Goal: Task Accomplishment & Management: Complete application form

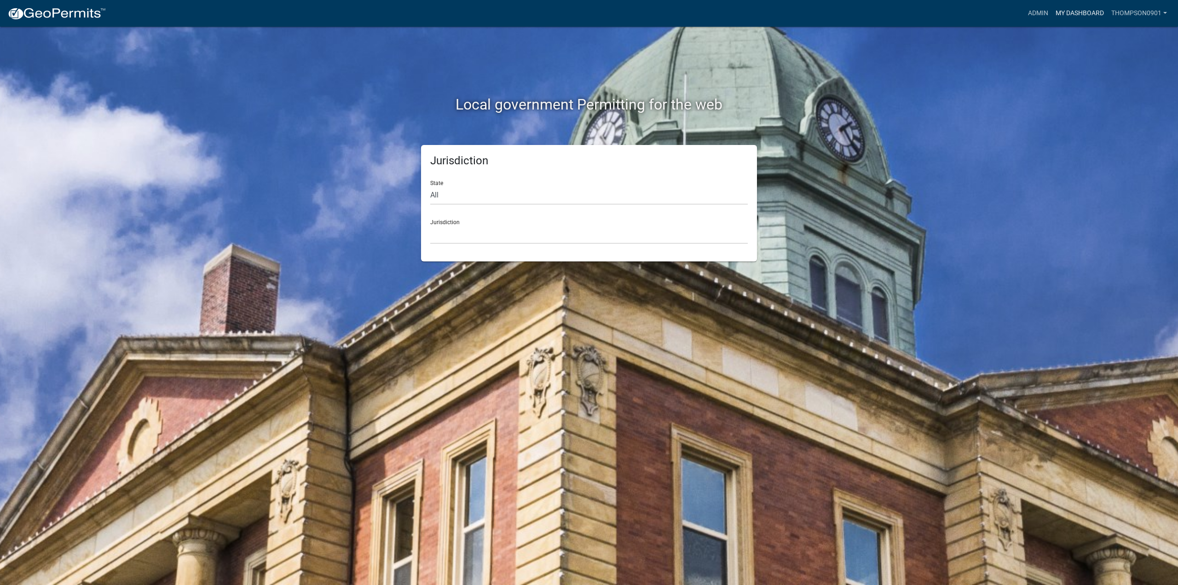
click at [1085, 12] on link "My Dashboard" at bounding box center [1080, 13] width 56 height 17
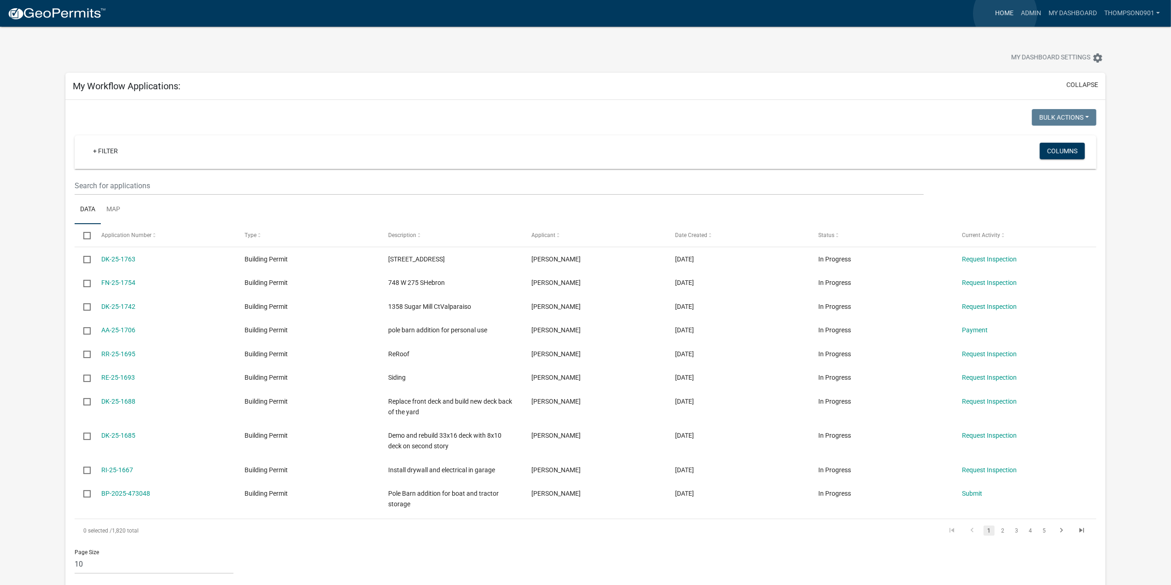
click at [1005, 13] on link "Home" at bounding box center [1004, 13] width 26 height 17
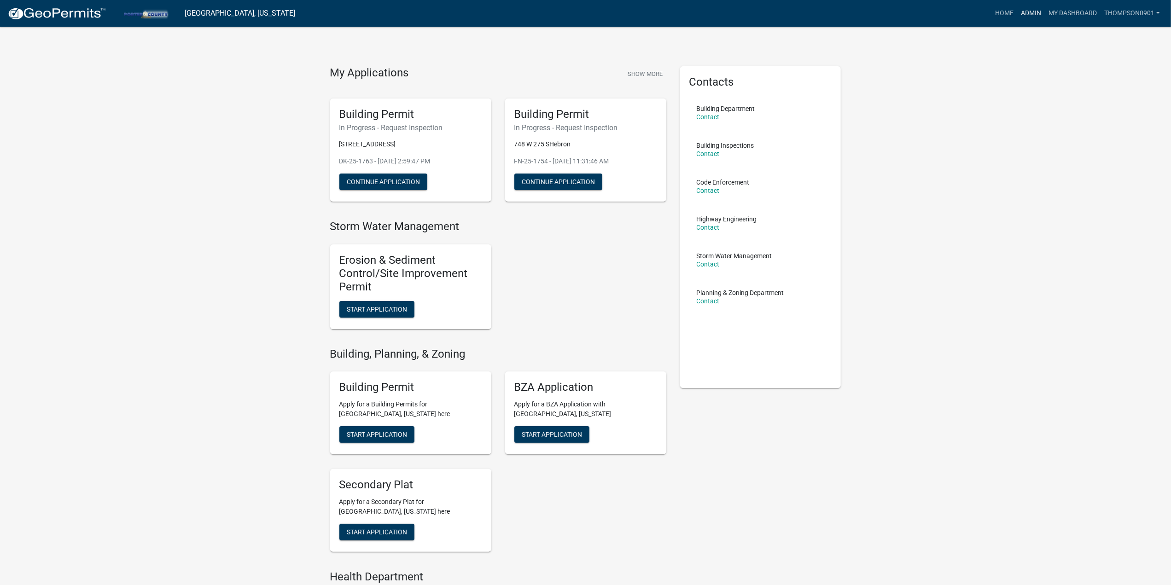
click at [1020, 15] on link "Admin" at bounding box center [1031, 13] width 28 height 17
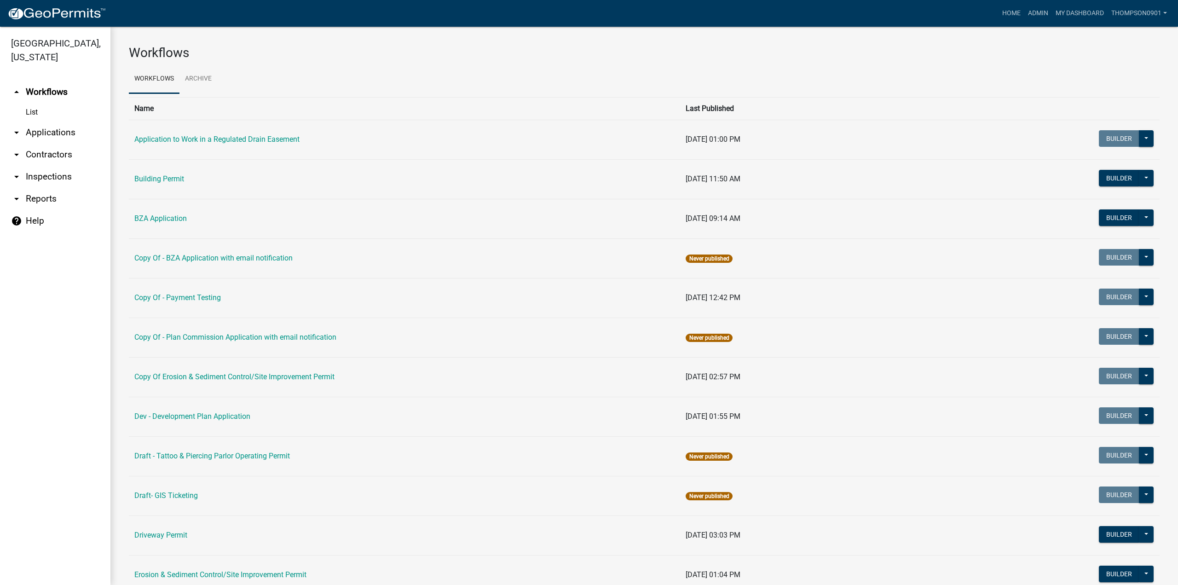
click at [56, 122] on link "arrow_drop_down Applications" at bounding box center [55, 133] width 110 height 22
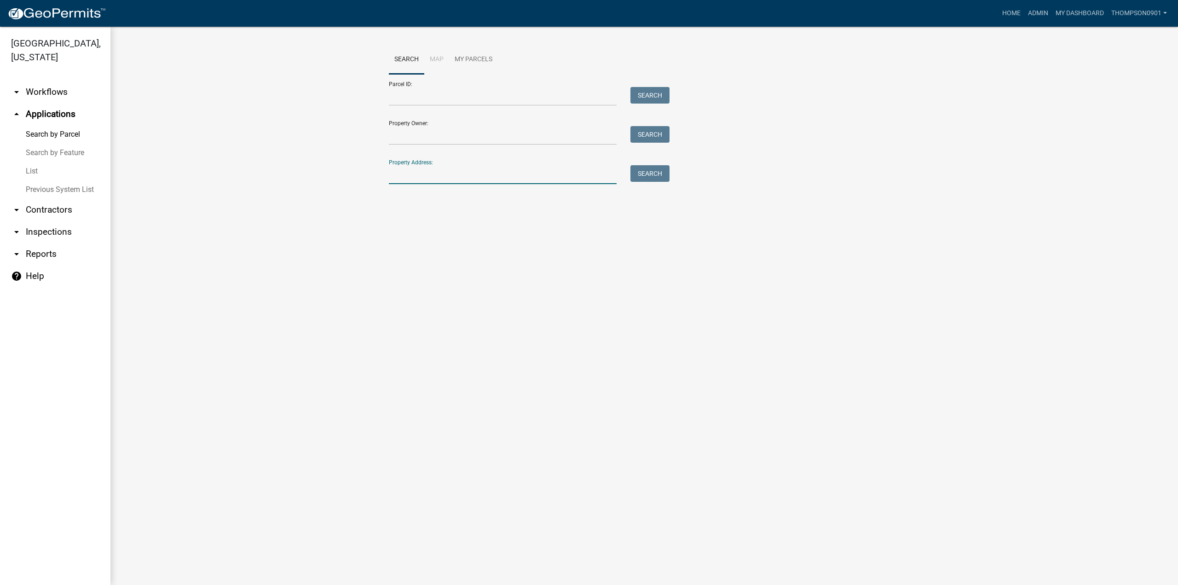
click at [442, 173] on input "Property Address:" at bounding box center [503, 174] width 228 height 19
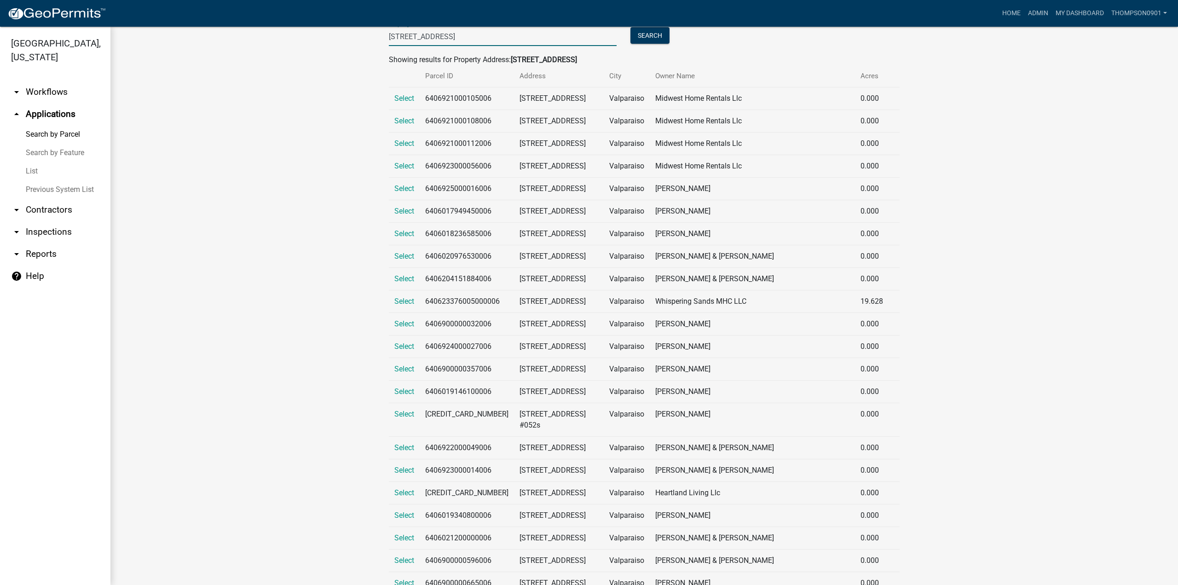
scroll to position [276, 0]
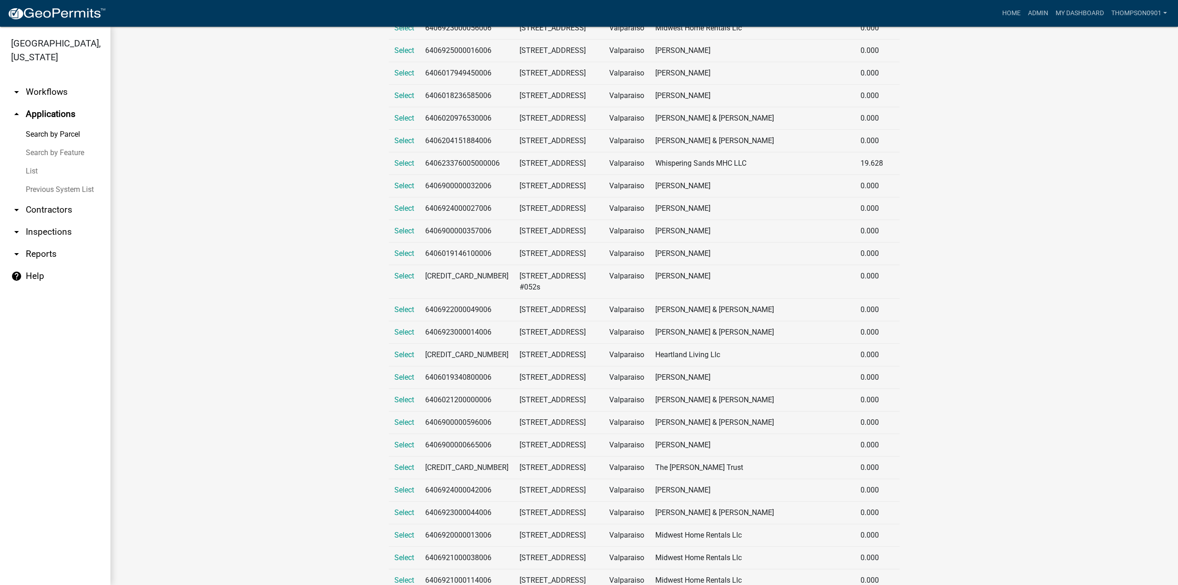
type input "71 us hwy 6"
drag, startPoint x: 29, startPoint y: 162, endPoint x: 61, endPoint y: 140, distance: 38.6
click at [29, 162] on link "List" at bounding box center [55, 171] width 110 height 18
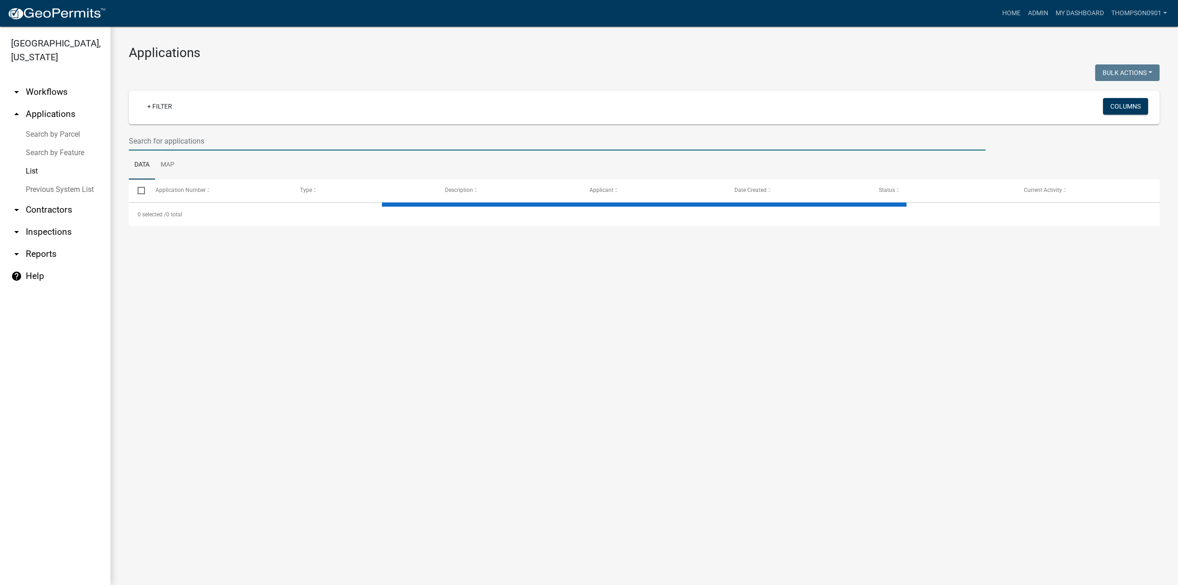
select select "3: 100"
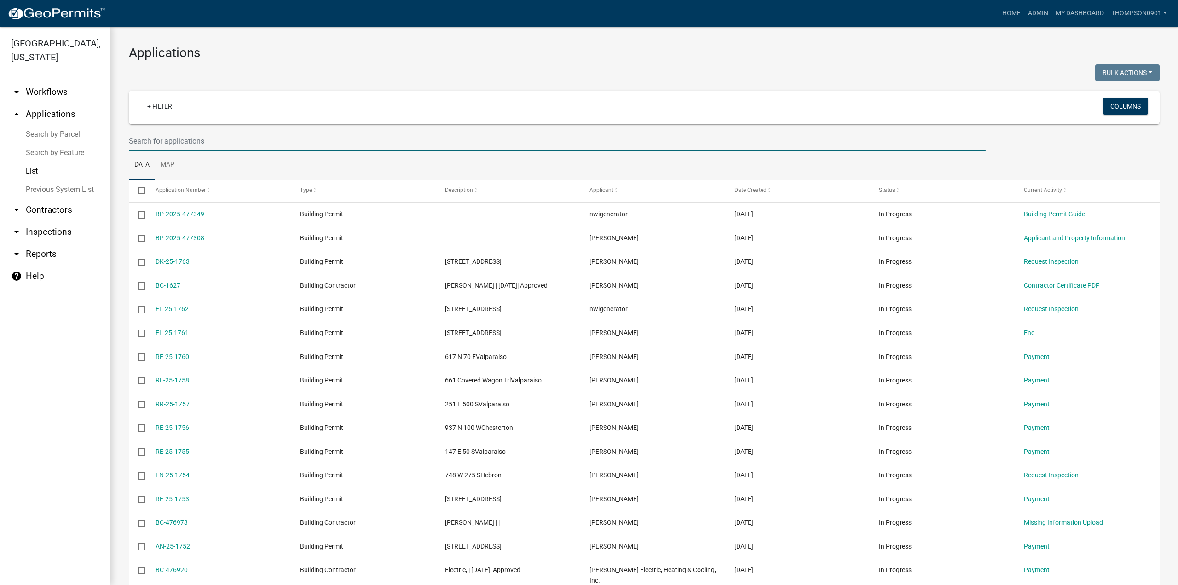
click at [194, 140] on input "text" at bounding box center [557, 141] width 857 height 19
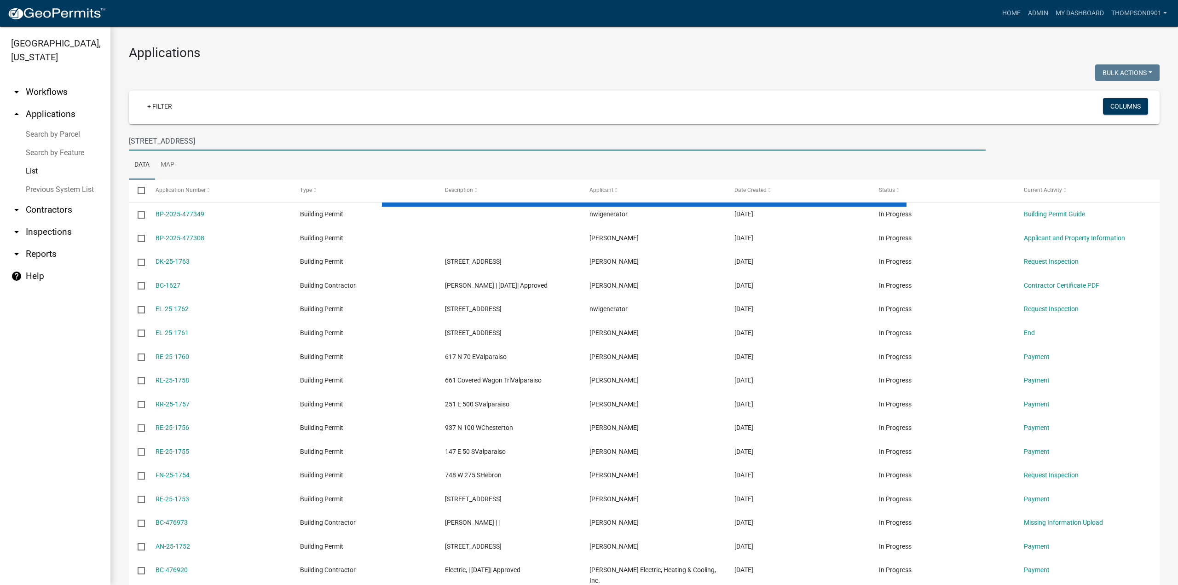
type input "71 us hwy 6"
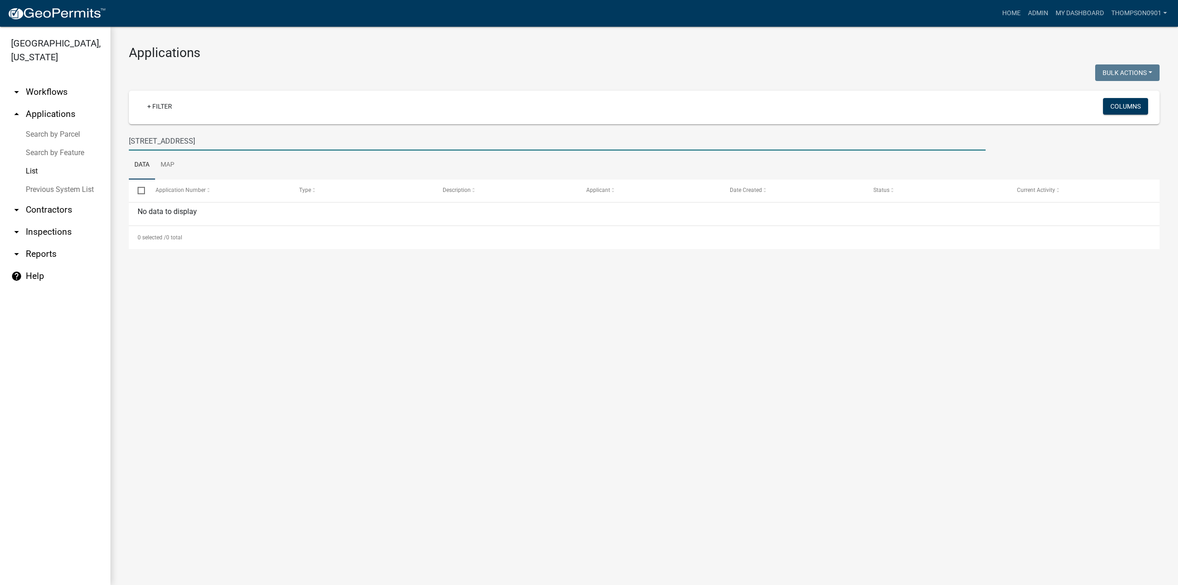
drag, startPoint x: 215, startPoint y: 141, endPoint x: 0, endPoint y: 140, distance: 215.4
click at [0, 148] on div "Porter County, Indiana arrow_drop_down Workflows List arrow_drop_up Application…" at bounding box center [589, 306] width 1178 height 558
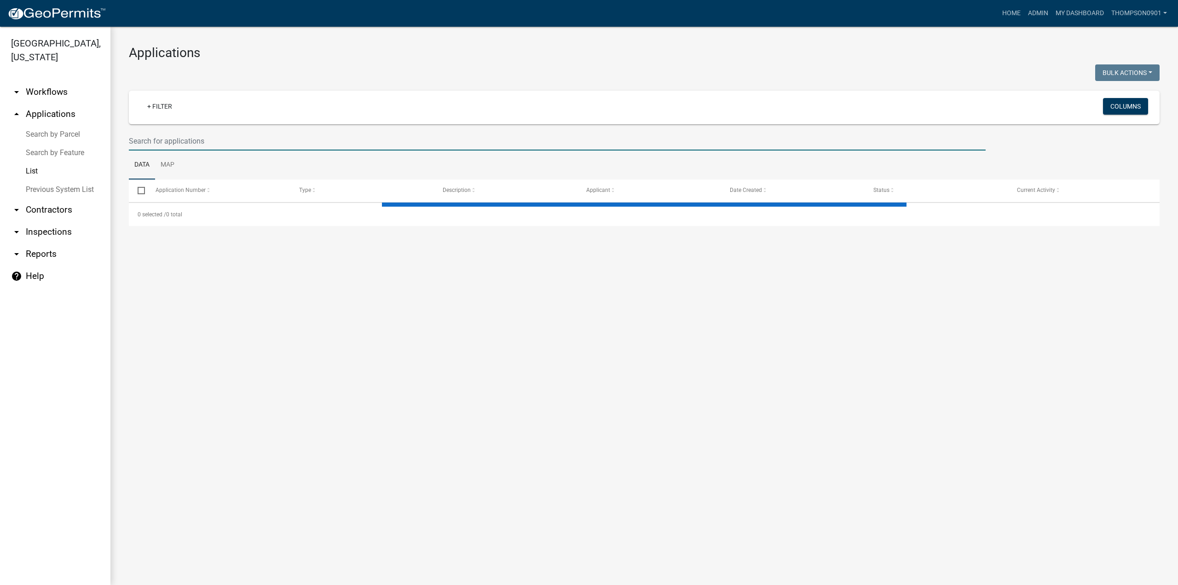
select select "3: 100"
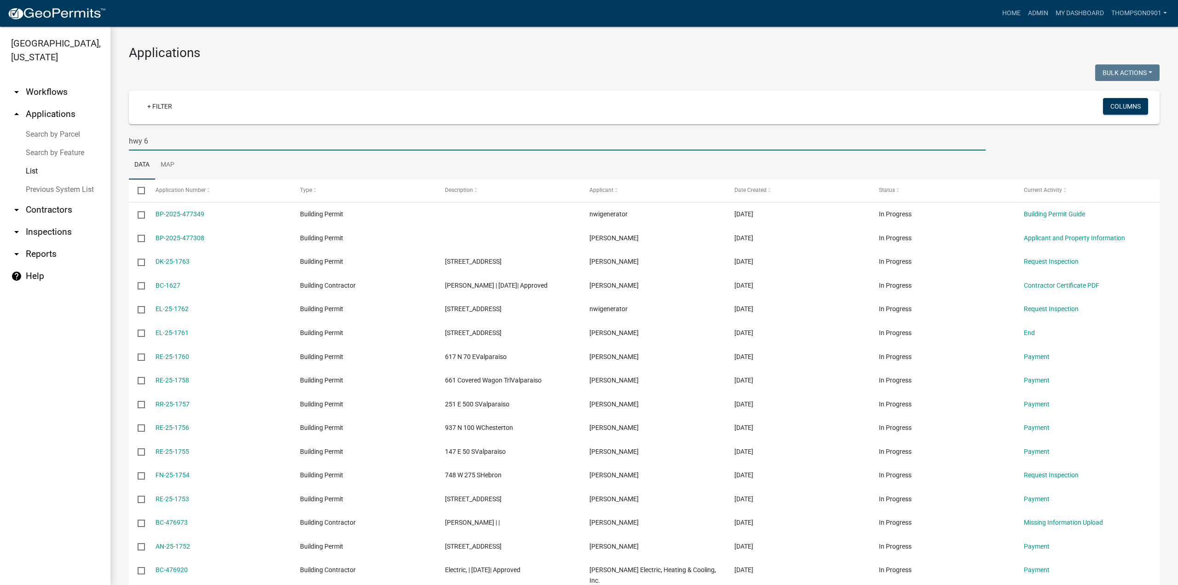
type input "hwy 6"
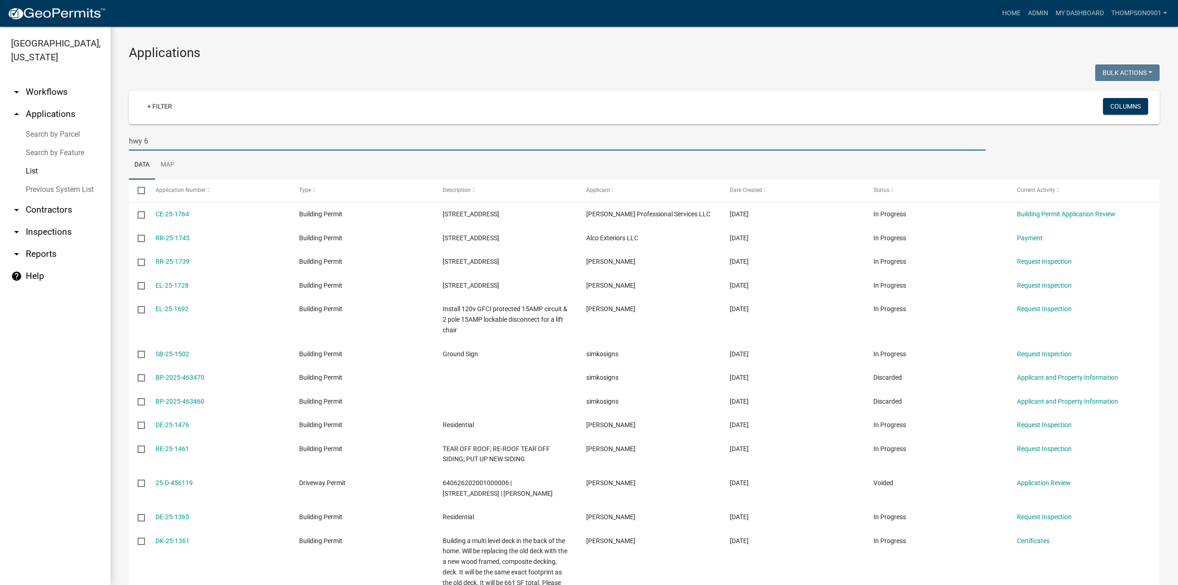
drag, startPoint x: 168, startPoint y: 143, endPoint x: 0, endPoint y: 146, distance: 168.1
click at [0, 146] on div "Porter County, Indiana arrow_drop_down Workflows List arrow_drop_up Application…" at bounding box center [589, 306] width 1178 height 558
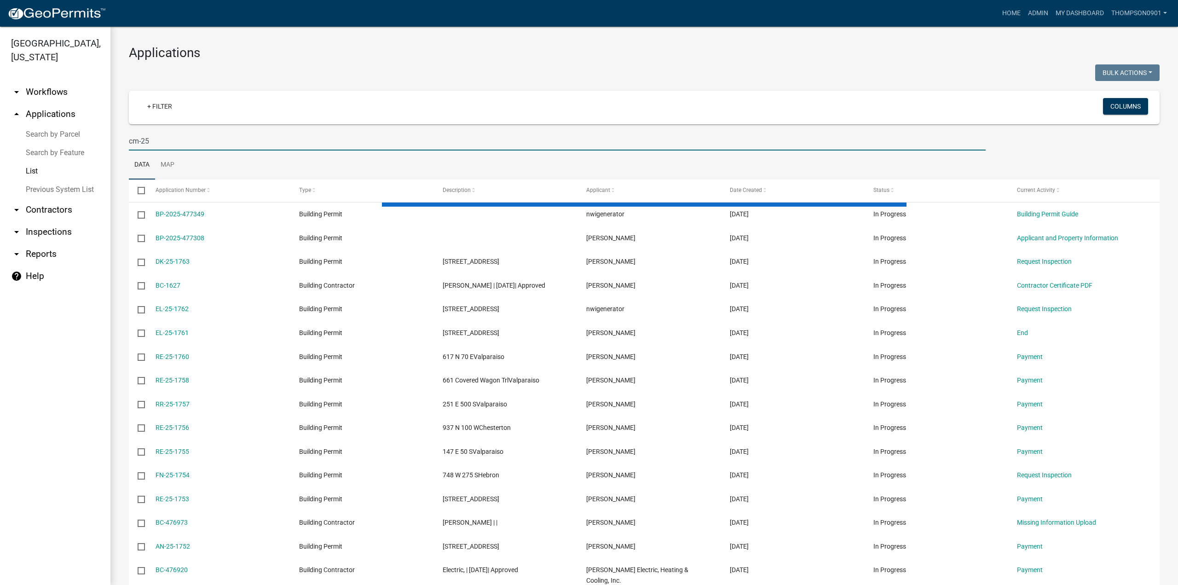
type input "cm-25"
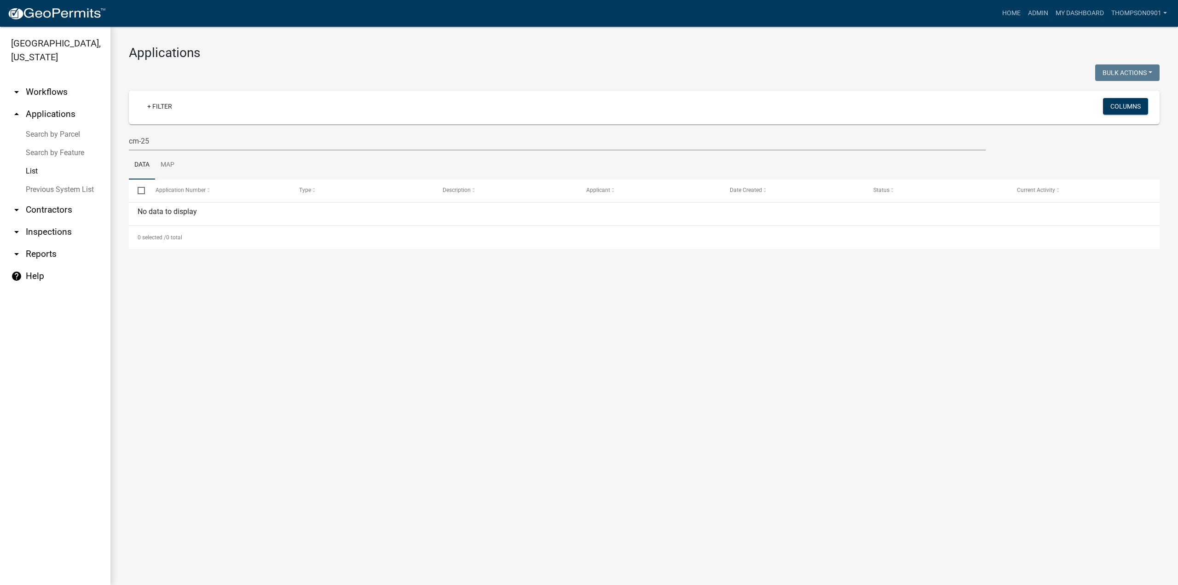
click at [50, 125] on link "Search by Parcel" at bounding box center [55, 134] width 110 height 18
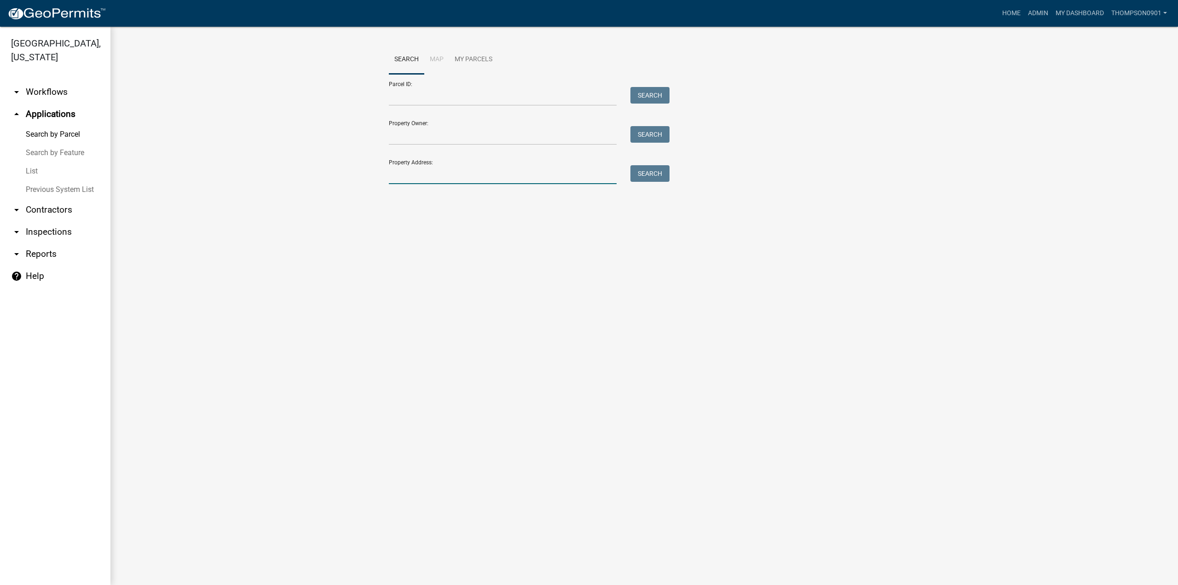
click at [447, 174] on input "Property Address:" at bounding box center [503, 174] width 228 height 19
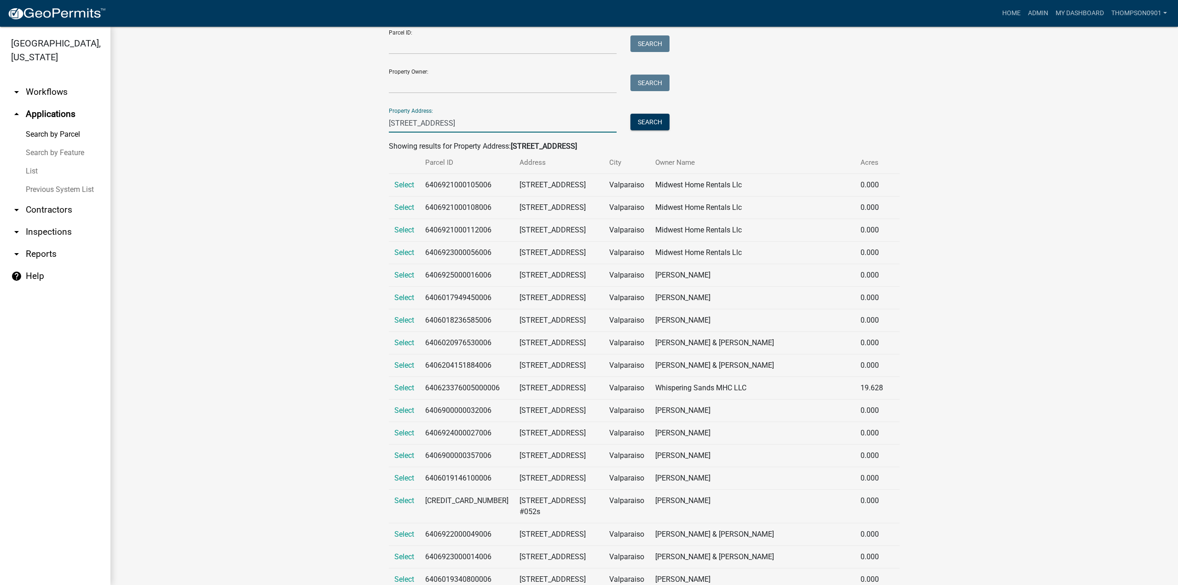
scroll to position [38, 0]
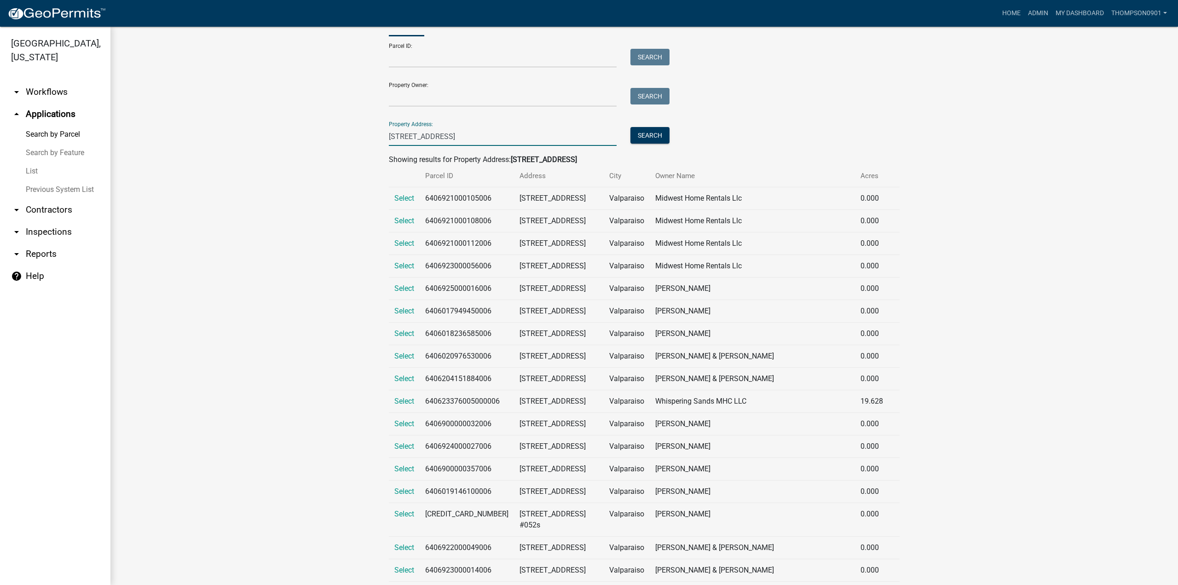
type input "71 w hwy 6"
drag, startPoint x: 469, startPoint y: 137, endPoint x: 39, endPoint y: 142, distance: 430.0
click at [39, 142] on div "Porter County, Indiana arrow_drop_down Workflows List arrow_drop_up Application…" at bounding box center [589, 306] width 1178 height 558
click at [444, 59] on input "Parcel ID:" at bounding box center [503, 58] width 228 height 19
paste input "64-06-23-377-001.000-006"
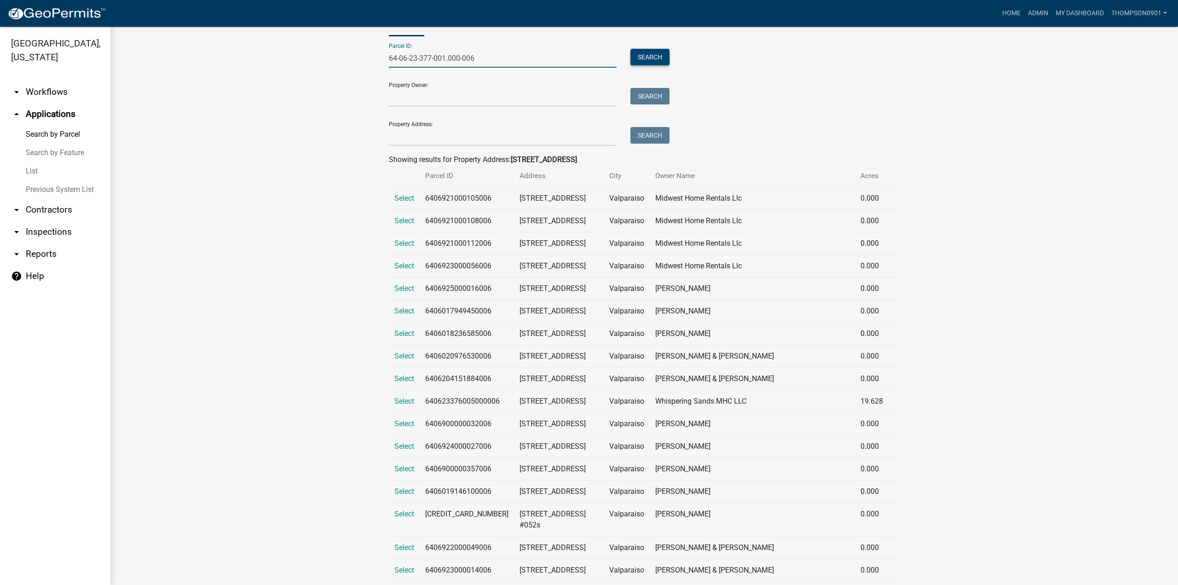
type input "64-06-23-377-001.000-006"
click at [640, 63] on button "Search" at bounding box center [650, 57] width 39 height 17
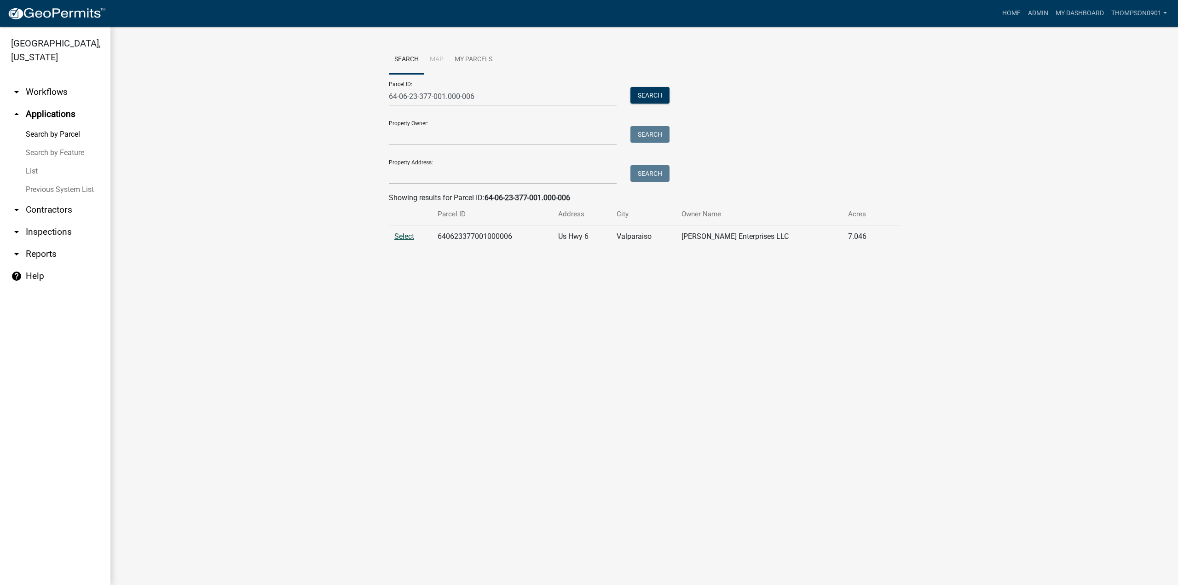
click at [408, 235] on span "Select" at bounding box center [405, 236] width 20 height 9
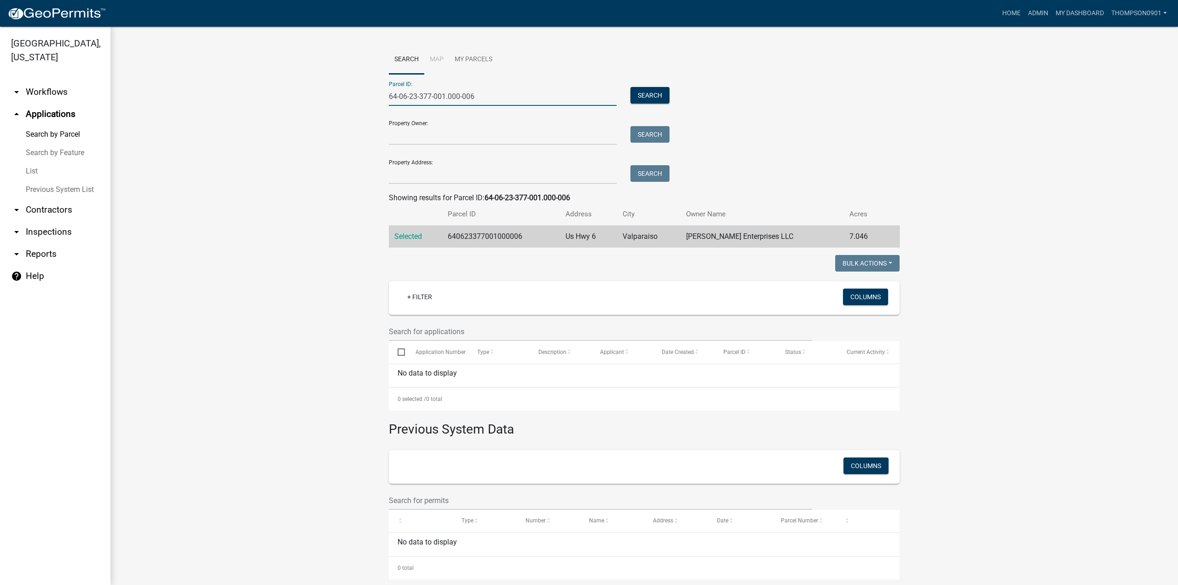
drag, startPoint x: 515, startPoint y: 98, endPoint x: 141, endPoint y: 89, distance: 373.9
click at [141, 89] on wm-workflow-application-search-view "Search Map My Parcels Parcel ID: 64-06-23-377-001.000-006 Search Property Owner…" at bounding box center [644, 312] width 1031 height 534
click at [502, 174] on input "Property Address:" at bounding box center [503, 174] width 228 height 19
type input "47 W 900 N"
click at [638, 170] on button "Search" at bounding box center [650, 173] width 39 height 17
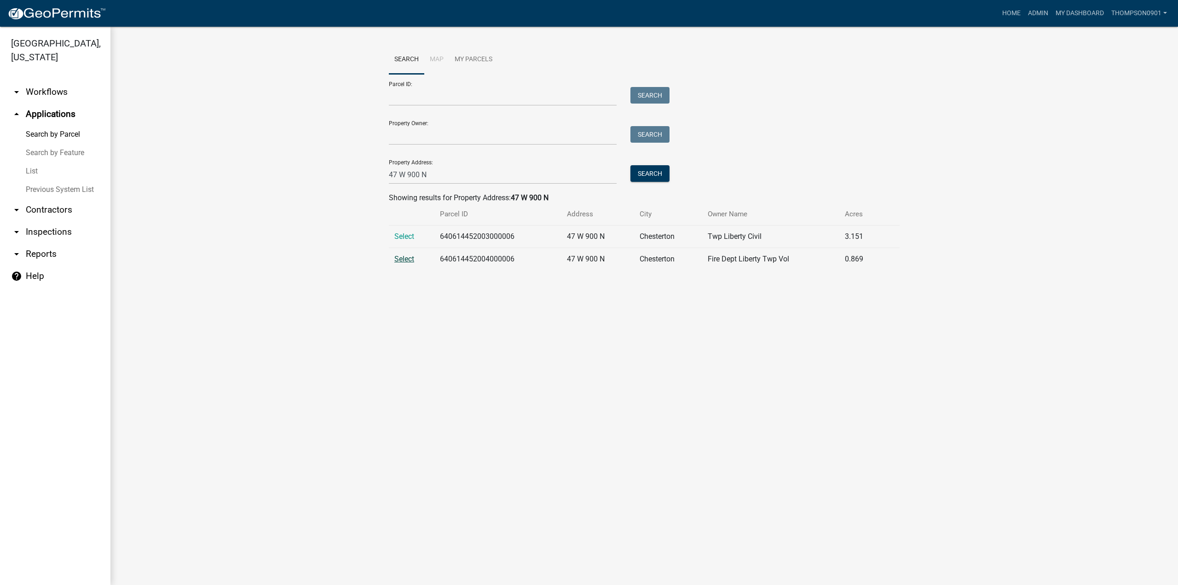
click at [402, 256] on span "Select" at bounding box center [405, 259] width 20 height 9
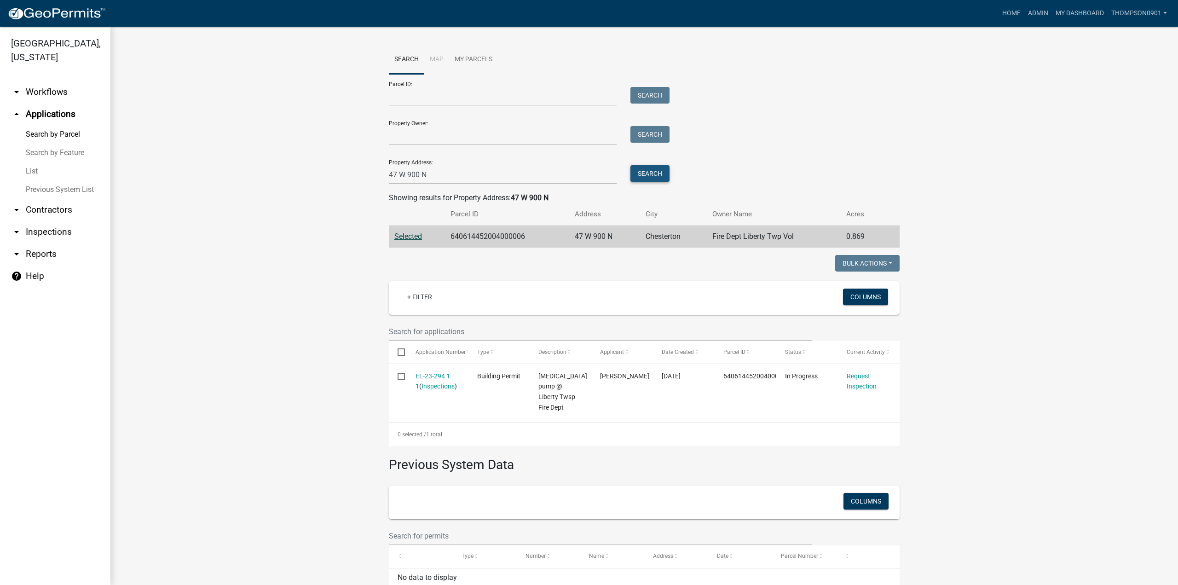
click at [648, 167] on button "Search" at bounding box center [650, 173] width 39 height 17
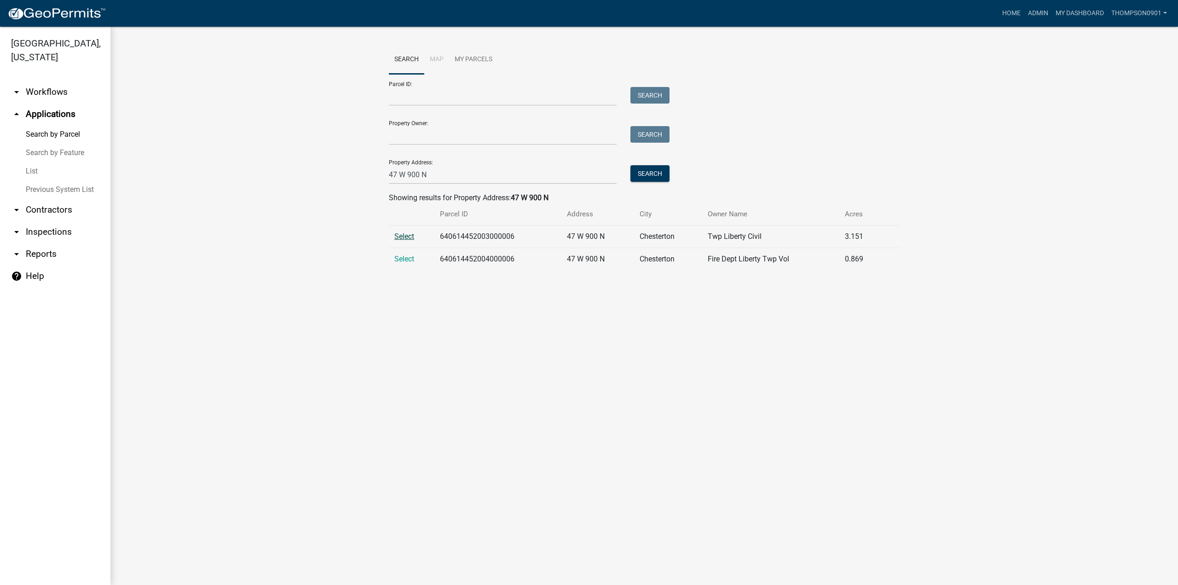
click at [398, 237] on span "Select" at bounding box center [405, 236] width 20 height 9
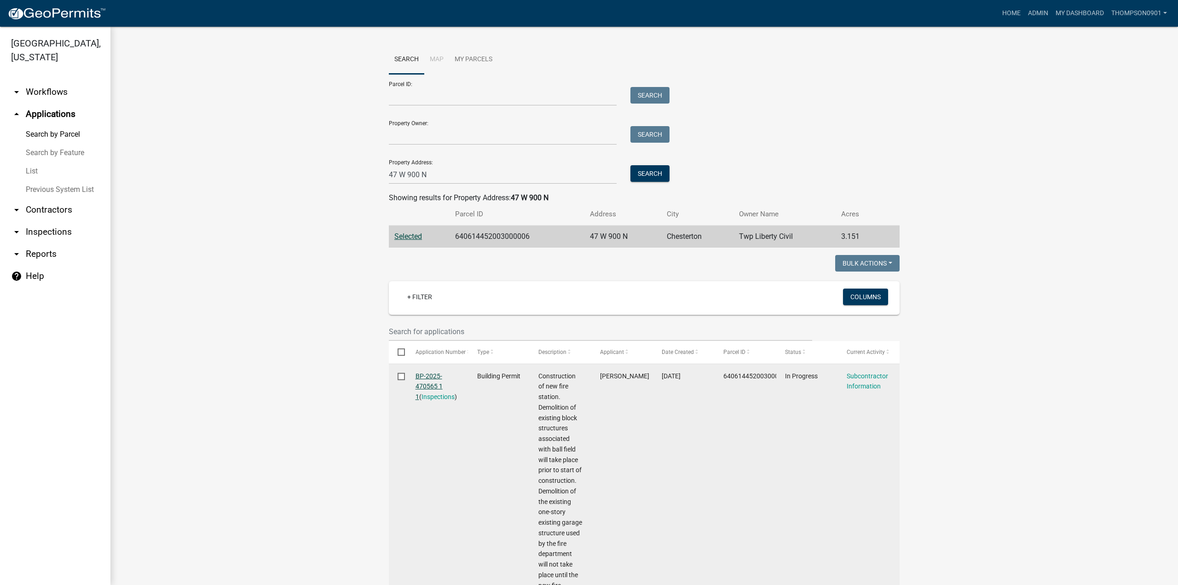
click at [431, 378] on link "BP-2025-470565 1 1" at bounding box center [429, 386] width 27 height 29
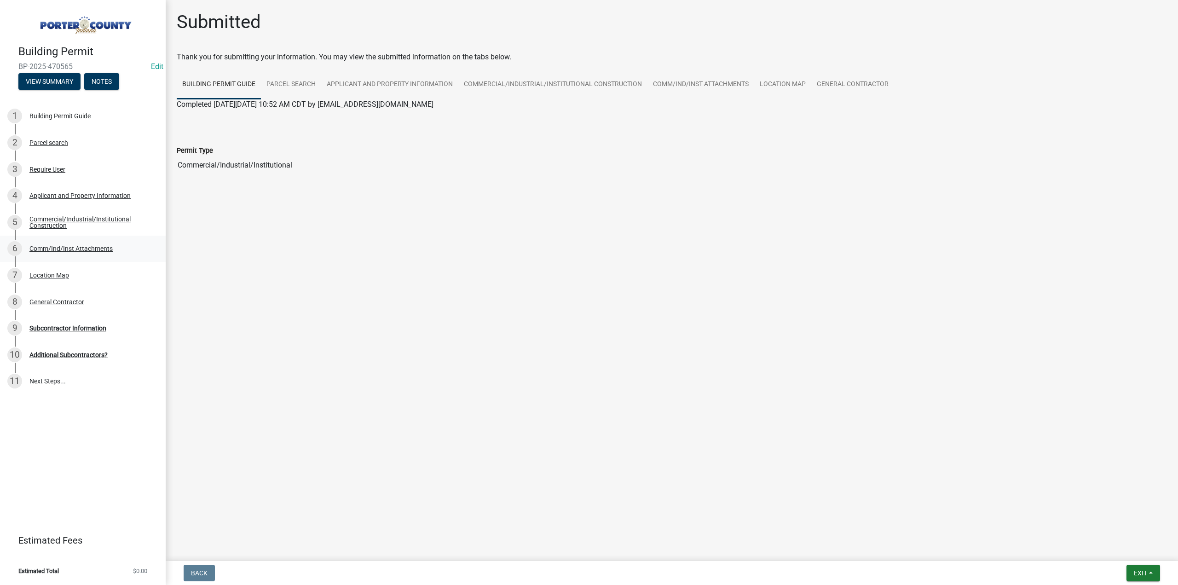
click at [75, 250] on div "Comm/Ind/Inst Attachments" at bounding box center [70, 248] width 83 height 6
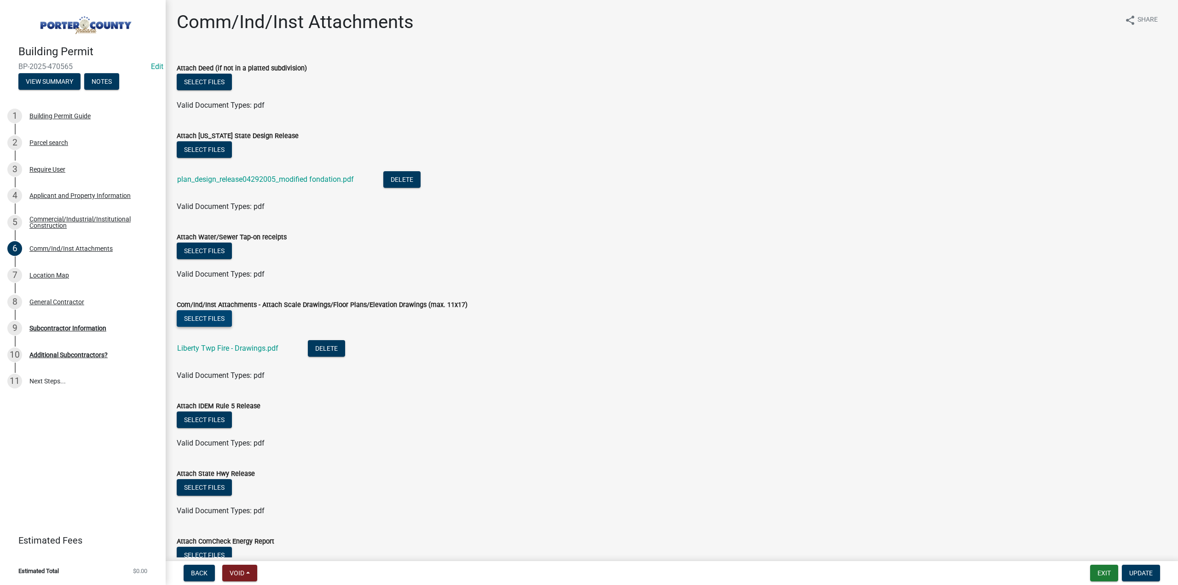
click at [212, 324] on button "Select files" at bounding box center [204, 318] width 55 height 17
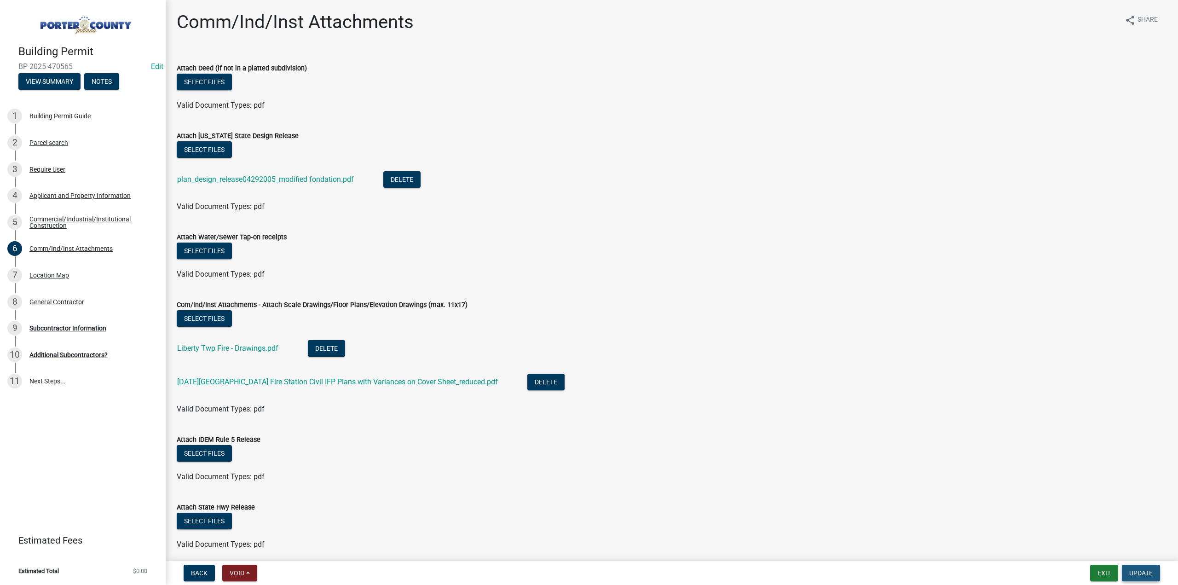
drag, startPoint x: 1147, startPoint y: 570, endPoint x: 1131, endPoint y: 565, distance: 16.9
click at [1148, 570] on span "Update" at bounding box center [1141, 572] width 23 height 7
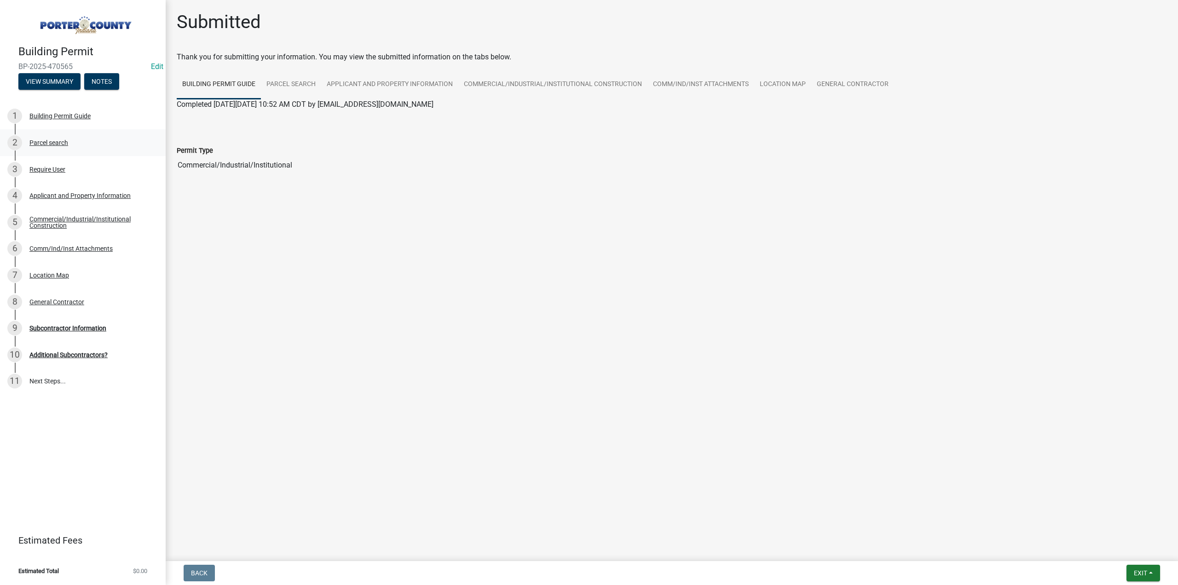
click at [41, 143] on div "Parcel search" at bounding box center [48, 142] width 39 height 6
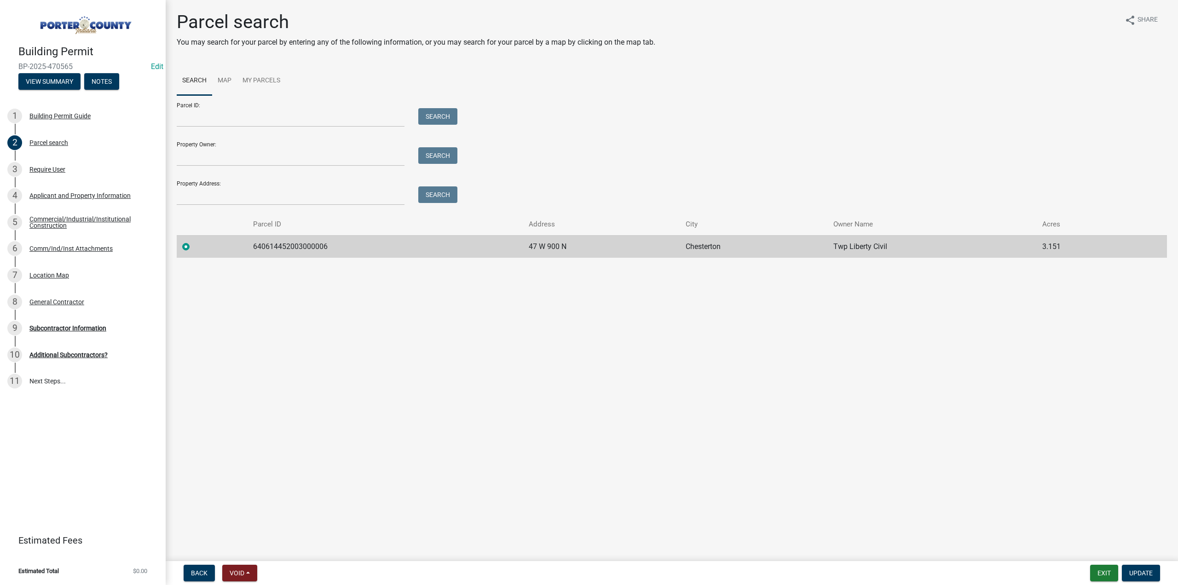
click at [61, 272] on div "Location Map" at bounding box center [49, 275] width 40 height 6
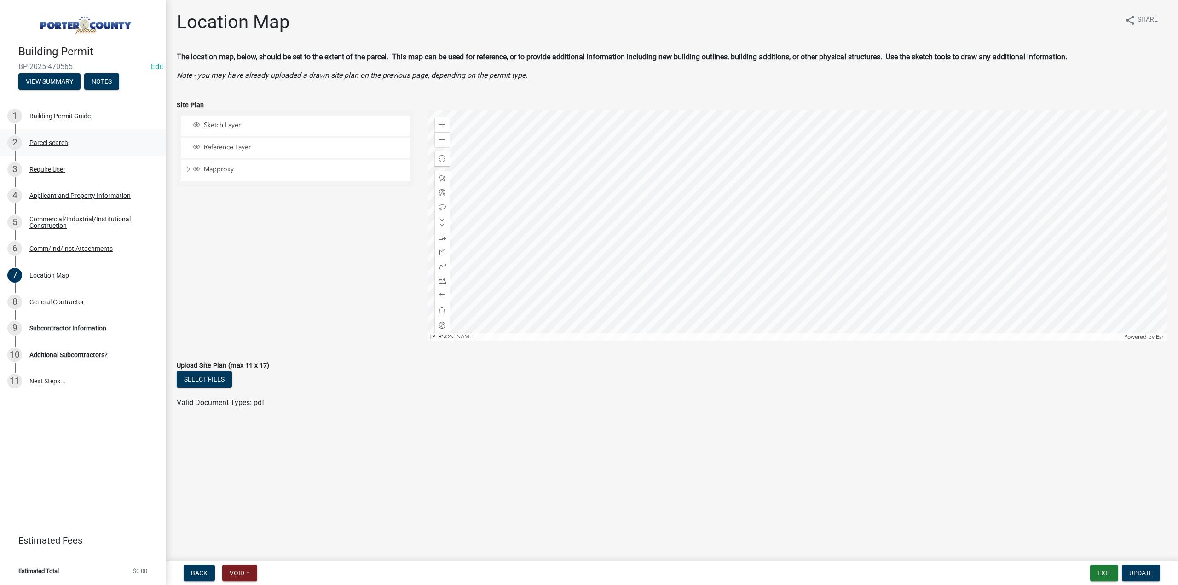
click at [58, 142] on div "Parcel search" at bounding box center [48, 142] width 39 height 6
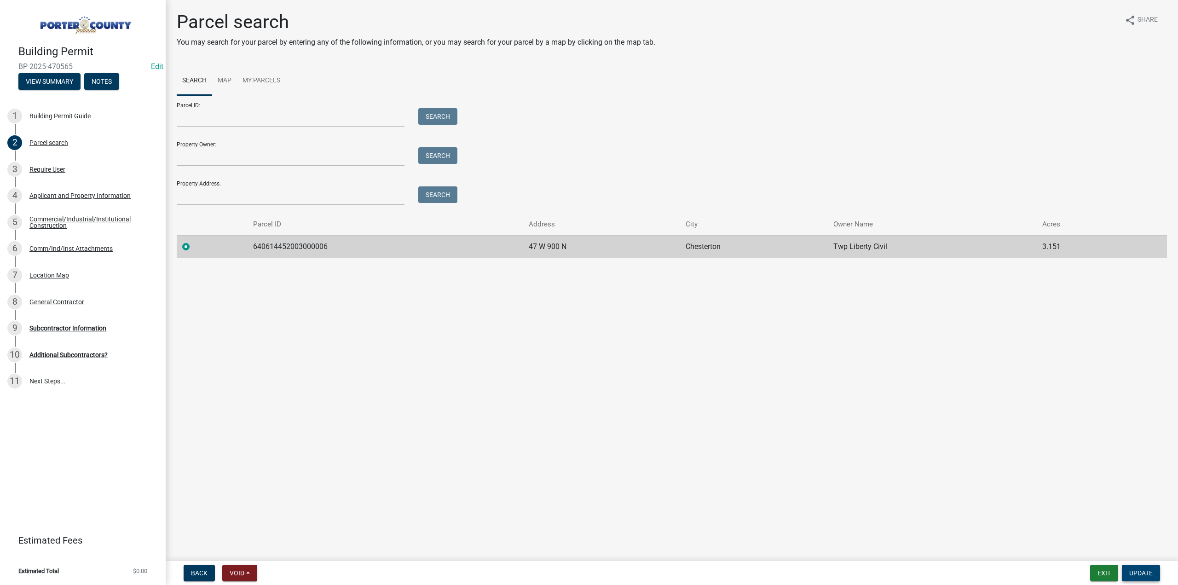
click at [1141, 574] on span "Update" at bounding box center [1141, 572] width 23 height 7
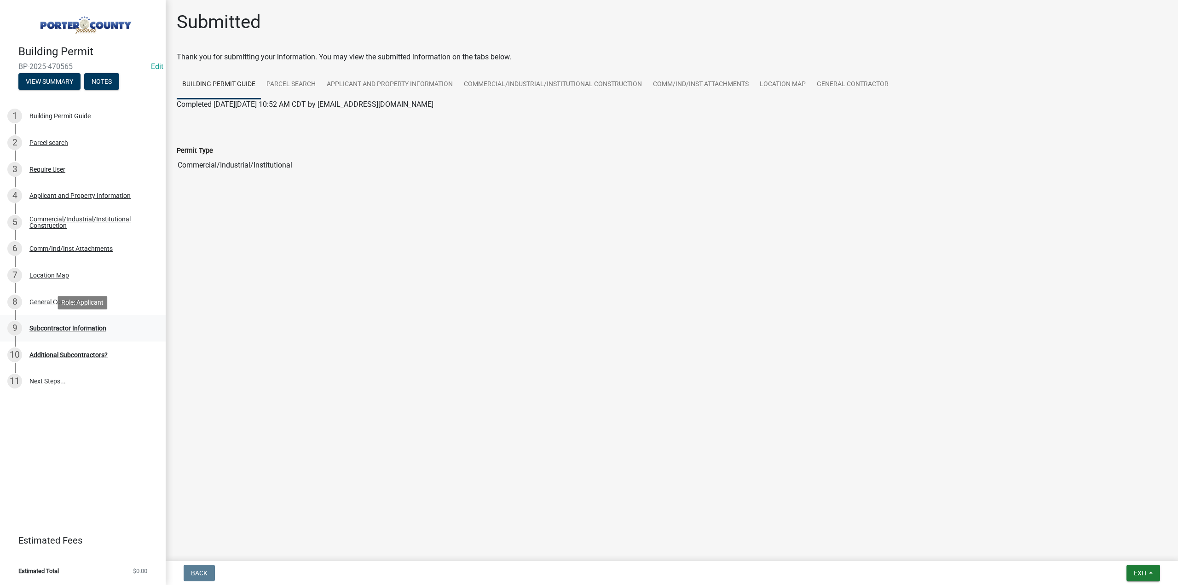
click at [66, 326] on div "Subcontractor Information" at bounding box center [67, 328] width 77 height 6
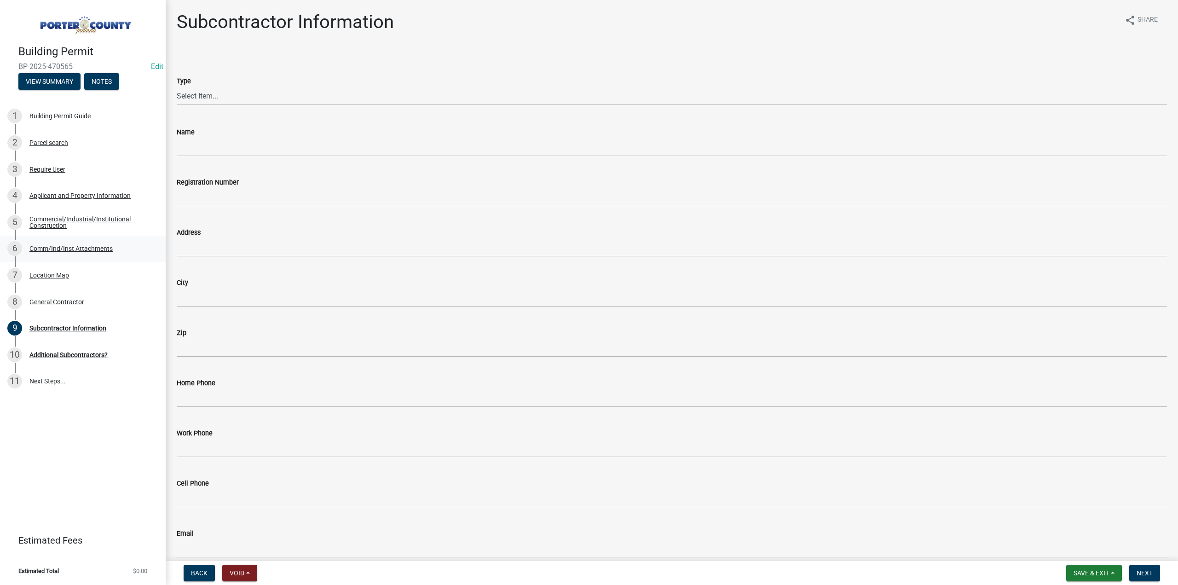
click at [77, 246] on div "Comm/Ind/Inst Attachments" at bounding box center [70, 248] width 83 height 6
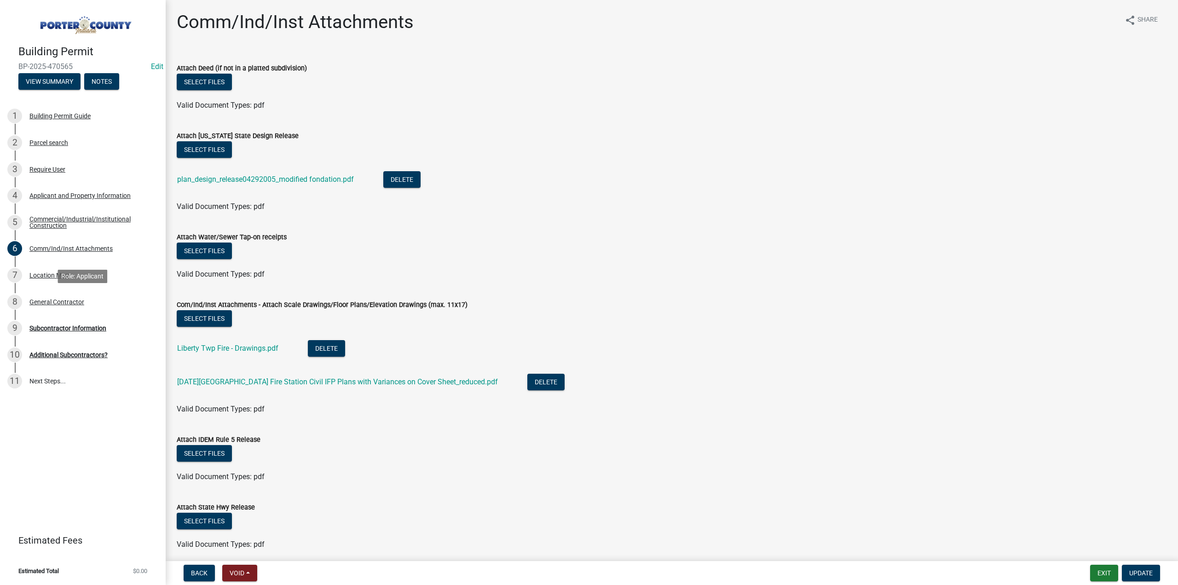
click at [73, 306] on div "8 General Contractor" at bounding box center [79, 302] width 144 height 15
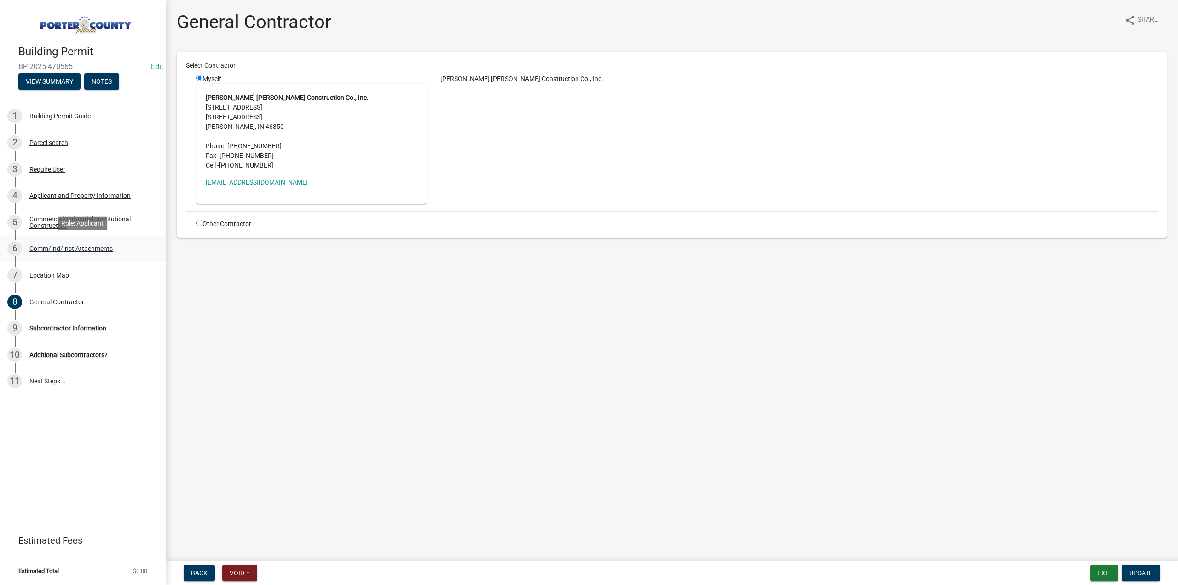
click at [91, 250] on div "Comm/Ind/Inst Attachments" at bounding box center [70, 248] width 83 height 6
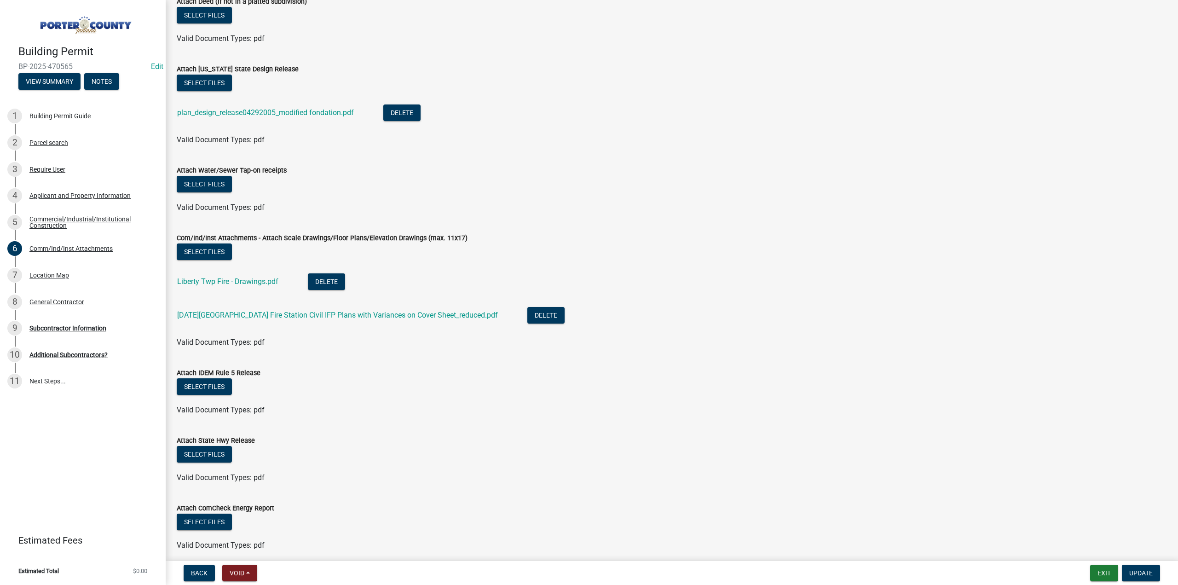
scroll to position [104, 0]
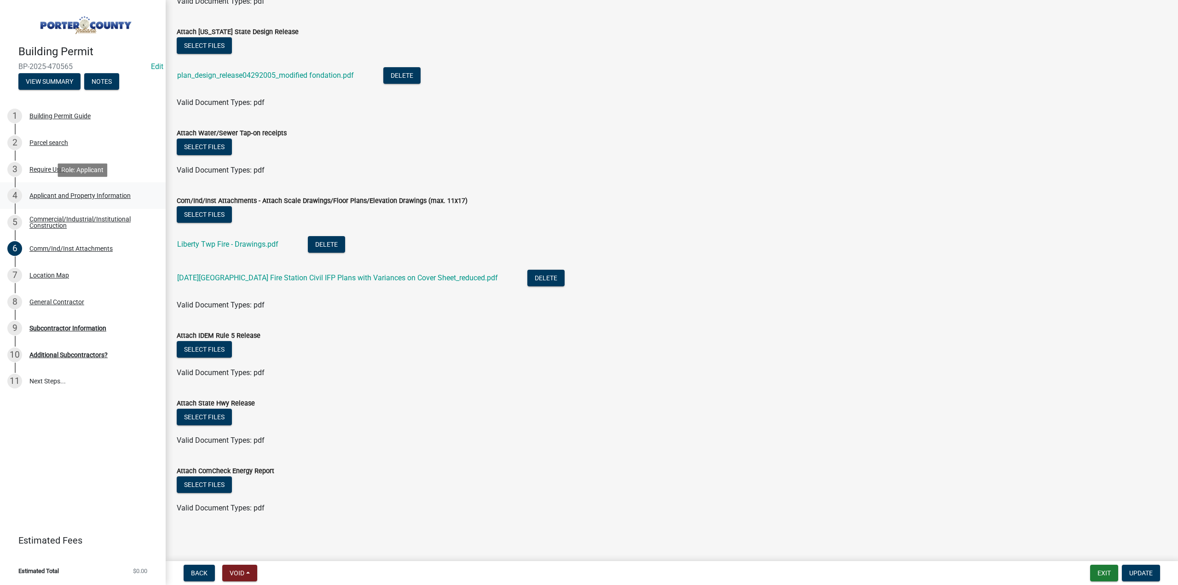
click at [58, 192] on div "Applicant and Property Information" at bounding box center [79, 195] width 101 height 6
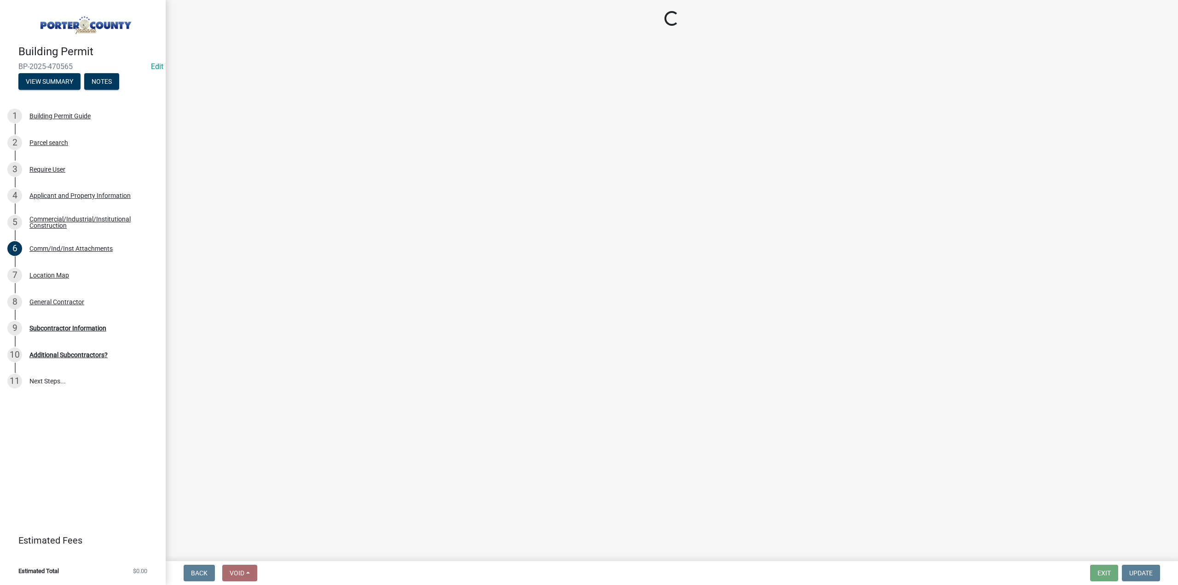
select select "403f4b3c-c23a-4b9f-b6b7-b4f73366513c"
select select "19353e9d-6395-4d02-b087-104cb5947cdc"
select select "ea6751d4-6bf7-4a16-89ee-f7801ab82aa1"
select select "5b0bd147-faae-4a34-aa1b-5180dde0adcd"
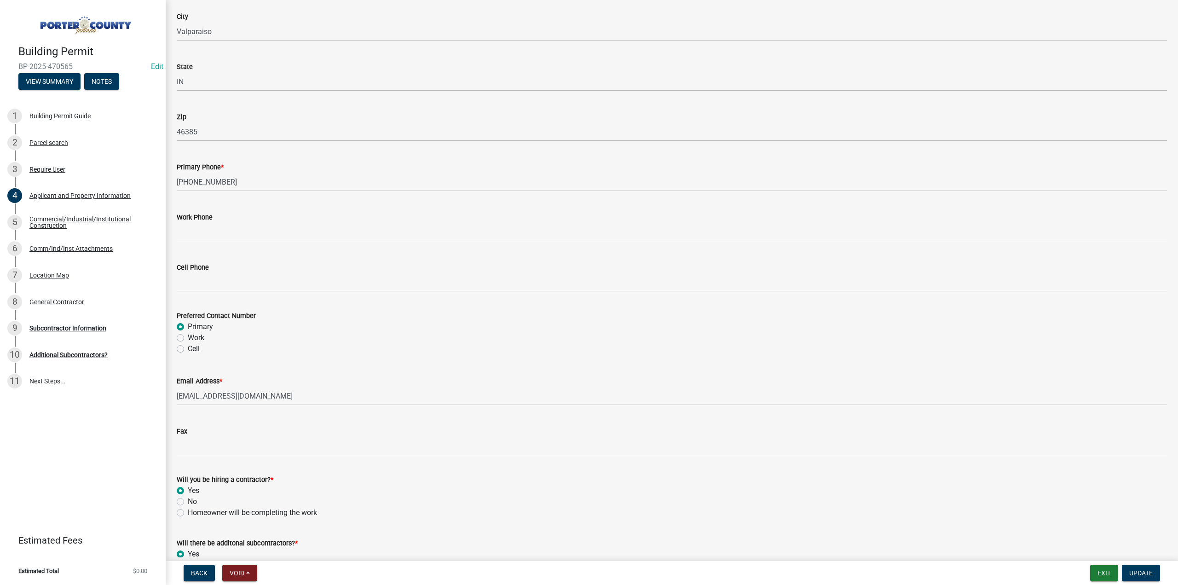
scroll to position [1137, 0]
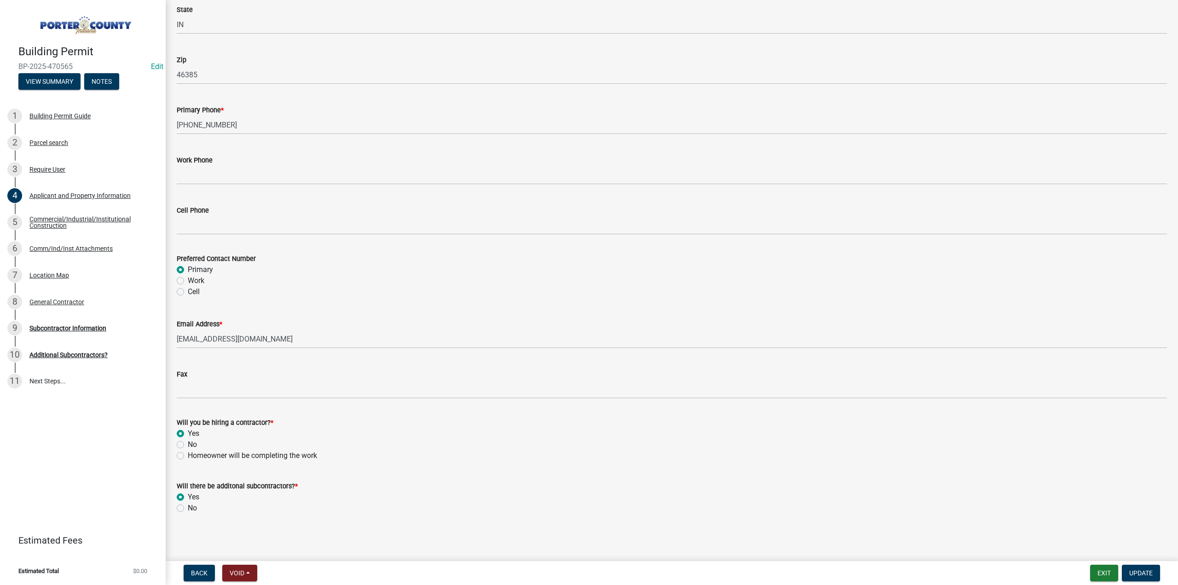
click at [188, 511] on label "No" at bounding box center [192, 508] width 9 height 11
click at [188, 509] on input "No" at bounding box center [191, 506] width 6 height 6
radio input "true"
drag, startPoint x: 1144, startPoint y: 575, endPoint x: 1140, endPoint y: 572, distance: 5.2
click at [1144, 575] on span "Update" at bounding box center [1141, 572] width 23 height 7
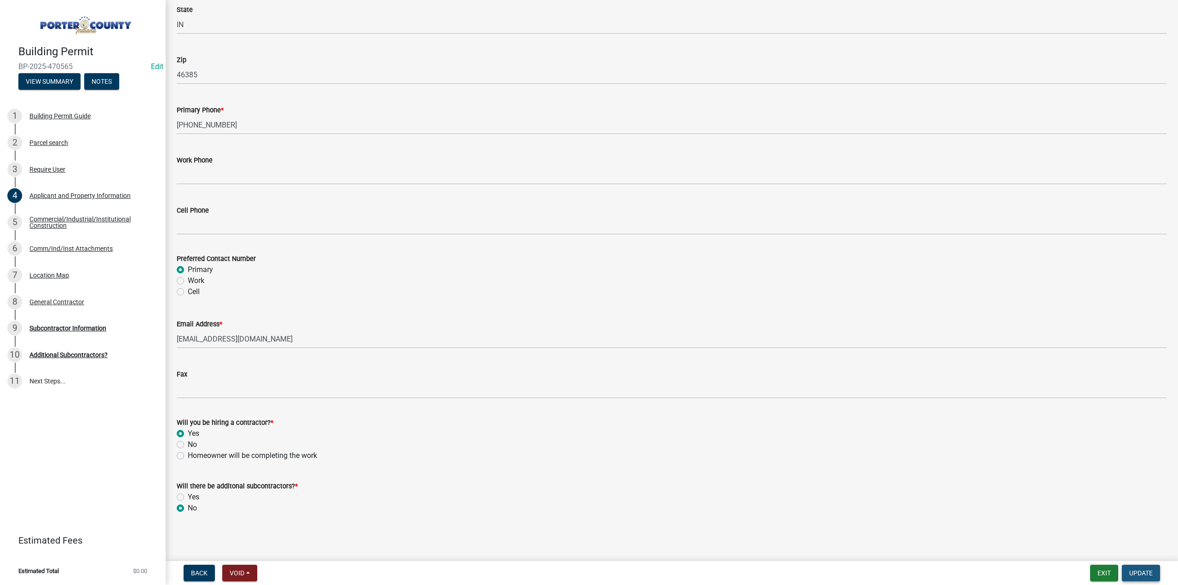
scroll to position [0, 0]
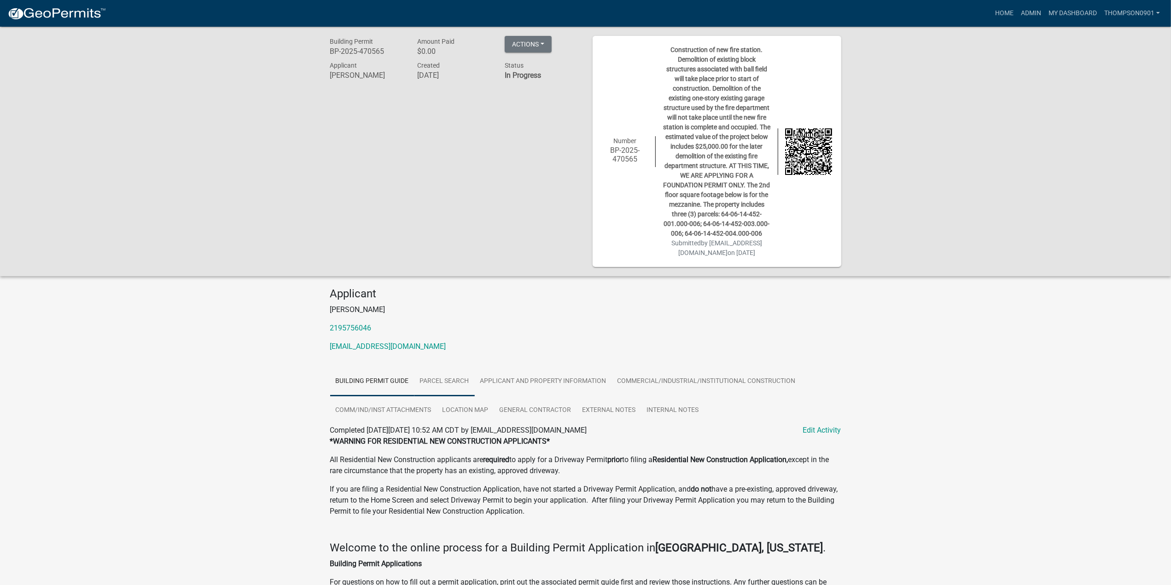
click at [464, 386] on link "Parcel search" at bounding box center [444, 381] width 60 height 29
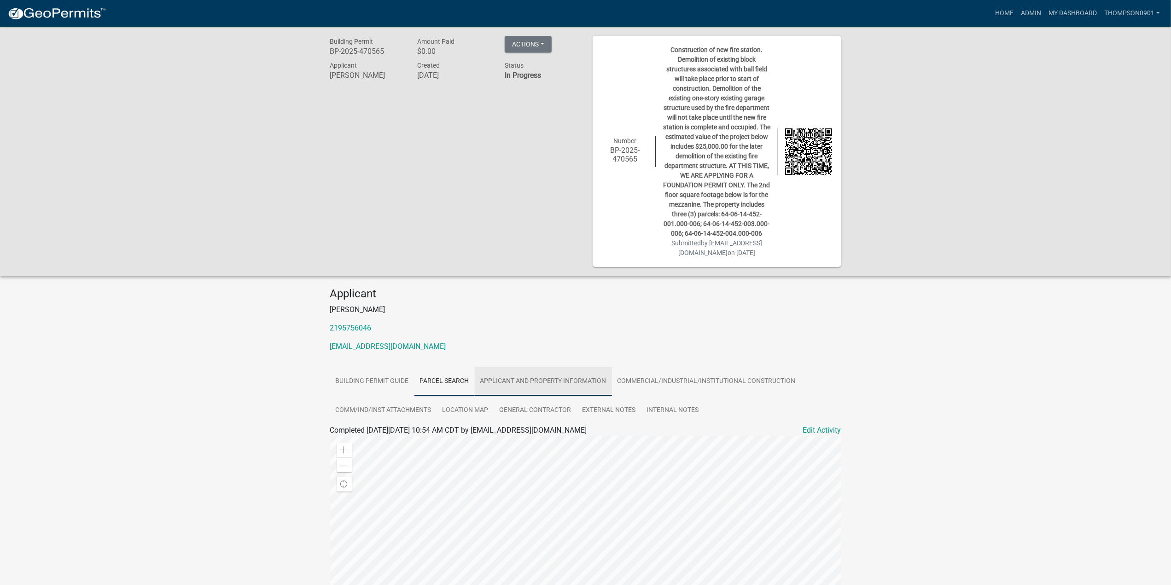
click at [518, 385] on link "Applicant and Property Information" at bounding box center [543, 381] width 137 height 29
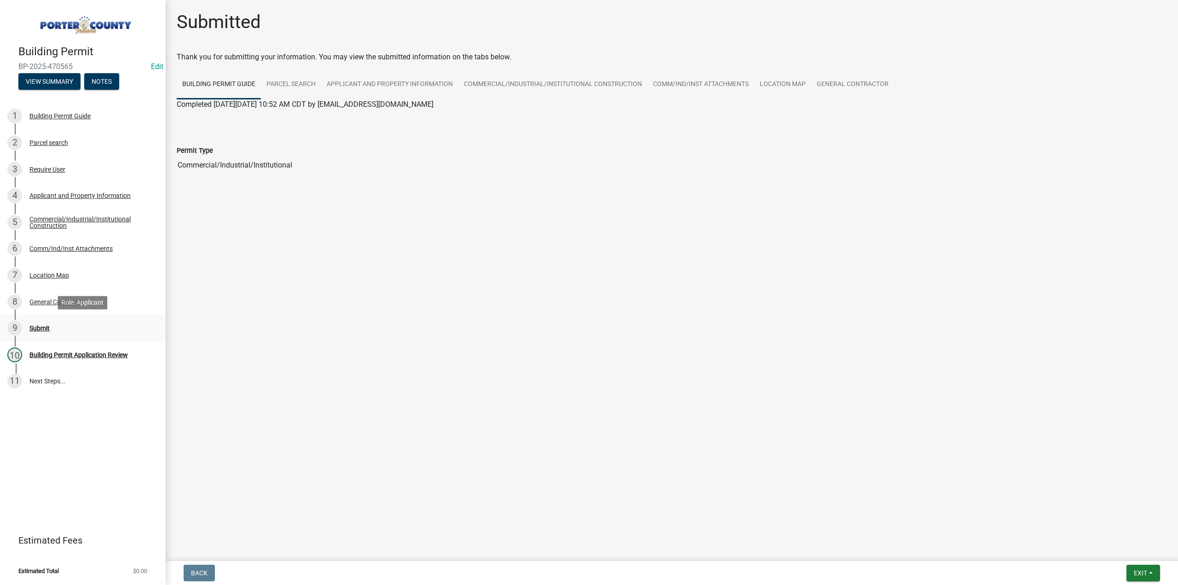
click at [43, 328] on div "Submit" at bounding box center [39, 328] width 20 height 6
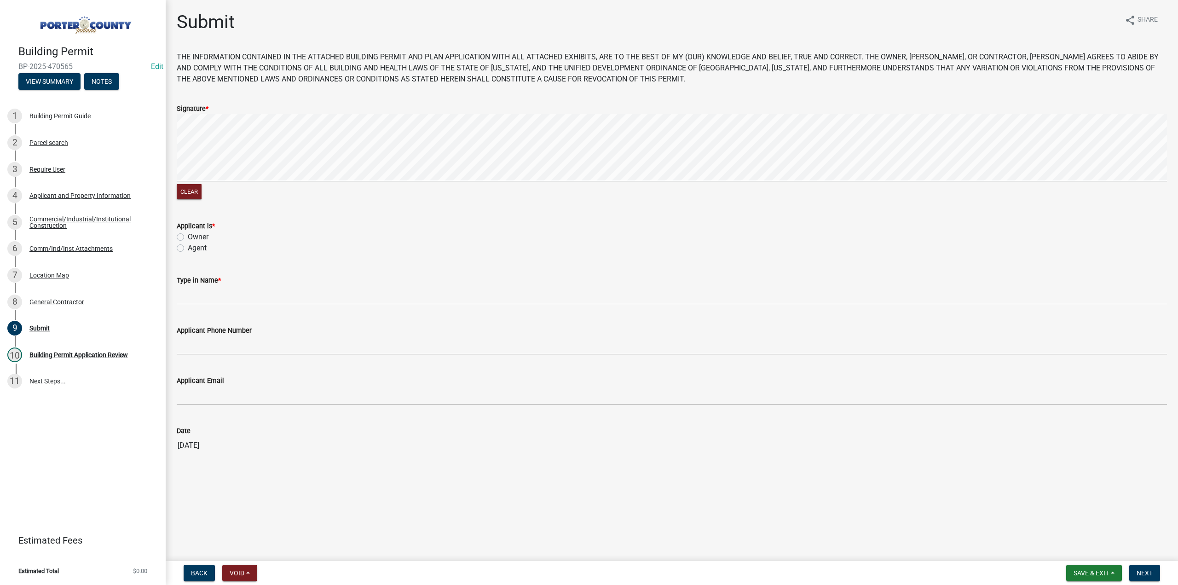
drag, startPoint x: 178, startPoint y: 250, endPoint x: 230, endPoint y: 319, distance: 86.1
click at [188, 251] on label "Agent" at bounding box center [197, 248] width 19 height 11
click at [188, 249] on input "Agent" at bounding box center [191, 246] width 6 height 6
radio input "true"
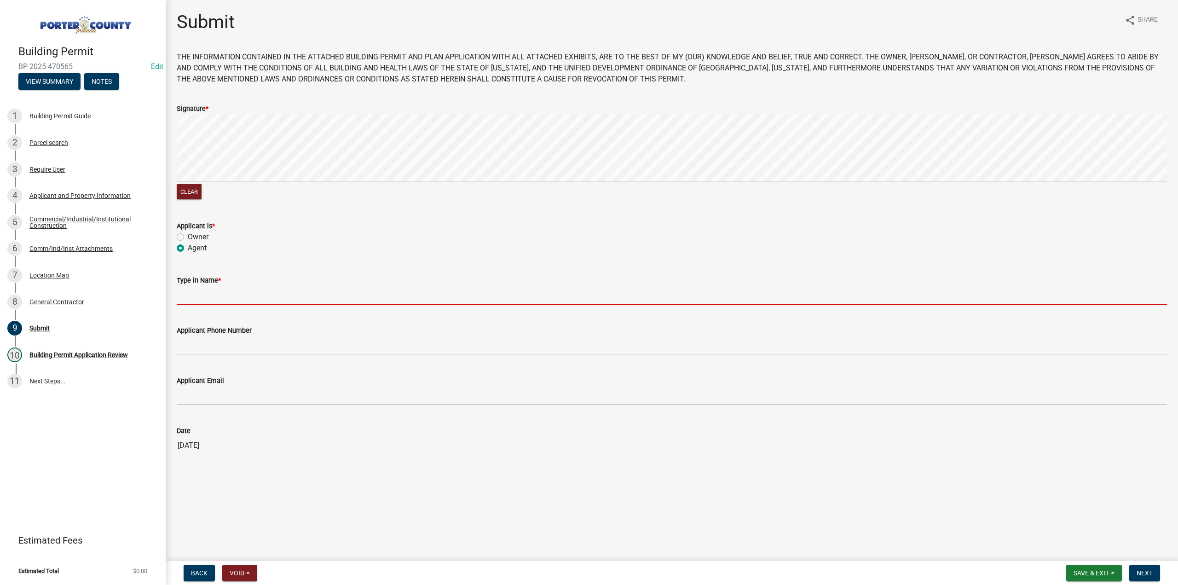
click at [228, 290] on input "Type in Name *" at bounding box center [672, 295] width 991 height 19
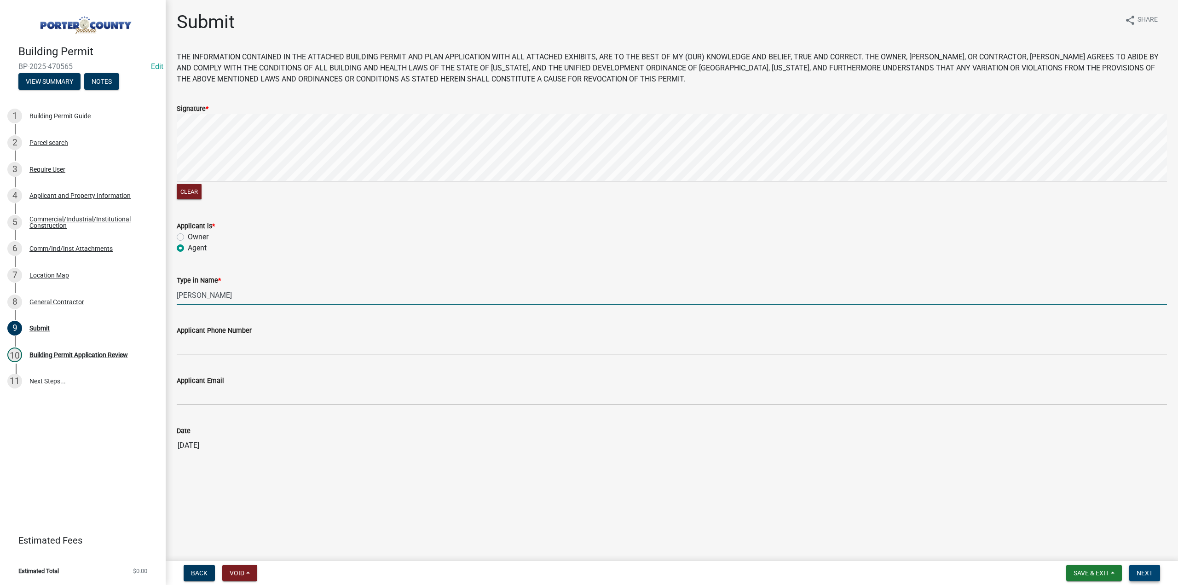
type input "Lisa Doan"
drag, startPoint x: 1155, startPoint y: 573, endPoint x: 963, endPoint y: 518, distance: 200.2
click at [1155, 571] on button "Next" at bounding box center [1145, 573] width 31 height 17
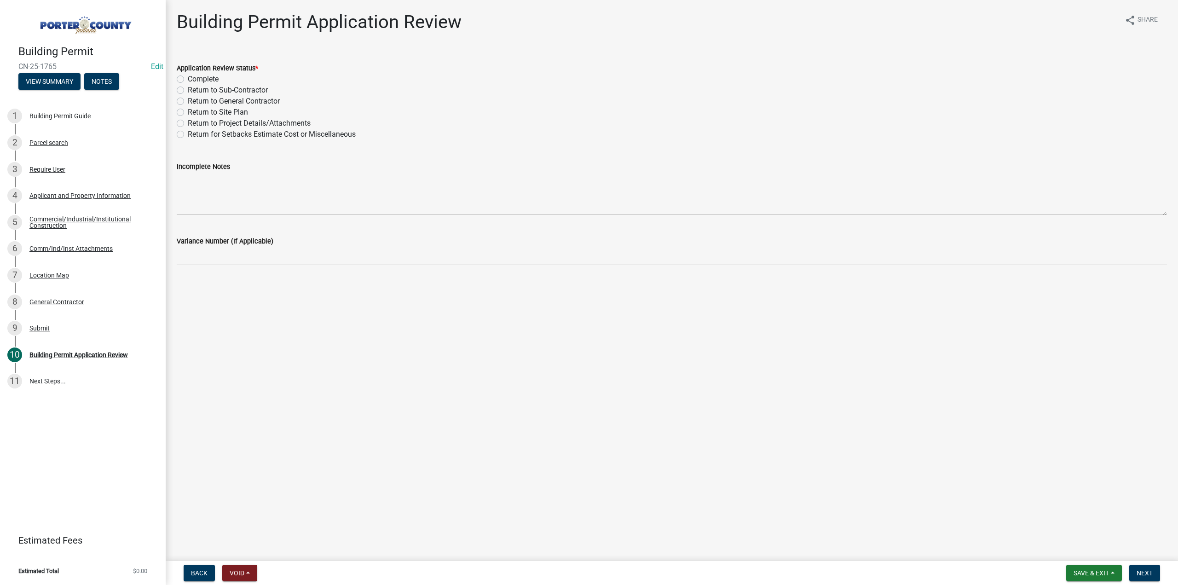
drag, startPoint x: 182, startPoint y: 80, endPoint x: 268, endPoint y: 229, distance: 172.0
click at [188, 80] on label "Complete" at bounding box center [203, 79] width 31 height 11
click at [188, 80] on input "Complete" at bounding box center [191, 77] width 6 height 6
radio input "true"
drag, startPoint x: 1156, startPoint y: 572, endPoint x: 379, endPoint y: 566, distance: 776.6
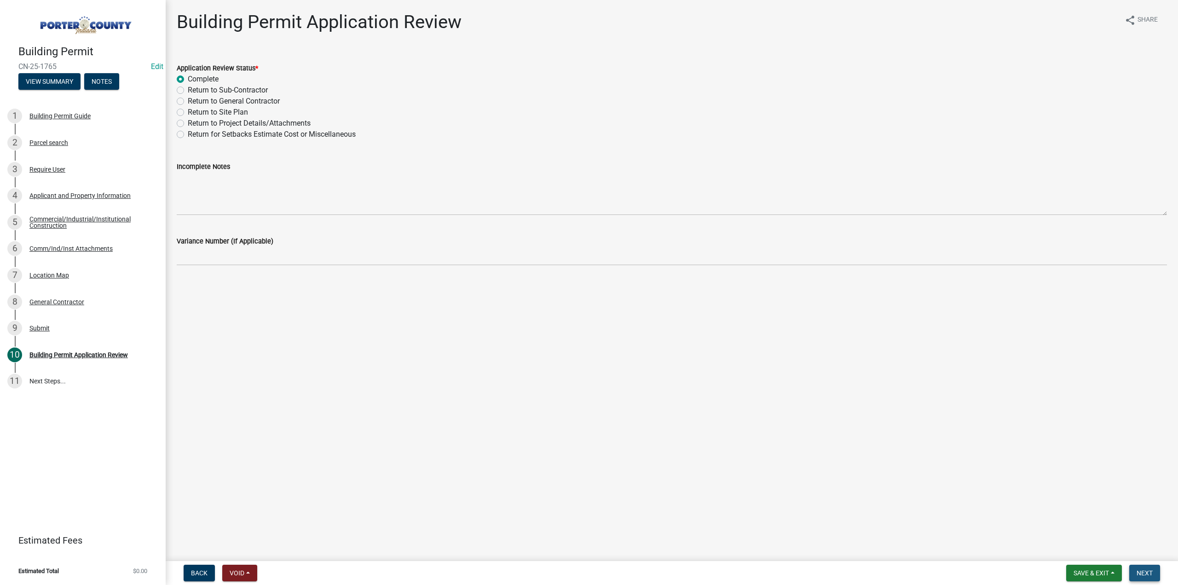
click at [1150, 571] on button "Next" at bounding box center [1145, 573] width 31 height 17
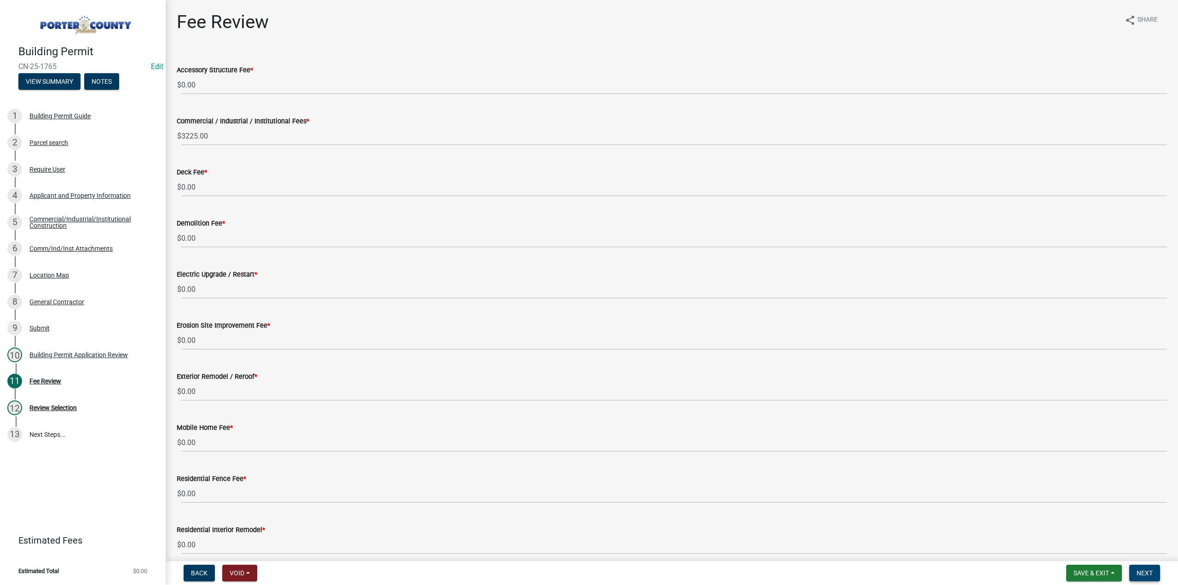
drag, startPoint x: 1157, startPoint y: 576, endPoint x: 157, endPoint y: 525, distance: 1001.2
click at [1153, 575] on button "Next" at bounding box center [1145, 573] width 31 height 17
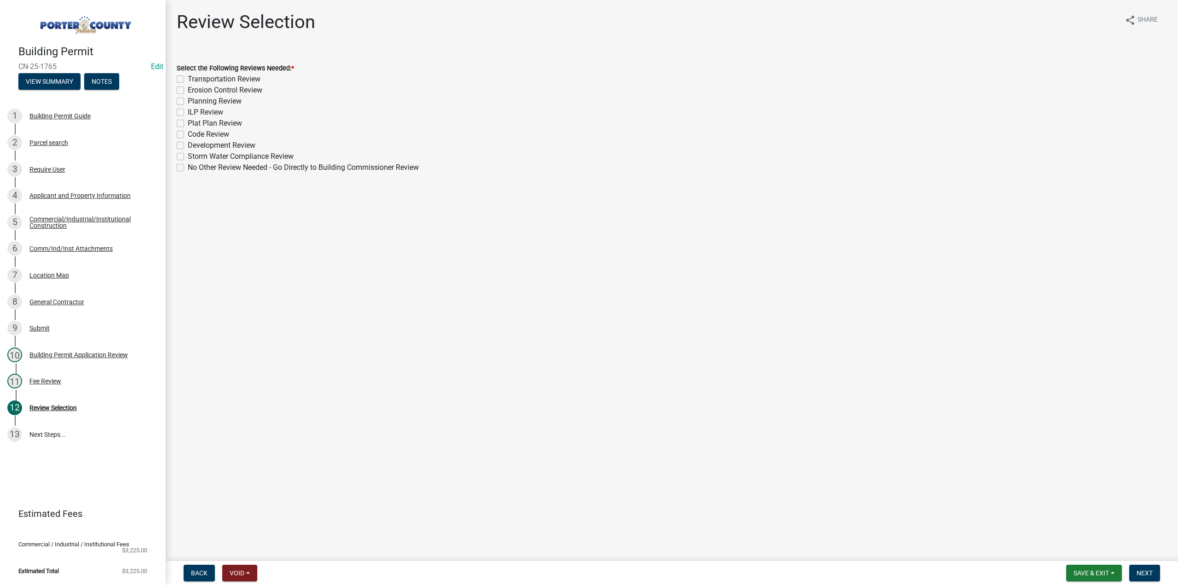
drag, startPoint x: 180, startPoint y: 101, endPoint x: 185, endPoint y: 86, distance: 15.9
click at [188, 100] on label "Planning Review" at bounding box center [215, 101] width 54 height 11
click at [188, 100] on input "Planning Review" at bounding box center [191, 99] width 6 height 6
checkbox input "true"
checkbox input "false"
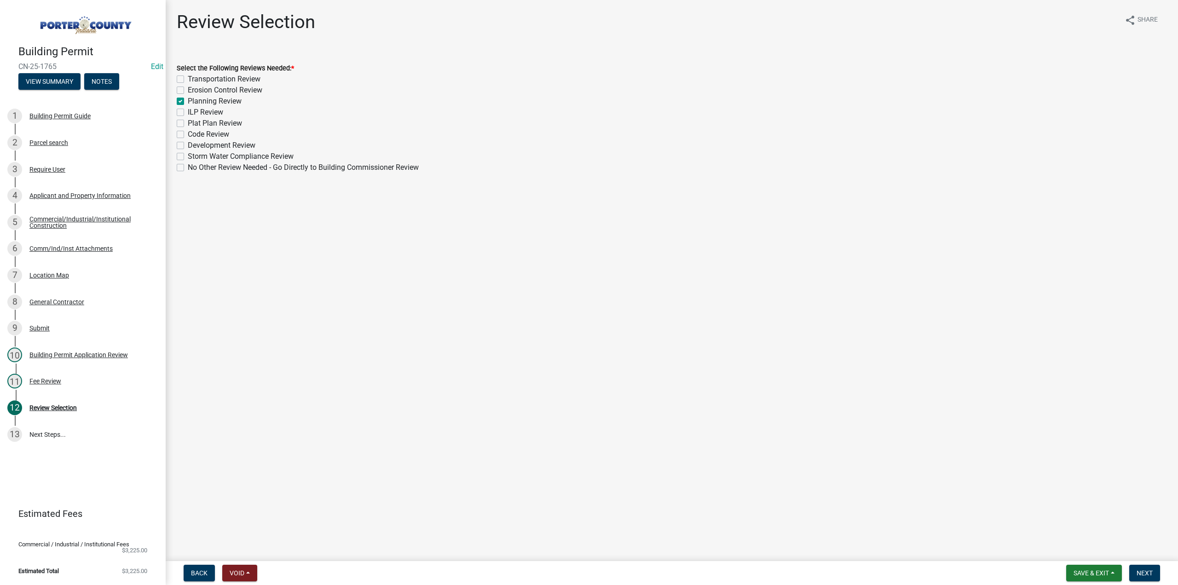
checkbox input "false"
checkbox input "true"
checkbox input "false"
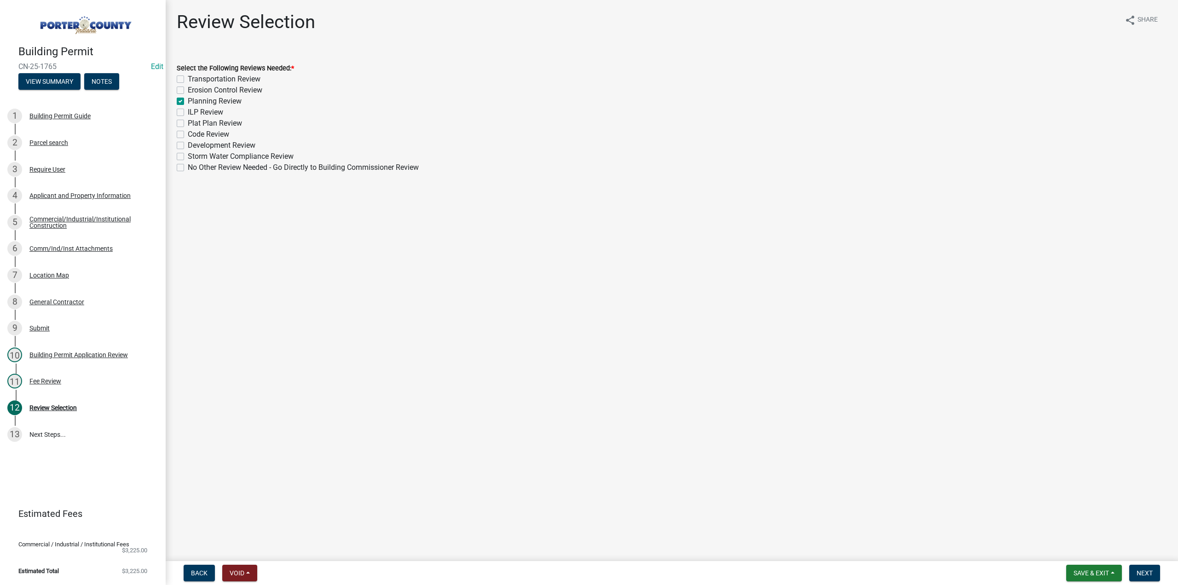
checkbox input "false"
click at [188, 90] on label "Erosion Control Review" at bounding box center [225, 90] width 75 height 11
click at [188, 90] on input "Erosion Control Review" at bounding box center [191, 88] width 6 height 6
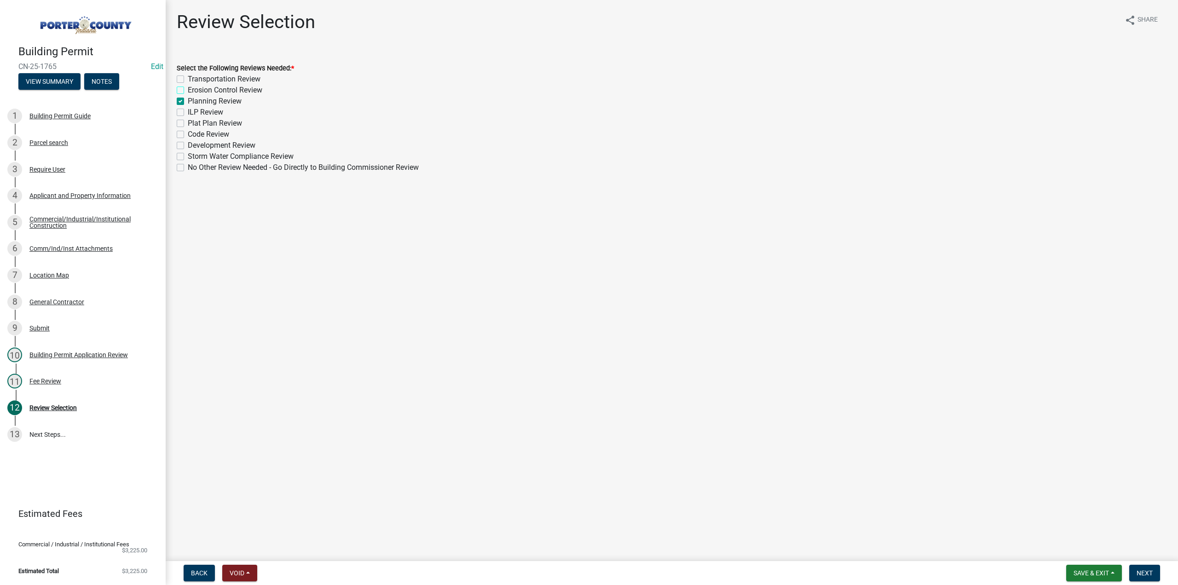
checkbox input "true"
checkbox input "false"
checkbox input "true"
checkbox input "false"
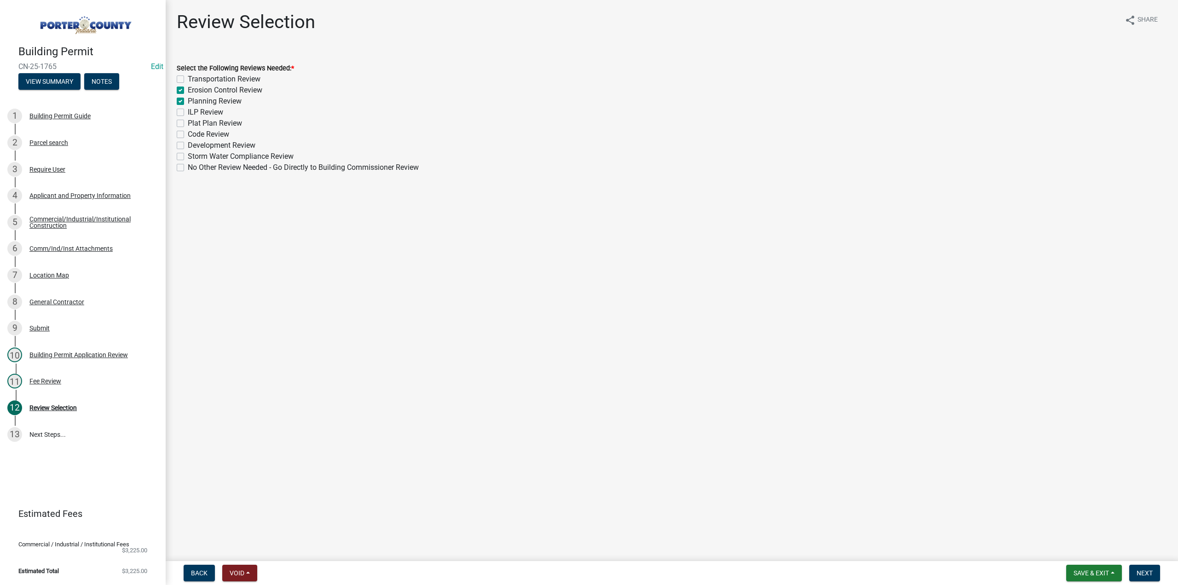
checkbox input "false"
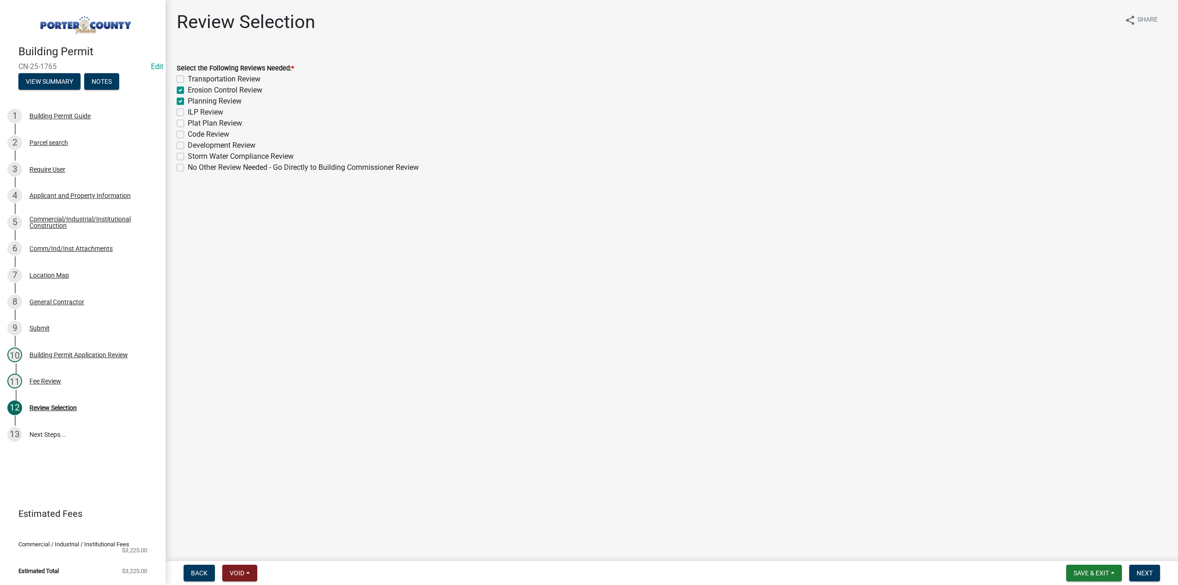
click at [188, 90] on label "Erosion Control Review" at bounding box center [225, 90] width 75 height 11
click at [188, 90] on input "Erosion Control Review" at bounding box center [191, 88] width 6 height 6
checkbox input "false"
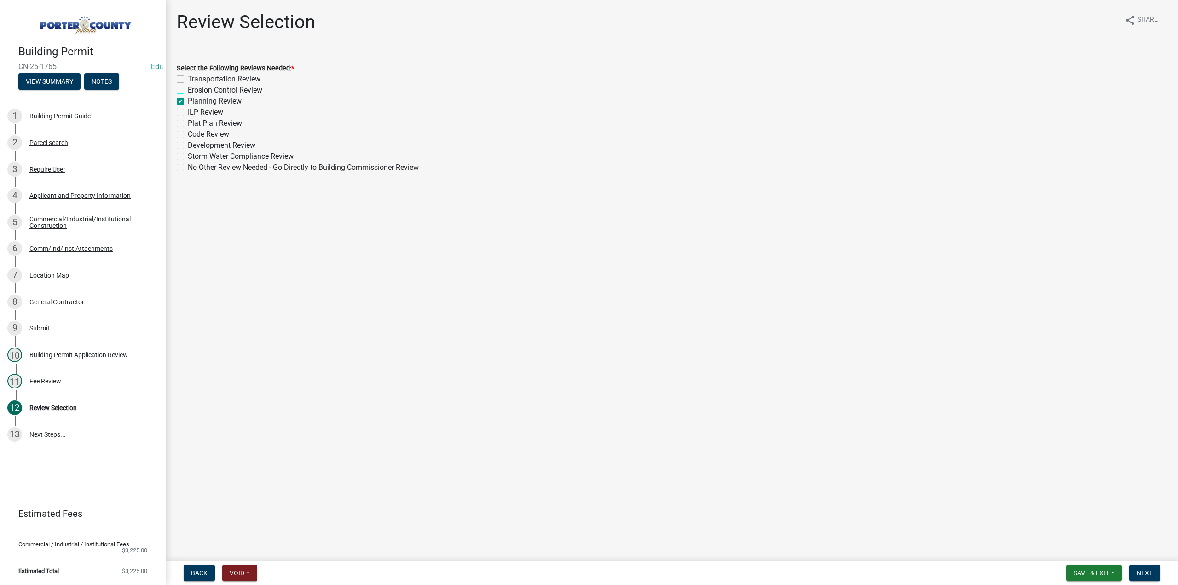
checkbox input "true"
checkbox input "false"
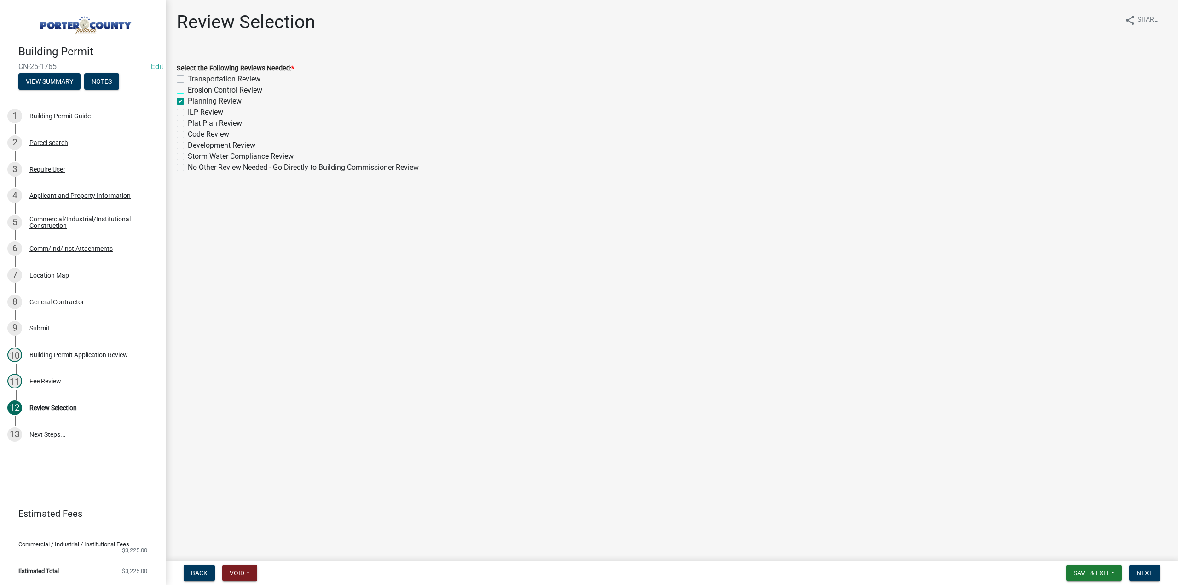
checkbox input "false"
click at [188, 156] on label "Storm Water Compliance Review" at bounding box center [241, 156] width 106 height 11
click at [188, 156] on input "Storm Water Compliance Review" at bounding box center [191, 154] width 6 height 6
checkbox input "true"
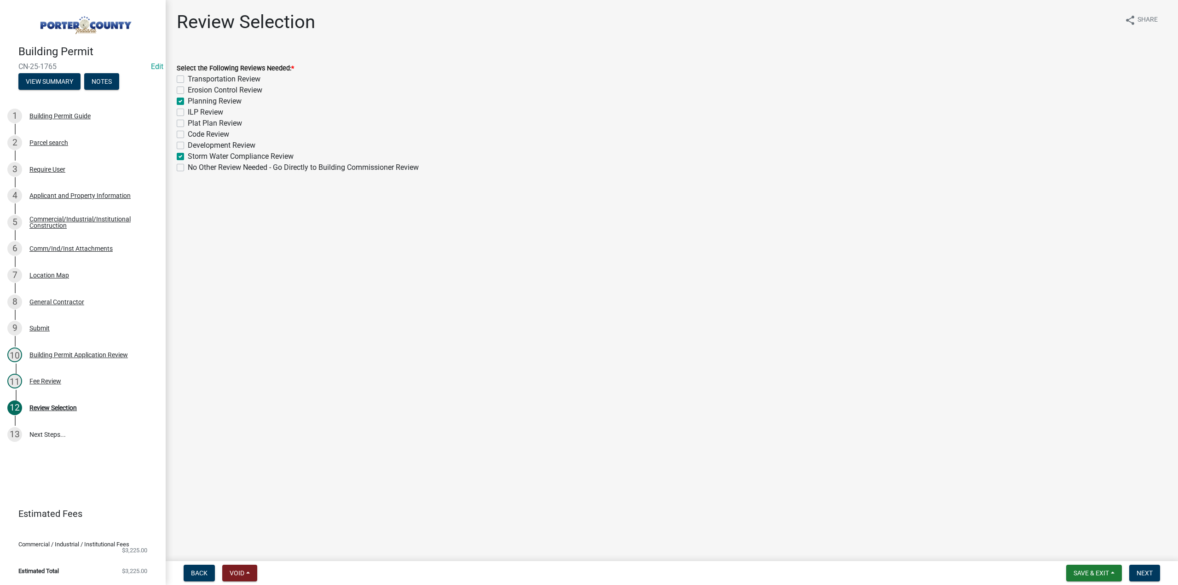
checkbox input "false"
checkbox input "true"
checkbox input "false"
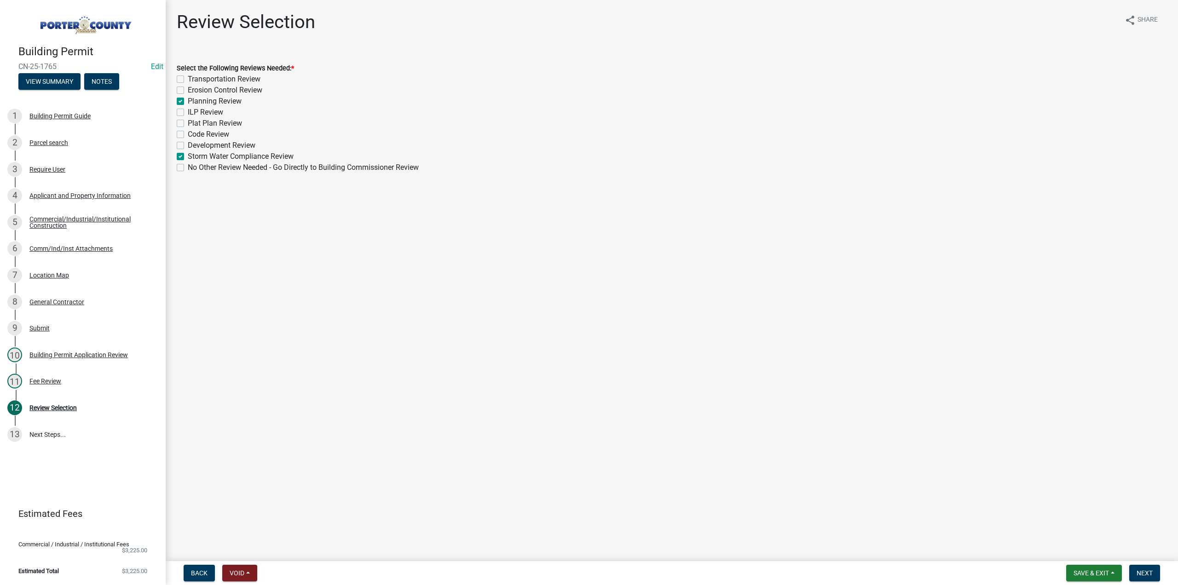
checkbox input "false"
checkbox input "true"
checkbox input "false"
drag, startPoint x: 1149, startPoint y: 572, endPoint x: 658, endPoint y: 488, distance: 498.8
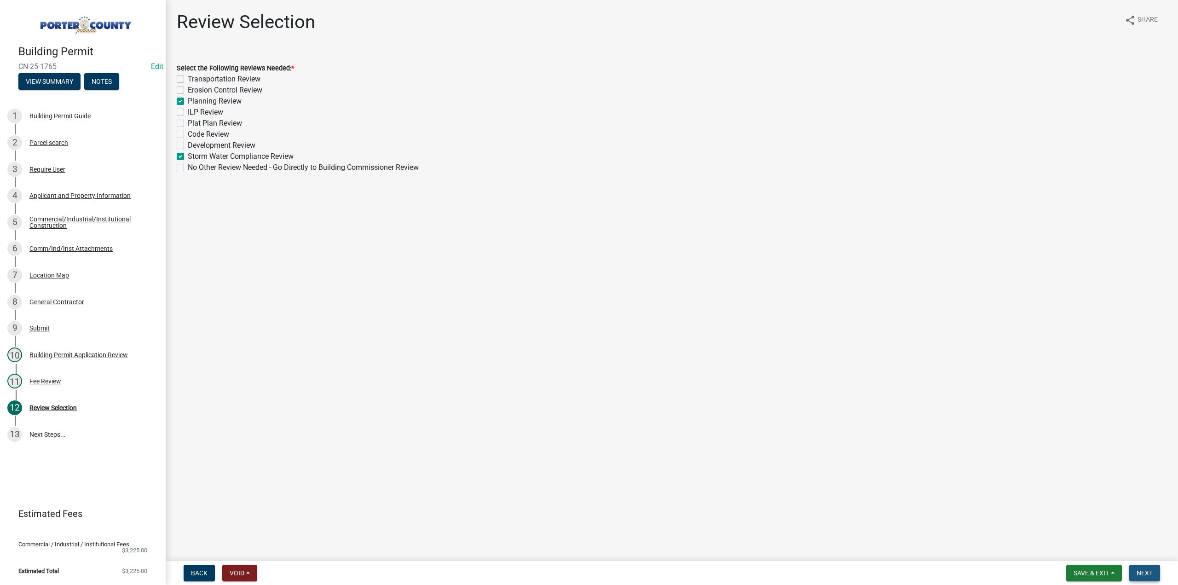
click at [1149, 572] on span "Next" at bounding box center [1145, 572] width 16 height 7
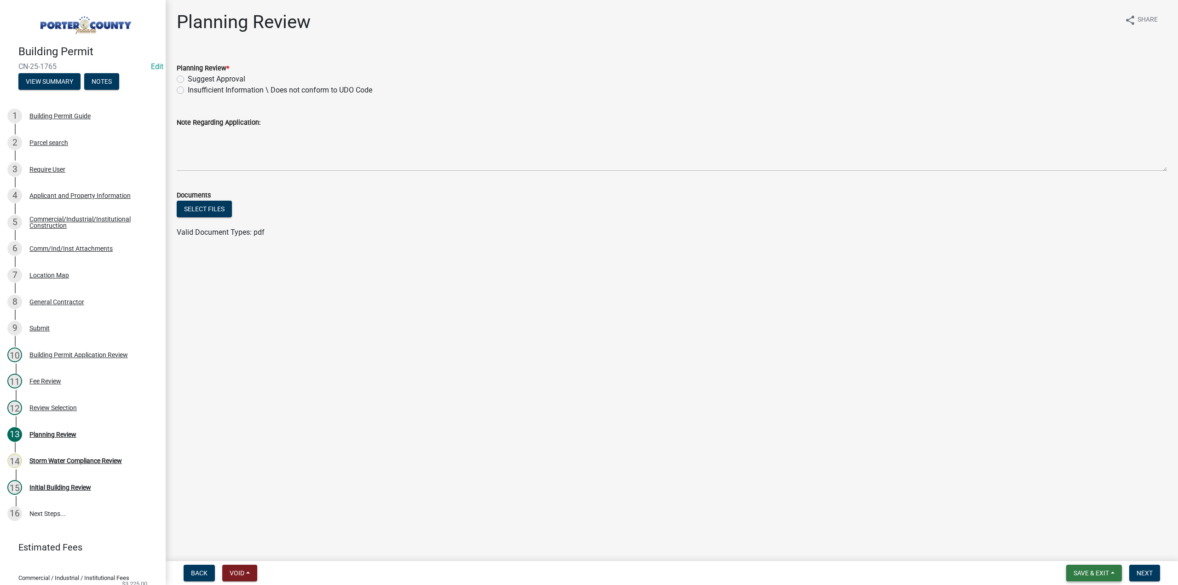
drag, startPoint x: 1095, startPoint y: 569, endPoint x: 1069, endPoint y: 554, distance: 29.7
click at [1095, 569] on button "Save & Exit" at bounding box center [1095, 573] width 56 height 17
click at [1070, 547] on button "Save & Exit" at bounding box center [1086, 549] width 74 height 22
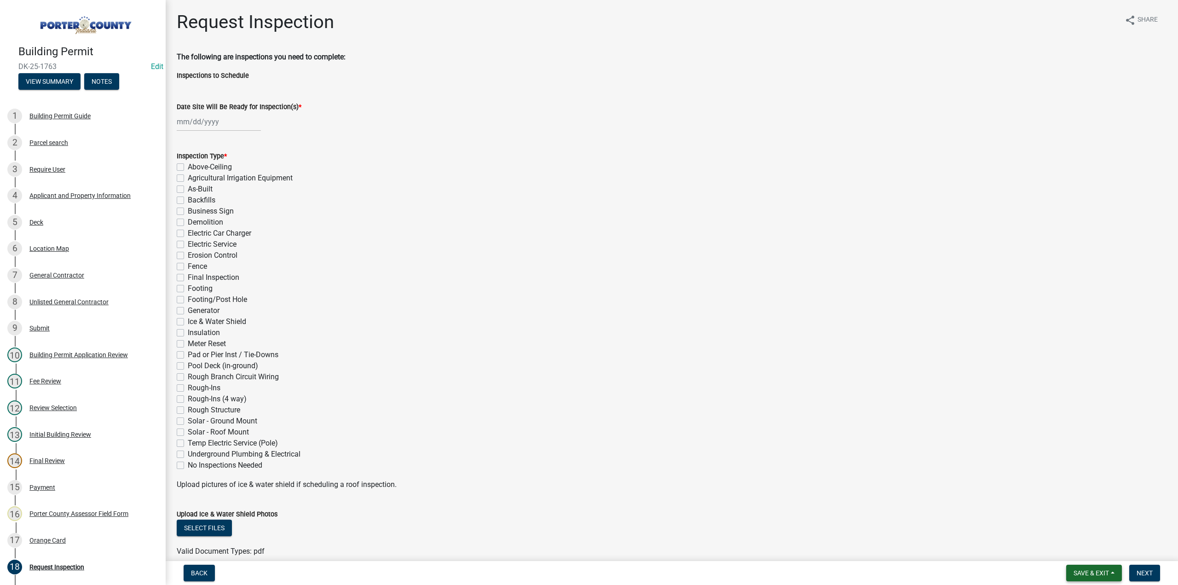
click at [1109, 571] on span "Save & Exit" at bounding box center [1091, 572] width 35 height 7
click at [1097, 548] on button "Save & Exit" at bounding box center [1086, 549] width 74 height 22
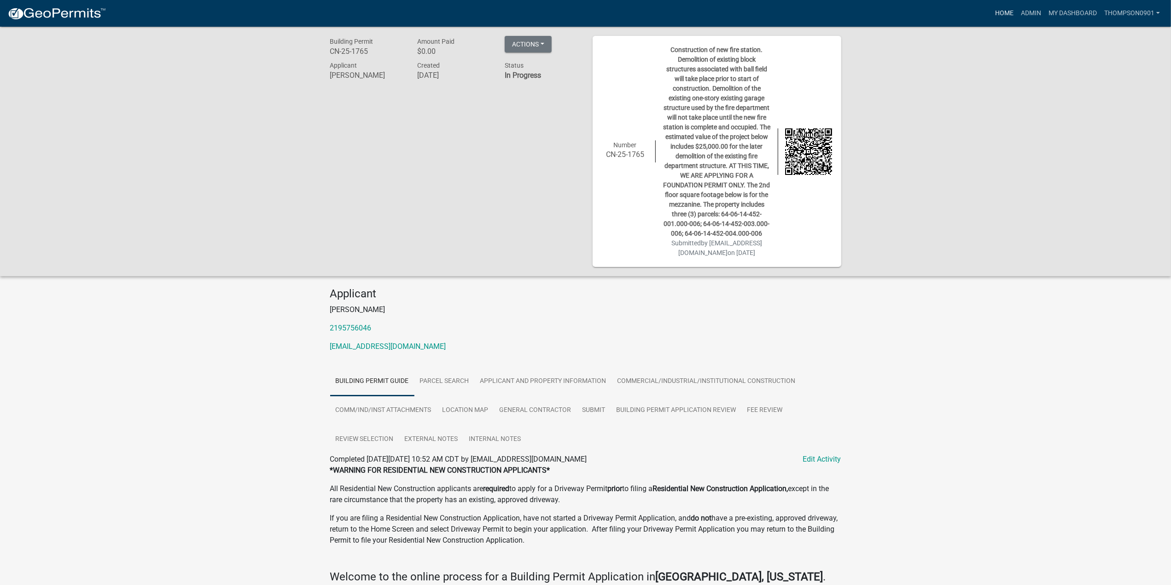
click at [1003, 10] on link "Home" at bounding box center [1004, 13] width 26 height 17
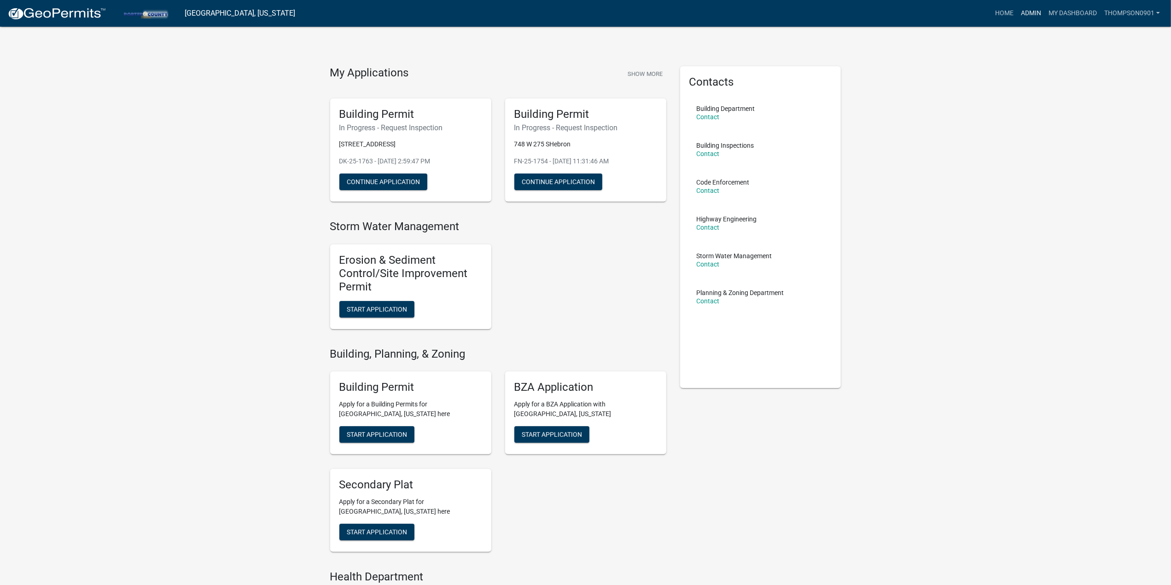
click at [1031, 11] on link "Admin" at bounding box center [1031, 13] width 28 height 17
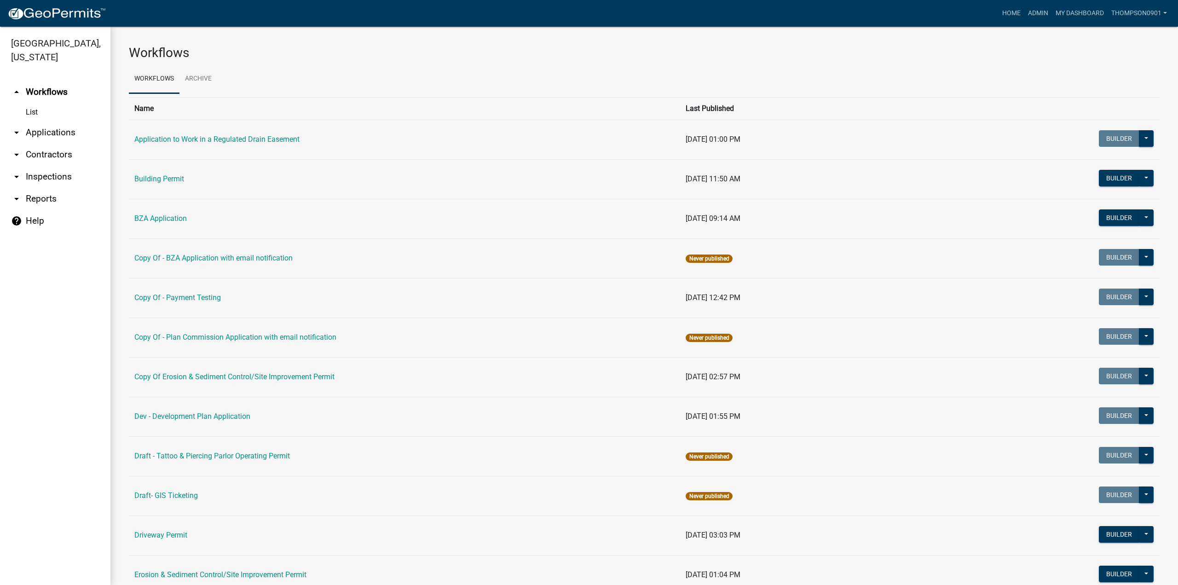
click at [48, 122] on link "arrow_drop_down Applications" at bounding box center [55, 133] width 110 height 22
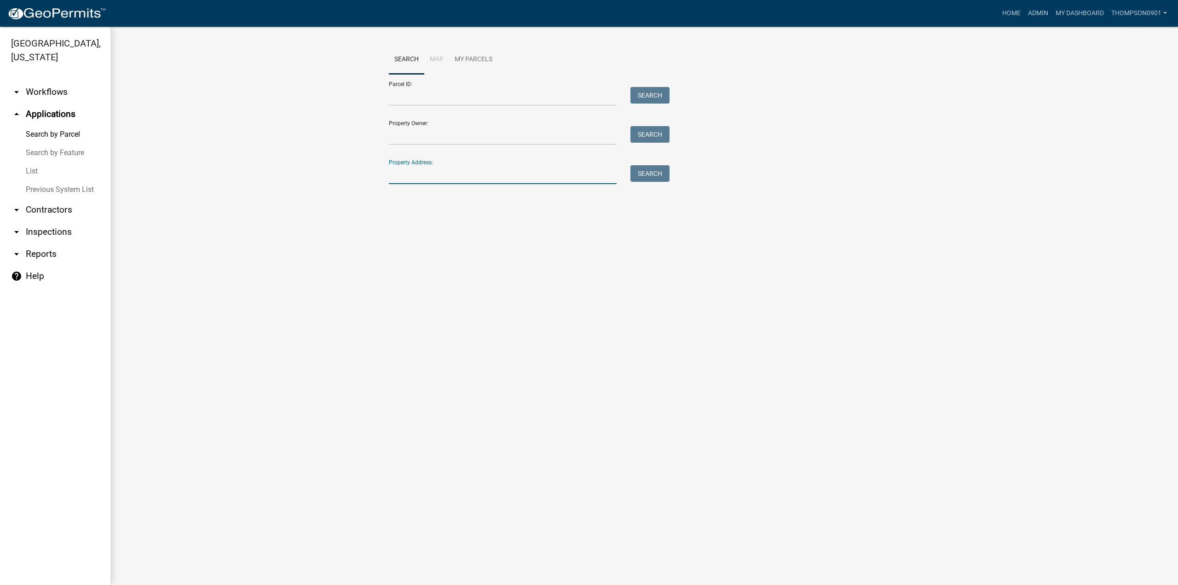
drag, startPoint x: 427, startPoint y: 176, endPoint x: 436, endPoint y: 174, distance: 9.8
click at [430, 176] on input "Property Address:" at bounding box center [503, 174] width 228 height 19
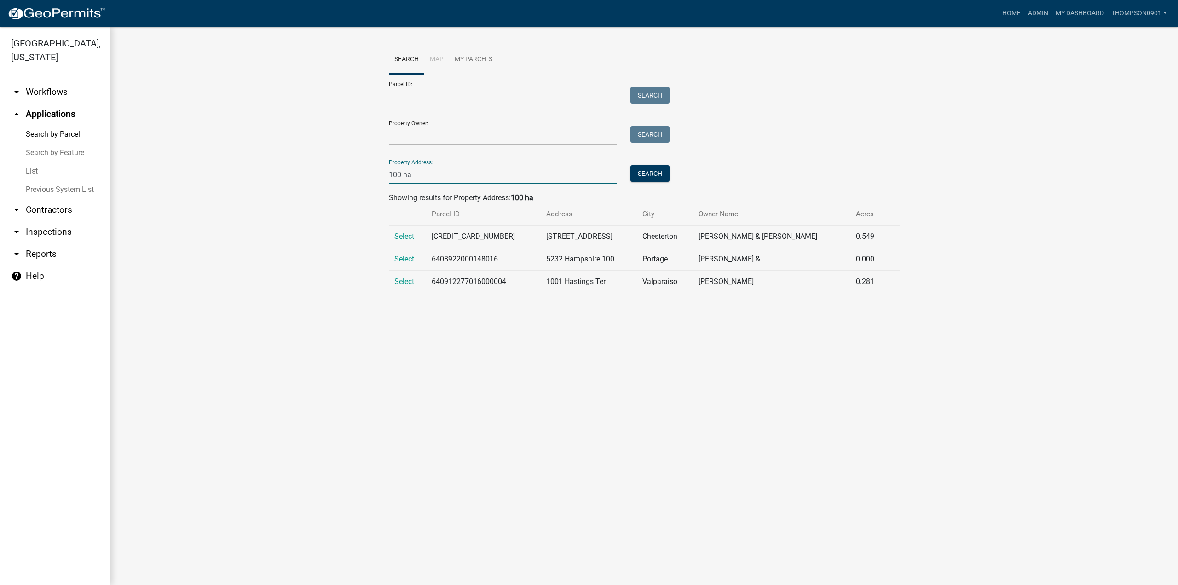
type input "100 ha"
drag, startPoint x: 520, startPoint y: 233, endPoint x: 435, endPoint y: 239, distance: 84.5
click at [435, 239] on td "640419303001000021" at bounding box center [483, 237] width 115 height 23
copy td "640419303001000021"
click at [412, 232] on span "Select" at bounding box center [405, 236] width 20 height 9
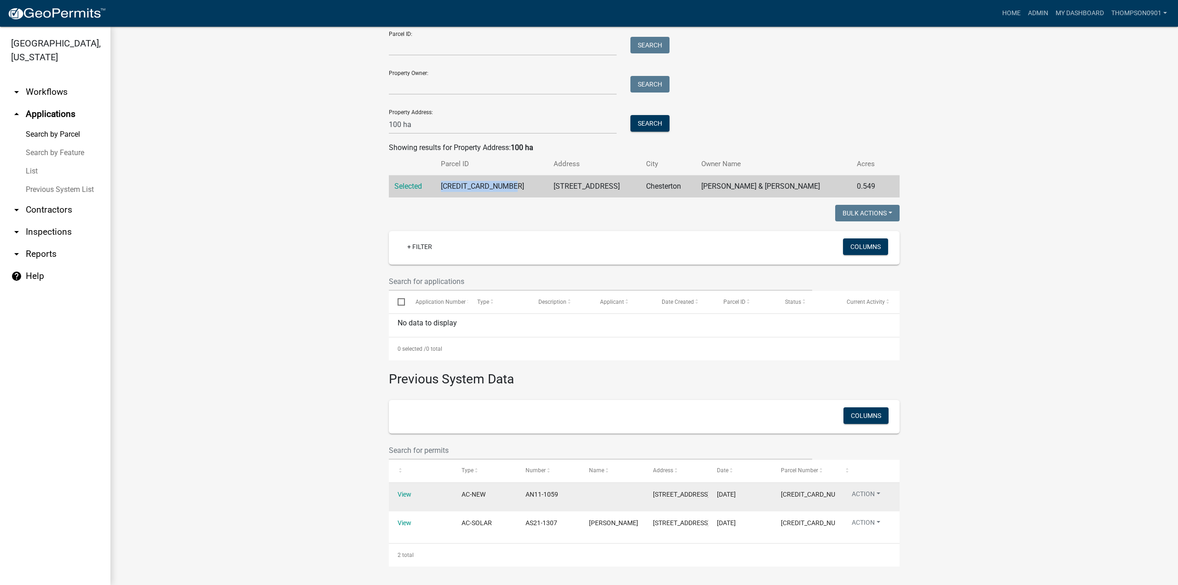
scroll to position [103, 0]
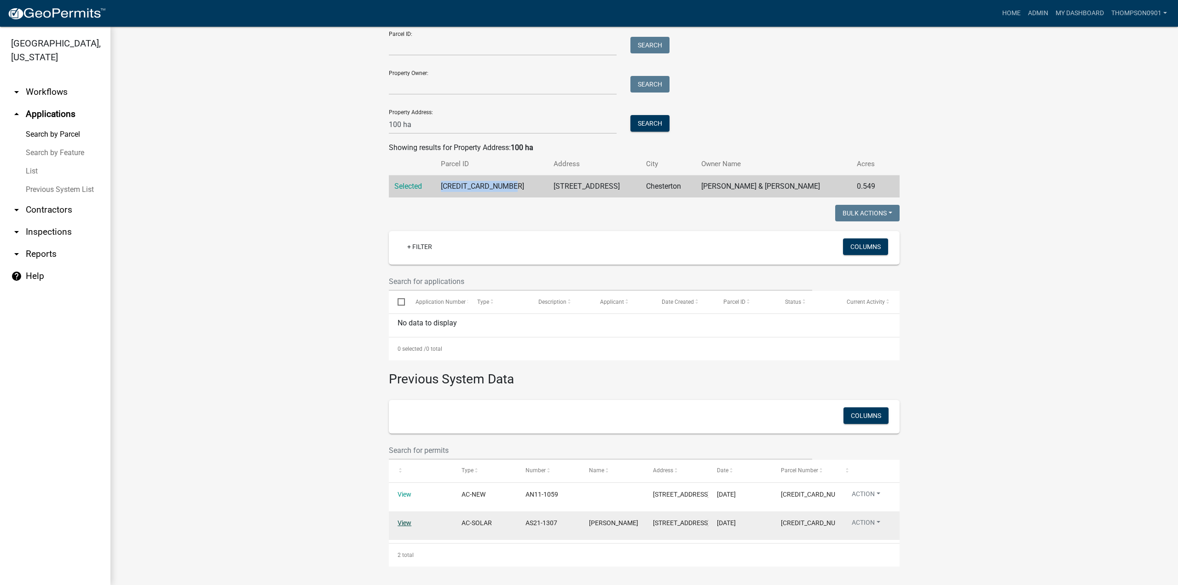
click at [402, 519] on link "View" at bounding box center [405, 522] width 14 height 7
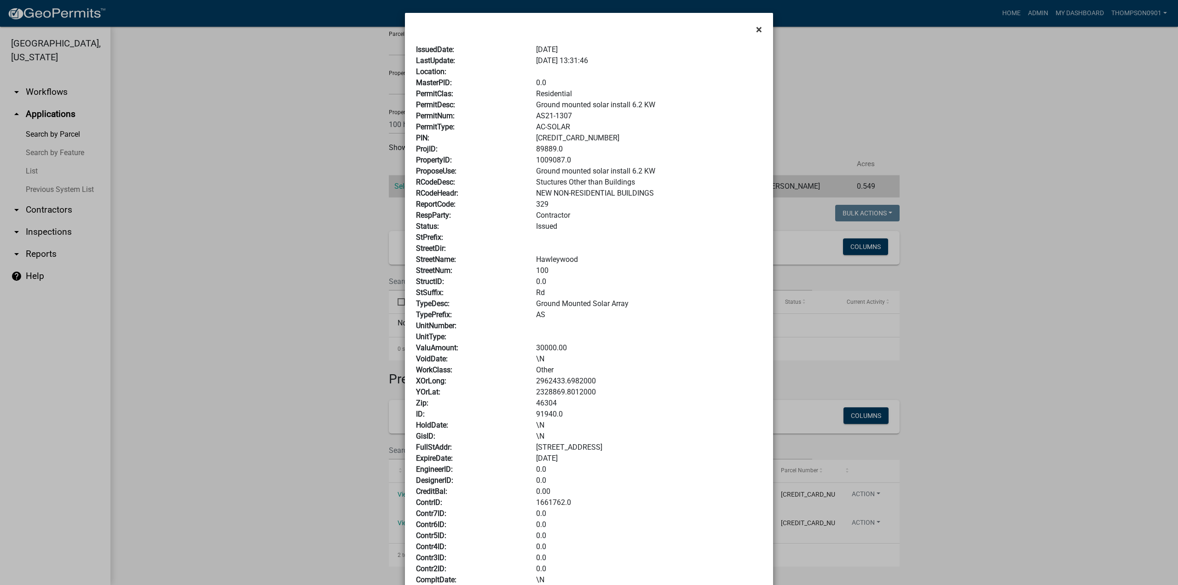
click at [756, 29] on span "×" at bounding box center [759, 29] width 6 height 13
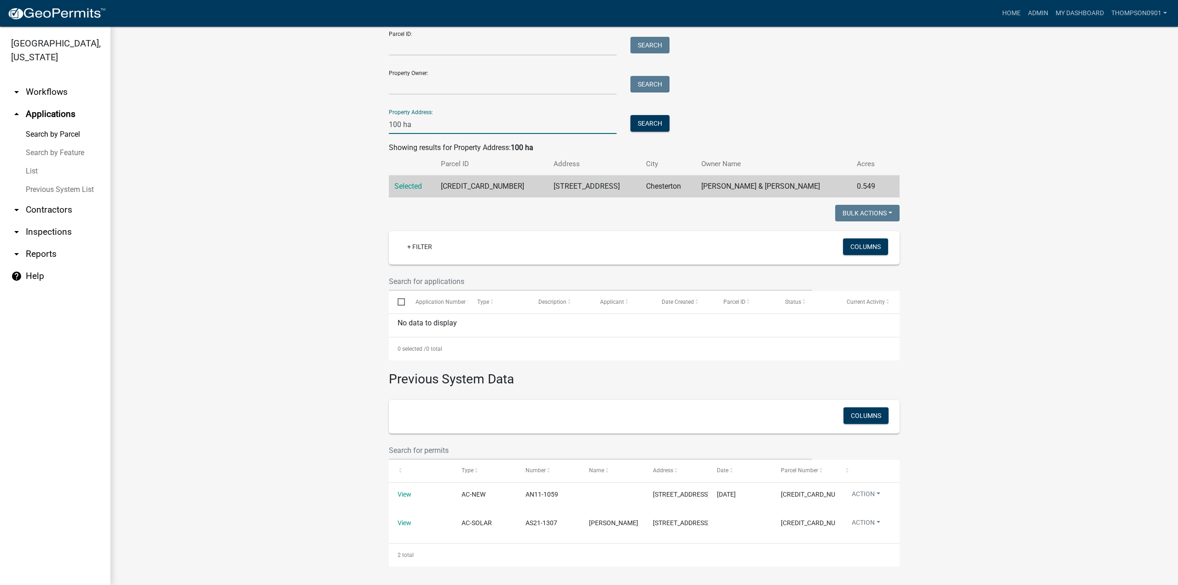
drag, startPoint x: 422, startPoint y: 68, endPoint x: 1, endPoint y: 64, distance: 420.3
click at [0, 69] on div "Porter County, Indiana arrow_drop_down Workflows List arrow_drop_up Application…" at bounding box center [589, 306] width 1178 height 558
type input "532 e 100 s"
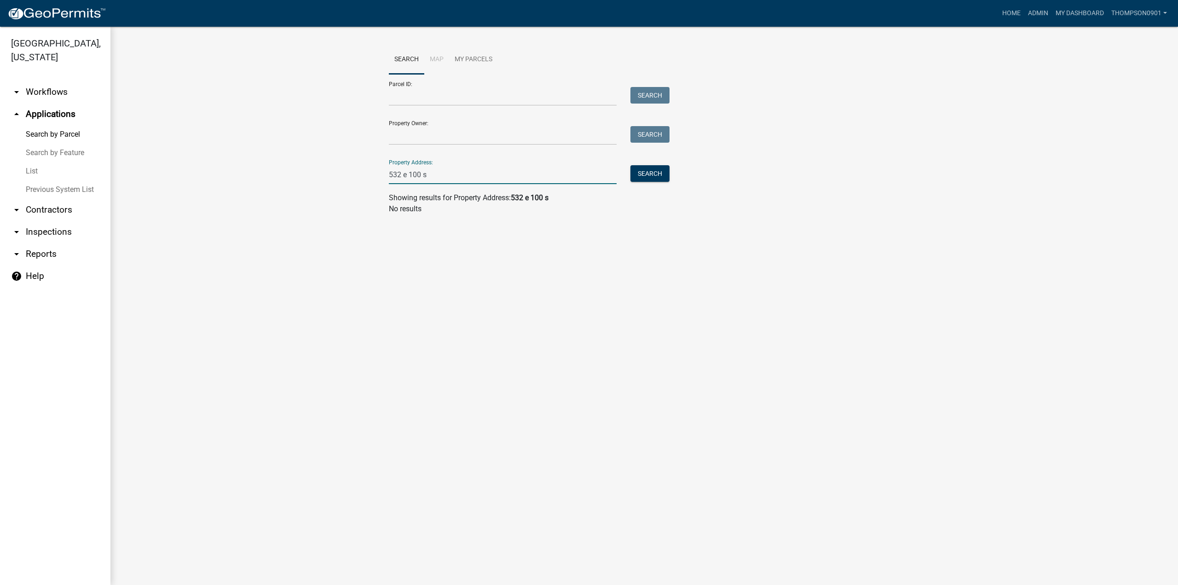
drag, startPoint x: 454, startPoint y: 171, endPoint x: 75, endPoint y: 166, distance: 379.4
click at [89, 170] on div "Porter County, Indiana arrow_drop_down Workflows List arrow_drop_up Application…" at bounding box center [589, 306] width 1178 height 558
click at [435, 170] on input "Property Address:" at bounding box center [503, 174] width 228 height 19
type input "5"
click at [423, 175] on input "Property Address:" at bounding box center [503, 174] width 228 height 19
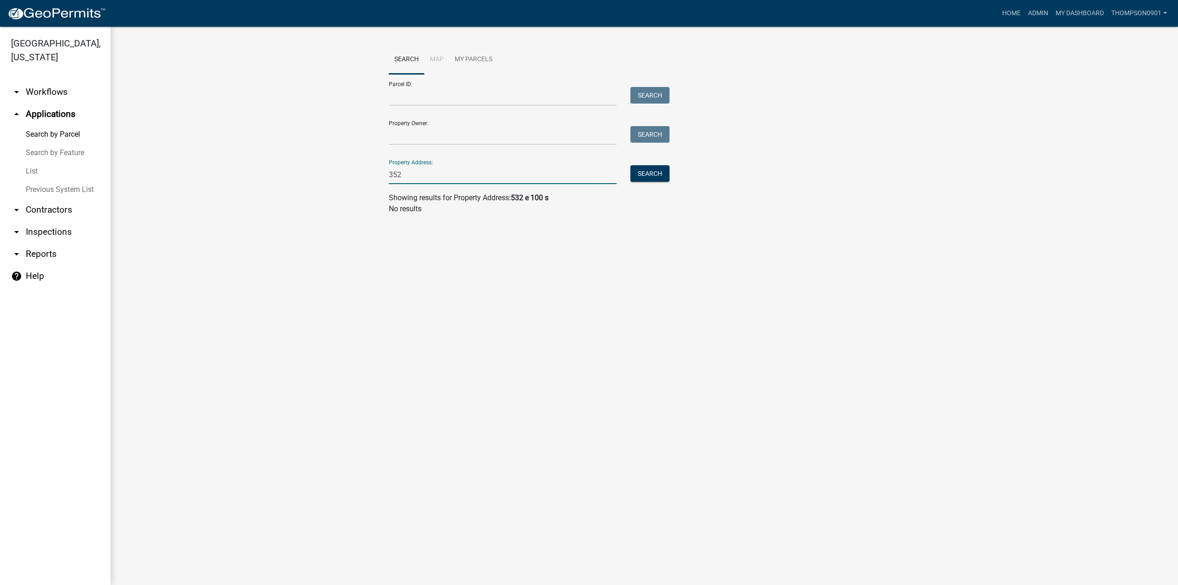
type input "352 e 100 s"
click at [644, 174] on button "Search" at bounding box center [650, 173] width 39 height 17
click at [400, 238] on span "Select" at bounding box center [405, 236] width 20 height 9
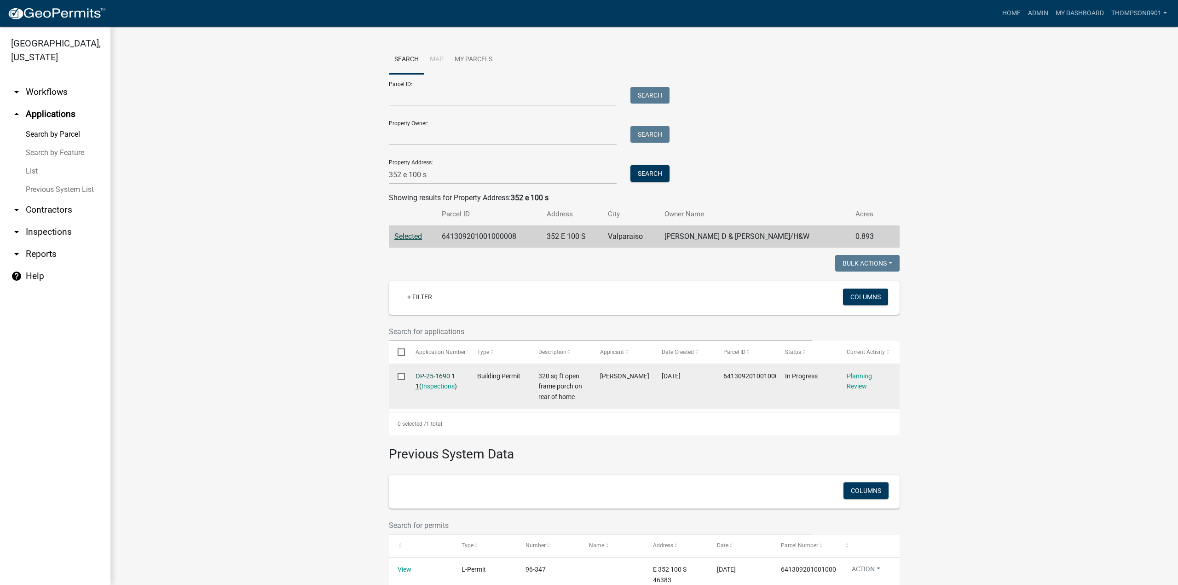
click at [425, 375] on link "OP-25-1690 1 1" at bounding box center [436, 381] width 40 height 18
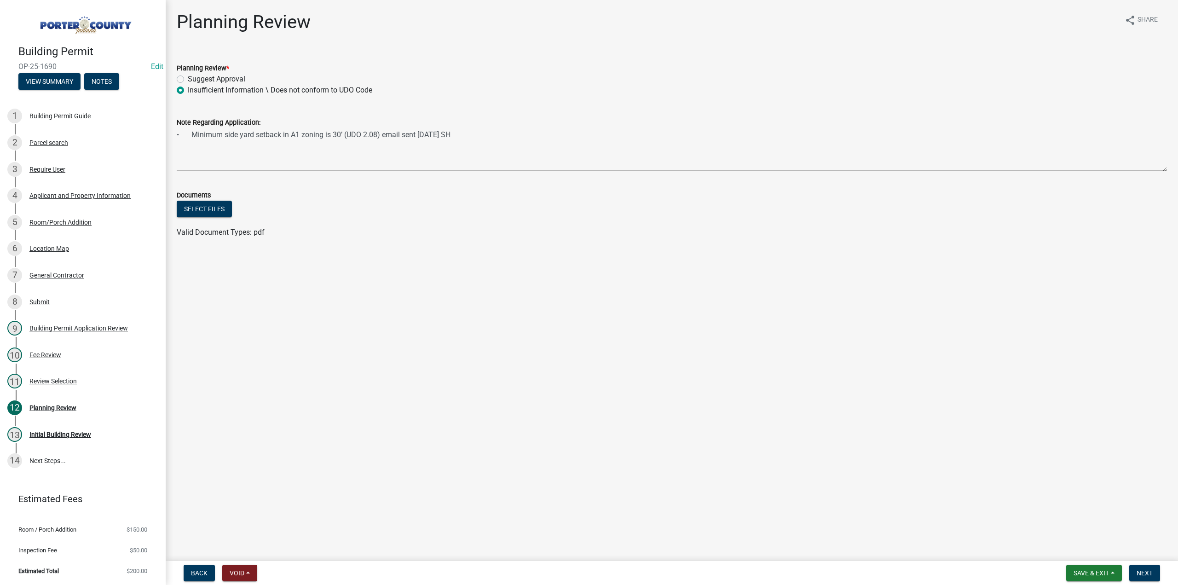
click at [188, 81] on label "Suggest Approval" at bounding box center [217, 79] width 58 height 11
click at [188, 80] on input "Suggest Approval" at bounding box center [191, 77] width 6 height 6
radio input "true"
click at [500, 134] on textarea "• Minimum side yard setback in A1 zoning is 30’ (UDO 2.08) email sent 9/11/25 SH" at bounding box center [672, 149] width 991 height 43
type textarea "• Minimum side yard setback in A1 zoning is 30’ (UDO 2.08) email sent 9/11/25 S…"
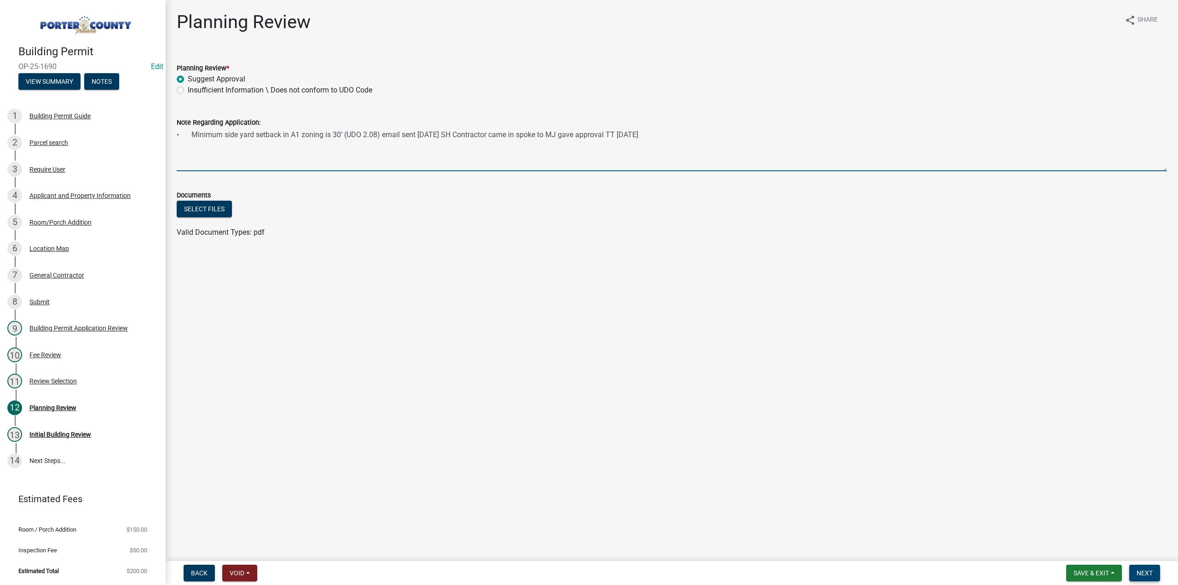
click at [1149, 574] on span "Next" at bounding box center [1145, 572] width 16 height 7
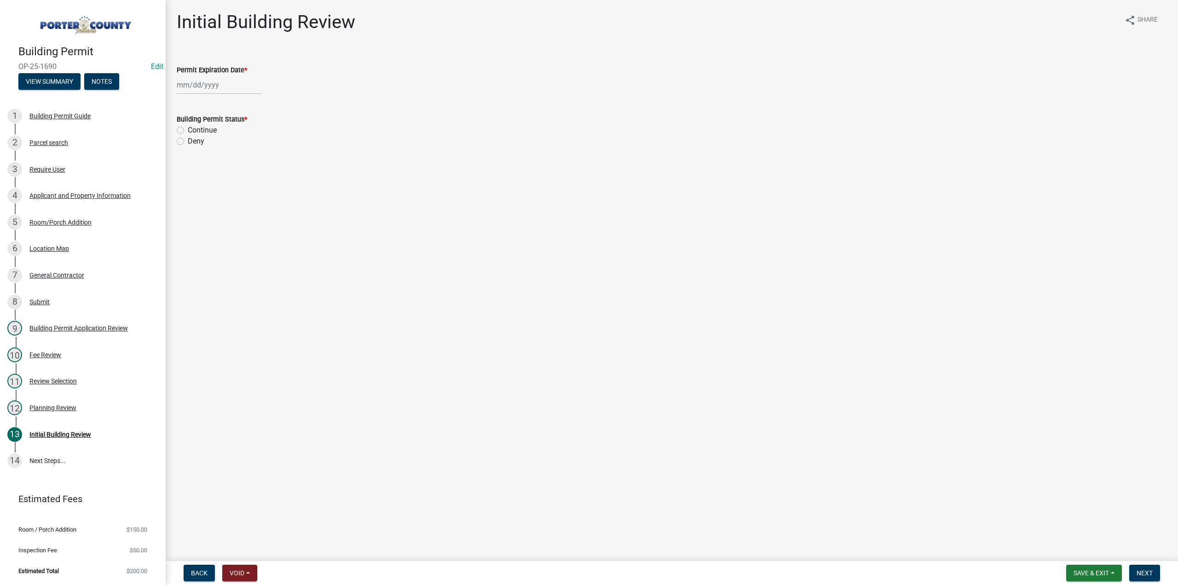
click at [193, 86] on div at bounding box center [219, 84] width 84 height 19
select select "9"
click at [239, 102] on select "1525 1526 1527 1528 1529 1530 1531 1532 1533 1534 1535 1536 1537 1538 1539 1540…" at bounding box center [248, 105] width 33 height 14
select select "2026"
click at [232, 98] on select "1525 1526 1527 1528 1529 1530 1531 1532 1533 1534 1535 1536 1537 1538 1539 1540…" at bounding box center [248, 105] width 33 height 14
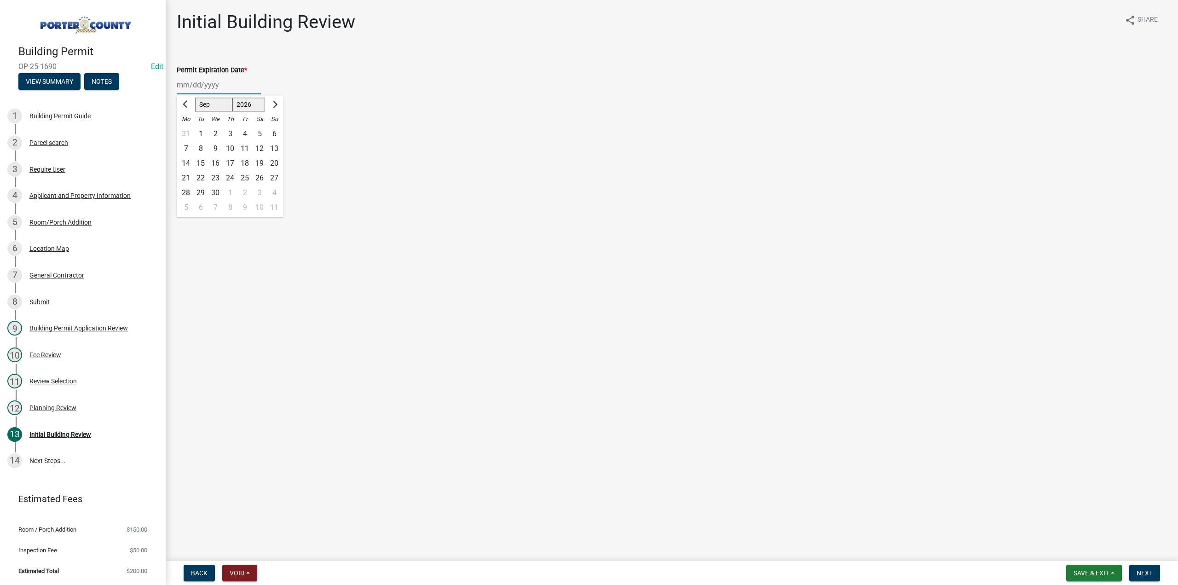
click at [261, 149] on div "12" at bounding box center [259, 148] width 15 height 15
type input "09/12/2026"
click at [188, 129] on label "Continue" at bounding box center [202, 130] width 29 height 11
click at [188, 129] on input "Continue" at bounding box center [191, 128] width 6 height 6
radio input "true"
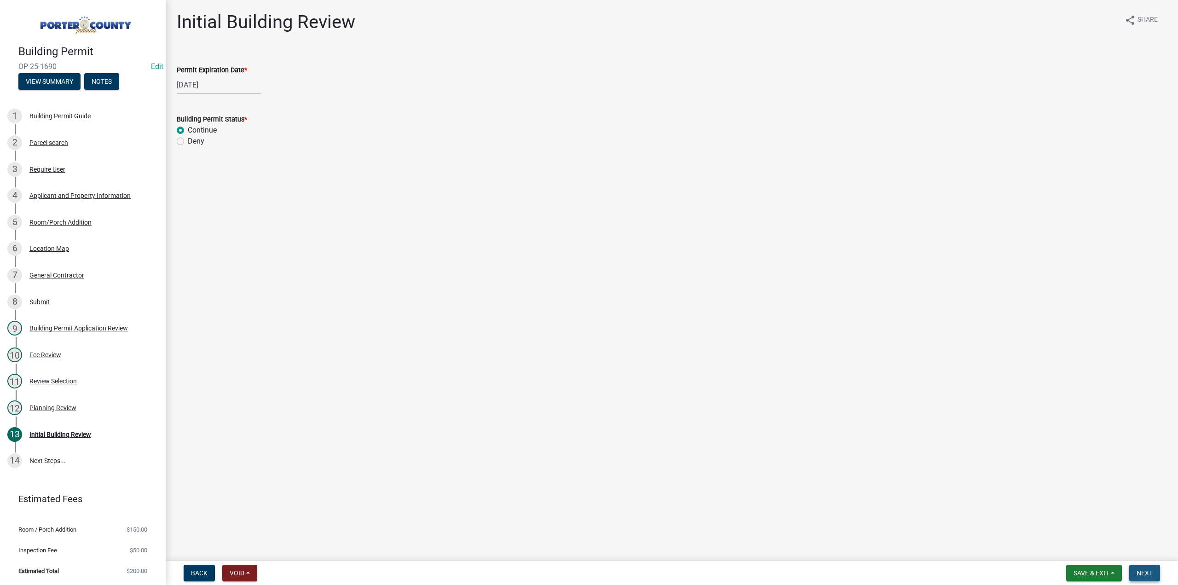
click at [1148, 572] on span "Next" at bounding box center [1145, 572] width 16 height 7
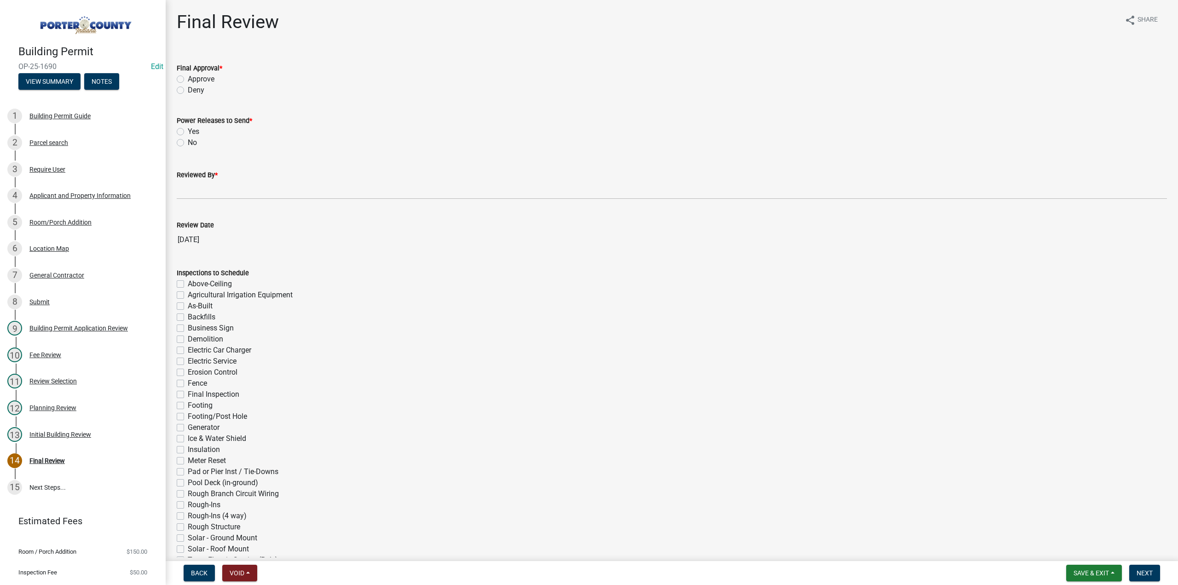
click at [188, 80] on label "Approve" at bounding box center [201, 79] width 27 height 11
click at [188, 80] on input "Approve" at bounding box center [191, 77] width 6 height 6
radio input "true"
click at [188, 142] on label "No" at bounding box center [192, 142] width 9 height 11
click at [188, 142] on input "No" at bounding box center [191, 140] width 6 height 6
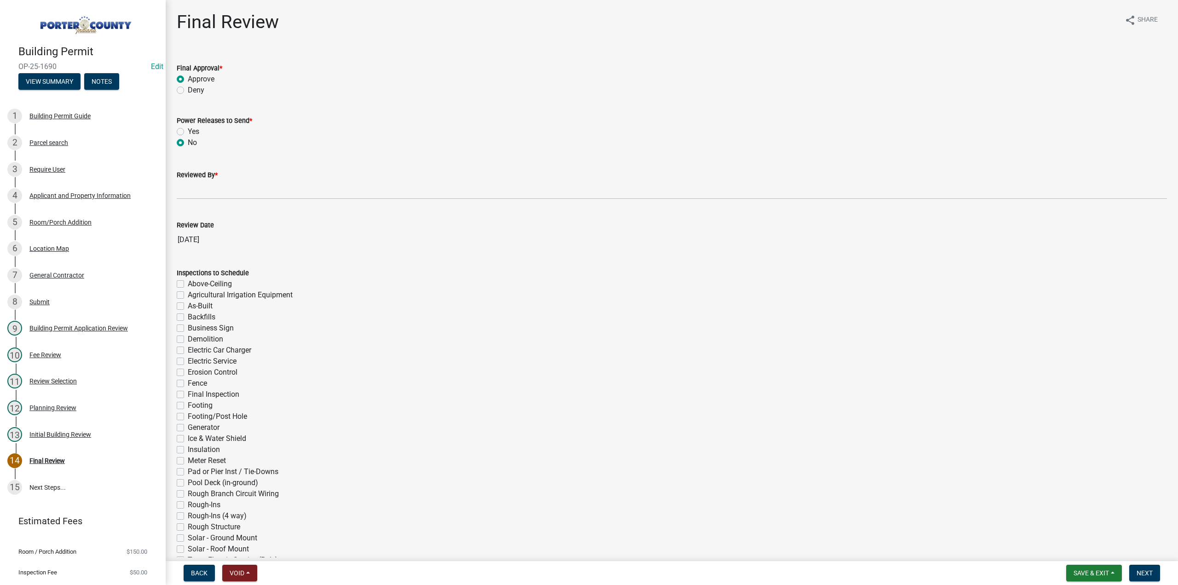
radio input "true"
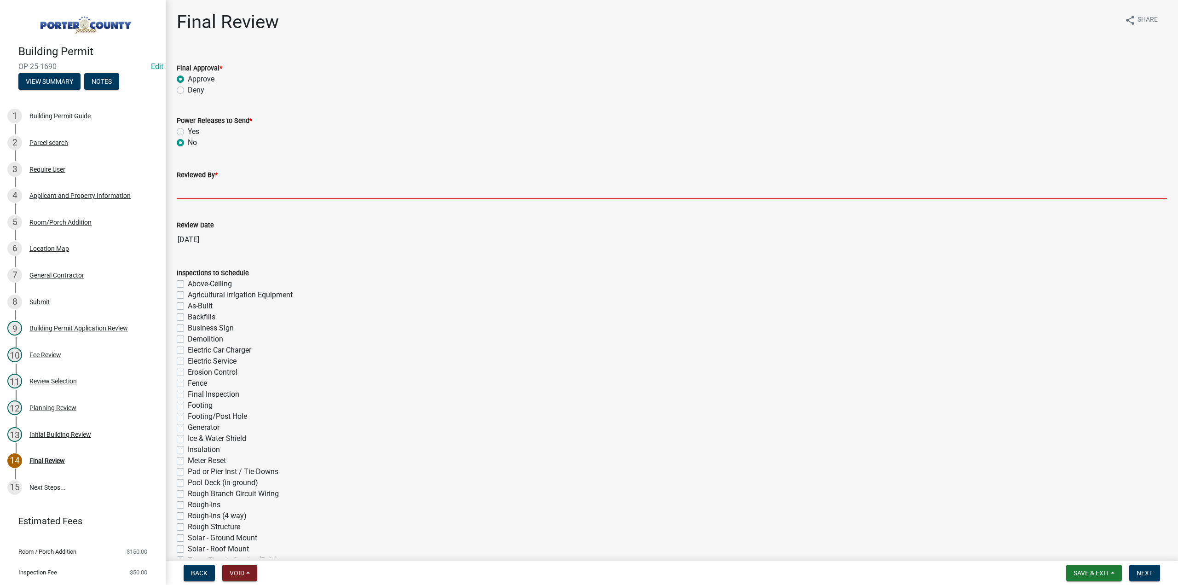
click at [209, 182] on input "Reviewed By *" at bounding box center [672, 189] width 991 height 19
type input "TT per MJ"
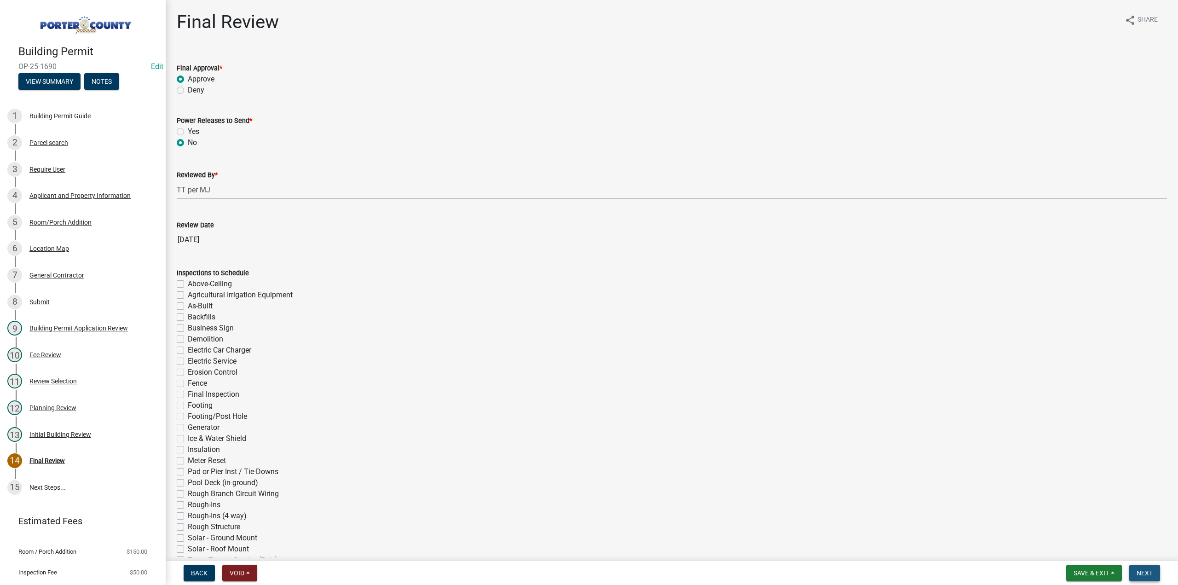
click at [1148, 573] on span "Next" at bounding box center [1145, 572] width 16 height 7
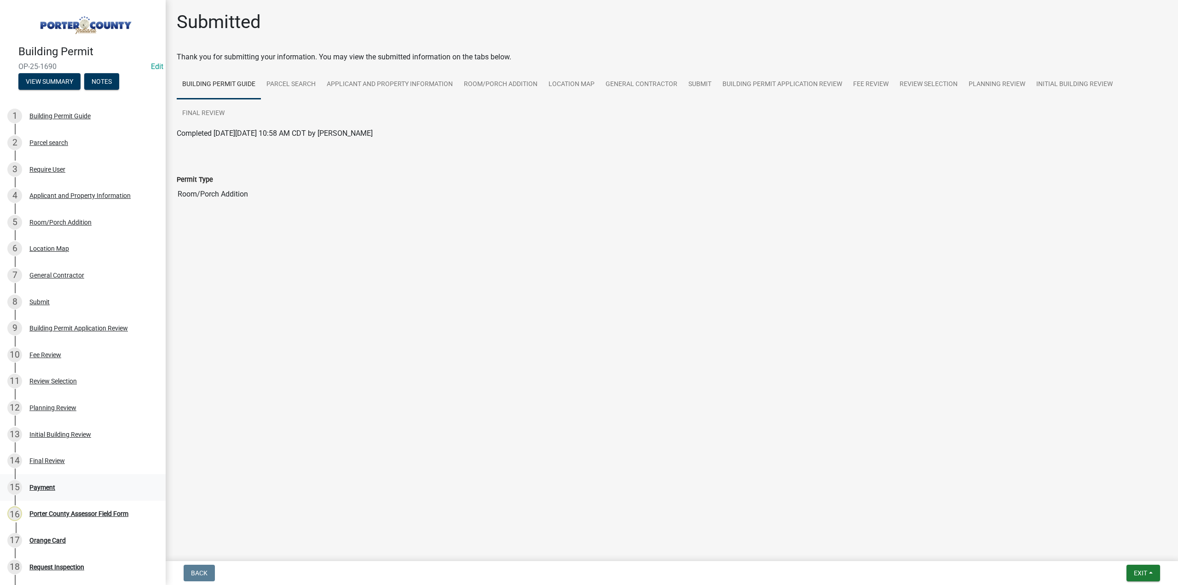
click at [43, 486] on div "Payment" at bounding box center [42, 487] width 26 height 6
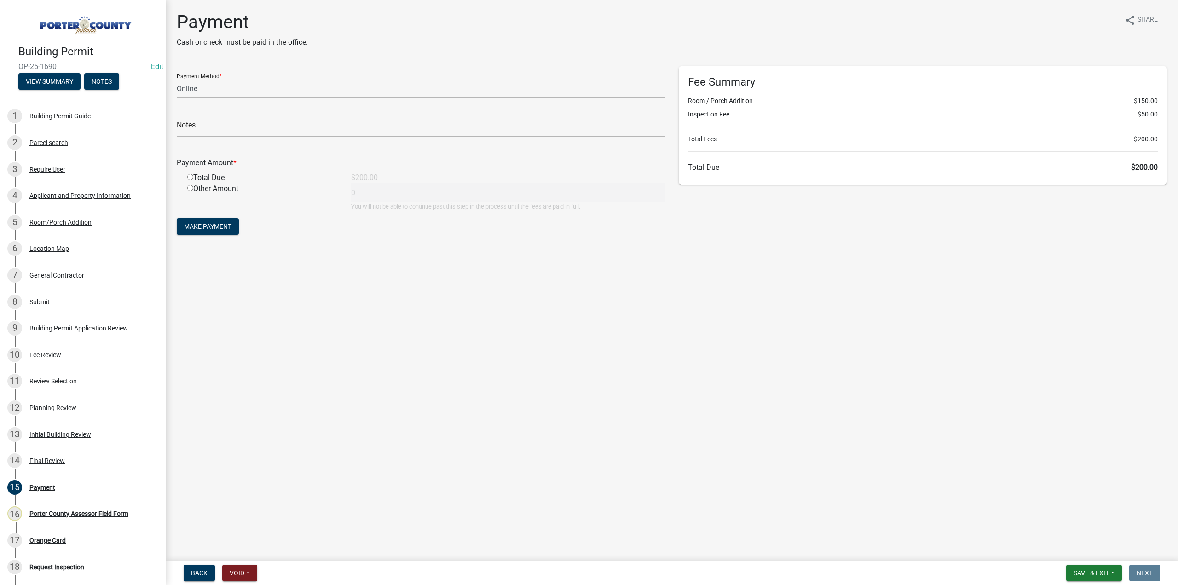
click at [232, 86] on select "Credit Card POS Check Cash Online" at bounding box center [421, 88] width 488 height 19
select select "1: 0"
click at [177, 79] on select "Credit Card POS Check Cash Online" at bounding box center [421, 88] width 488 height 19
click at [215, 131] on input "text" at bounding box center [421, 127] width 488 height 19
type input "@"
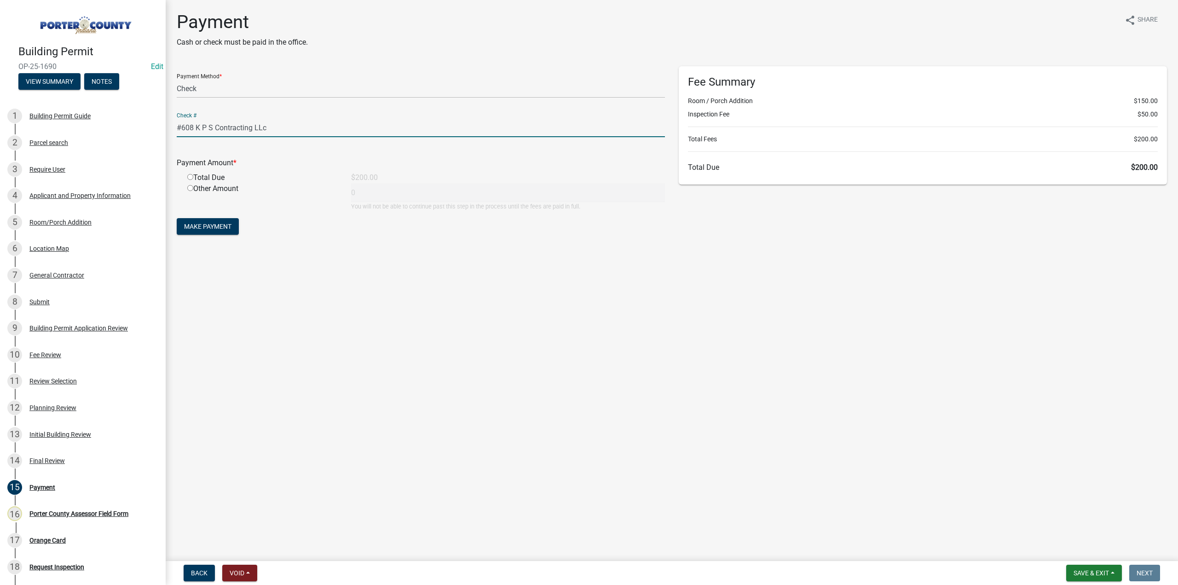
type input "#608 K P S Contracting LLc"
click at [190, 177] on input "radio" at bounding box center [190, 177] width 6 height 6
radio input "true"
type input "200"
click at [234, 222] on button "Make Payment" at bounding box center [208, 226] width 62 height 17
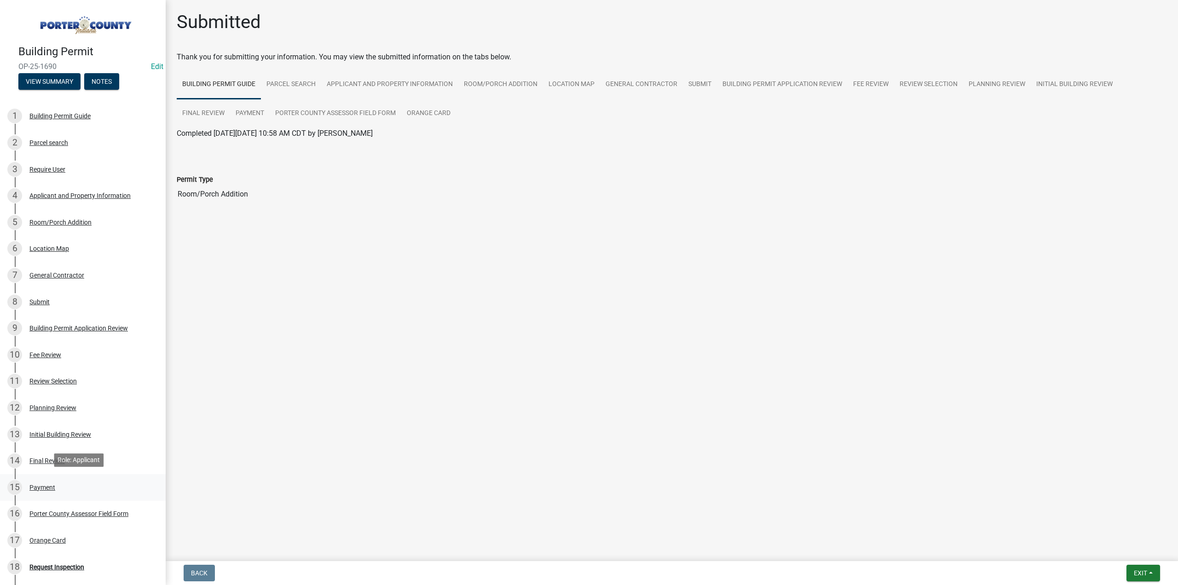
click at [45, 486] on div "Payment" at bounding box center [42, 487] width 26 height 6
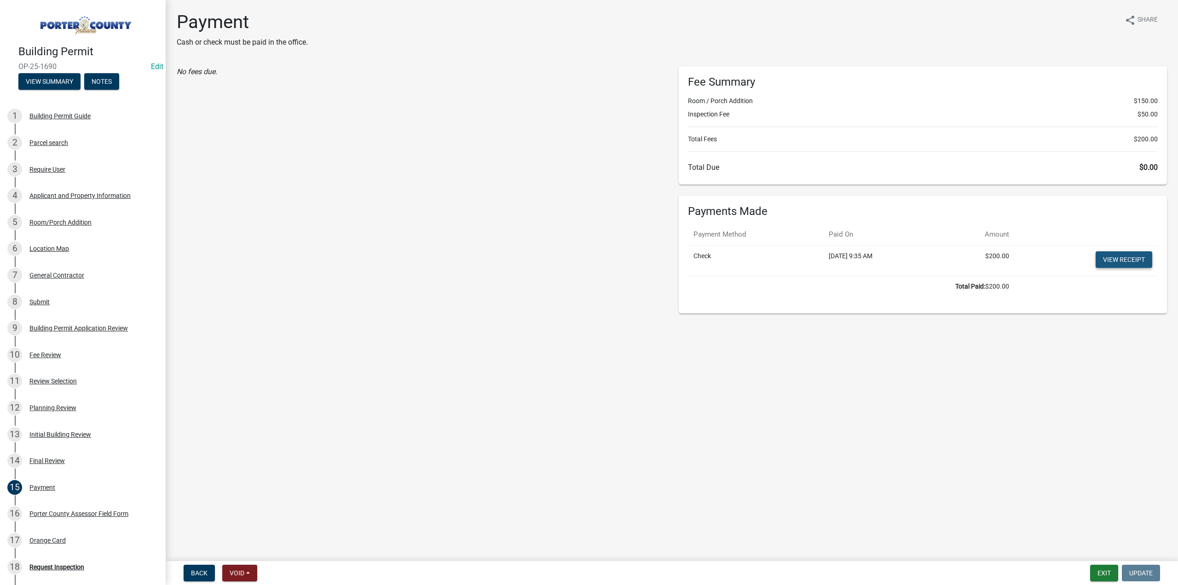
click at [1107, 261] on link "View receipt" at bounding box center [1124, 259] width 57 height 17
click at [41, 542] on div "Orange Card" at bounding box center [47, 540] width 36 height 6
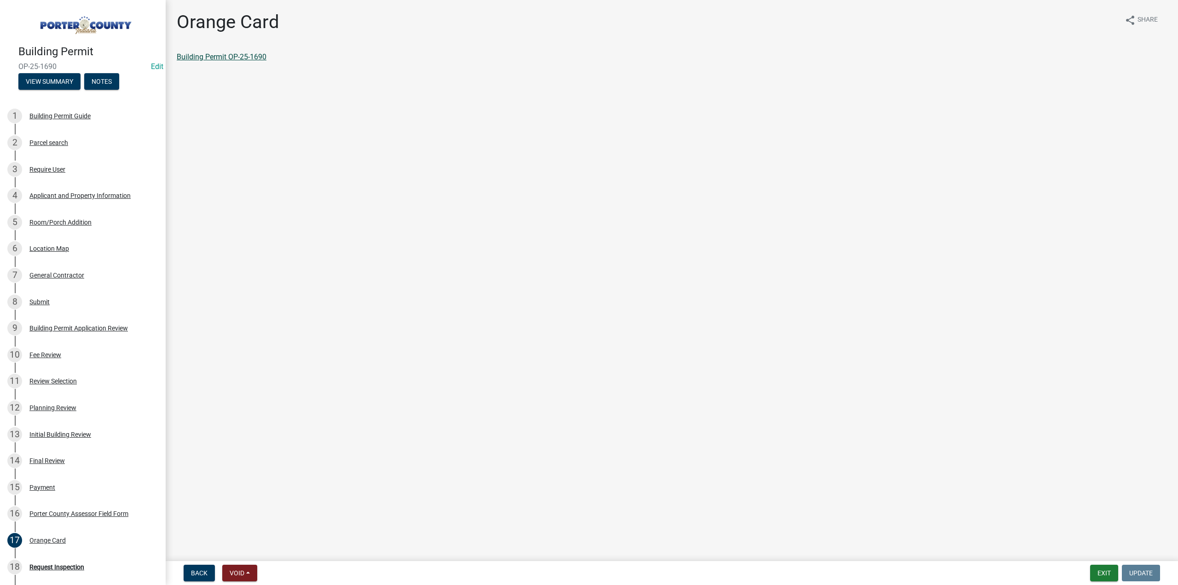
click at [201, 52] on link "Building Permit OP-25-1690" at bounding box center [222, 56] width 90 height 9
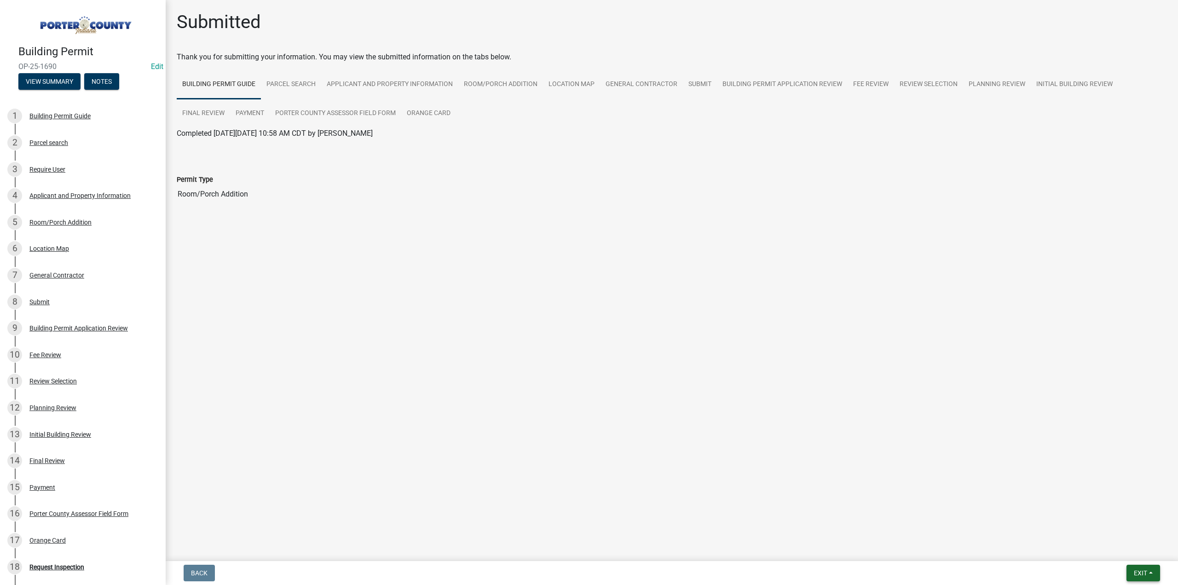
drag, startPoint x: 1138, startPoint y: 574, endPoint x: 1119, endPoint y: 556, distance: 26.7
click at [1138, 574] on span "Exit" at bounding box center [1140, 572] width 13 height 7
click at [1114, 550] on button "Save & Exit" at bounding box center [1124, 549] width 74 height 22
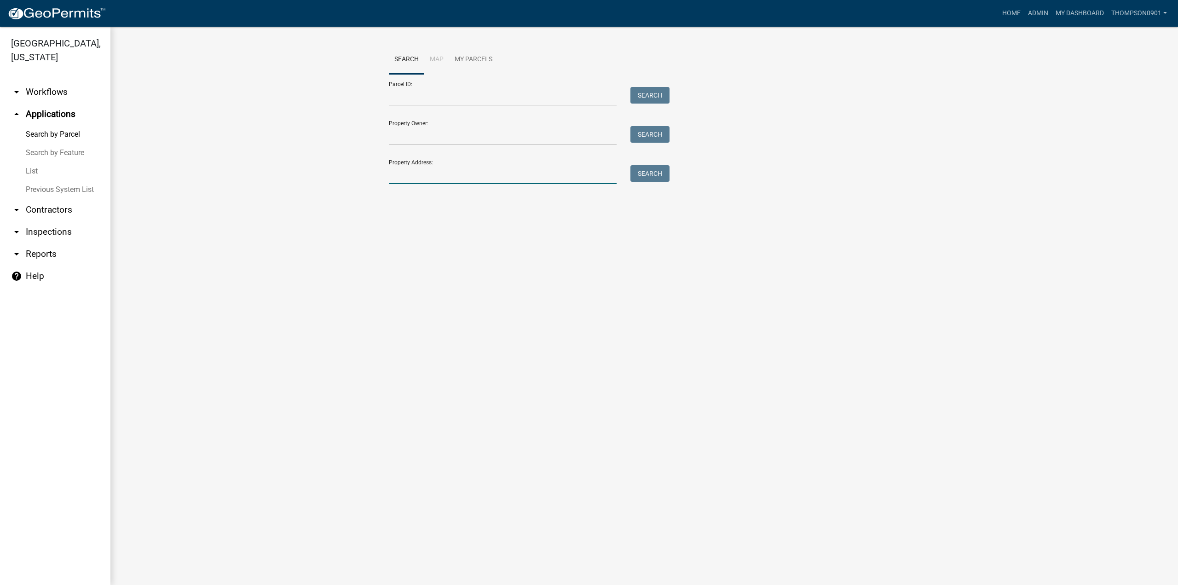
click at [497, 172] on input "Property Address:" at bounding box center [503, 174] width 228 height 19
type input "306 hol"
click at [398, 236] on span "Select" at bounding box center [405, 236] width 20 height 9
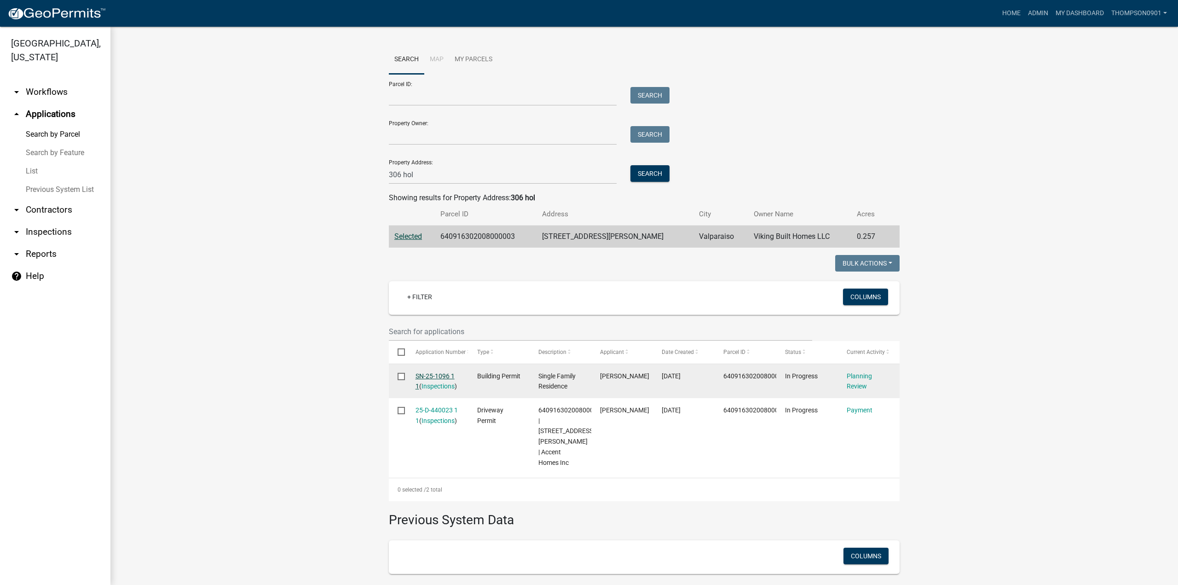
click at [431, 377] on link "SN-25-1096 1 1" at bounding box center [435, 381] width 39 height 18
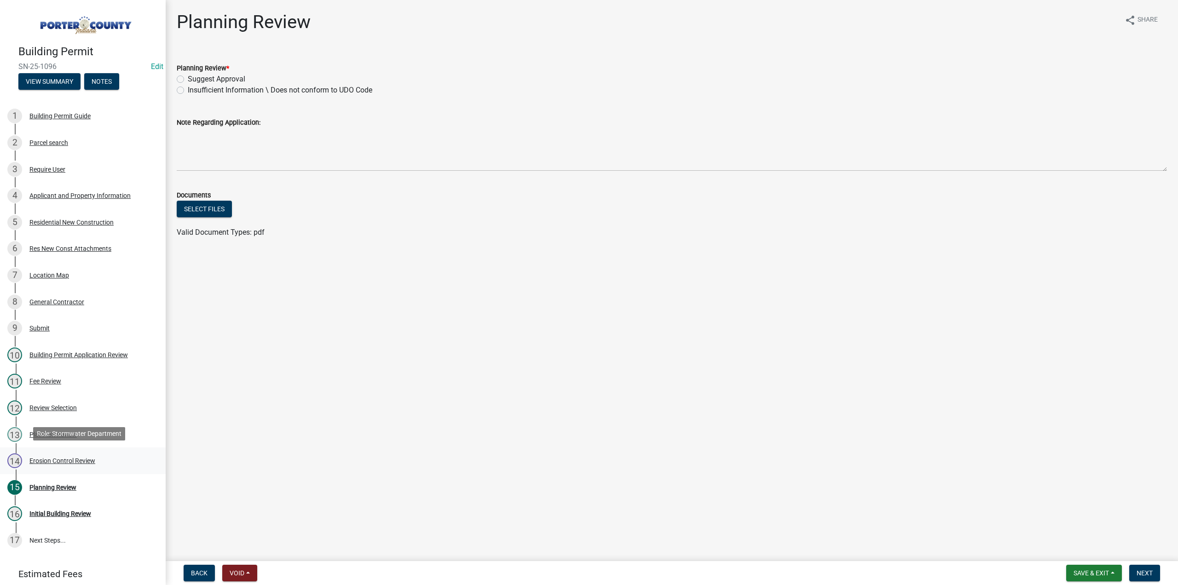
click at [48, 458] on div "Erosion Control Review" at bounding box center [62, 461] width 66 height 6
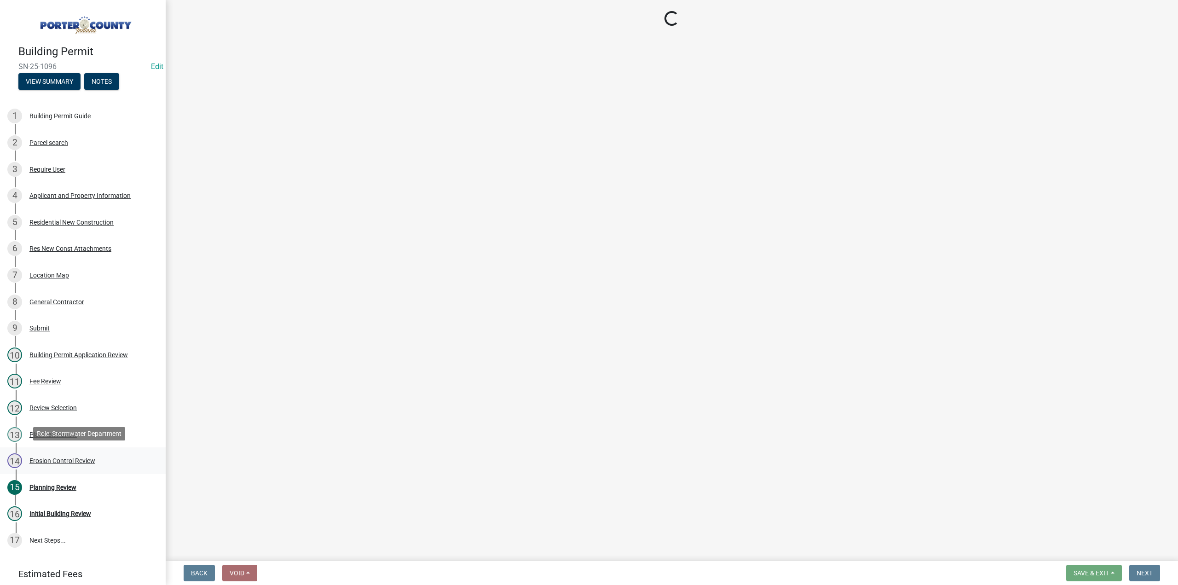
select select "5e2688a1-93ce-4b3a-98e3-82801751994c"
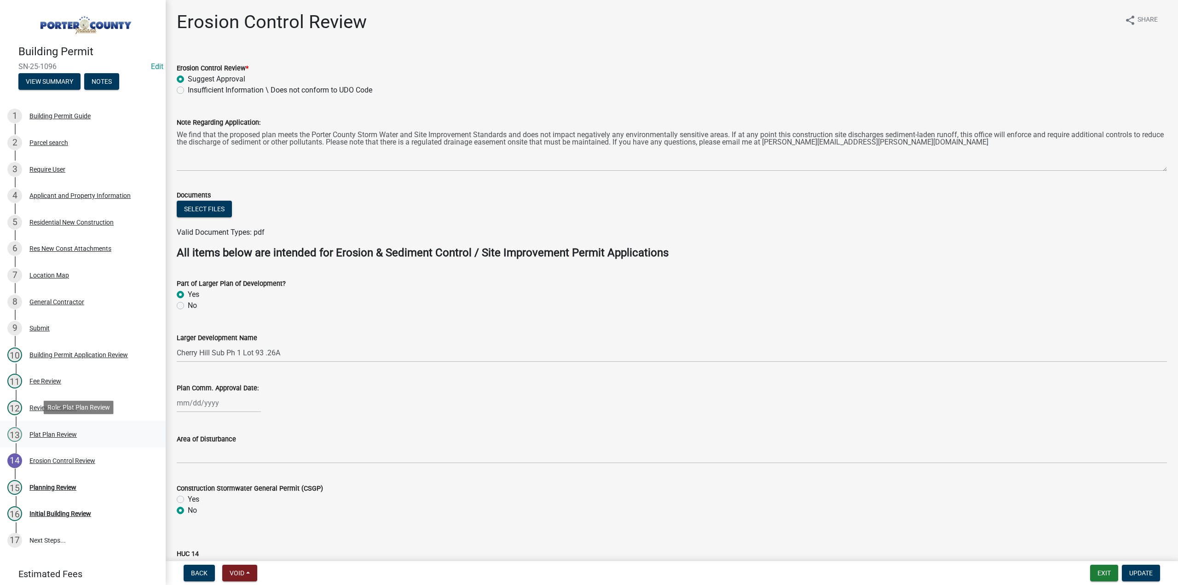
click at [49, 433] on div "Plat Plan Review" at bounding box center [52, 434] width 47 height 6
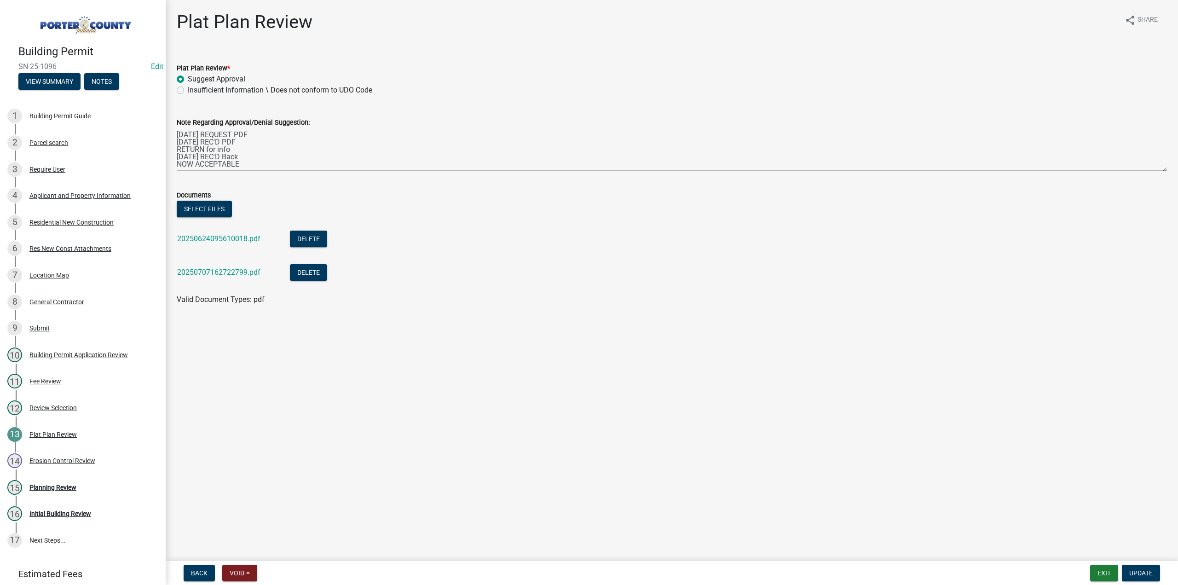
drag, startPoint x: 65, startPoint y: 64, endPoint x: 15, endPoint y: 63, distance: 50.2
click at [15, 63] on div "Building Permit SN-25-1096 Edit View Summary Notes" at bounding box center [82, 65] width 151 height 54
copy span "SN-25-1096"
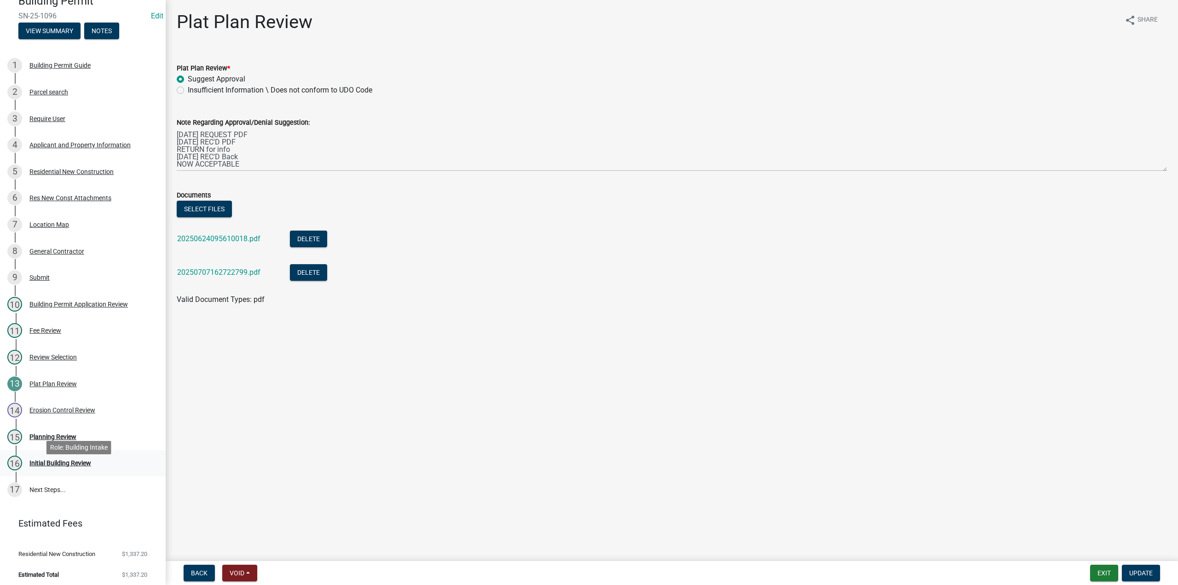
scroll to position [52, 0]
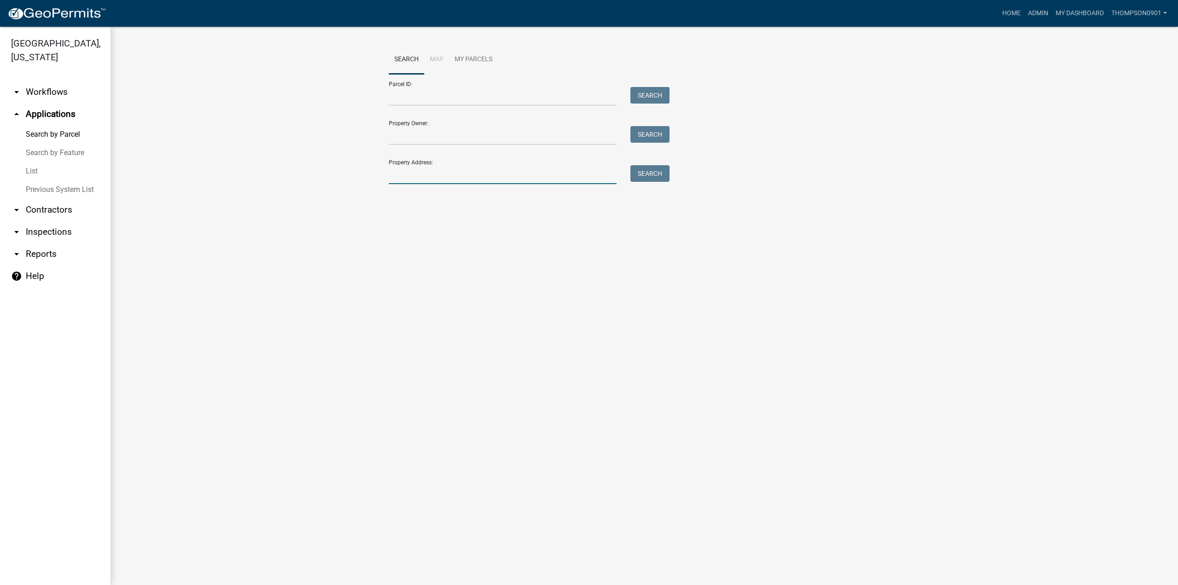
click at [546, 172] on input "Property Address:" at bounding box center [503, 174] width 228 height 19
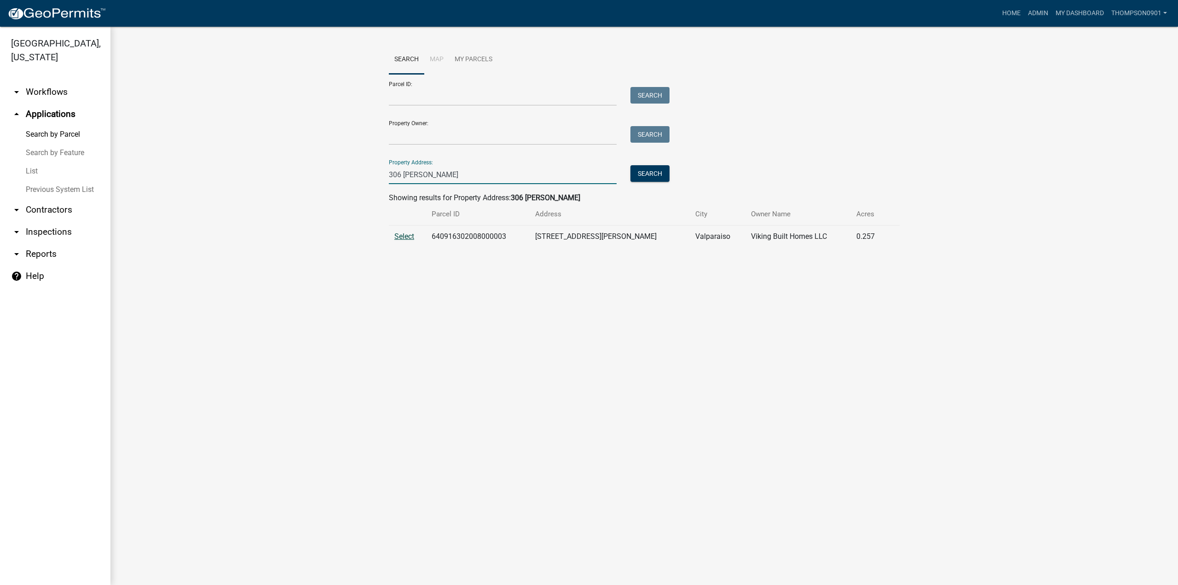
type input "306 [PERSON_NAME]"
click at [407, 238] on span "Select" at bounding box center [405, 236] width 20 height 9
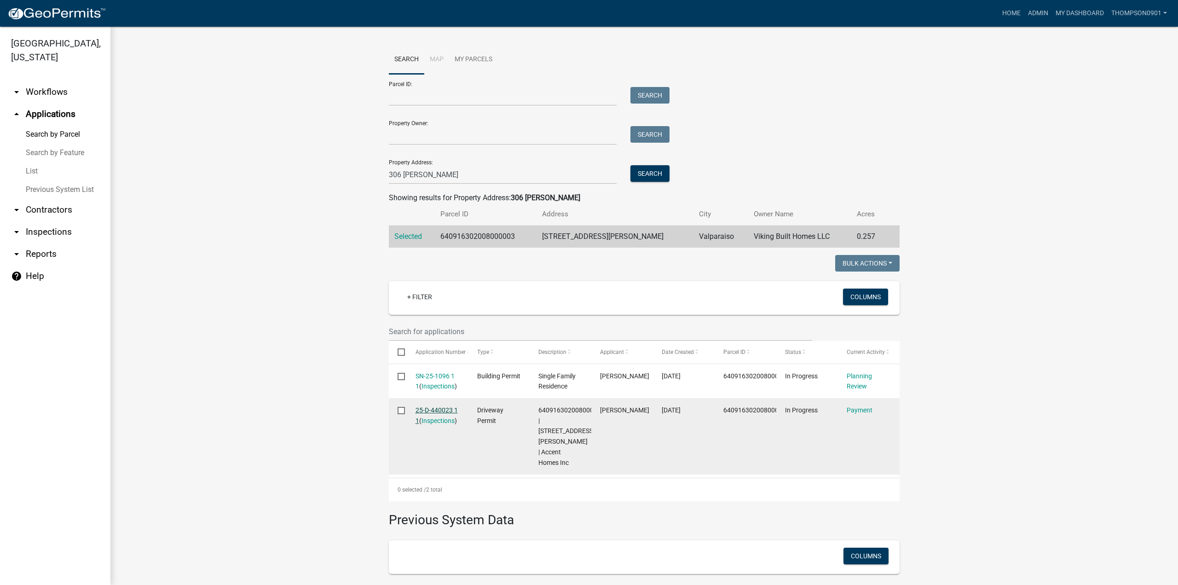
click at [440, 408] on link "25-D-440023 1 1" at bounding box center [437, 415] width 42 height 18
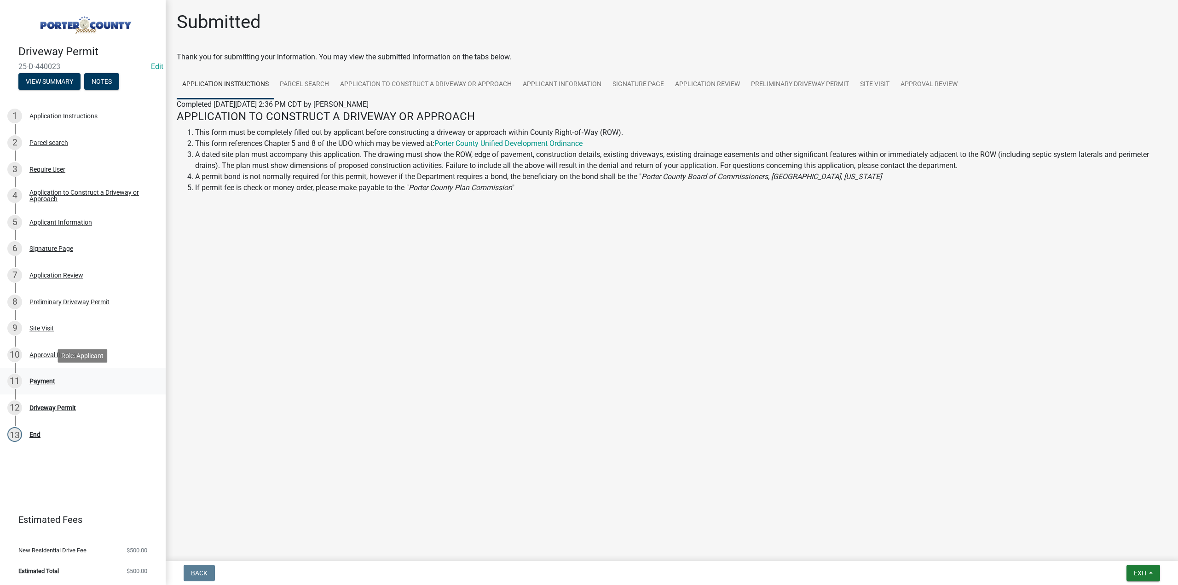
click at [32, 384] on div "Payment" at bounding box center [42, 381] width 26 height 6
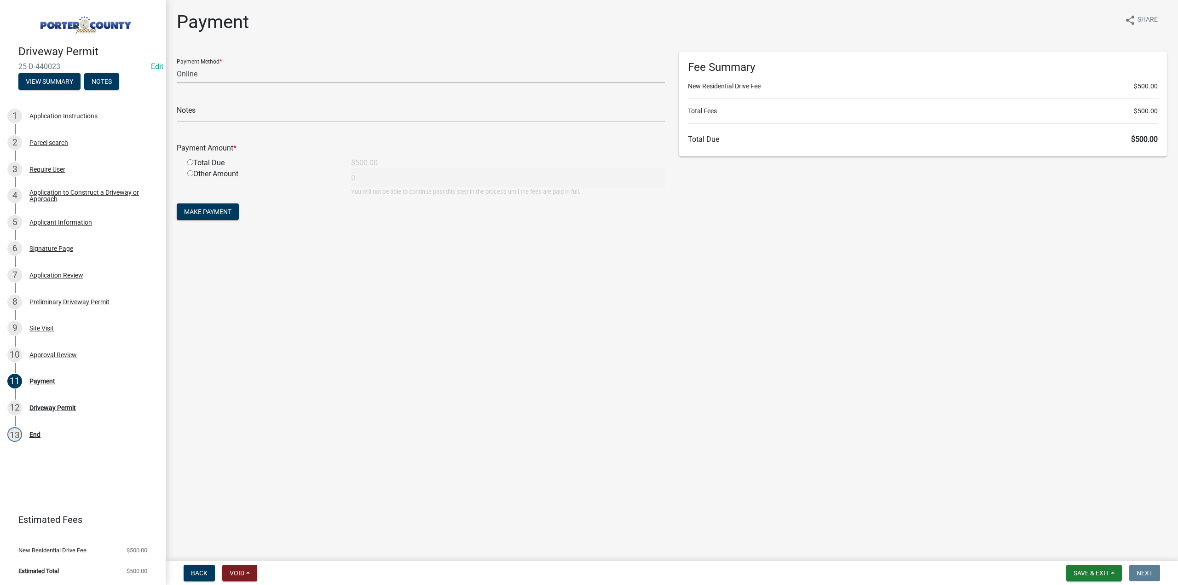
click at [216, 73] on select "Credit Card POS Check Cash Online" at bounding box center [421, 73] width 488 height 19
select select "1: 0"
click at [177, 64] on select "Credit Card POS Check Cash Online" at bounding box center [421, 73] width 488 height 19
click at [199, 112] on input "text" at bounding box center [421, 113] width 488 height 19
type input "#15301 Viking"
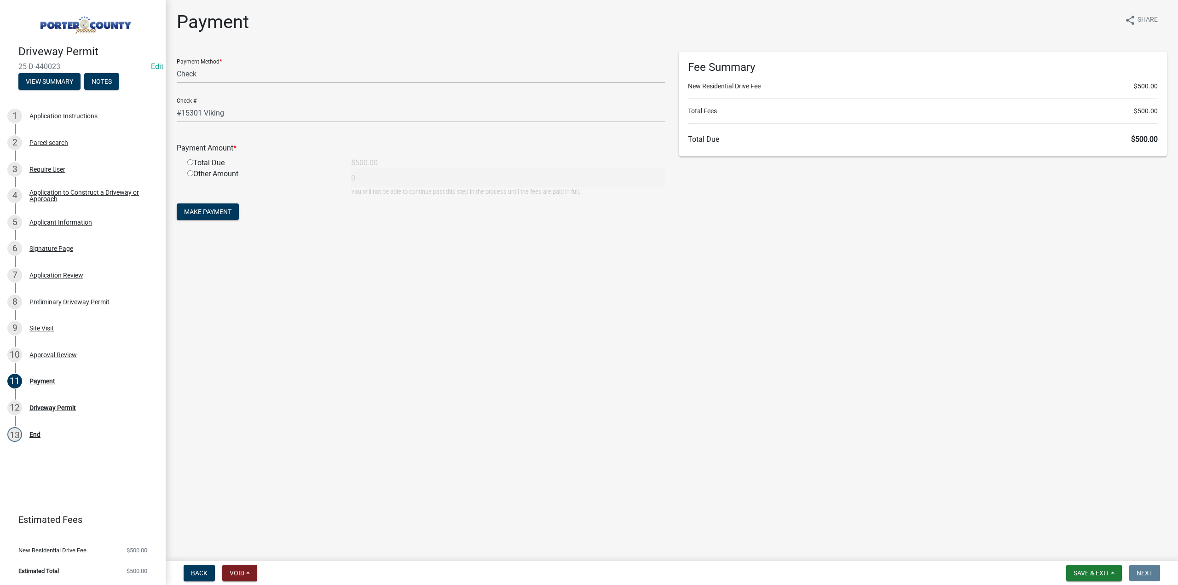
drag, startPoint x: 190, startPoint y: 163, endPoint x: 206, endPoint y: 232, distance: 70.5
click at [190, 163] on input "radio" at bounding box center [190, 162] width 6 height 6
radio input "true"
type input "500"
click at [214, 206] on button "Make Payment" at bounding box center [208, 211] width 62 height 17
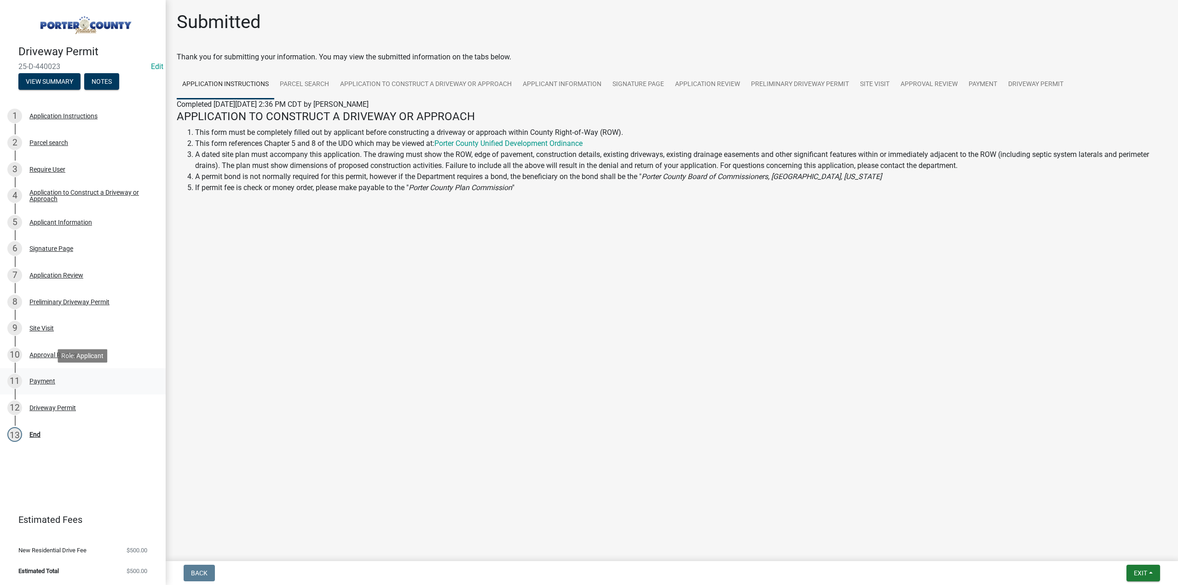
click at [58, 381] on div "11 Payment" at bounding box center [79, 381] width 144 height 15
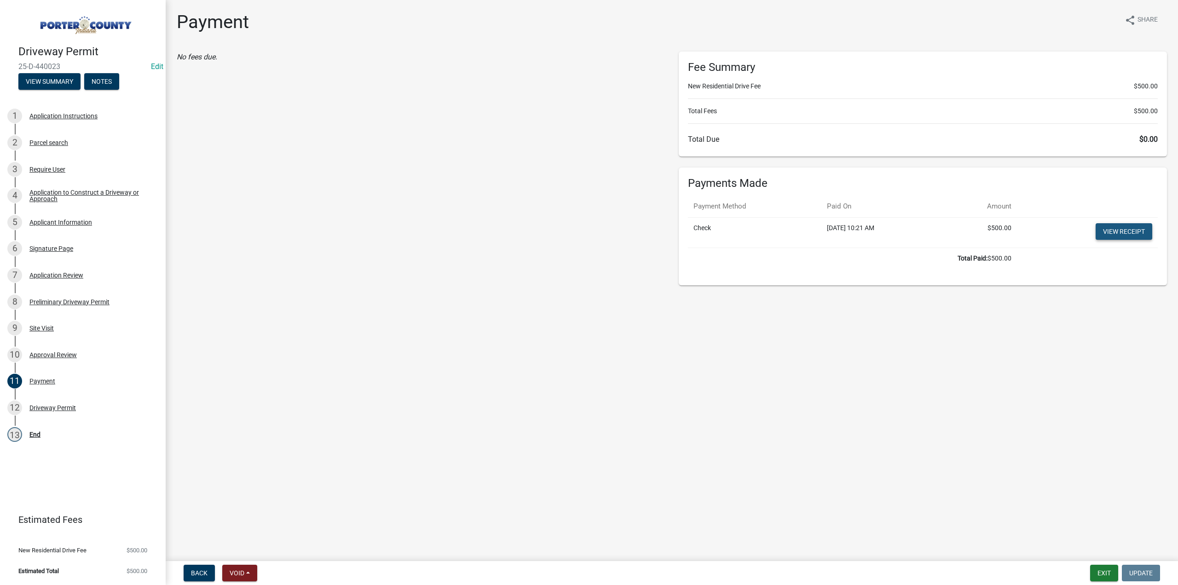
click at [1122, 224] on link "View receipt" at bounding box center [1124, 231] width 57 height 17
click at [1105, 575] on button "Exit" at bounding box center [1105, 573] width 28 height 17
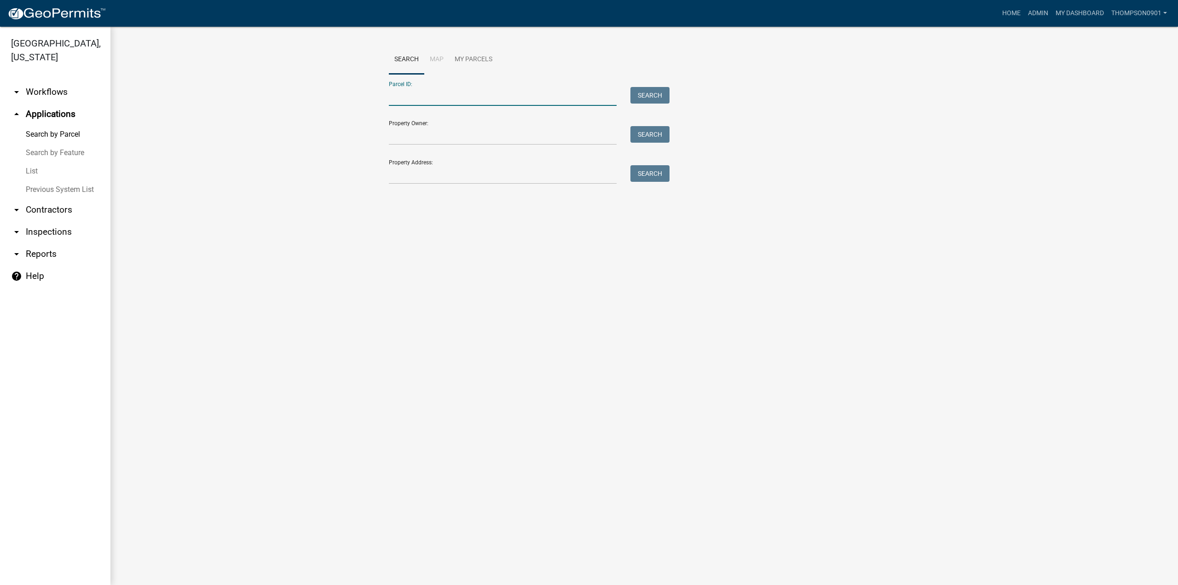
click at [406, 93] on input "Parcel ID:" at bounding box center [503, 96] width 228 height 19
paste input "641110352012000028"
type input "641110352012000028"
click at [636, 99] on button "Search" at bounding box center [650, 95] width 39 height 17
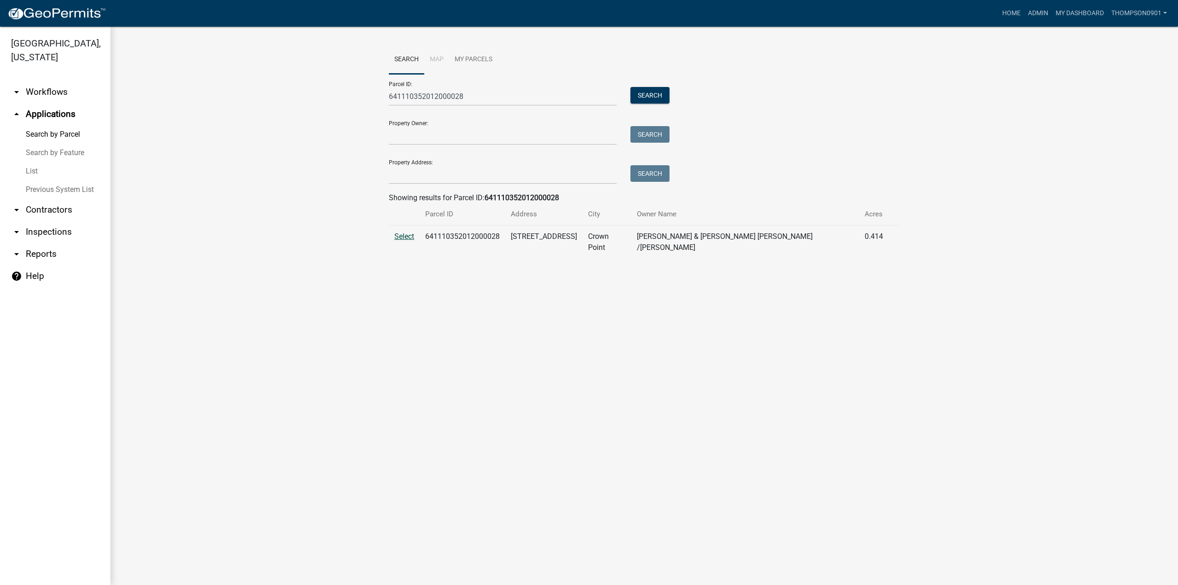
click at [410, 237] on span "Select" at bounding box center [405, 236] width 20 height 9
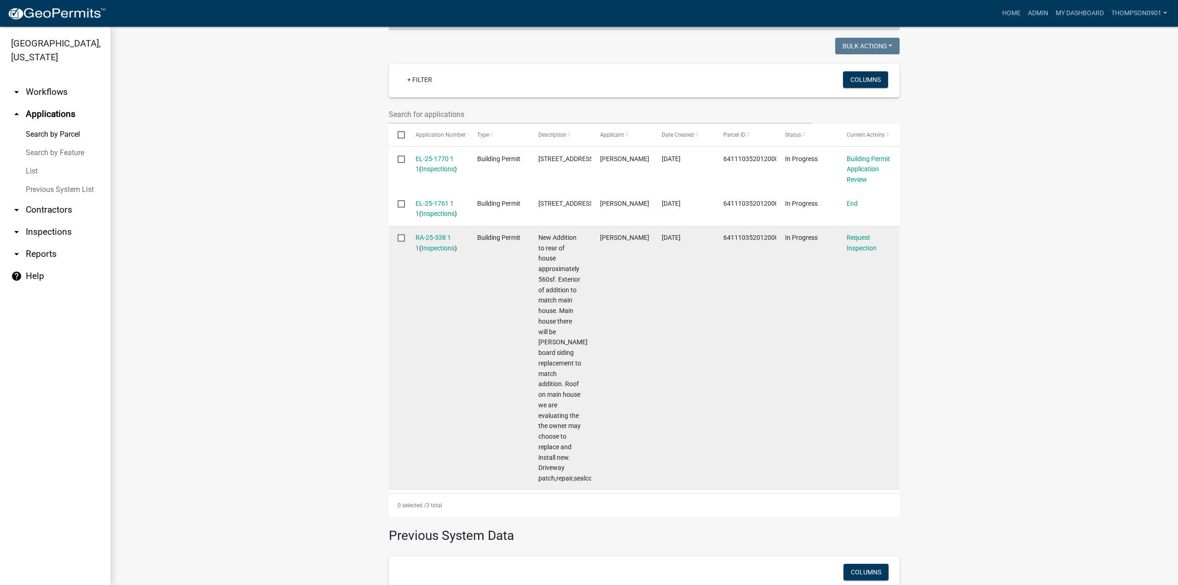
scroll to position [230, 0]
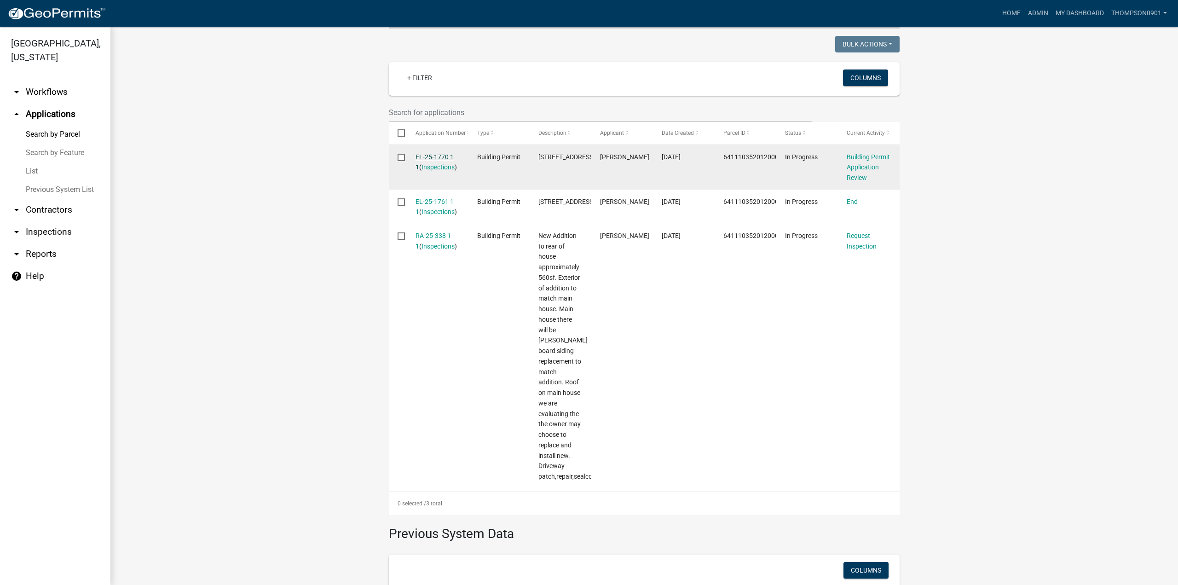
click at [438, 153] on link "EL-25-1770 1 1" at bounding box center [435, 162] width 38 height 18
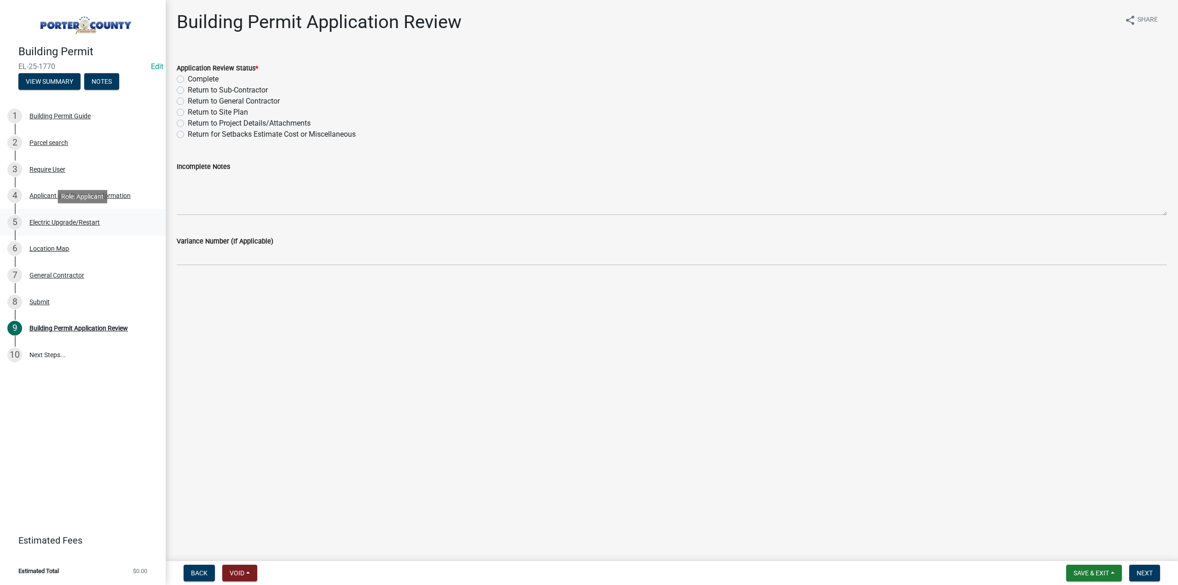
click at [82, 224] on div "Electric Upgrade/Restart" at bounding box center [64, 222] width 70 height 6
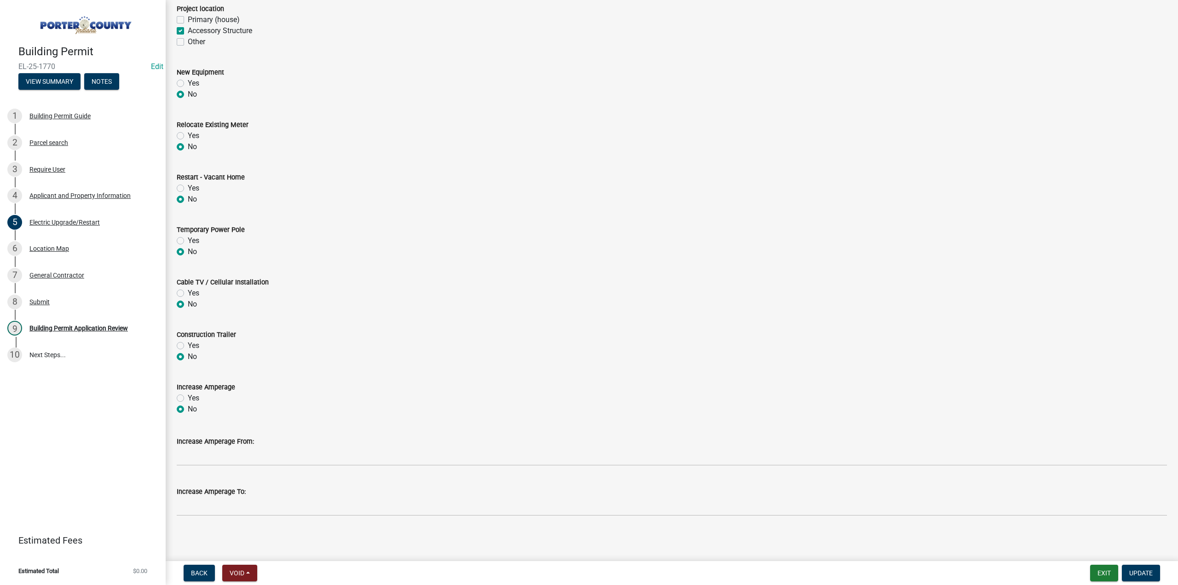
scroll to position [239, 0]
click at [1109, 576] on button "Exit" at bounding box center [1105, 573] width 28 height 17
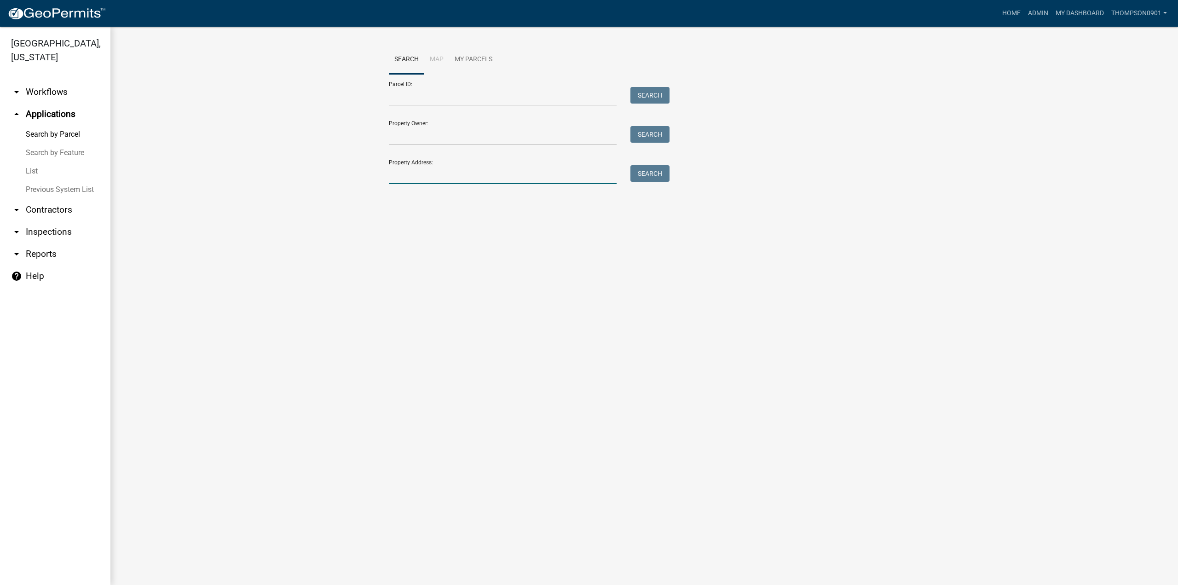
click at [453, 169] on input "Property Address:" at bounding box center [503, 174] width 228 height 19
type input "281 w 100 n"
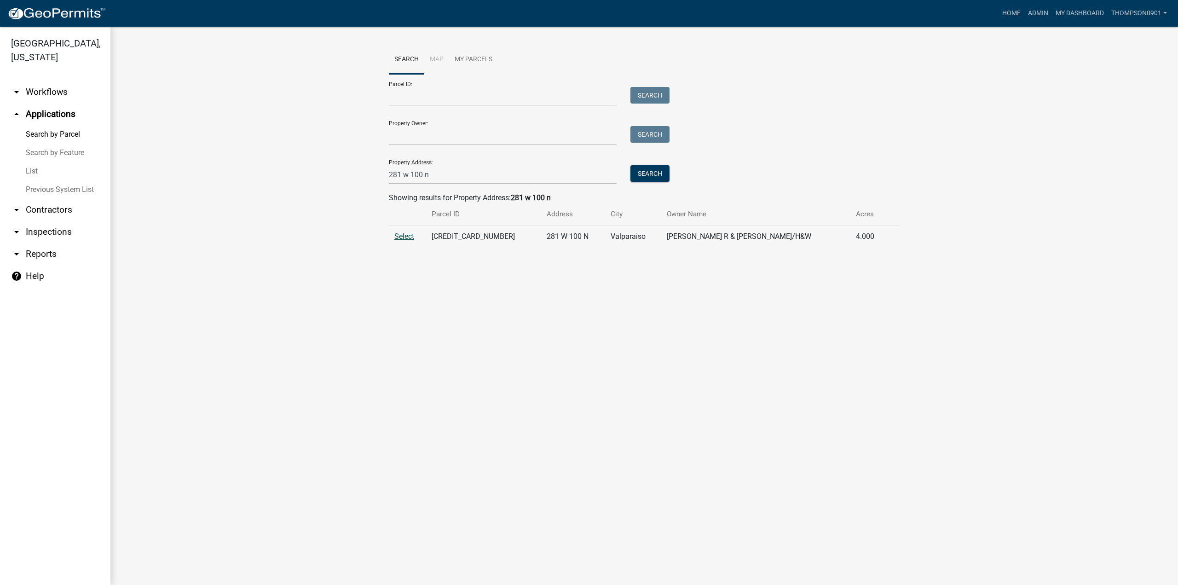
click at [401, 238] on span "Select" at bounding box center [405, 236] width 20 height 9
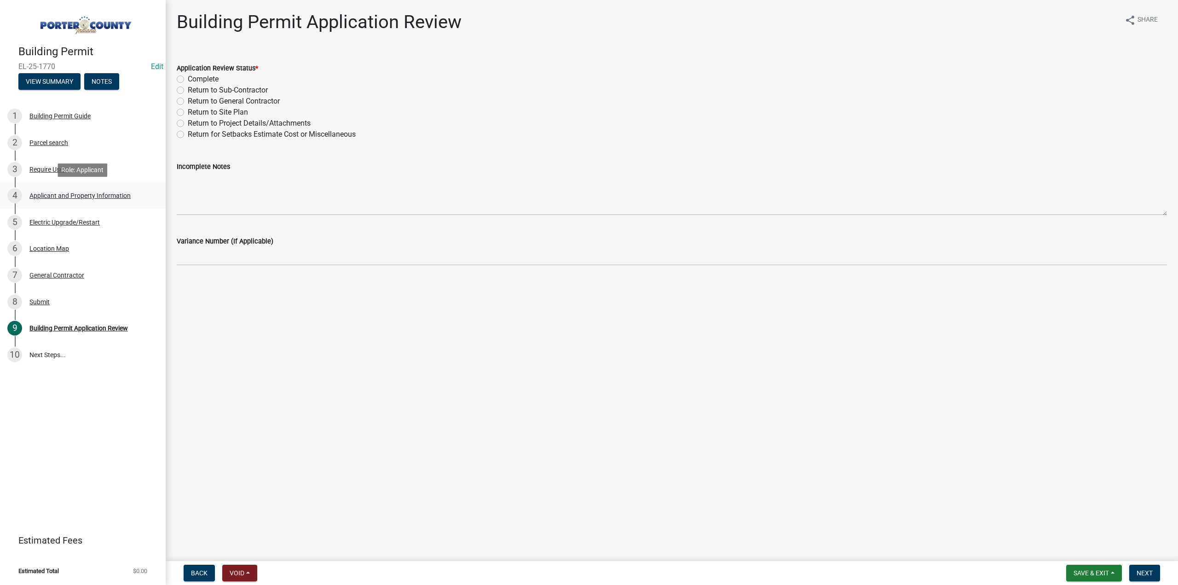
click at [75, 196] on div "Applicant and Property Information" at bounding box center [79, 195] width 101 height 6
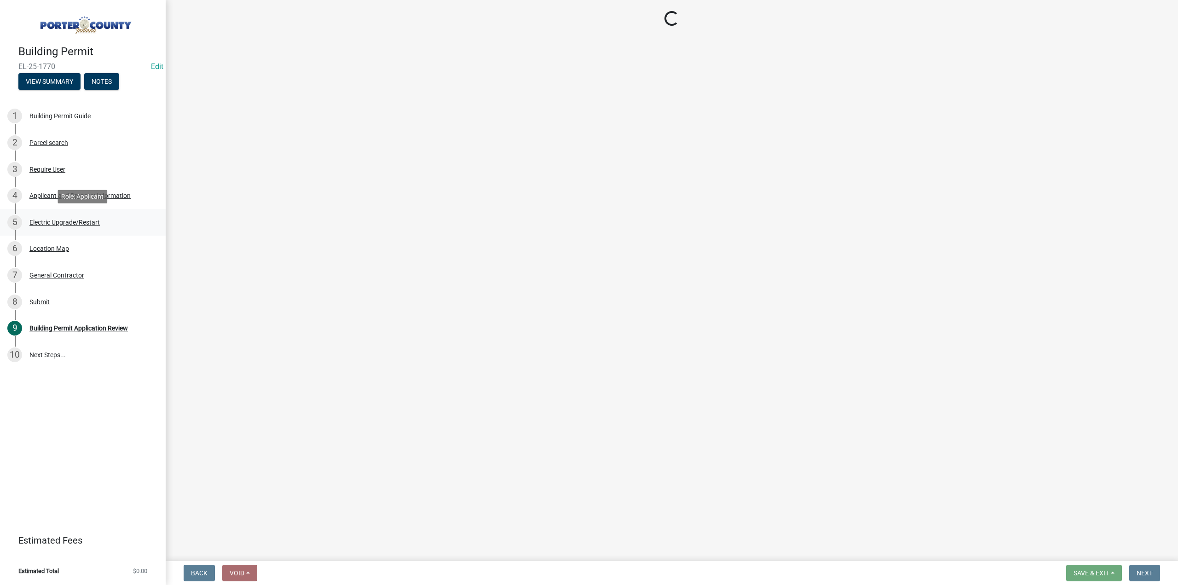
select select "eebc071e-620a-4db8-83e9-cb6b194c67e9"
select select "0ba2db78-5dbf-43b9-a42c-6cccc1e5ba15"
select select "e2d1b1d7-ccc9-456b-9e96-e16306515997"
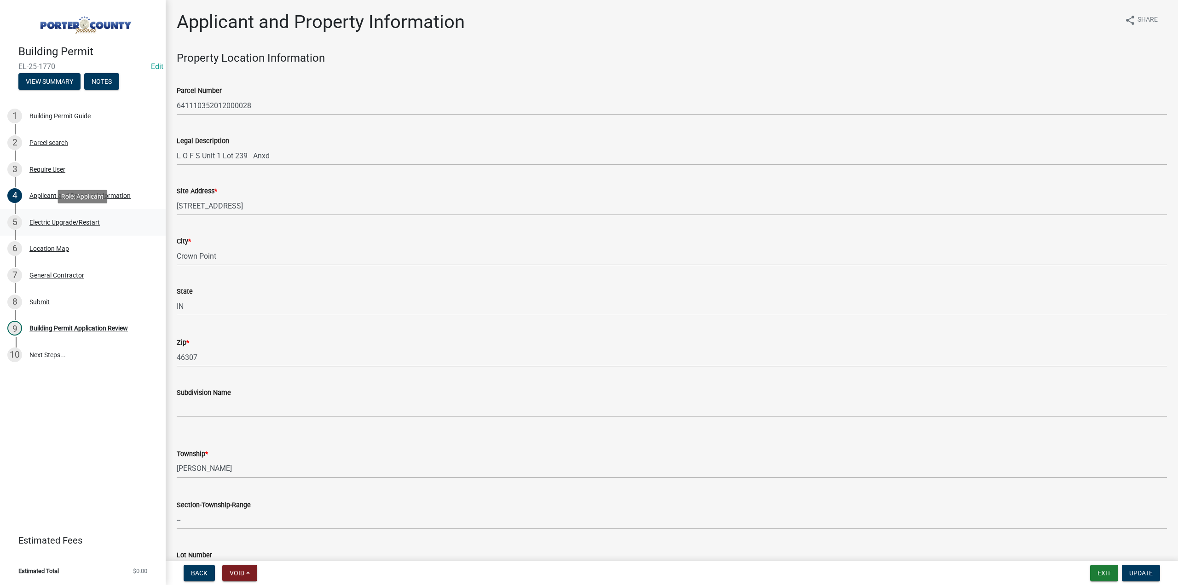
click at [77, 226] on div "5 Electric Upgrade/Restart" at bounding box center [79, 222] width 144 height 15
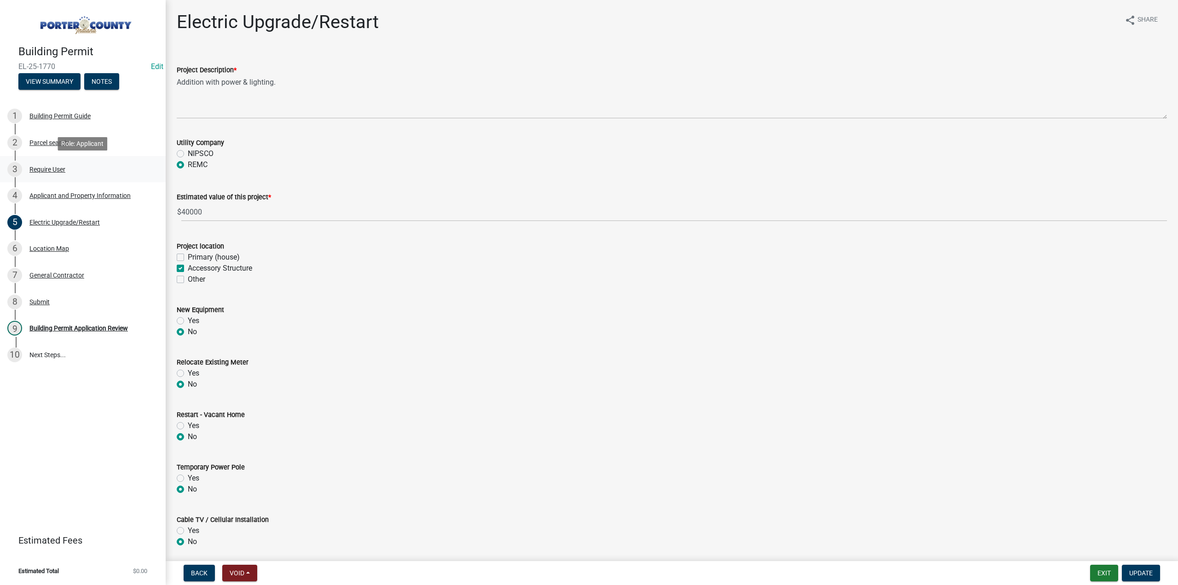
click at [46, 171] on div "Require User" at bounding box center [47, 169] width 36 height 6
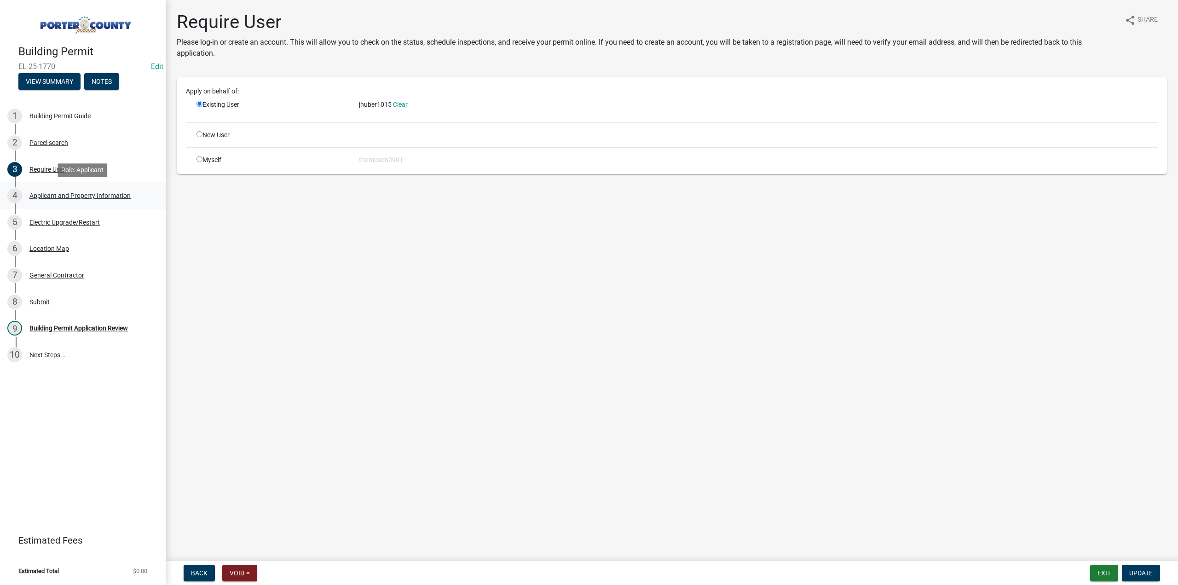
click at [66, 199] on div "Applicant and Property Information" at bounding box center [79, 195] width 101 height 6
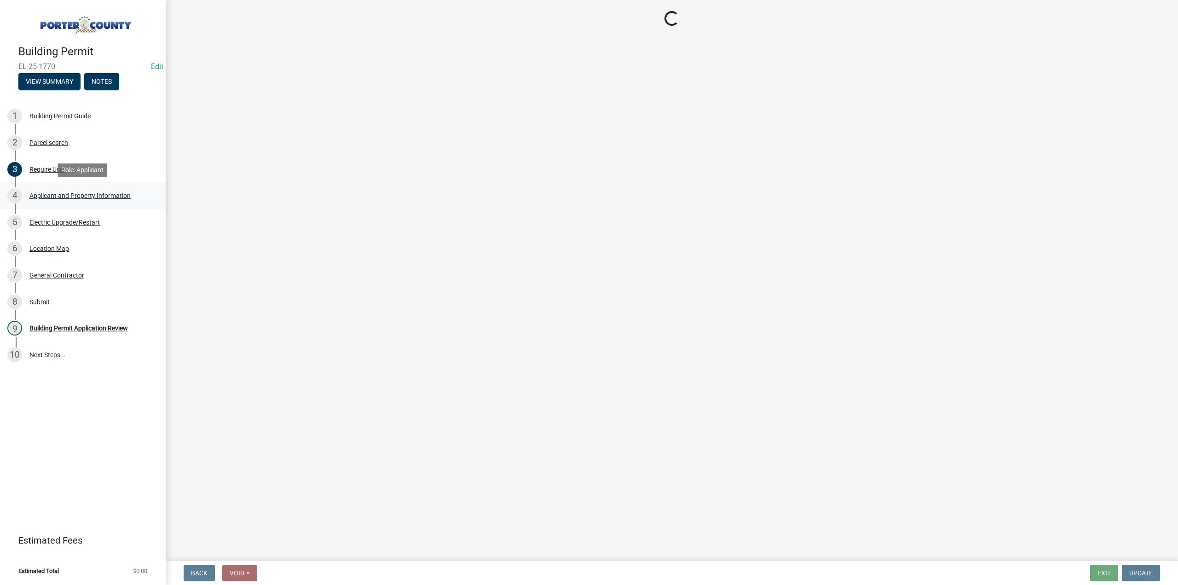
select select "eebc071e-620a-4db8-83e9-cb6b194c67e9"
select select "0ba2db78-5dbf-43b9-a42c-6cccc1e5ba15"
select select "e2d1b1d7-ccc9-456b-9e96-e16306515997"
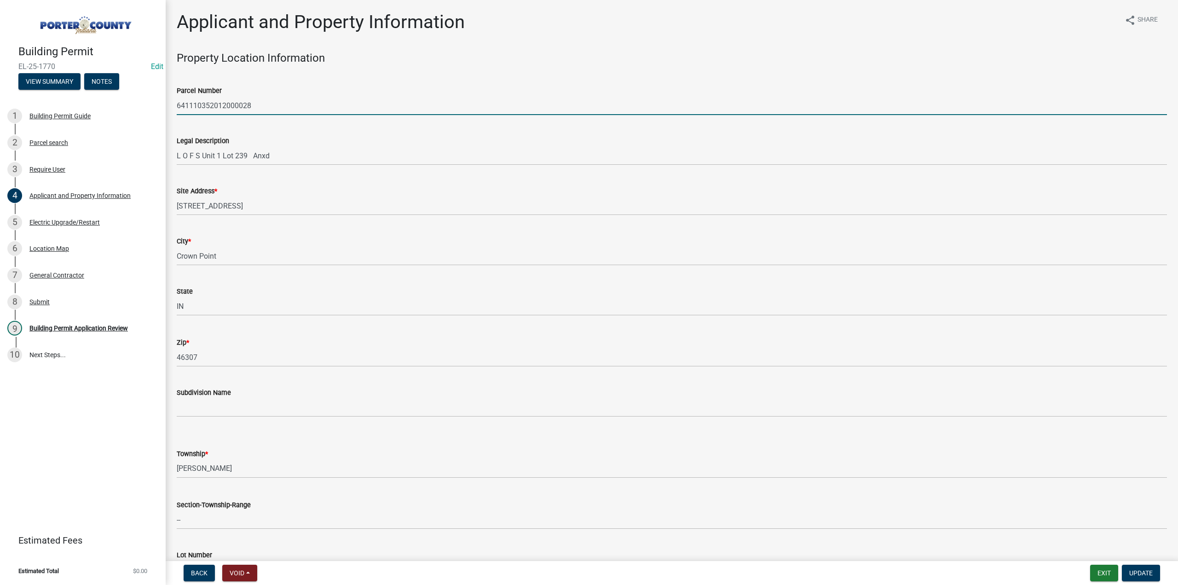
drag, startPoint x: 260, startPoint y: 104, endPoint x: 172, endPoint y: 107, distance: 87.5
click at [172, 107] on div "Parcel Number 641110352012000028" at bounding box center [672, 93] width 1004 height 43
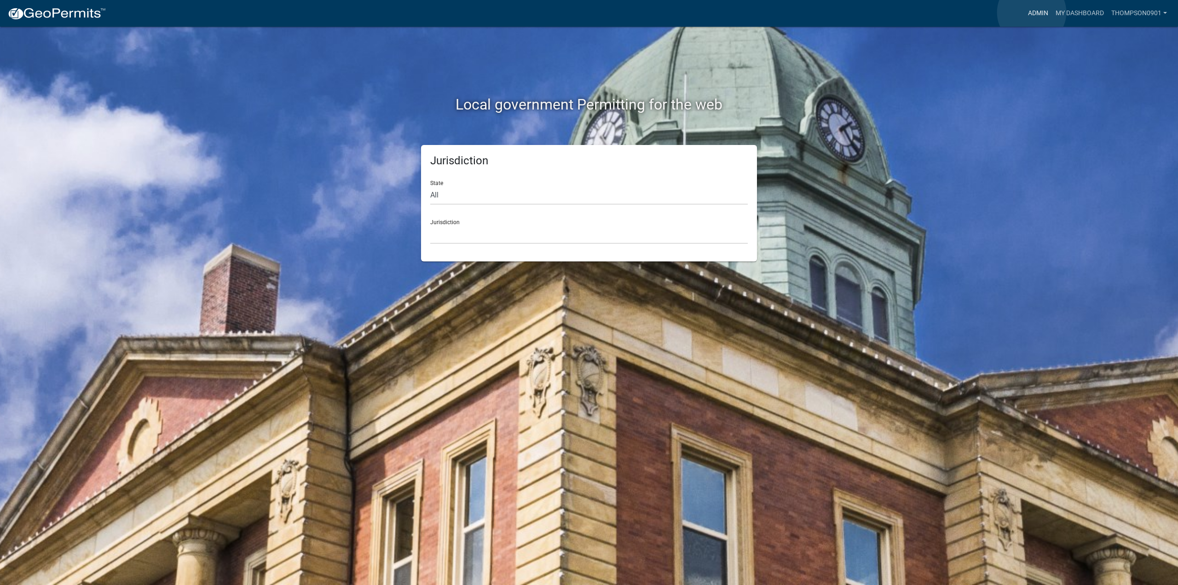
click at [1032, 12] on link "Admin" at bounding box center [1039, 13] width 28 height 17
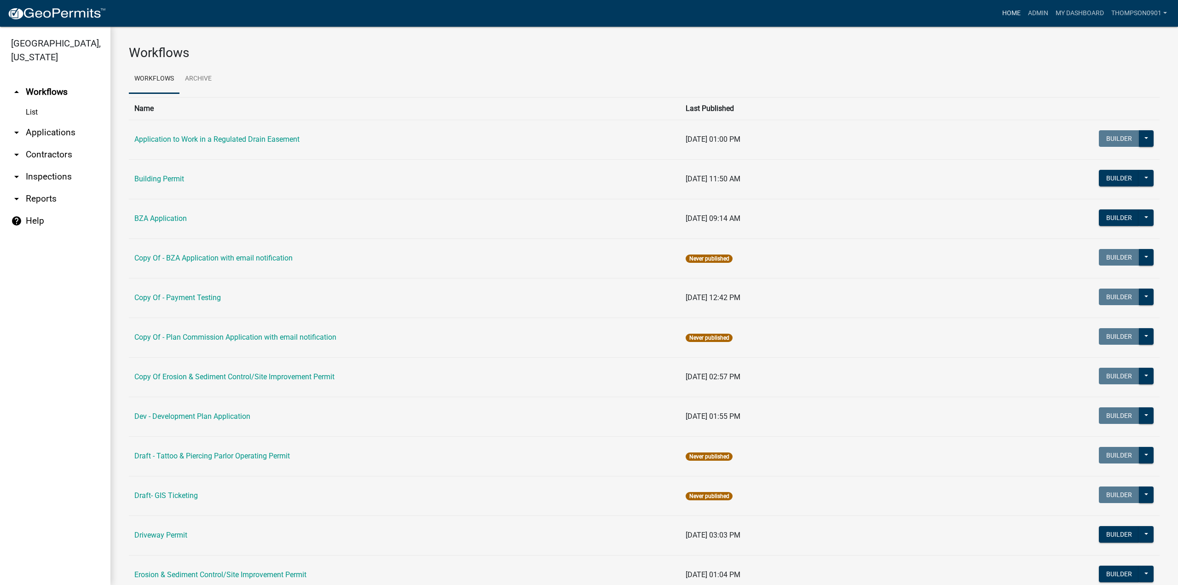
click at [1008, 15] on link "Home" at bounding box center [1012, 13] width 26 height 17
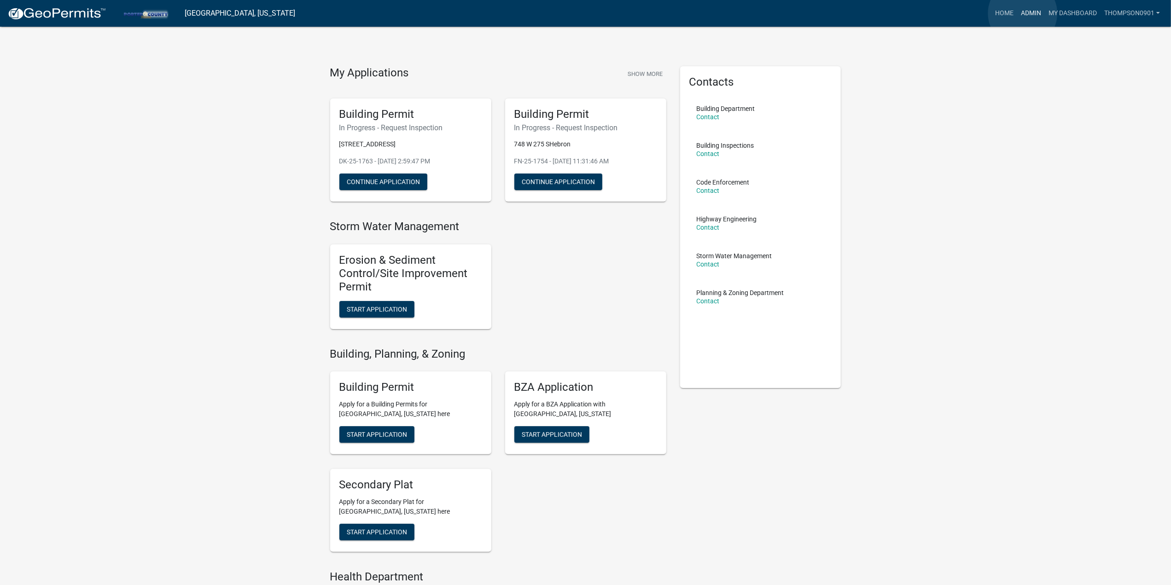
click at [1022, 13] on link "Admin" at bounding box center [1031, 13] width 28 height 17
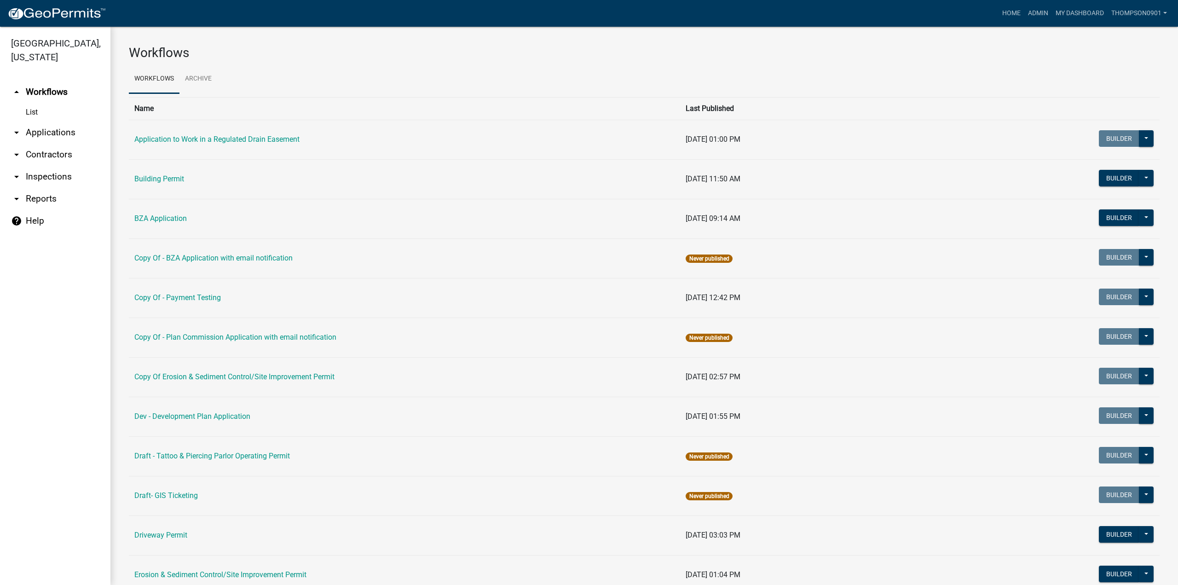
click at [60, 122] on link "arrow_drop_down Applications" at bounding box center [55, 133] width 110 height 22
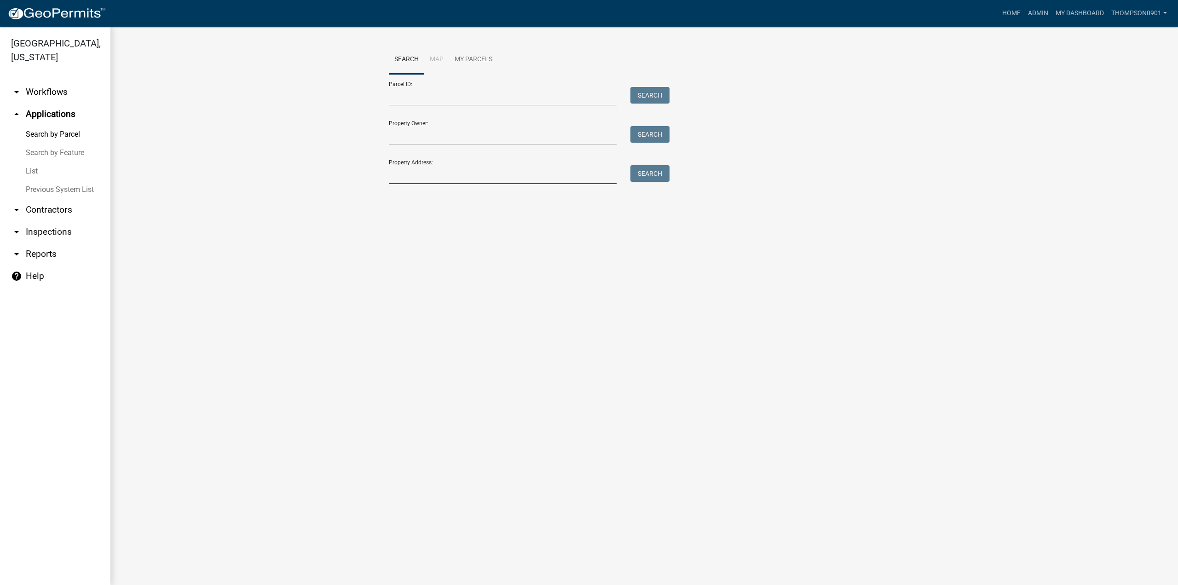
click at [469, 176] on input "Property Address:" at bounding box center [503, 174] width 228 height 19
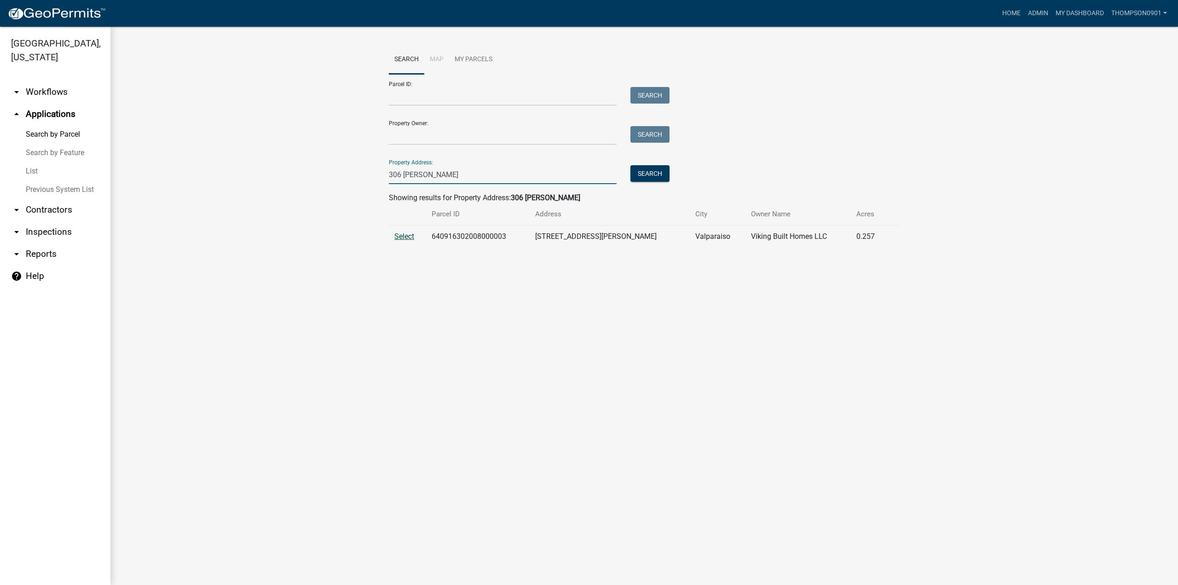
type input "306 [PERSON_NAME]"
click at [412, 234] on span "Select" at bounding box center [405, 236] width 20 height 9
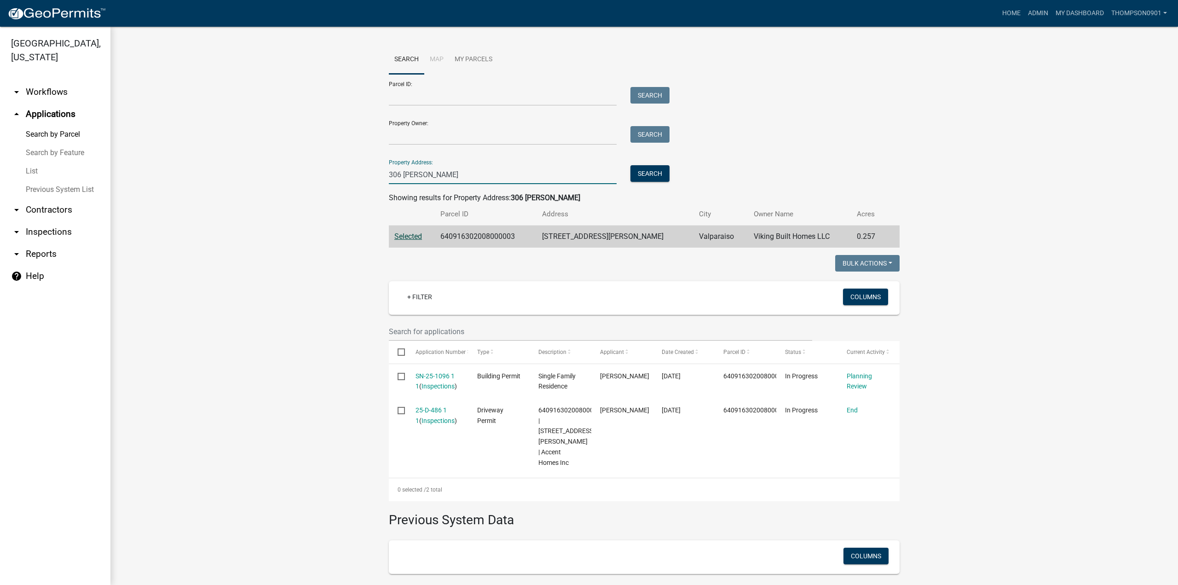
drag, startPoint x: 453, startPoint y: 174, endPoint x: 30, endPoint y: 173, distance: 422.6
click at [30, 173] on div "[GEOGRAPHIC_DATA], [US_STATE] arrow_drop_down Workflows List arrow_drop_up Appl…" at bounding box center [589, 306] width 1178 height 558
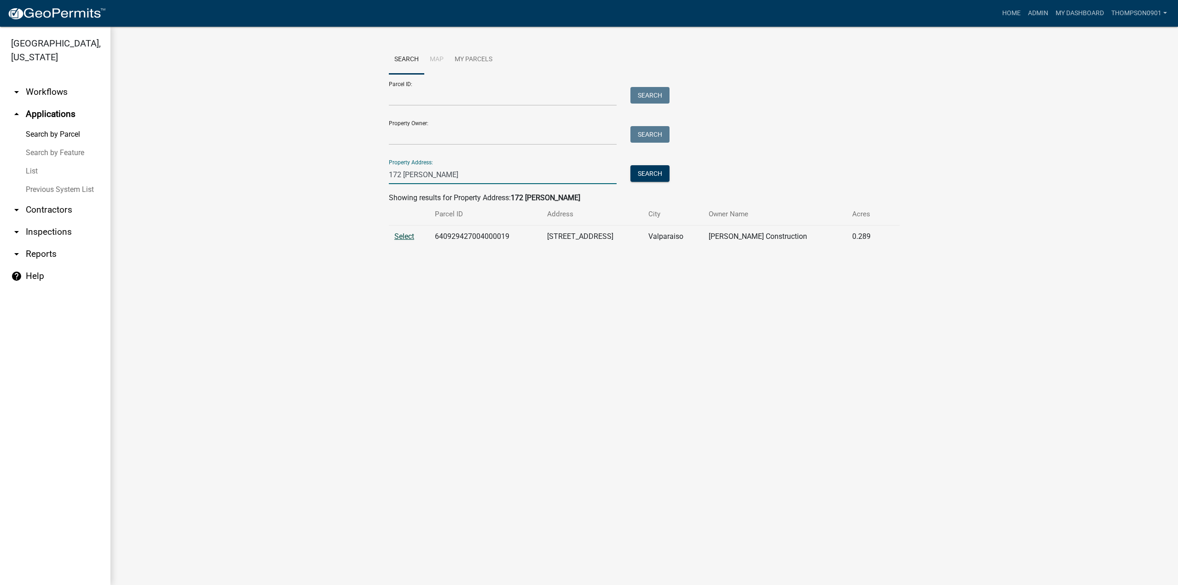
type input "172 [PERSON_NAME]"
click at [406, 239] on span "Select" at bounding box center [405, 236] width 20 height 9
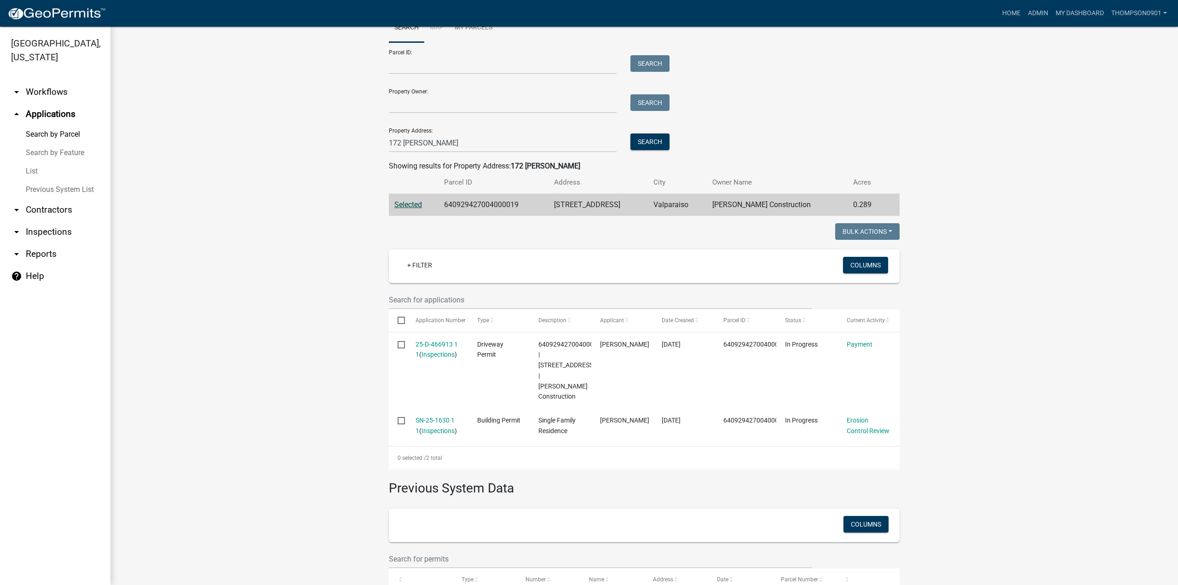
scroll to position [46, 0]
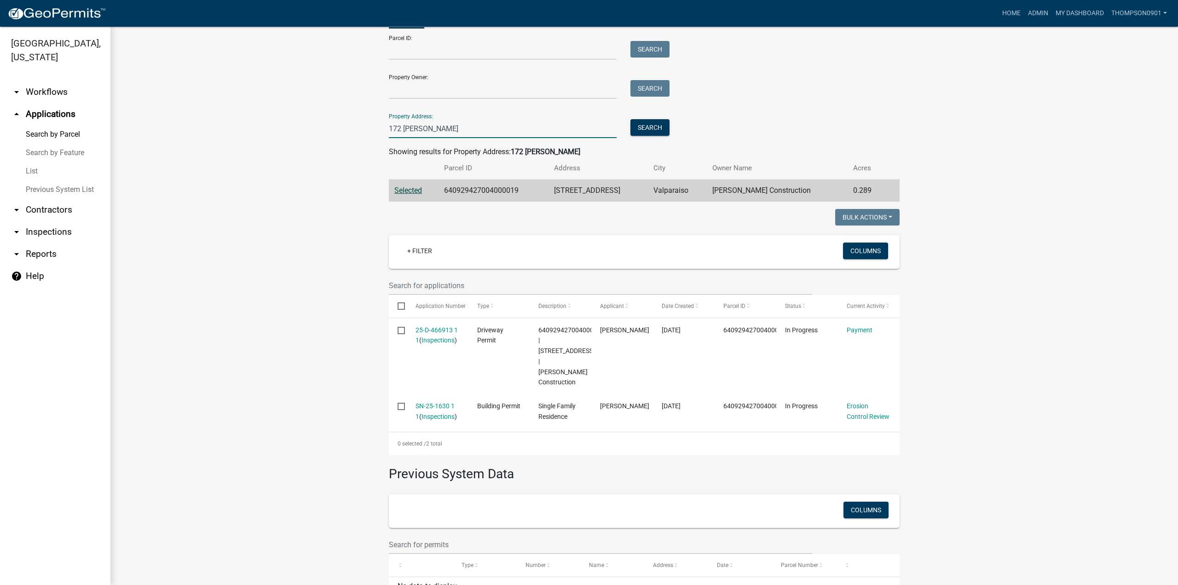
drag, startPoint x: 453, startPoint y: 129, endPoint x: 0, endPoint y: 151, distance: 453.5
click at [0, 152] on div "[GEOGRAPHIC_DATA], [US_STATE] arrow_drop_down Workflows List arrow_drop_up Appl…" at bounding box center [589, 306] width 1178 height 558
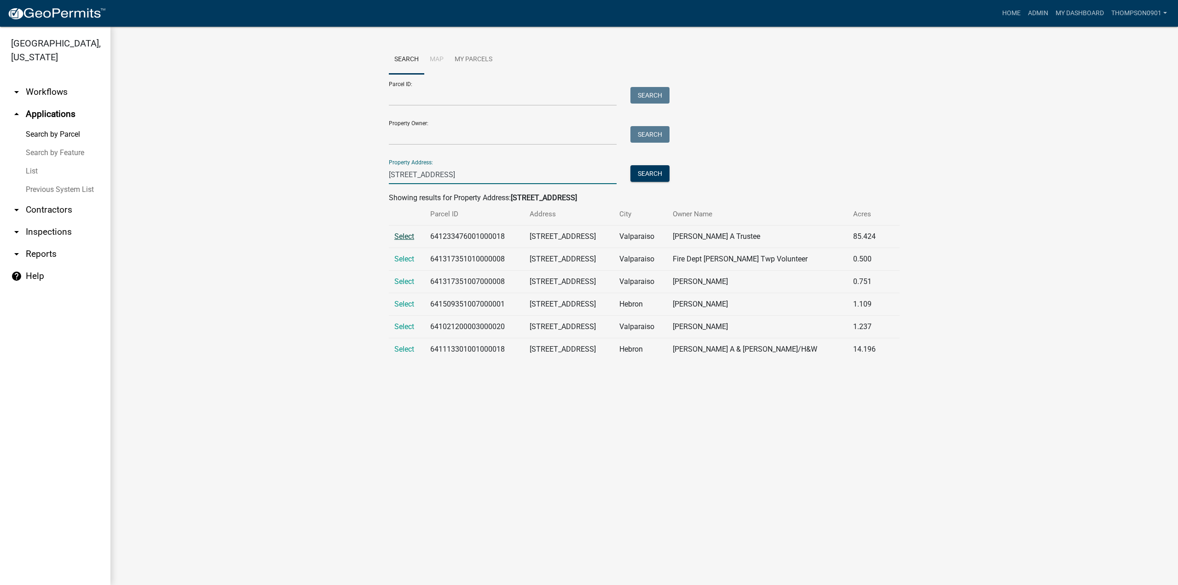
type input "[STREET_ADDRESS]"
click at [411, 238] on span "Select" at bounding box center [405, 236] width 20 height 9
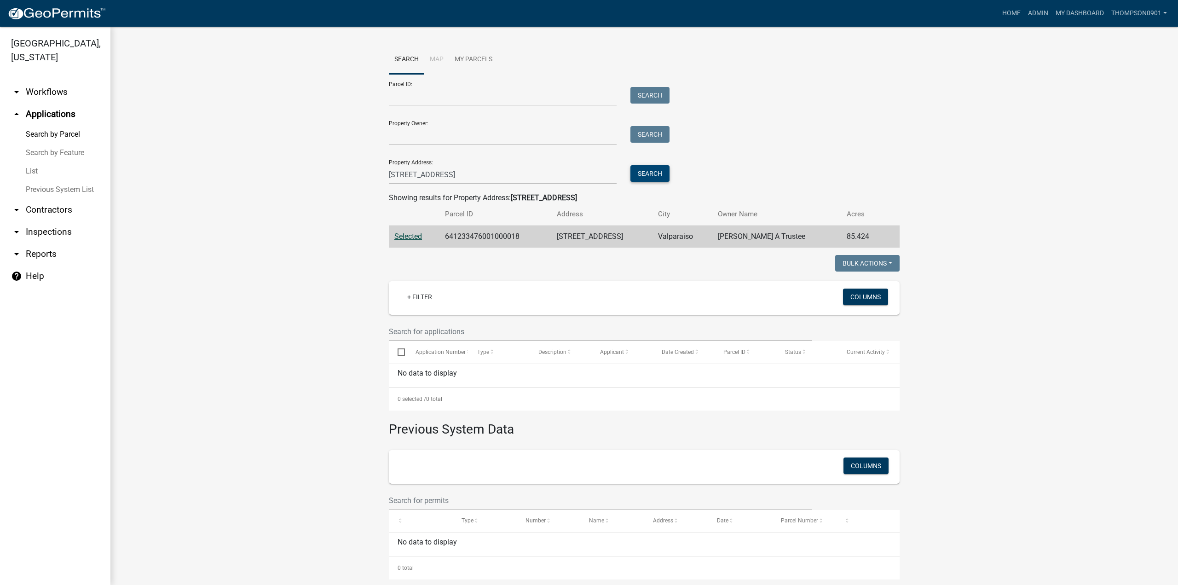
click at [654, 175] on button "Search" at bounding box center [650, 173] width 39 height 17
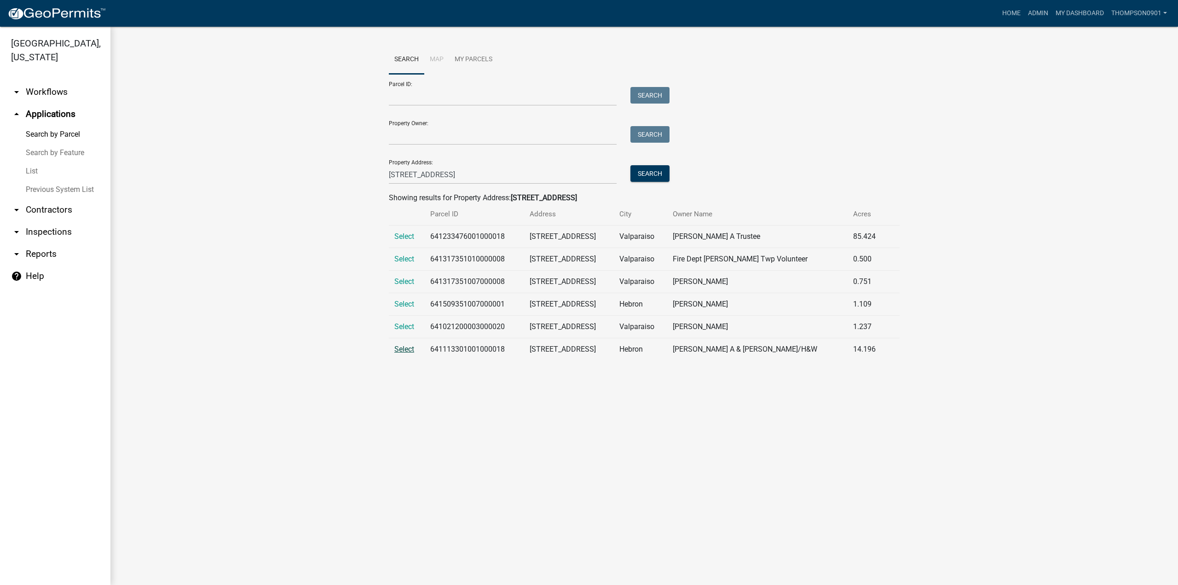
click at [408, 348] on span "Select" at bounding box center [405, 349] width 20 height 9
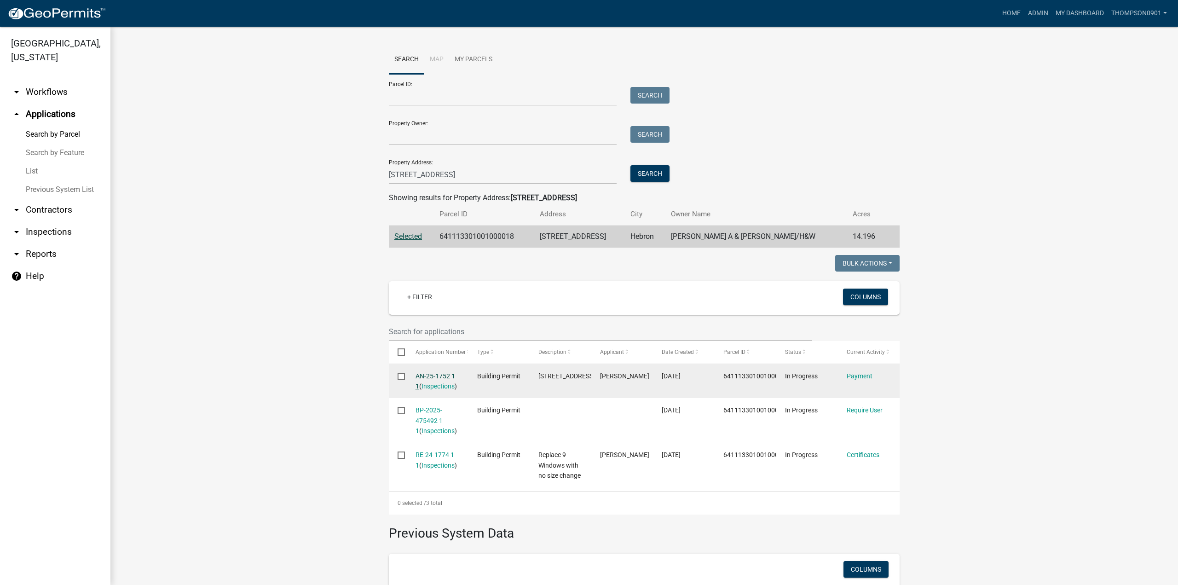
click at [435, 375] on link "AN-25-1752 1 1" at bounding box center [436, 381] width 40 height 18
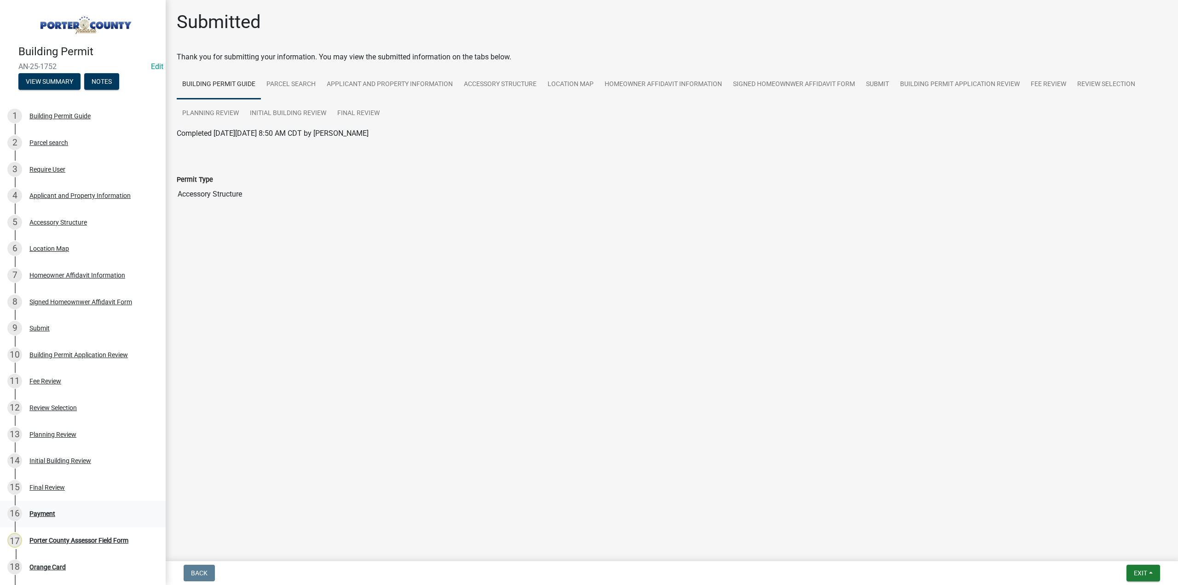
click at [41, 511] on div "Payment" at bounding box center [42, 514] width 26 height 6
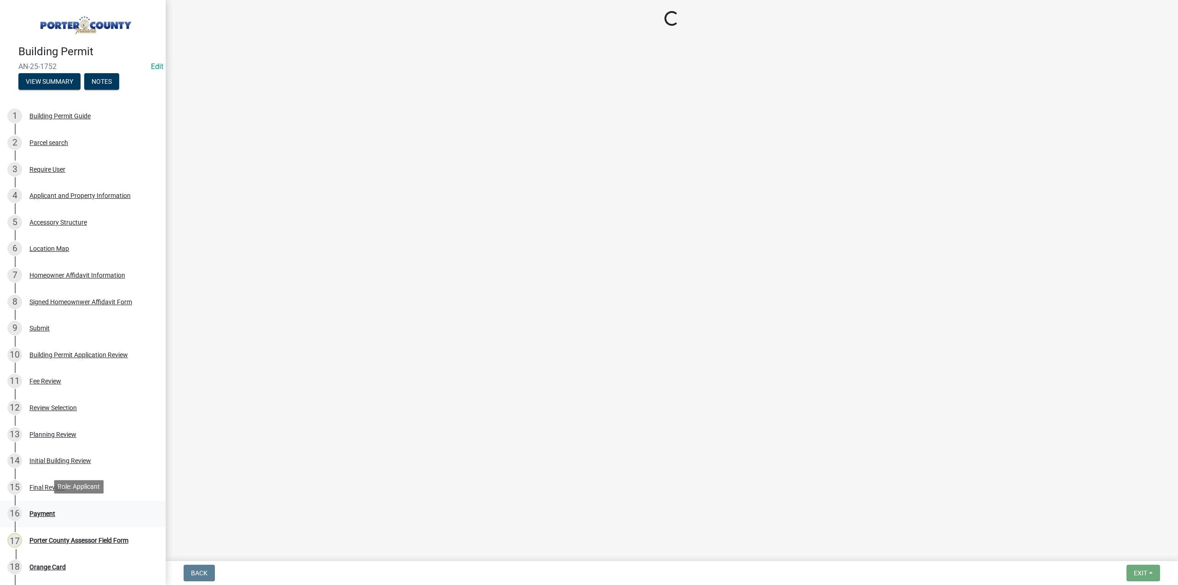
select select "3: 3"
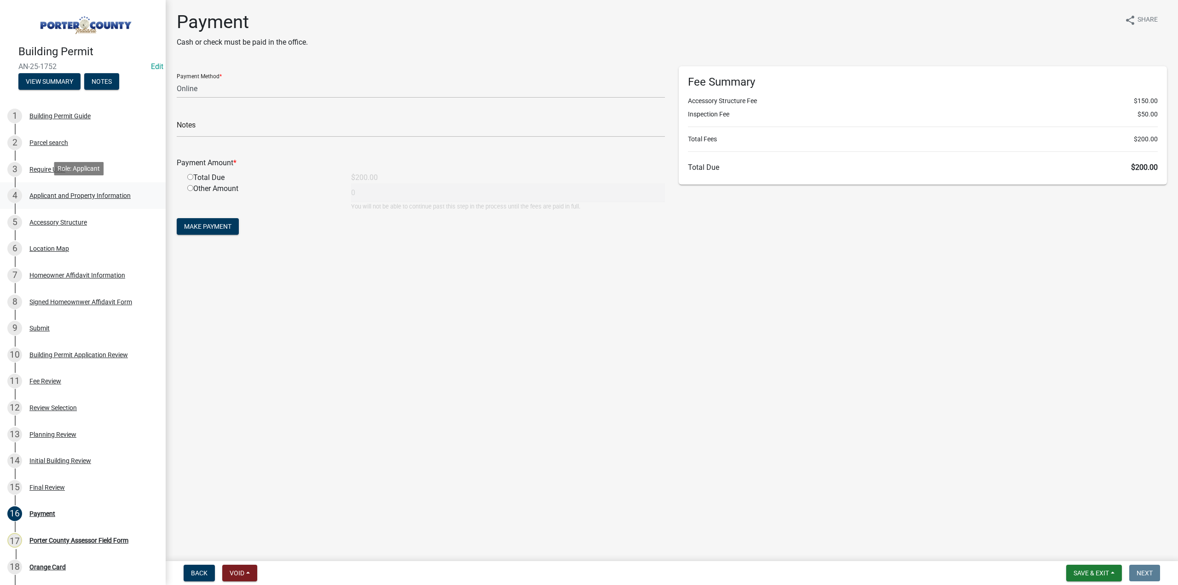
click at [97, 197] on div "Applicant and Property Information" at bounding box center [79, 195] width 101 height 6
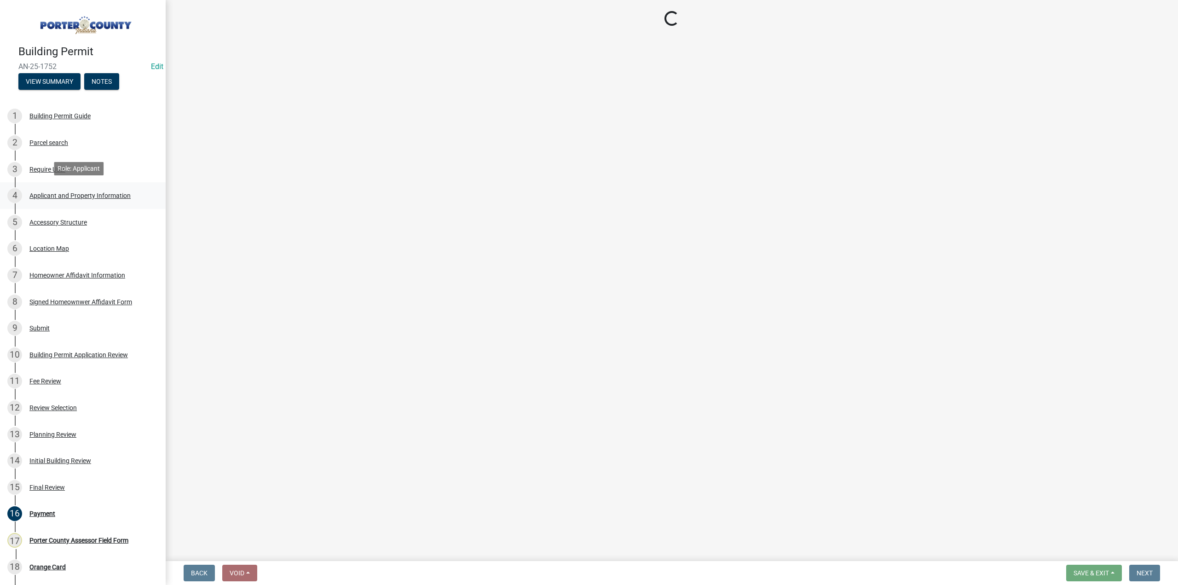
select select "eebc071e-620a-4db8-83e9-cb6b194c67e9"
select select "ea6751d4-6bf7-4a16-89ee-f7801ab82aa1"
select select "92efe679-05f4-414a-9426-51627fba5de6"
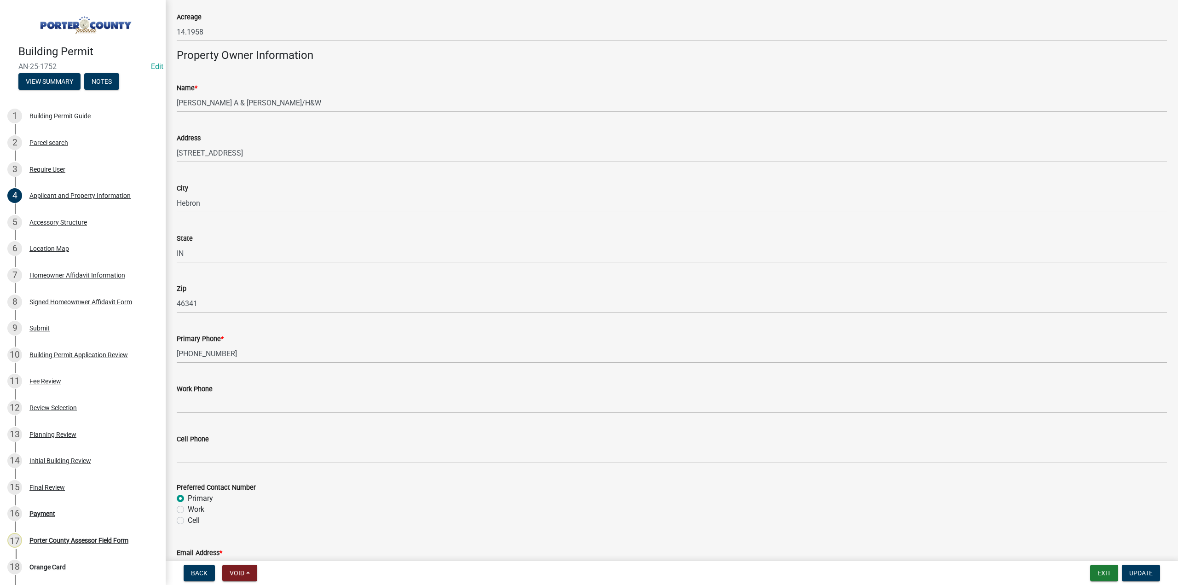
scroll to position [921, 0]
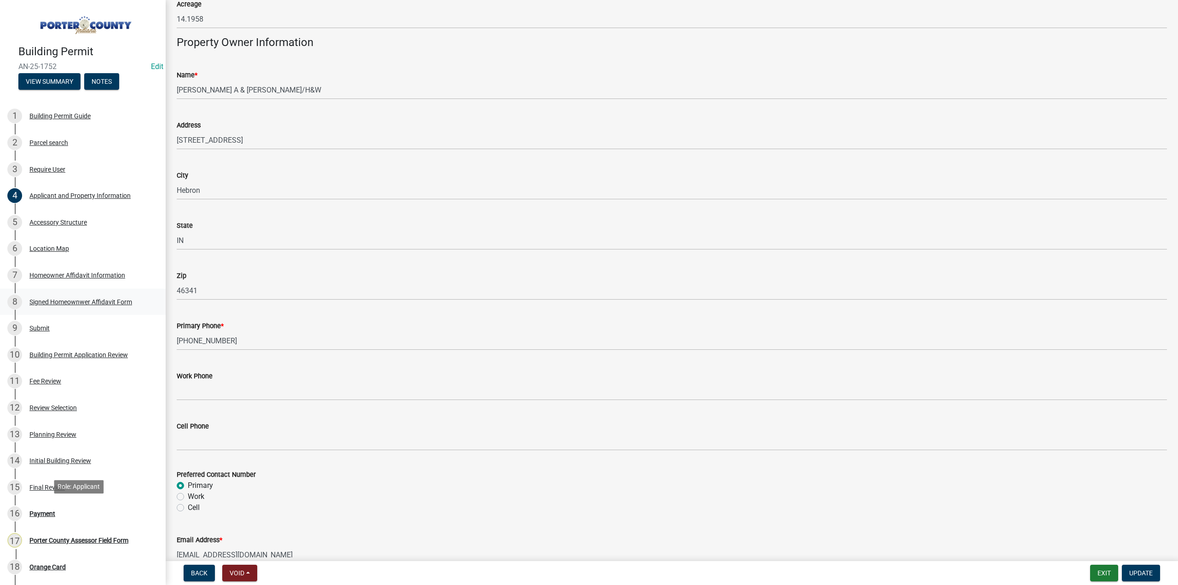
drag, startPoint x: 38, startPoint y: 515, endPoint x: 60, endPoint y: 305, distance: 210.6
click at [39, 513] on div "Payment" at bounding box center [42, 514] width 26 height 6
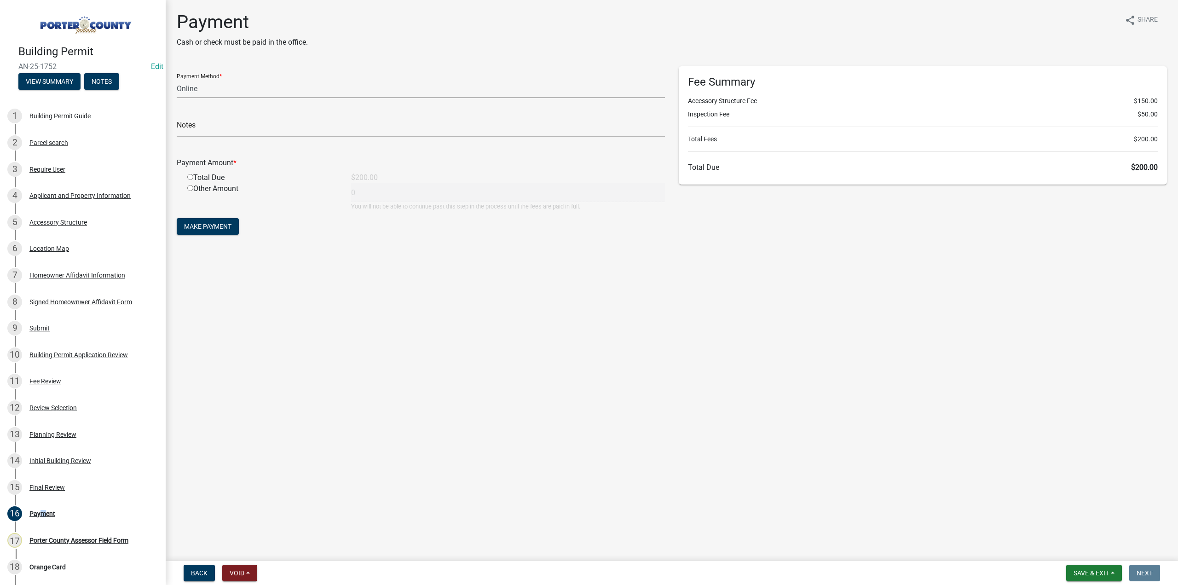
click at [191, 89] on select "Credit Card POS Check Cash Online" at bounding box center [421, 88] width 488 height 19
select select "2: 1"
click at [177, 79] on select "Credit Card POS Check Cash Online" at bounding box center [421, 88] width 488 height 19
click at [196, 130] on input "text" at bounding box center [421, 127] width 488 height 19
type input "[PERSON_NAME]"
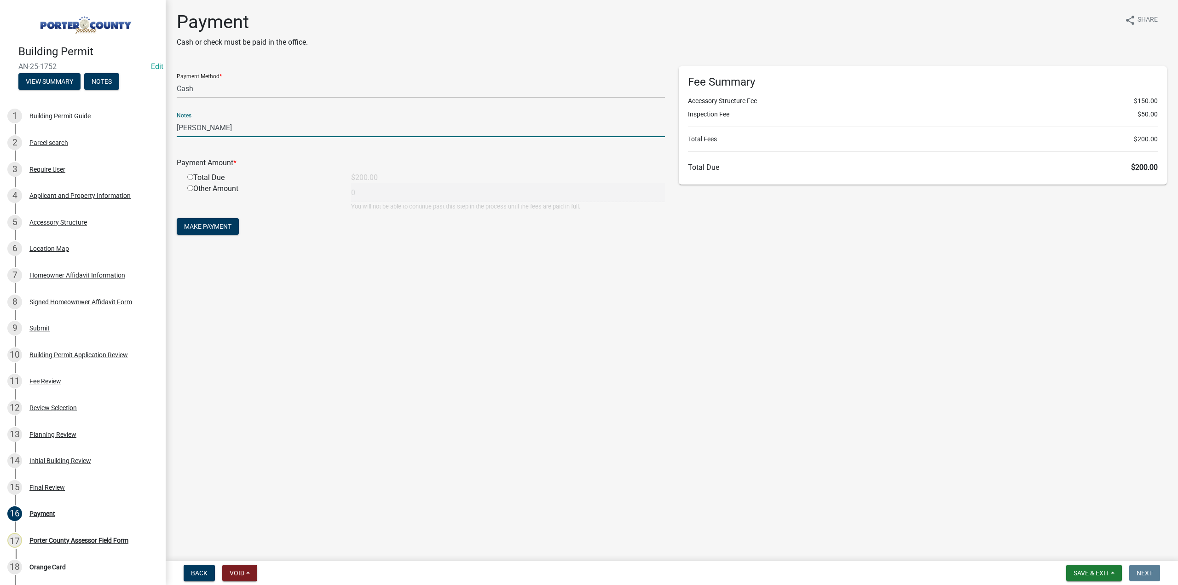
click at [190, 178] on input "radio" at bounding box center [190, 177] width 6 height 6
radio input "true"
type input "200"
click at [203, 230] on button "Make Payment" at bounding box center [208, 226] width 62 height 17
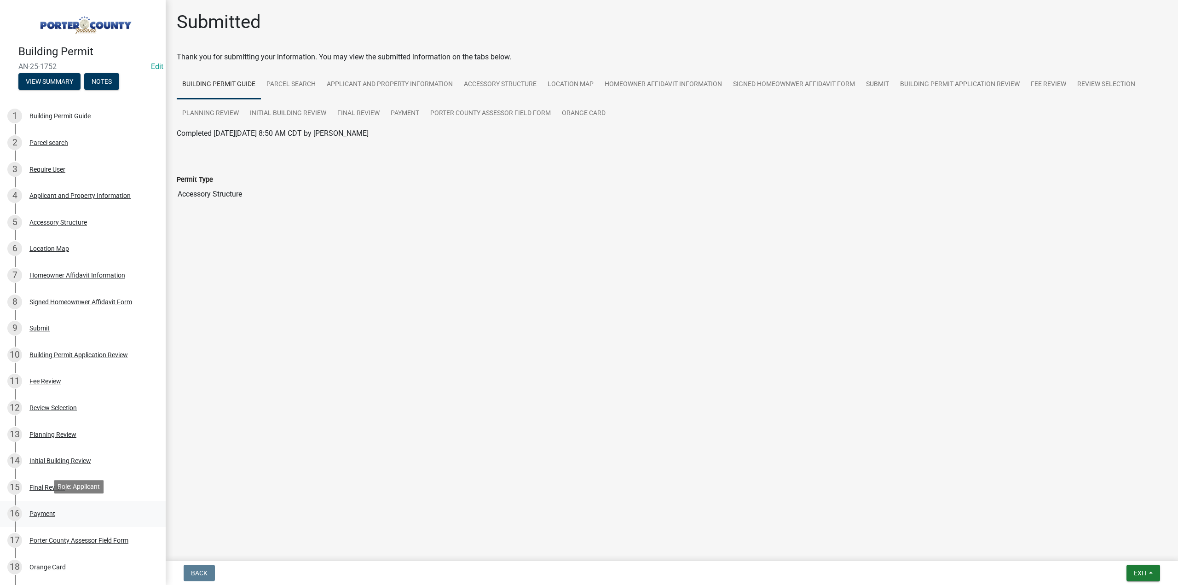
click at [39, 511] on div "Payment" at bounding box center [42, 514] width 26 height 6
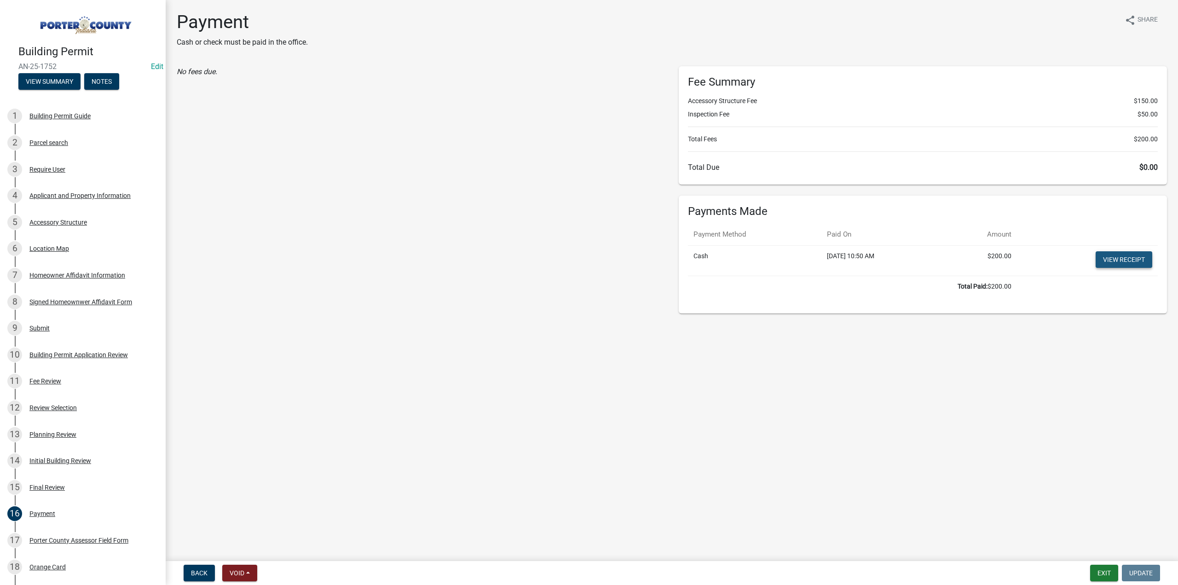
click at [1127, 257] on link "View receipt" at bounding box center [1124, 259] width 57 height 17
click at [45, 564] on div "Orange Card" at bounding box center [47, 567] width 36 height 6
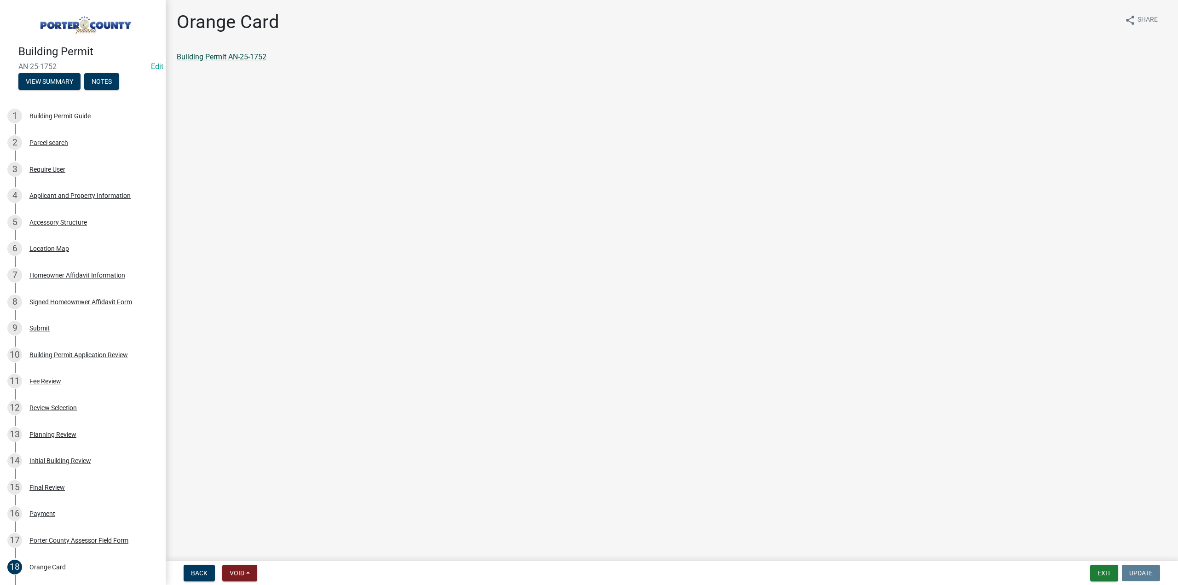
click at [227, 55] on link "Building Permit AN-25-1752" at bounding box center [222, 56] width 90 height 9
click at [1108, 571] on button "Exit" at bounding box center [1105, 573] width 28 height 17
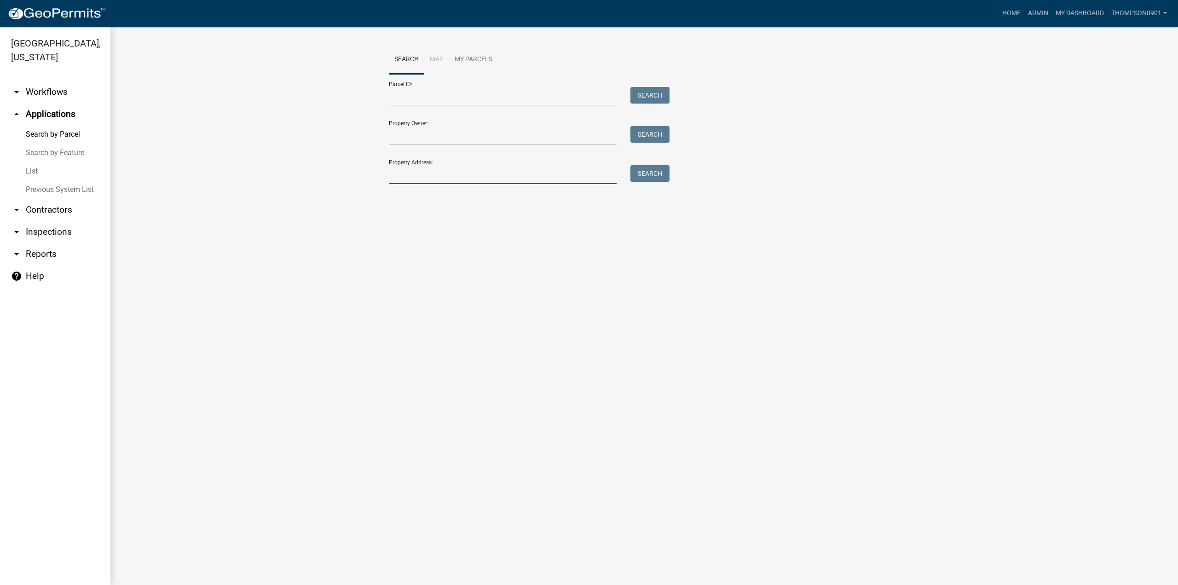
drag, startPoint x: 425, startPoint y: 173, endPoint x: 420, endPoint y: 172, distance: 5.2
click at [425, 173] on input "Property Address:" at bounding box center [503, 174] width 228 height 19
type input "306 hol"
drag, startPoint x: 402, startPoint y: 240, endPoint x: 402, endPoint y: 245, distance: 5.5
click at [402, 240] on span "Select" at bounding box center [405, 236] width 20 height 9
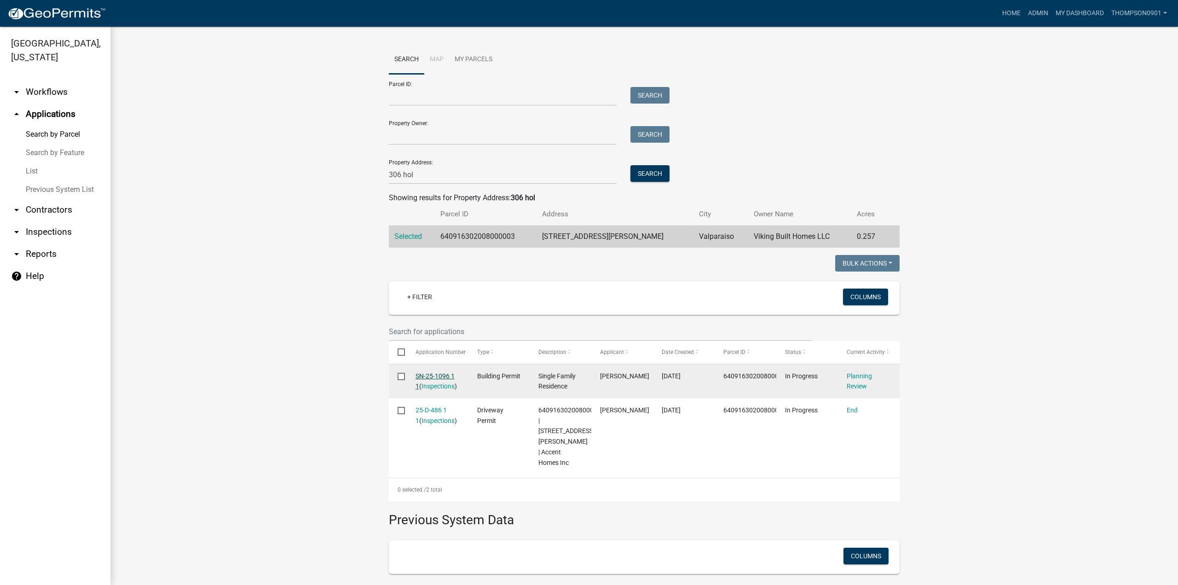
click at [427, 380] on link "SN-25-1096 1 1" at bounding box center [435, 381] width 39 height 18
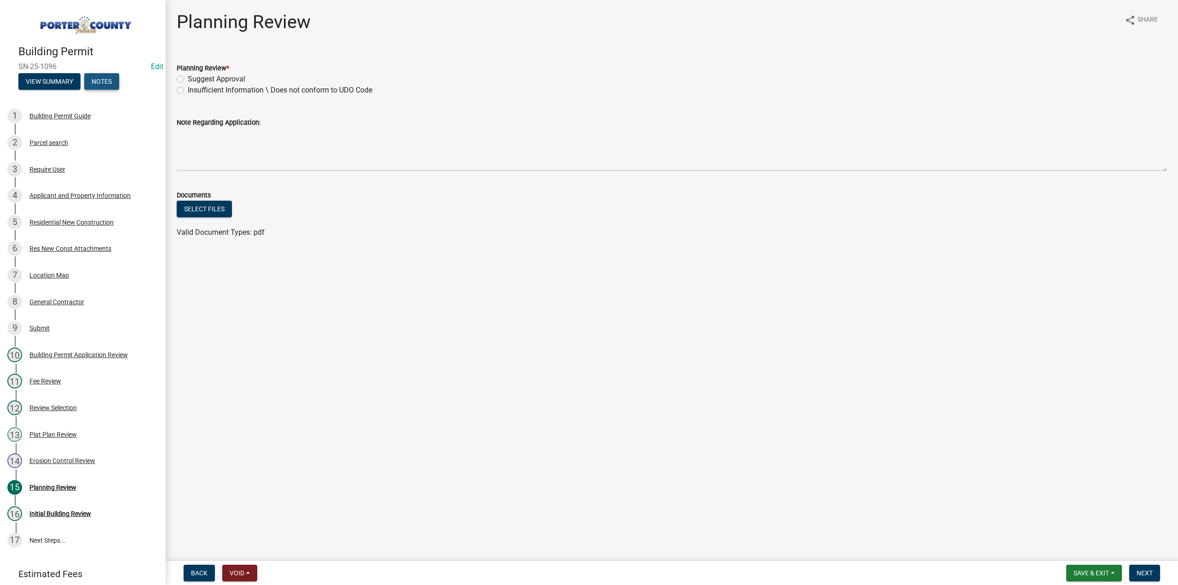
click at [104, 74] on button "Notes" at bounding box center [101, 81] width 35 height 17
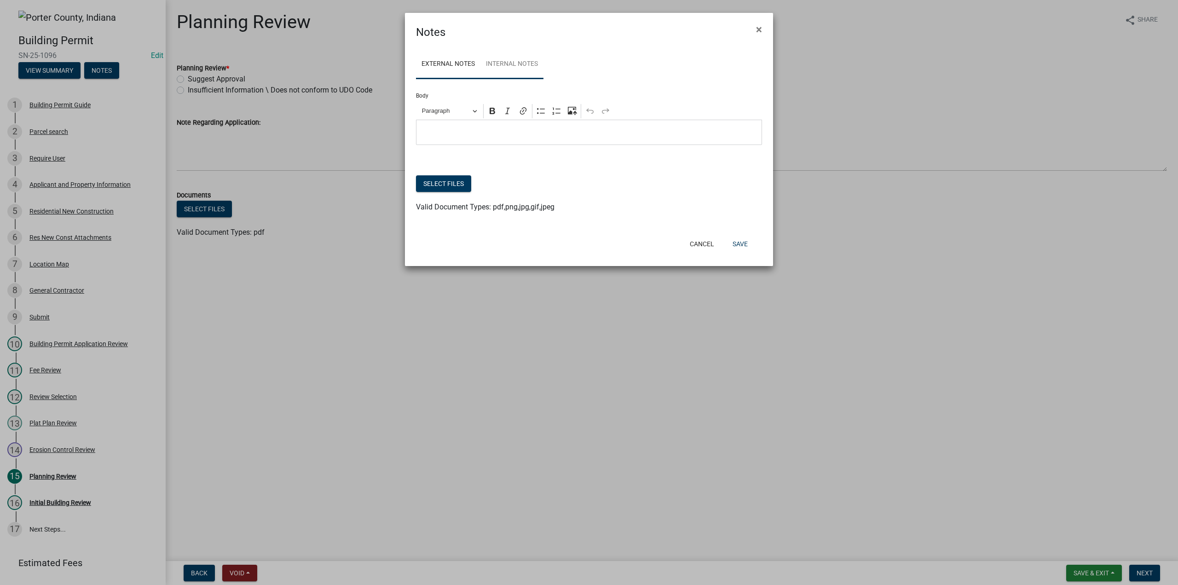
click at [492, 62] on link "Internal Notes" at bounding box center [512, 64] width 63 height 29
click at [460, 186] on button "Select files" at bounding box center [443, 183] width 55 height 17
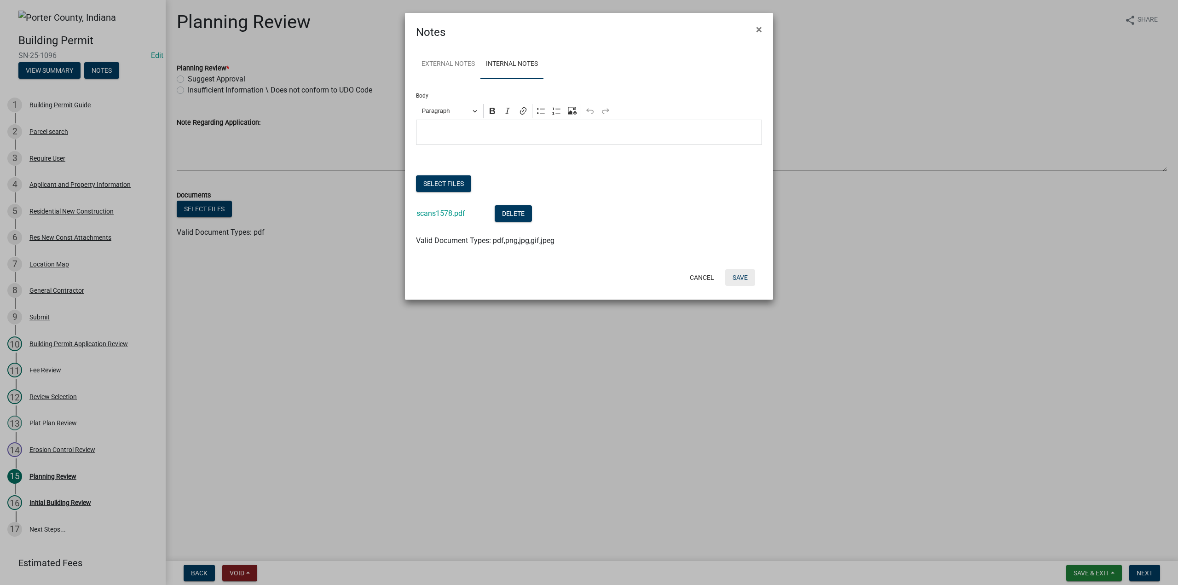
click at [743, 278] on button "Save" at bounding box center [741, 277] width 30 height 17
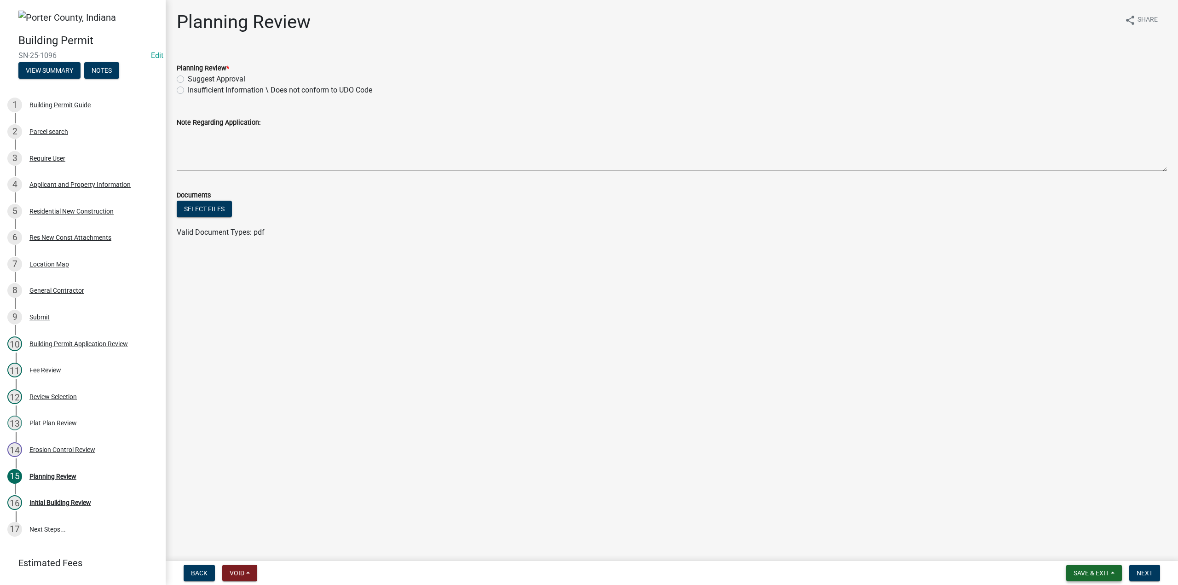
click at [1077, 572] on span "Save & Exit" at bounding box center [1091, 572] width 35 height 7
click at [1077, 555] on button "Save & Exit" at bounding box center [1086, 549] width 74 height 22
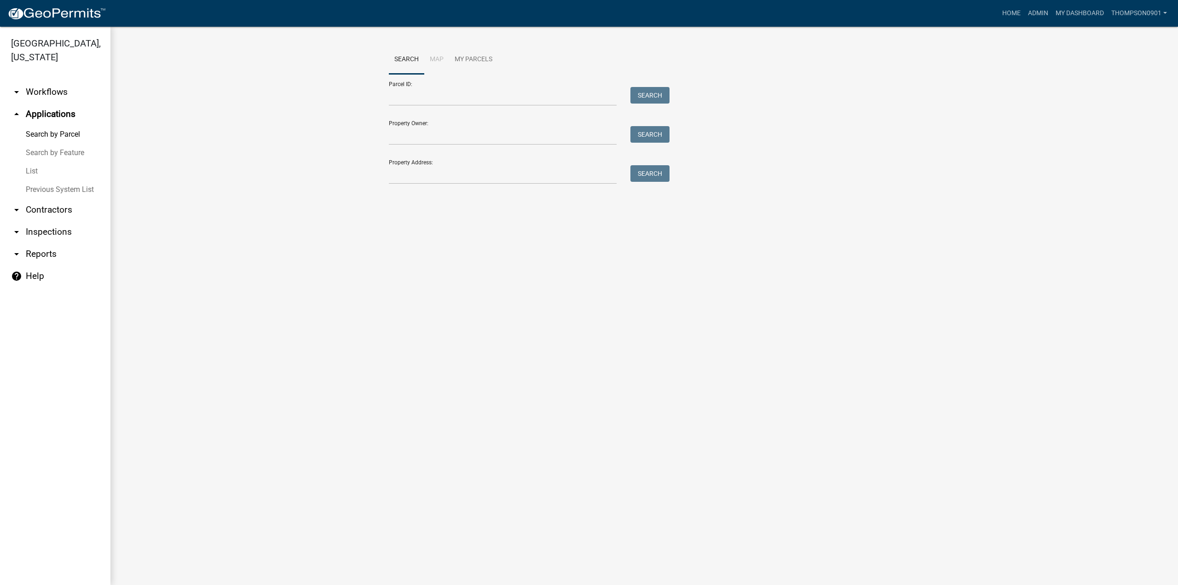
click at [491, 162] on div "Property Address: Search" at bounding box center [527, 168] width 276 height 32
click at [489, 176] on input "Property Address:" at bounding box center [503, 174] width 228 height 19
click at [424, 171] on input "Property Address:" at bounding box center [503, 174] width 228 height 19
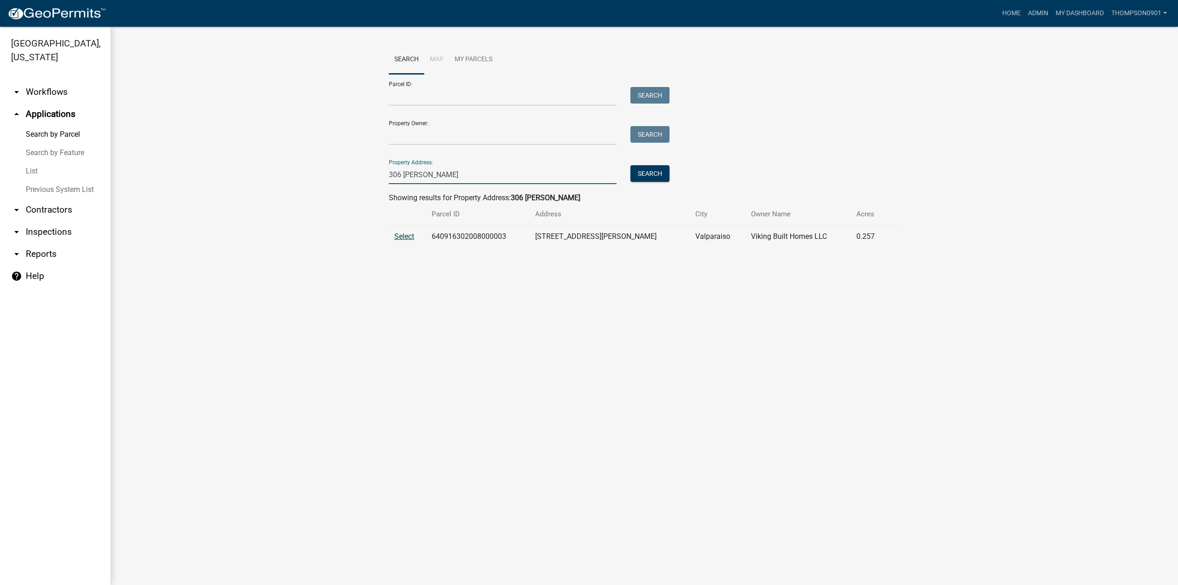
type input "306 [PERSON_NAME]"
click at [412, 237] on span "Select" at bounding box center [405, 236] width 20 height 9
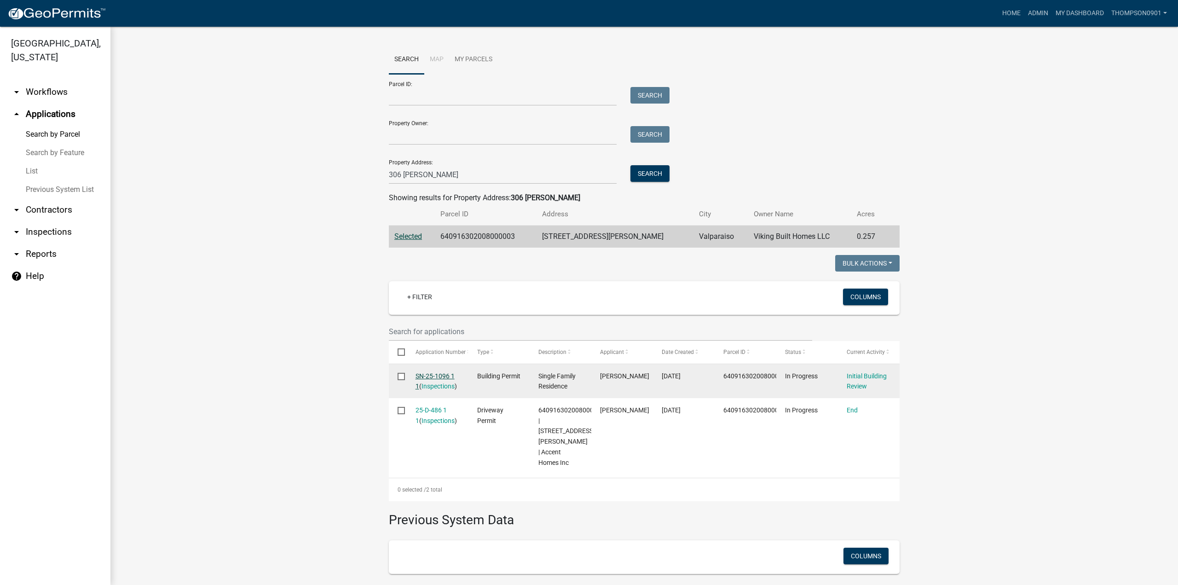
click at [436, 374] on link "SN-25-1096 1 1" at bounding box center [435, 381] width 39 height 18
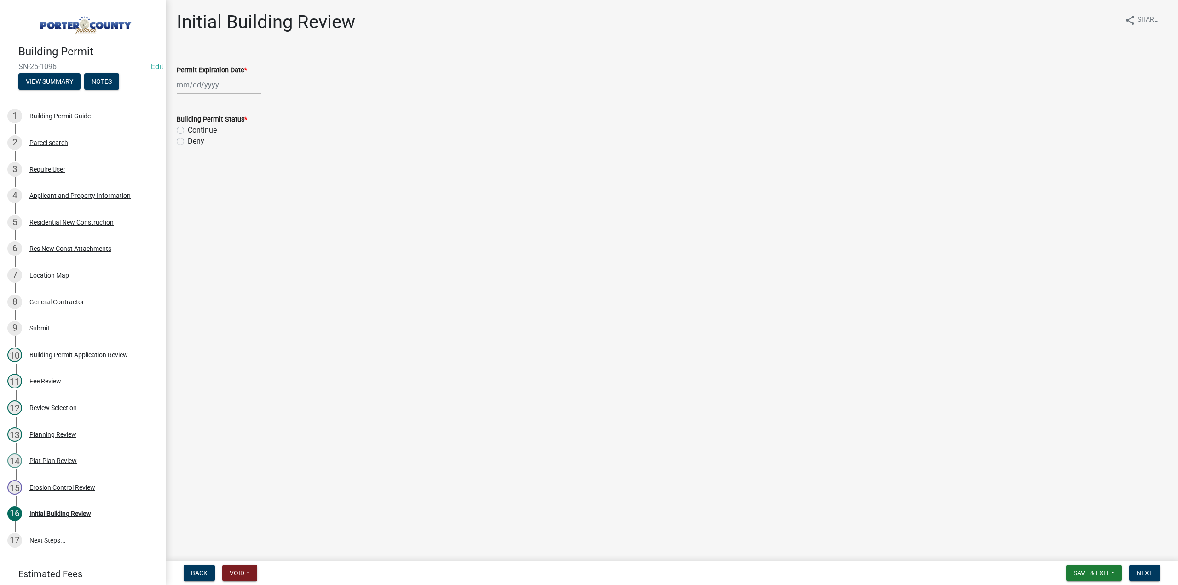
click at [240, 88] on div at bounding box center [219, 84] width 84 height 19
select select "9"
click at [244, 102] on select "1525 1526 1527 1528 1529 1530 1531 1532 1533 1534 1535 1536 1537 1538 1539 1540…" at bounding box center [248, 105] width 33 height 14
select select "2027"
click at [232, 98] on select "1525 1526 1527 1528 1529 1530 1531 1532 1533 1534 1535 1536 1537 1538 1539 1540…" at bounding box center [248, 105] width 33 height 14
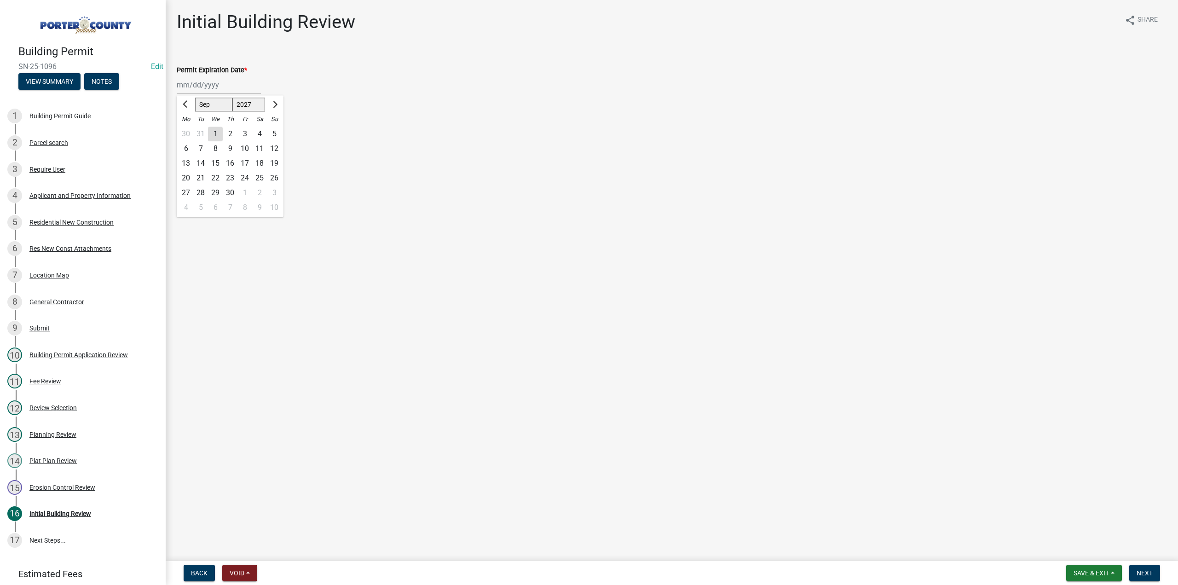
click at [273, 147] on div "12" at bounding box center [274, 148] width 15 height 15
type input "[DATE]"
drag, startPoint x: 180, startPoint y: 131, endPoint x: 191, endPoint y: 146, distance: 19.1
click at [188, 131] on label "Continue" at bounding box center [202, 130] width 29 height 11
click at [188, 131] on input "Continue" at bounding box center [191, 128] width 6 height 6
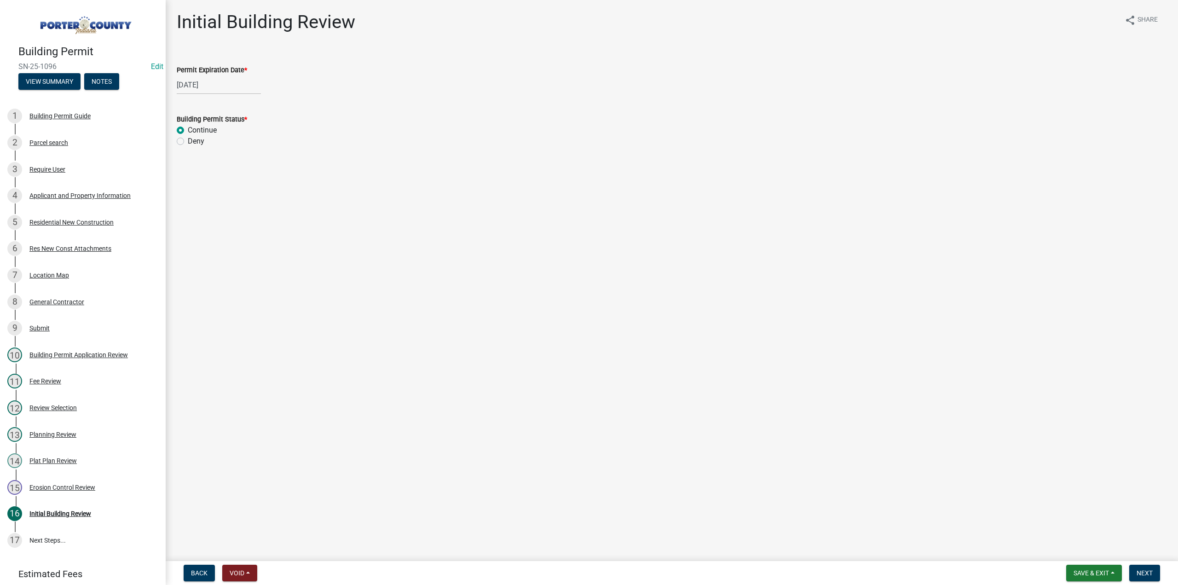
radio input "true"
click at [1143, 572] on span "Next" at bounding box center [1145, 572] width 16 height 7
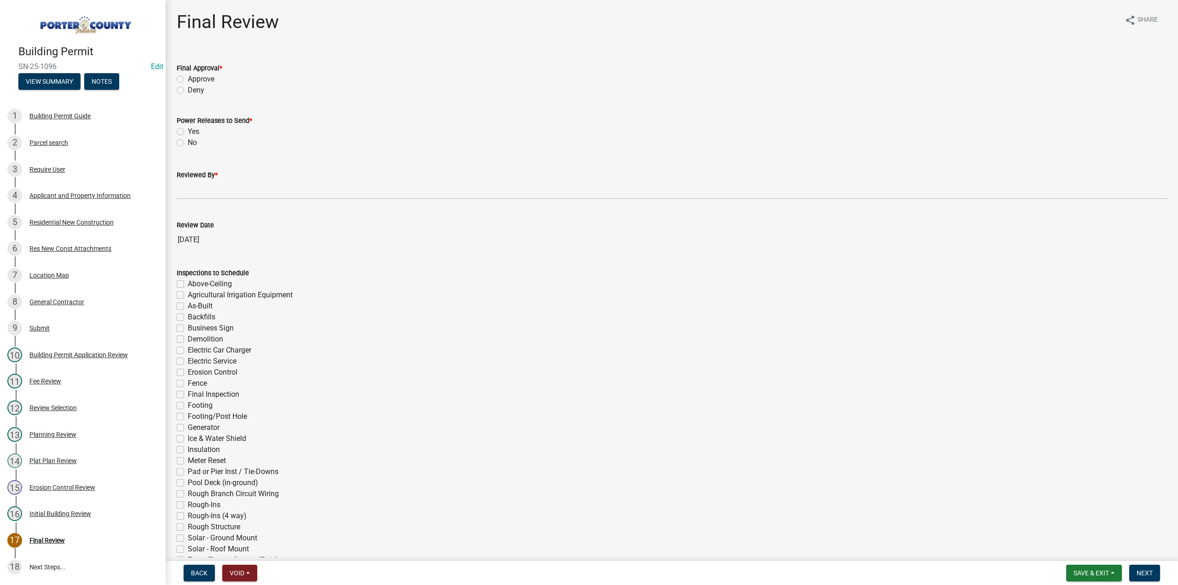
click at [188, 79] on label "Approve" at bounding box center [201, 79] width 27 height 11
click at [188, 79] on input "Approve" at bounding box center [191, 77] width 6 height 6
radio input "true"
click at [188, 140] on label "No" at bounding box center [192, 142] width 9 height 11
click at [188, 140] on input "No" at bounding box center [191, 140] width 6 height 6
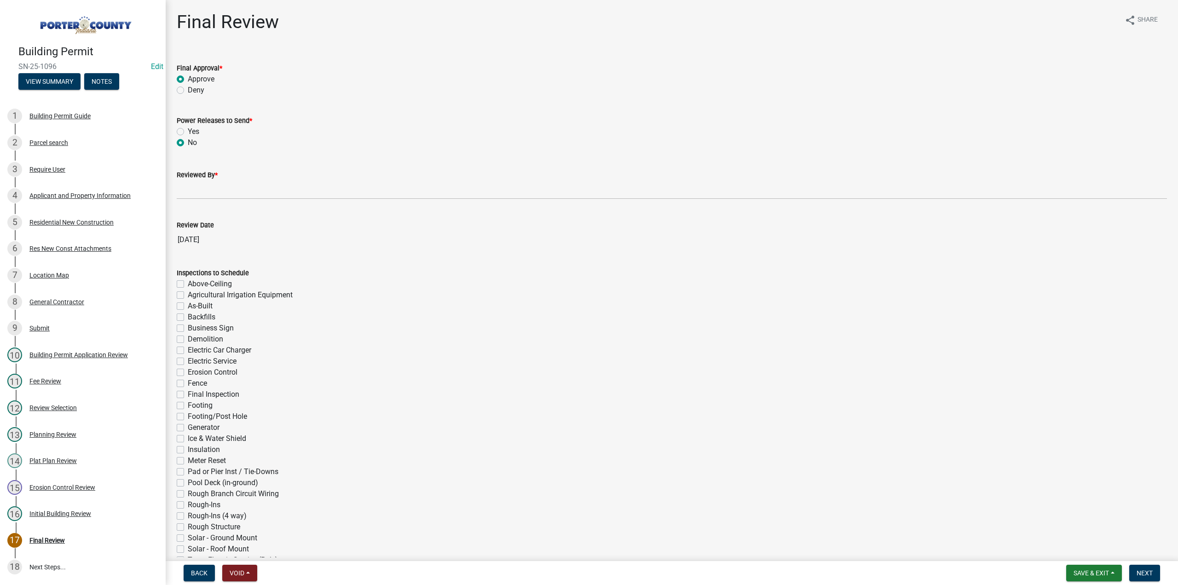
radio input "true"
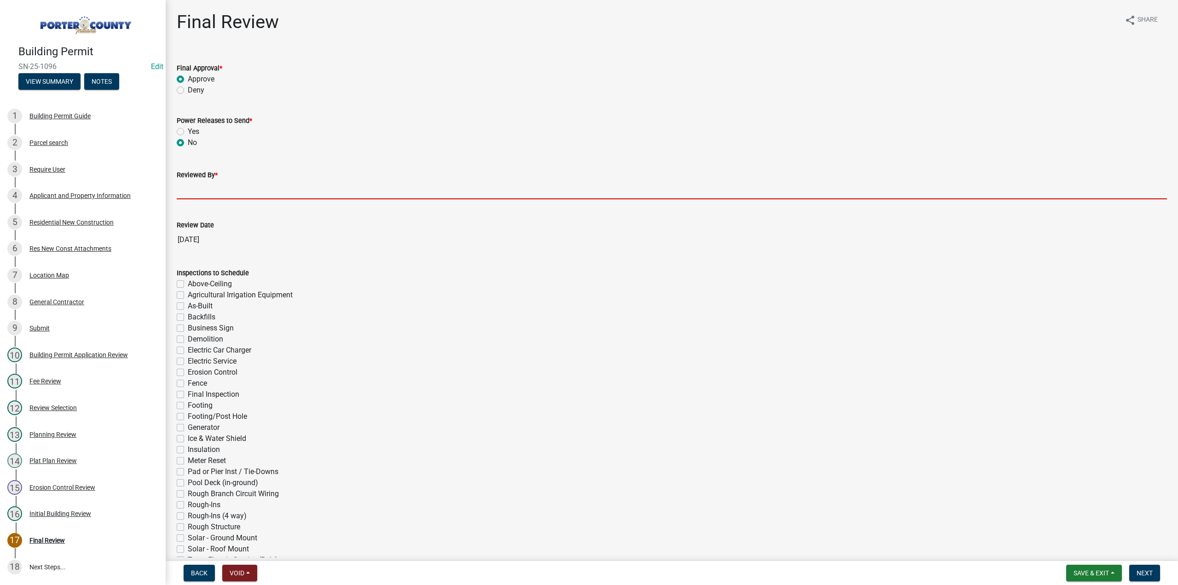
click at [197, 188] on input "Reviewed By *" at bounding box center [672, 189] width 991 height 19
type input "TT"
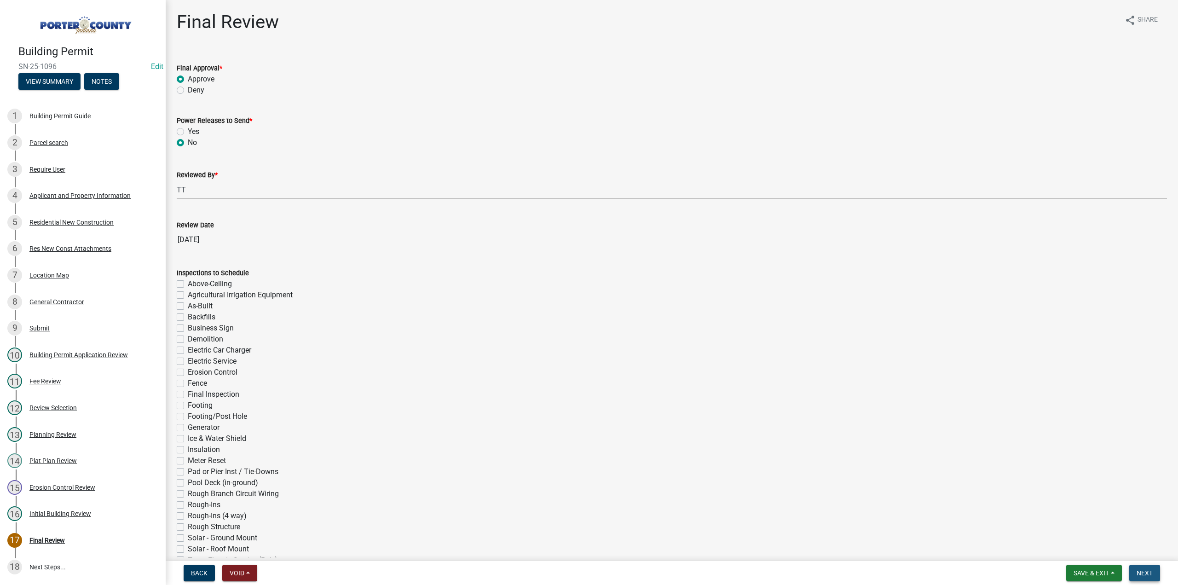
drag, startPoint x: 1147, startPoint y: 576, endPoint x: 690, endPoint y: 501, distance: 463.2
click at [1144, 574] on span "Next" at bounding box center [1145, 572] width 16 height 7
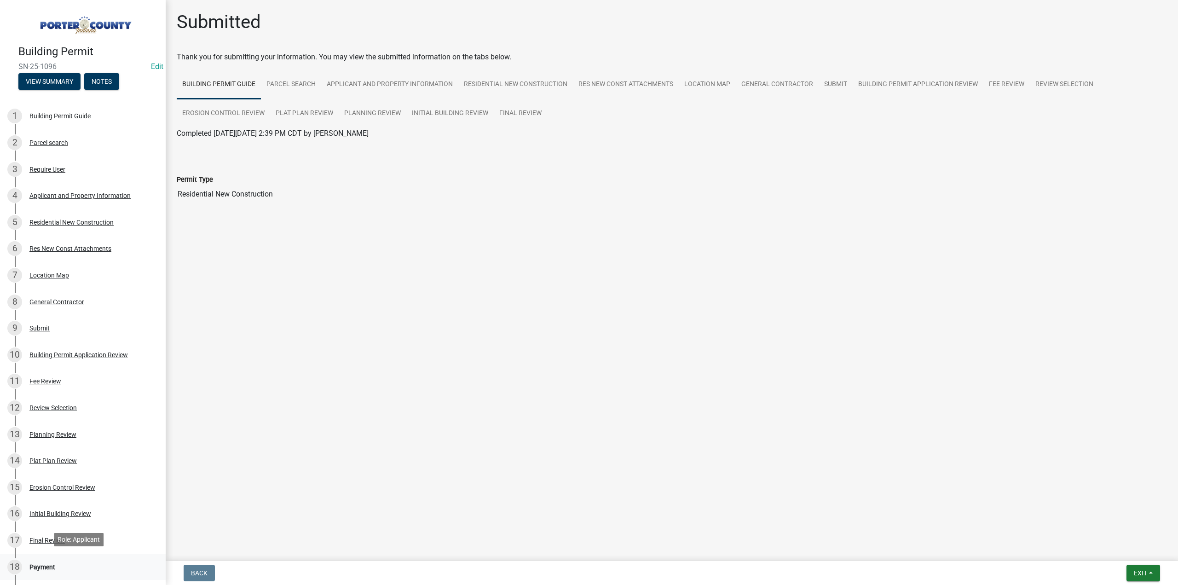
drag, startPoint x: 50, startPoint y: 563, endPoint x: 152, endPoint y: 332, distance: 252.7
click at [50, 564] on div "Payment" at bounding box center [42, 567] width 26 height 6
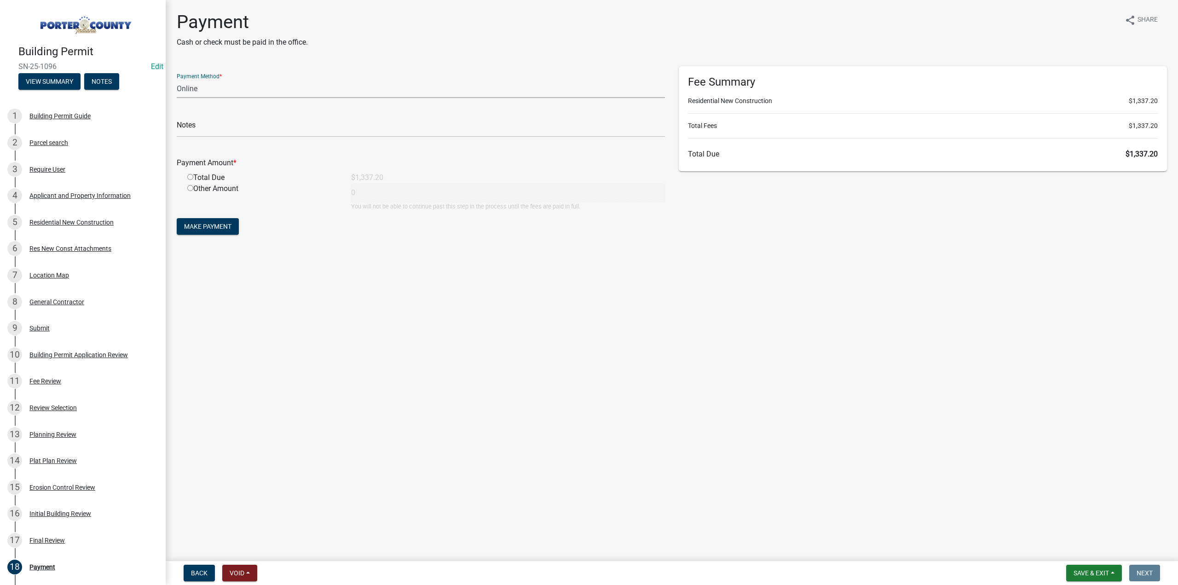
click at [220, 88] on select "Credit Card POS Check Cash Online" at bounding box center [421, 88] width 488 height 19
select select "1: 0"
click at [177, 79] on select "Credit Card POS Check Cash Online" at bounding box center [421, 88] width 488 height 19
click at [215, 132] on input "text" at bounding box center [421, 127] width 488 height 19
type input "#15301 Viking"
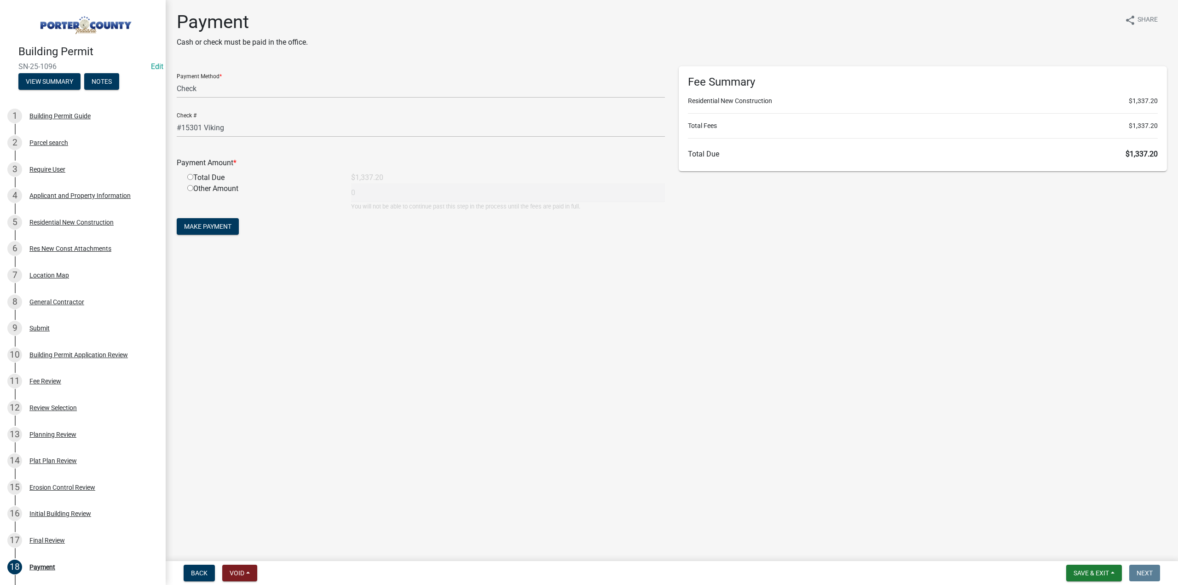
click at [191, 174] on input "radio" at bounding box center [190, 177] width 6 height 6
radio input "true"
type input "1337.2"
click at [209, 229] on span "Make Payment" at bounding box center [207, 226] width 47 height 7
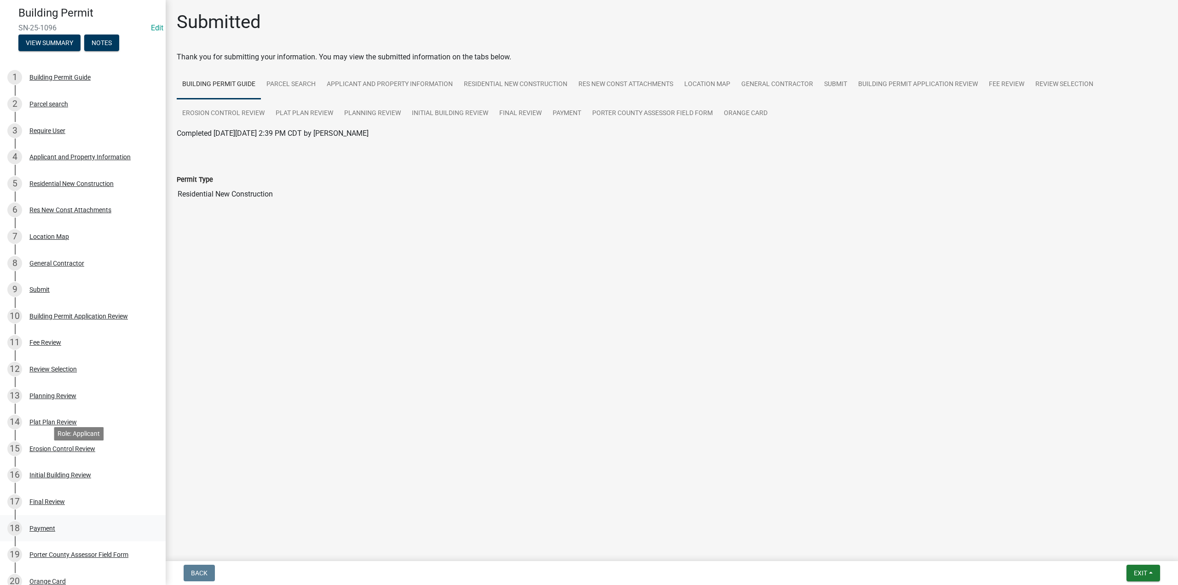
scroll to position [92, 0]
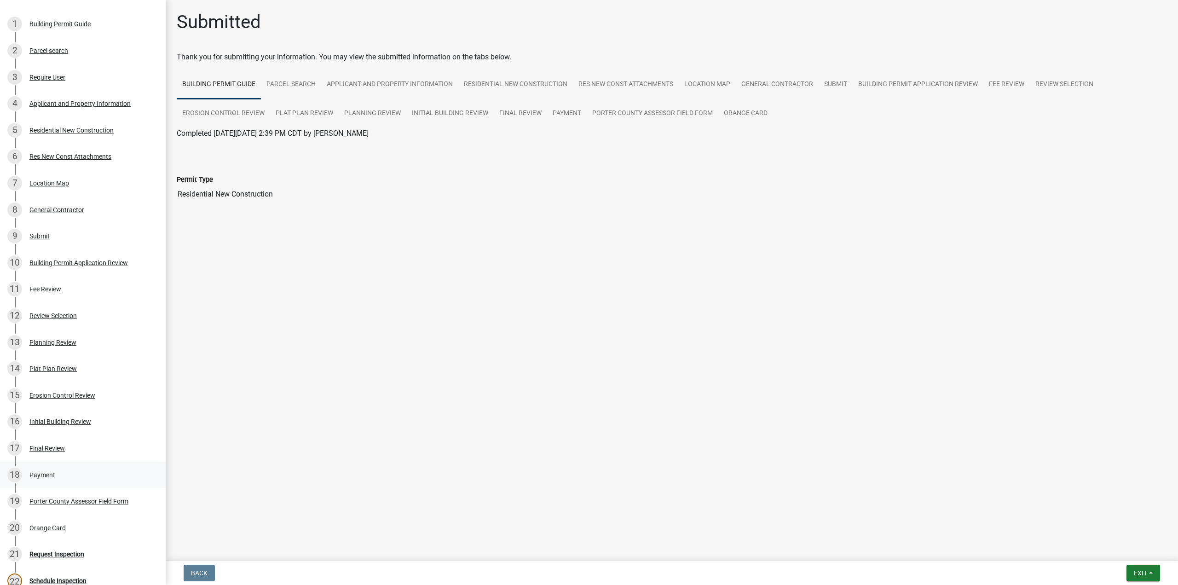
click at [46, 472] on div "Payment" at bounding box center [42, 475] width 26 height 6
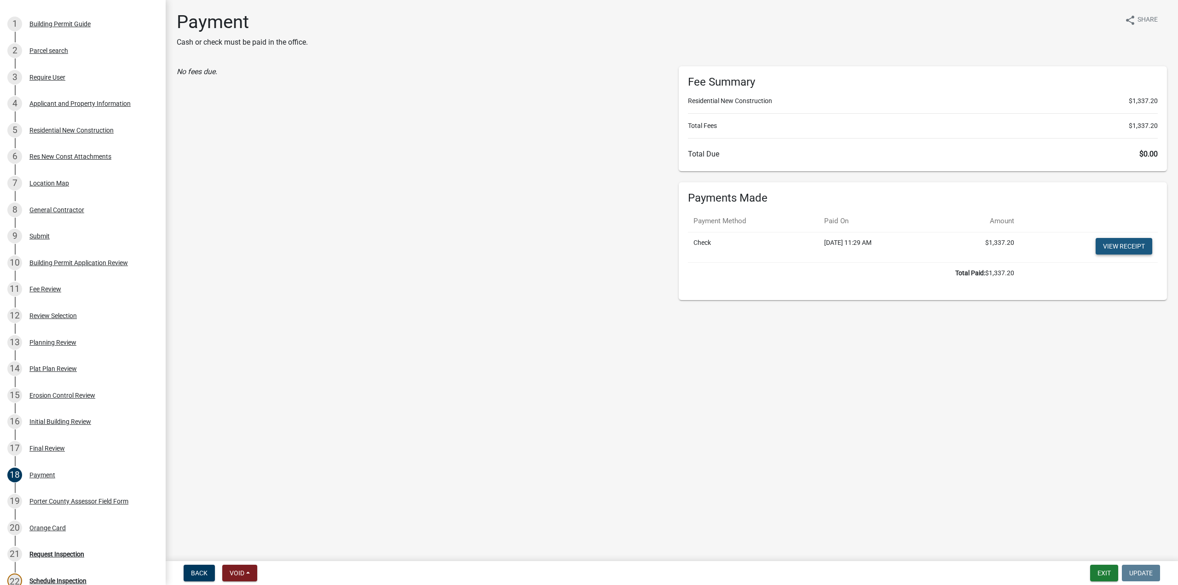
click at [1110, 250] on link "View receipt" at bounding box center [1124, 246] width 57 height 17
click at [62, 529] on div "Orange Card" at bounding box center [47, 528] width 36 height 6
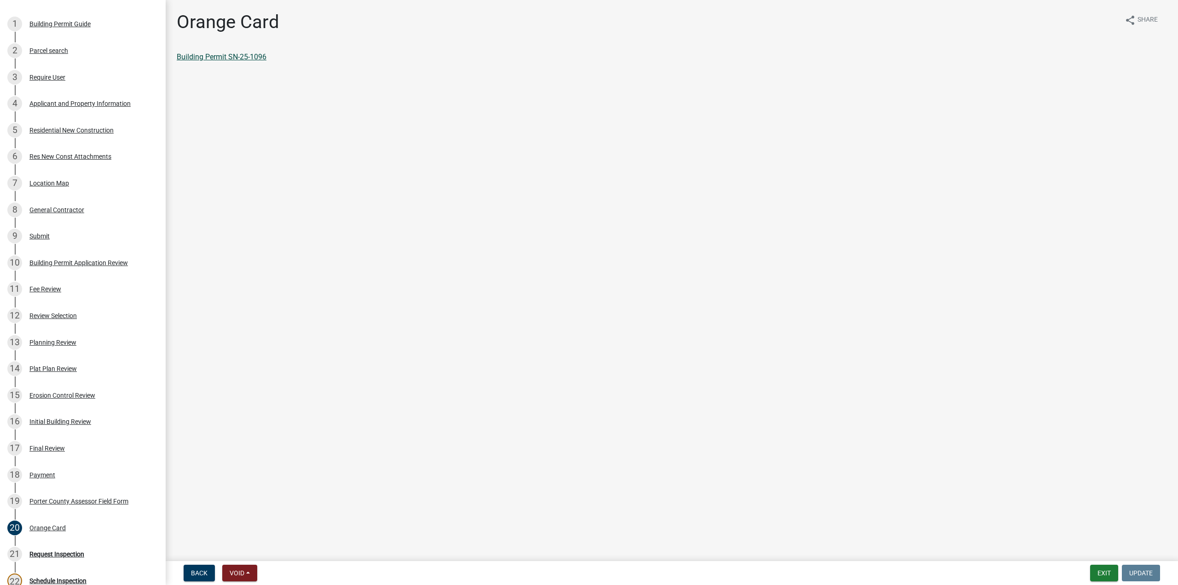
click at [254, 59] on link "Building Permit SN-25-1096" at bounding box center [222, 56] width 90 height 9
click at [223, 58] on link "Building Permit SN-25-1096" at bounding box center [222, 56] width 90 height 9
click at [1103, 569] on button "Exit" at bounding box center [1105, 573] width 28 height 17
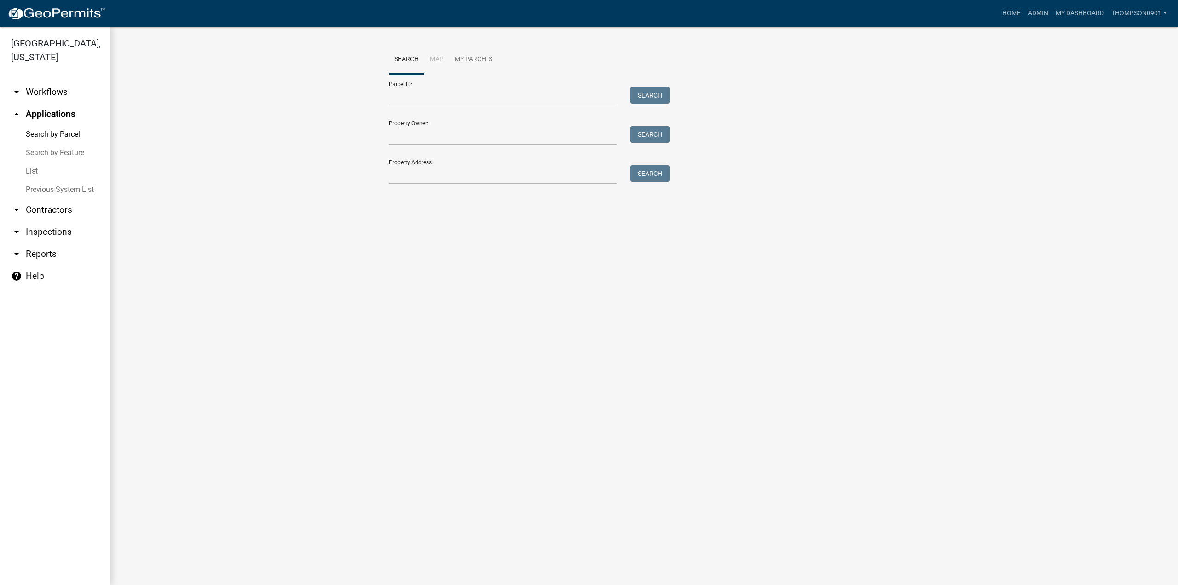
click at [48, 199] on link "arrow_drop_down Contractors" at bounding box center [55, 210] width 110 height 22
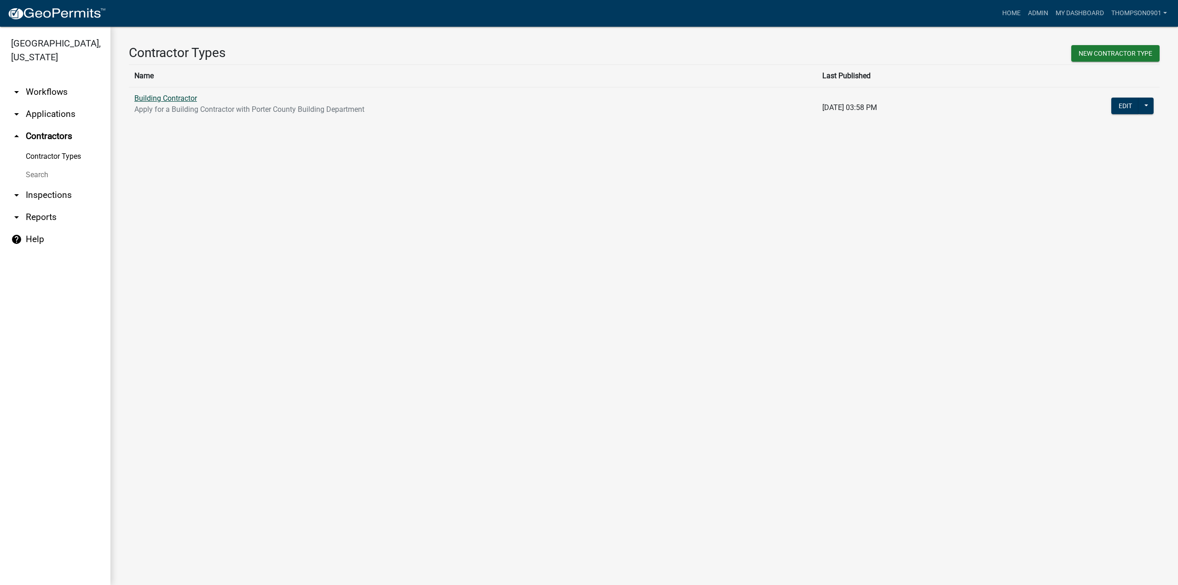
click at [160, 97] on link "Building Contractor" at bounding box center [165, 98] width 63 height 9
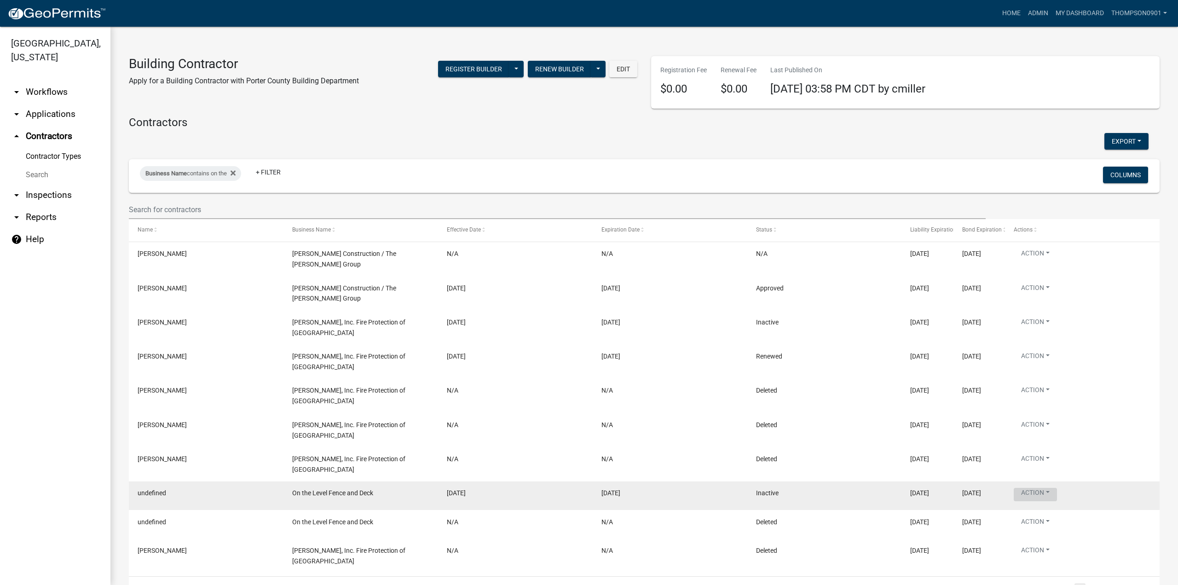
click at [1050, 488] on button "Action" at bounding box center [1035, 494] width 43 height 13
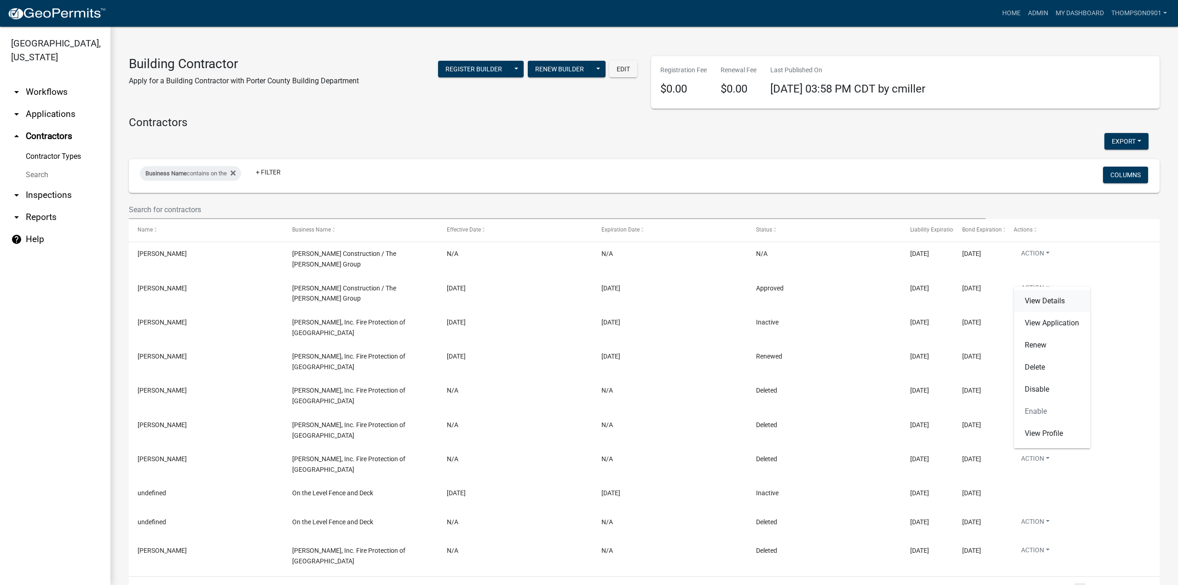
click at [1034, 292] on link "View Details" at bounding box center [1052, 301] width 76 height 22
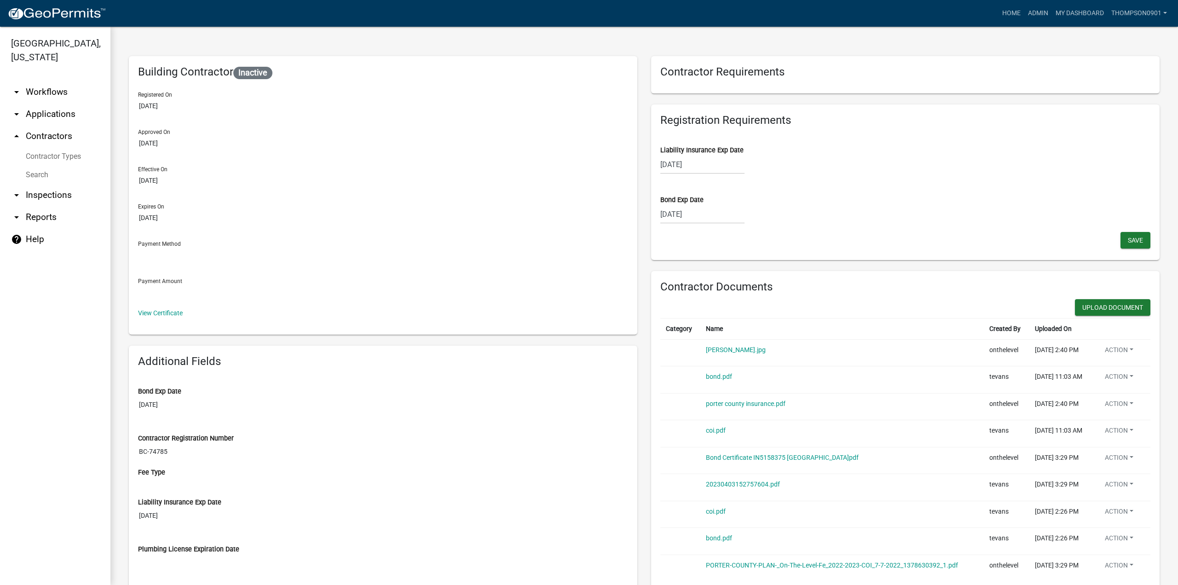
click at [708, 169] on div "[DATE]" at bounding box center [703, 164] width 84 height 19
click at [713, 184] on select "2025 2026 2027 2028 2029 2030 2031 2032 2033 2034 2035 2036 2037 2038 2039 2040…" at bounding box center [731, 184] width 37 height 14
select select "2026"
click at [713, 177] on select "2025 2026 2027 2028 2029 2030 2031 2032 2033 2034 2035 2036 2037 2038 2039 2040…" at bounding box center [731, 184] width 37 height 14
click at [698, 186] on select "Jan Feb Mar Apr May Jun [DATE] Aug Sep Oct Nov Dec" at bounding box center [697, 184] width 37 height 14
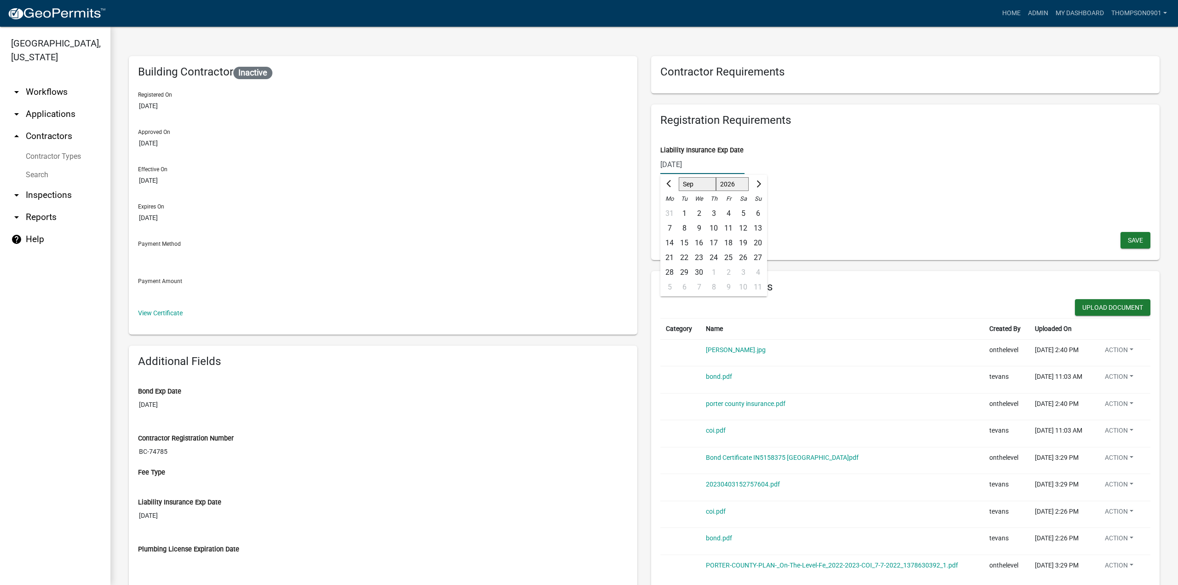
select select "7"
click at [679, 177] on select "Jan Feb Mar Apr May Jun [DATE] Aug Sep Oct Nov Dec" at bounding box center [697, 184] width 37 height 14
click at [666, 257] on div "20" at bounding box center [669, 257] width 15 height 15
type input "[DATE]"
click at [1128, 238] on span "Save" at bounding box center [1135, 239] width 15 height 7
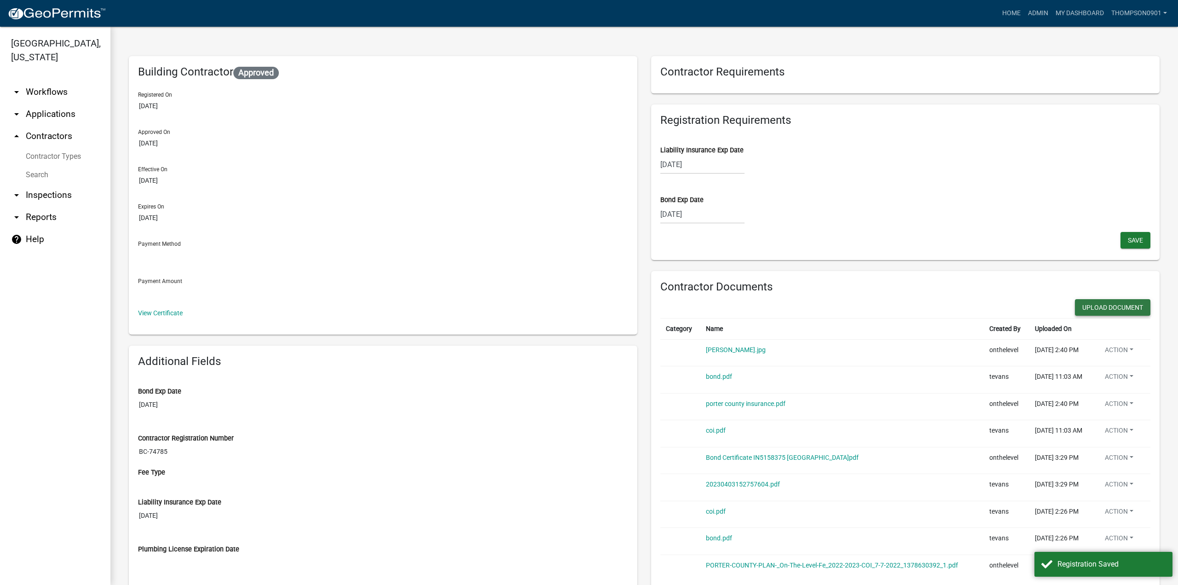
click at [1097, 309] on button "Upload Document" at bounding box center [1112, 307] width 75 height 17
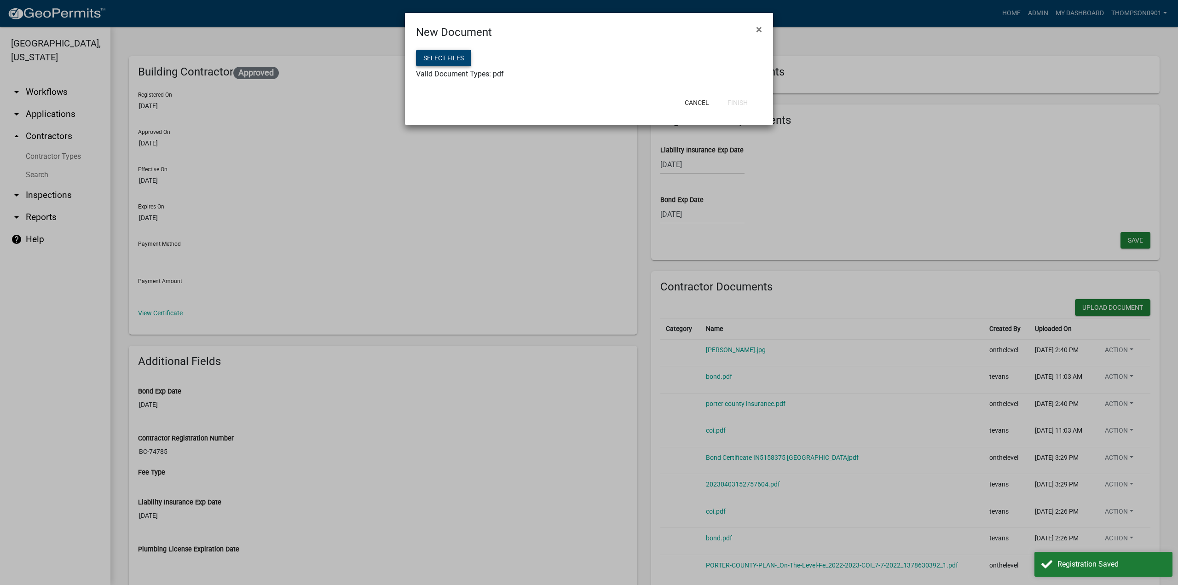
click at [432, 58] on button "Select files" at bounding box center [443, 58] width 55 height 17
click at [746, 104] on button "Finish" at bounding box center [737, 102] width 35 height 17
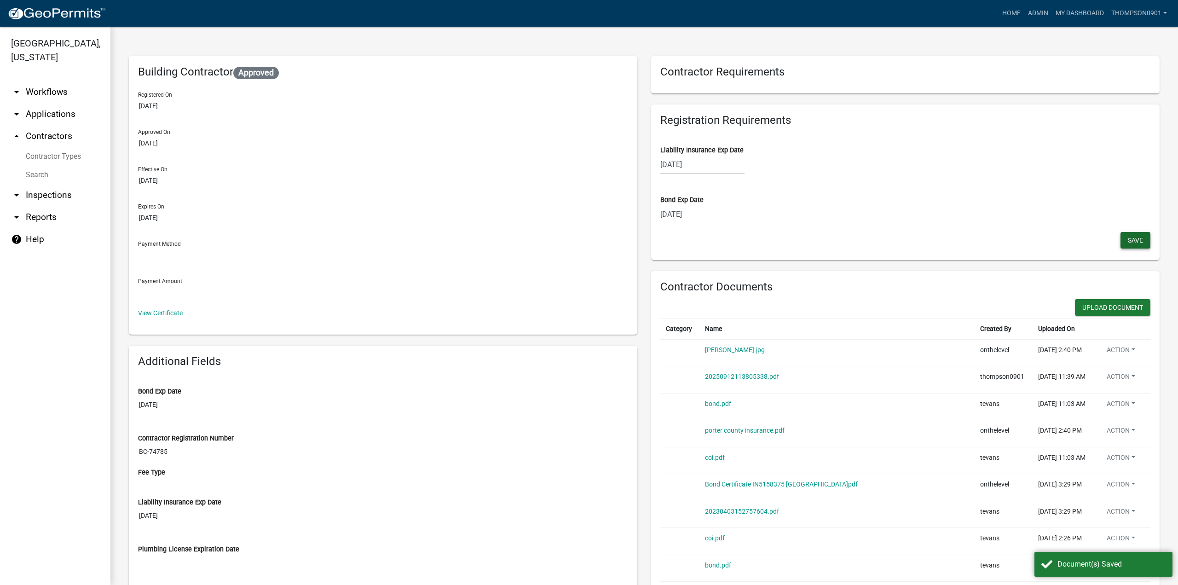
click at [1129, 244] on button "Save" at bounding box center [1136, 240] width 30 height 17
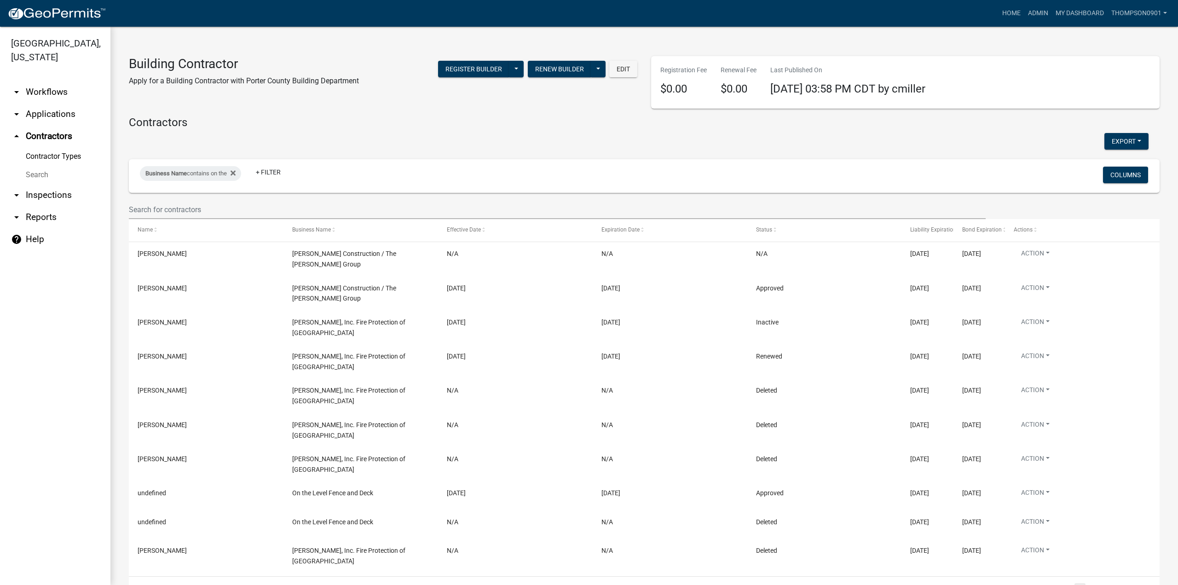
click at [60, 104] on link "arrow_drop_down Applications" at bounding box center [55, 114] width 110 height 22
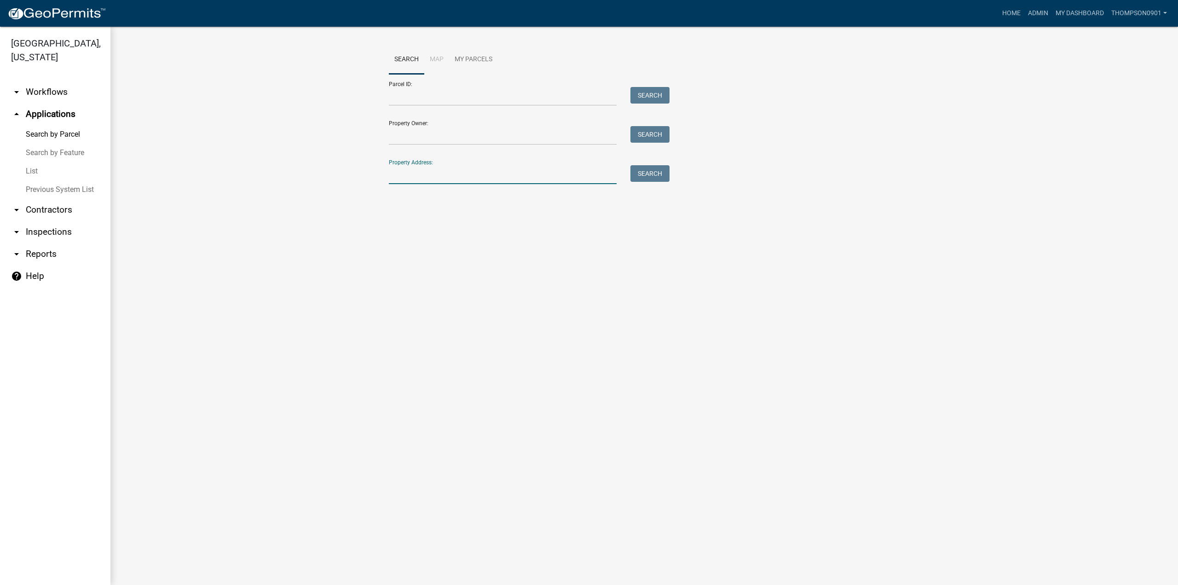
click at [486, 174] on input "Property Address:" at bounding box center [503, 174] width 228 height 19
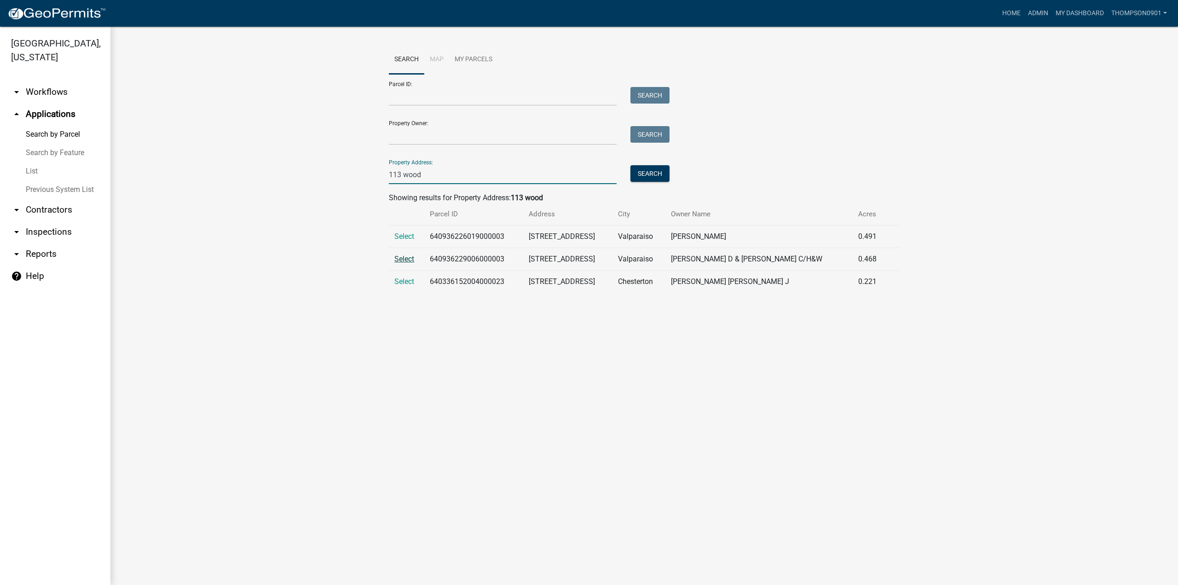
type input "113 wood"
click at [401, 261] on span "Select" at bounding box center [405, 259] width 20 height 9
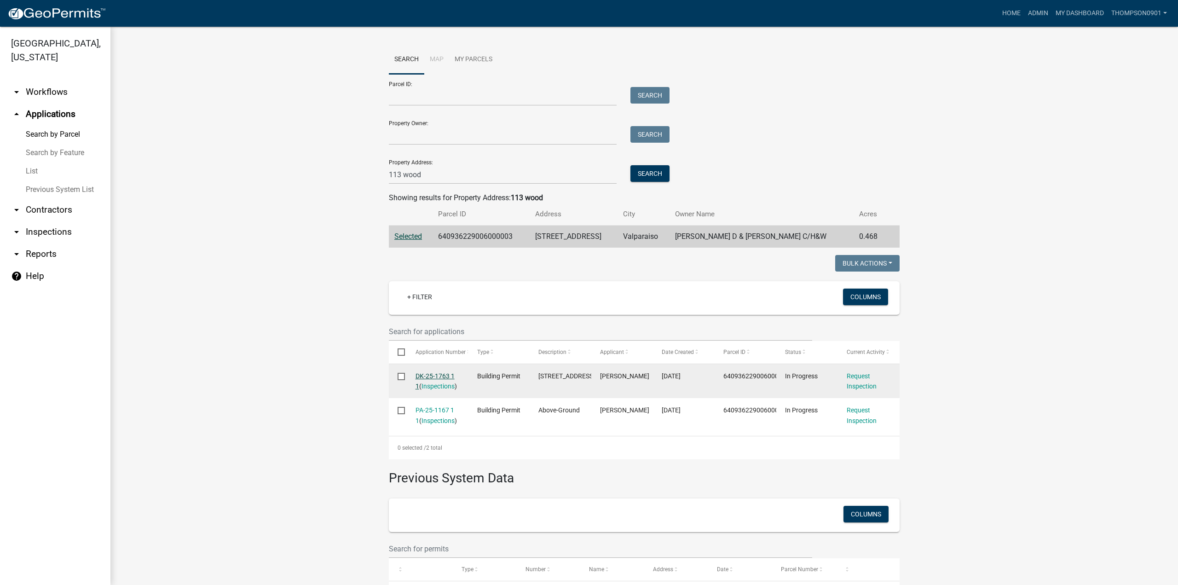
click at [434, 375] on link "DK-25-1763 1 1" at bounding box center [435, 381] width 39 height 18
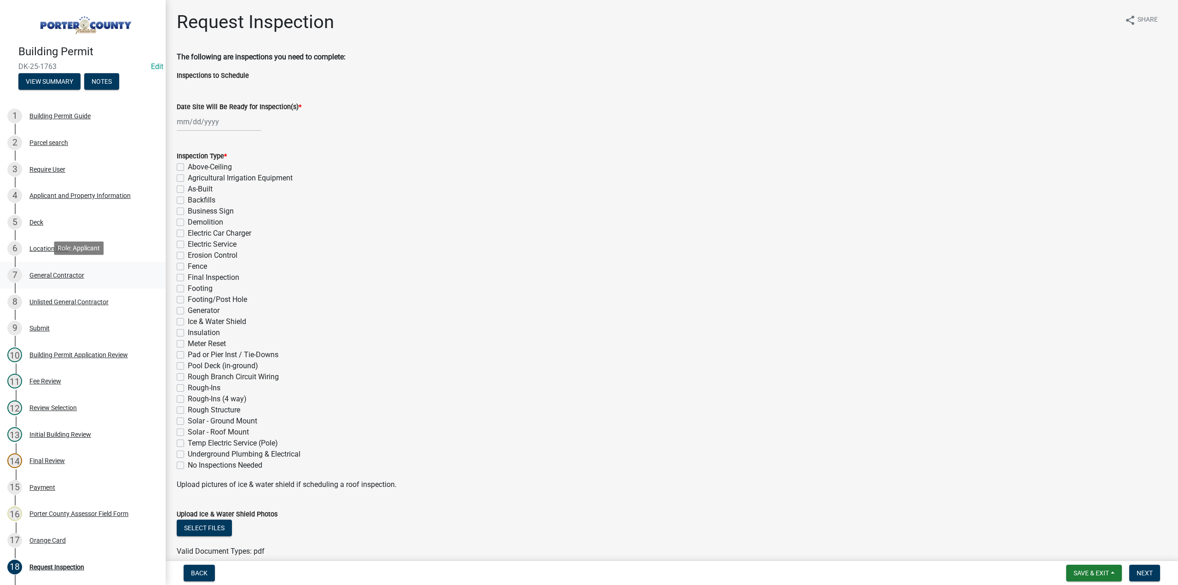
click at [46, 273] on div "General Contractor" at bounding box center [56, 275] width 55 height 6
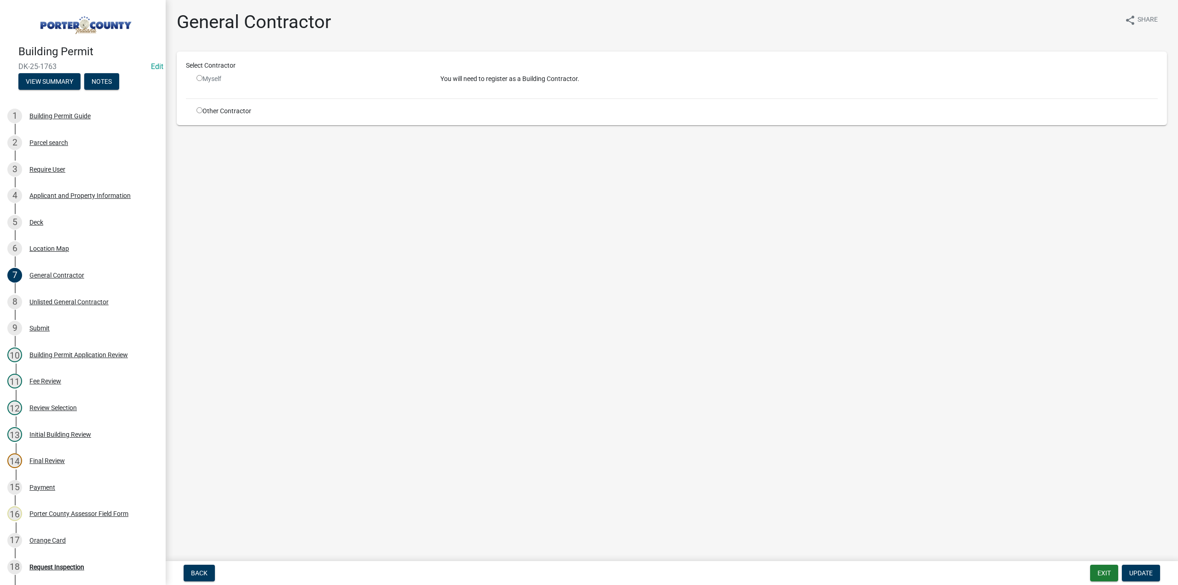
click at [201, 111] on input "radio" at bounding box center [200, 110] width 6 height 6
radio input "true"
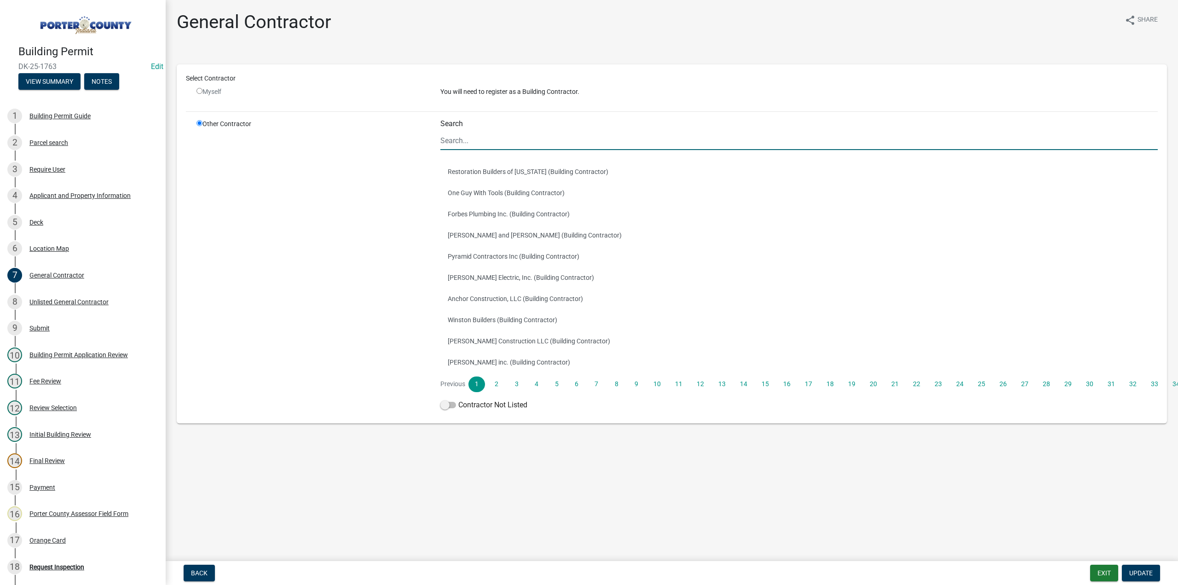
click at [517, 134] on input "Search" at bounding box center [800, 140] width 718 height 19
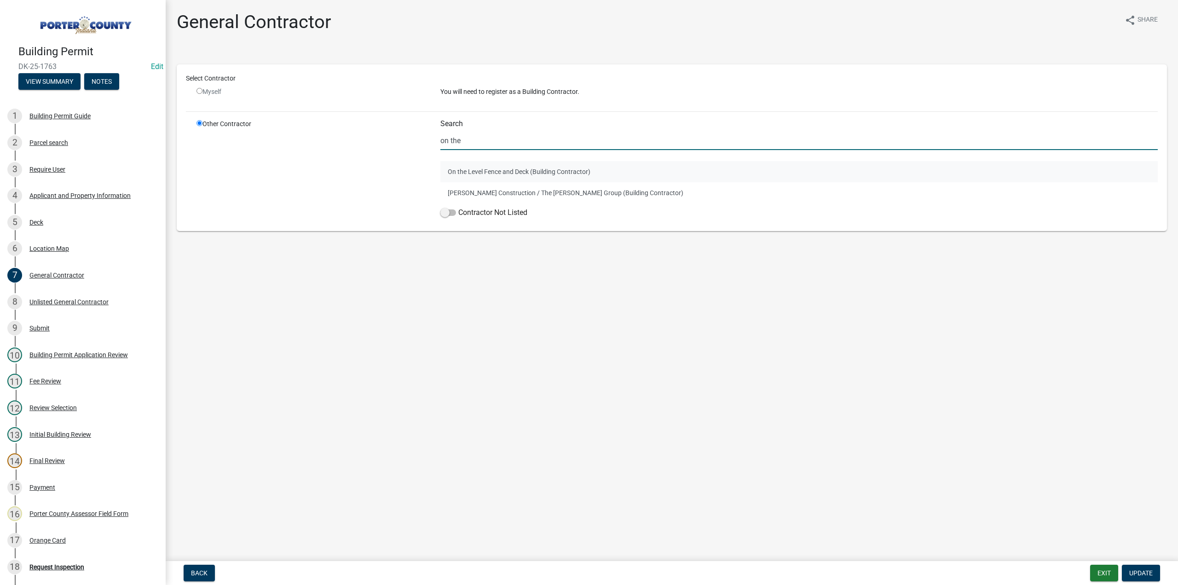
type input "on the"
click at [519, 169] on button "On the Level Fence and Deck (Building Contractor)" at bounding box center [800, 171] width 718 height 21
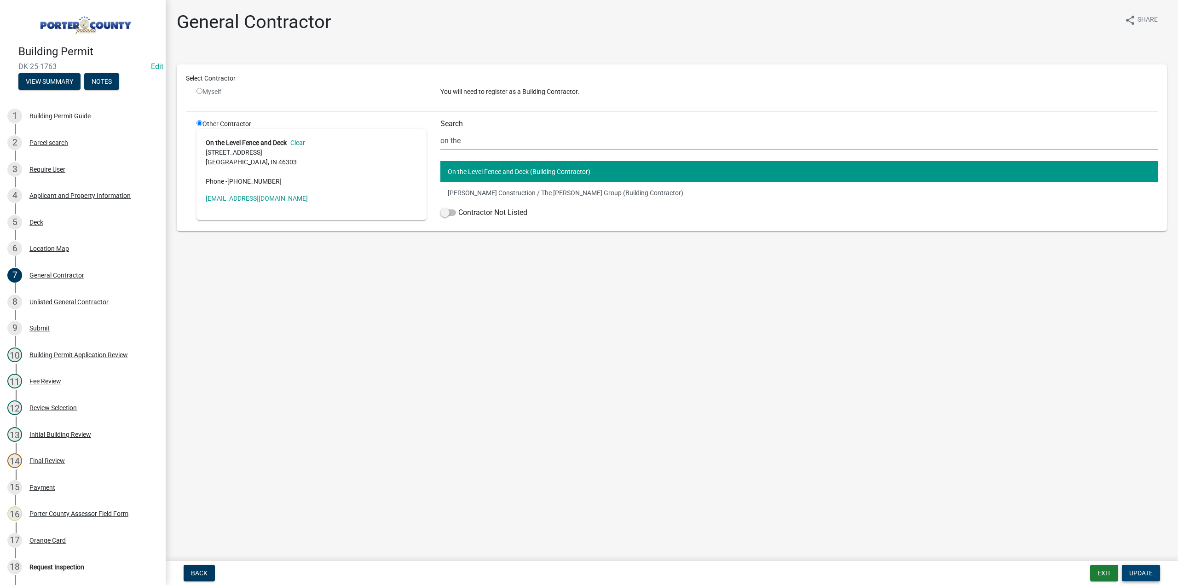
click at [1139, 573] on span "Update" at bounding box center [1141, 572] width 23 height 7
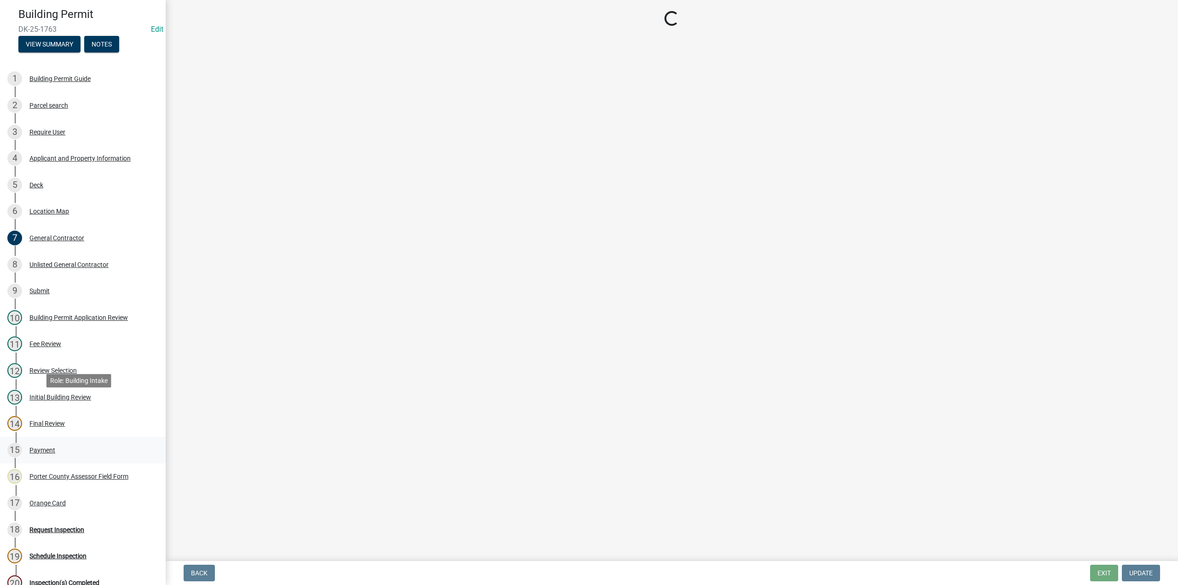
scroll to position [46, 0]
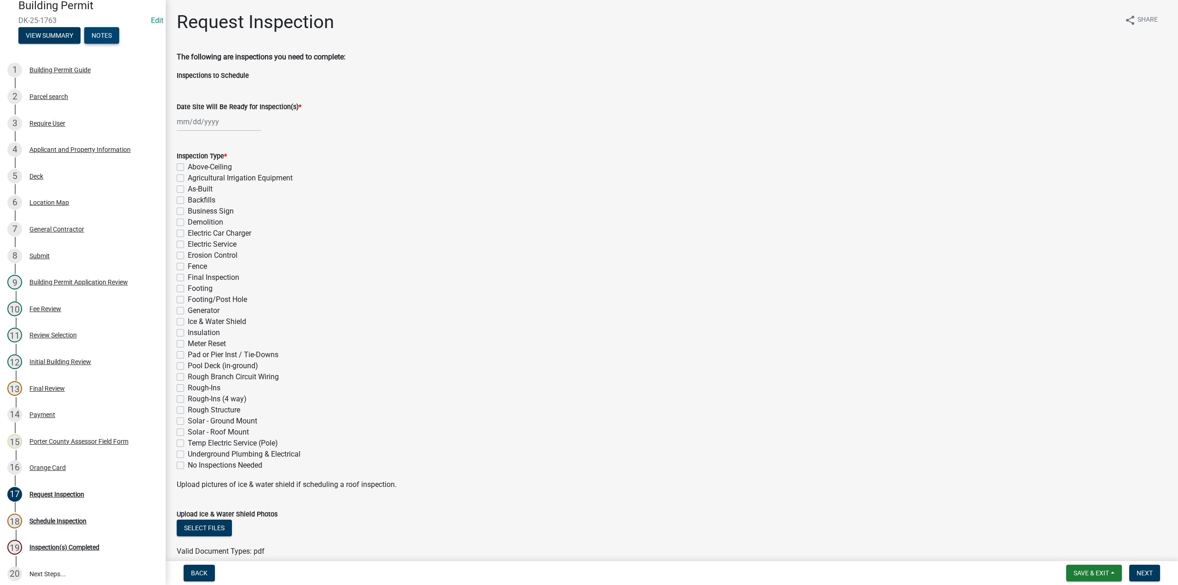
click at [100, 33] on button "Notes" at bounding box center [101, 35] width 35 height 17
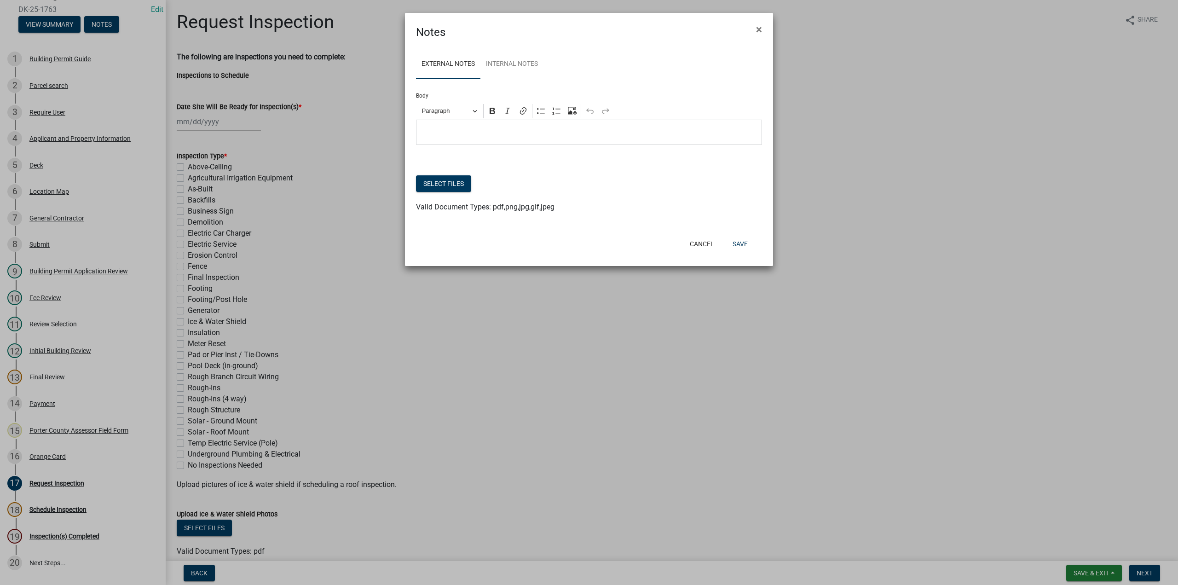
scroll to position [36, 0]
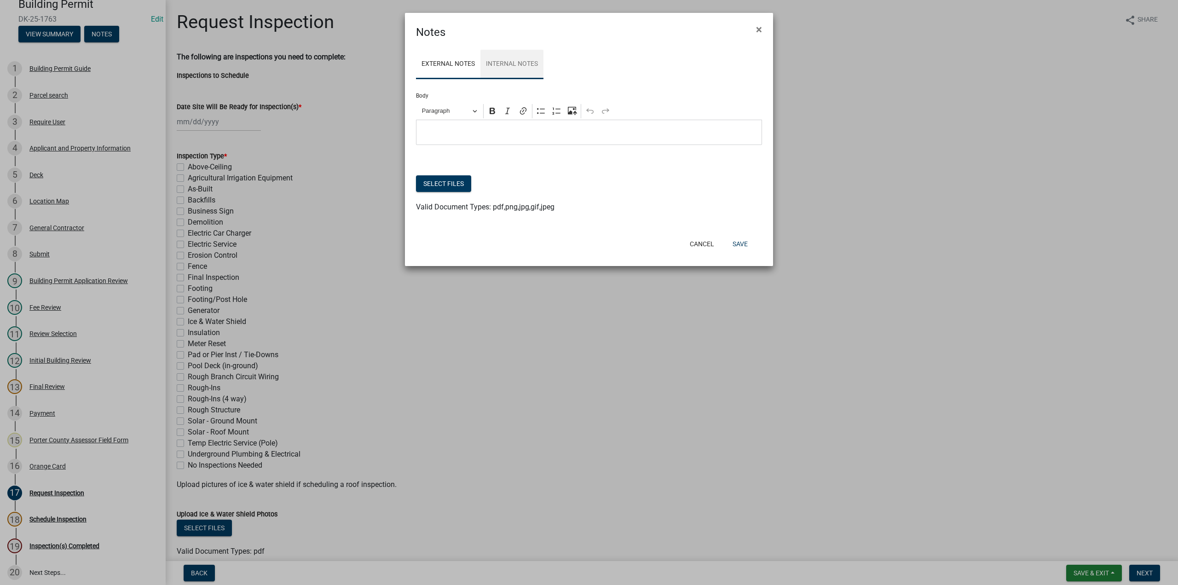
click at [517, 63] on link "Internal Notes" at bounding box center [512, 64] width 63 height 29
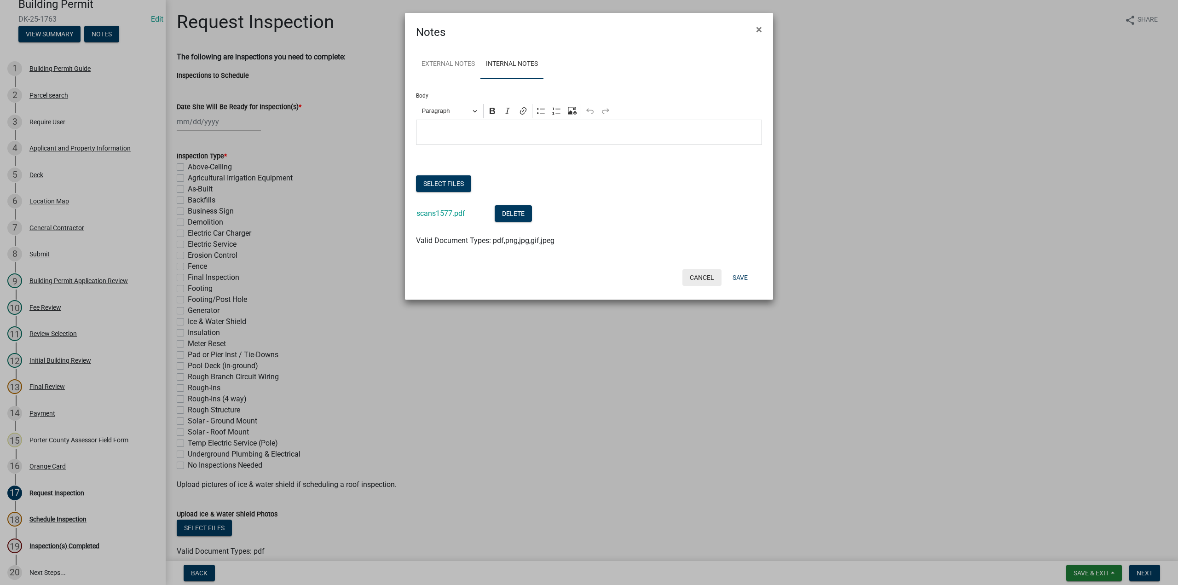
drag, startPoint x: 697, startPoint y: 278, endPoint x: 679, endPoint y: 294, distance: 24.8
click at [697, 278] on button "Cancel" at bounding box center [702, 277] width 39 height 17
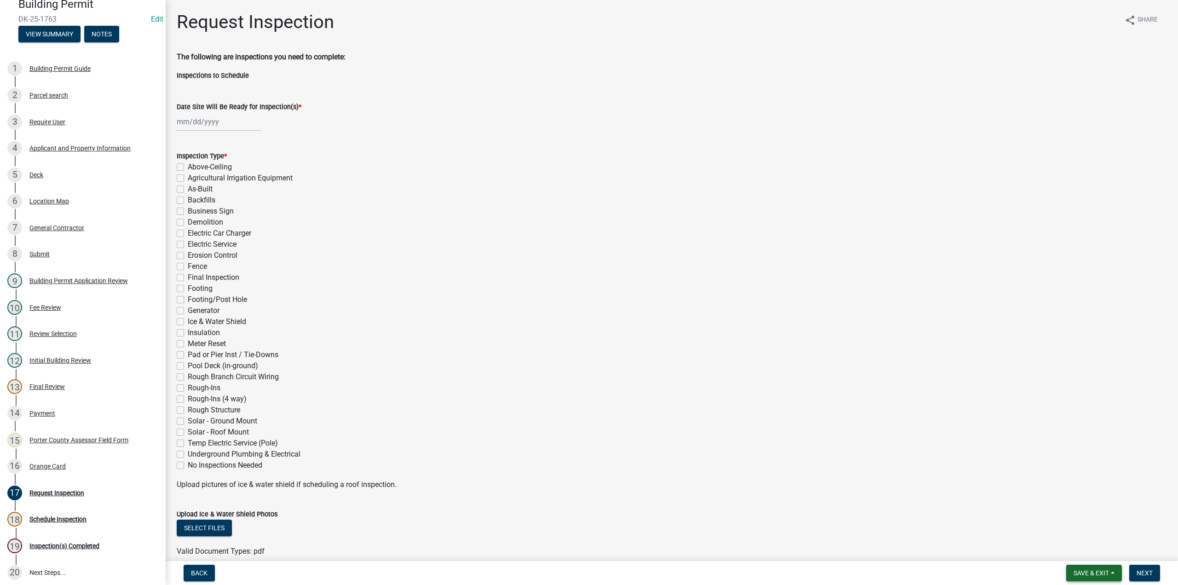
click at [1086, 575] on span "Save & Exit" at bounding box center [1091, 572] width 35 height 7
click at [1085, 551] on button "Save & Exit" at bounding box center [1086, 549] width 74 height 22
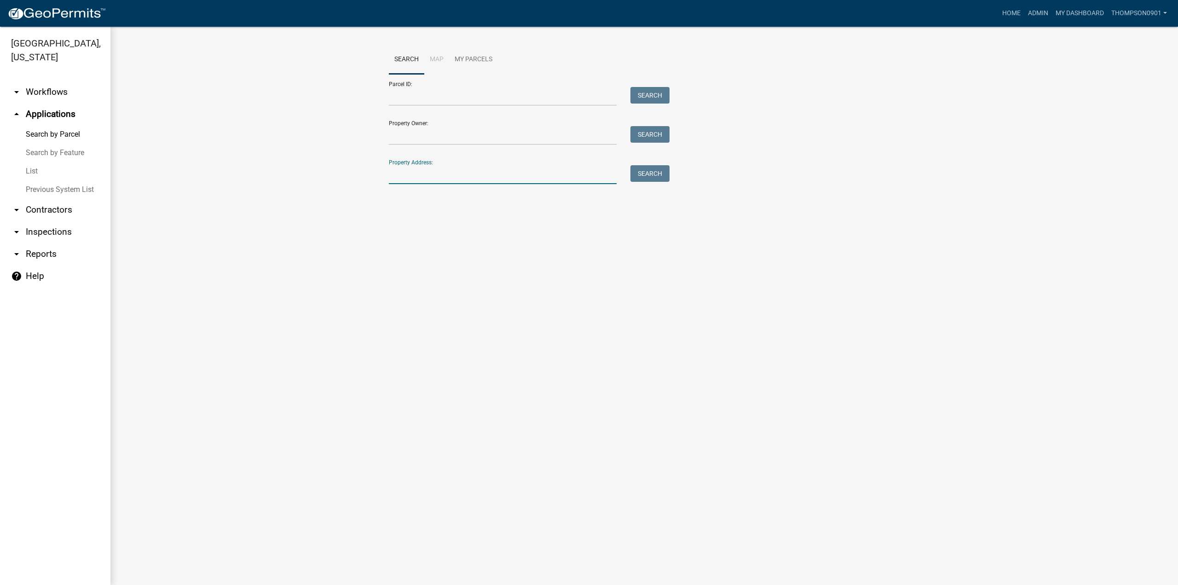
click at [450, 167] on input "Property Address:" at bounding box center [503, 174] width 228 height 19
type input "[STREET_ADDRESS]"
click at [408, 241] on span "Select" at bounding box center [405, 236] width 20 height 9
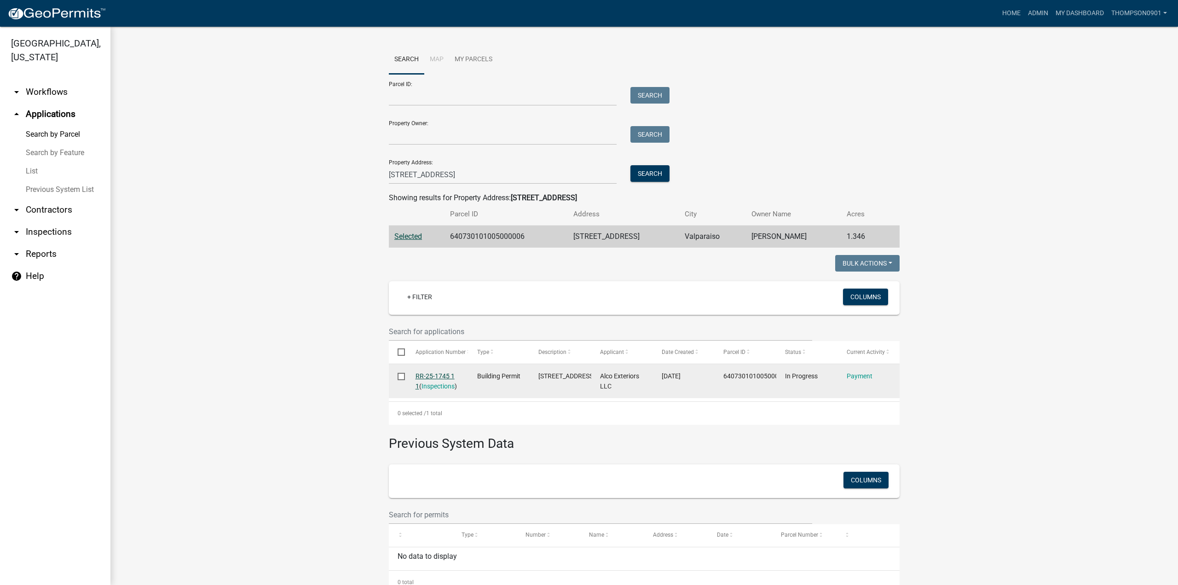
click at [426, 373] on link "RR-25-1745 1 1" at bounding box center [435, 381] width 39 height 18
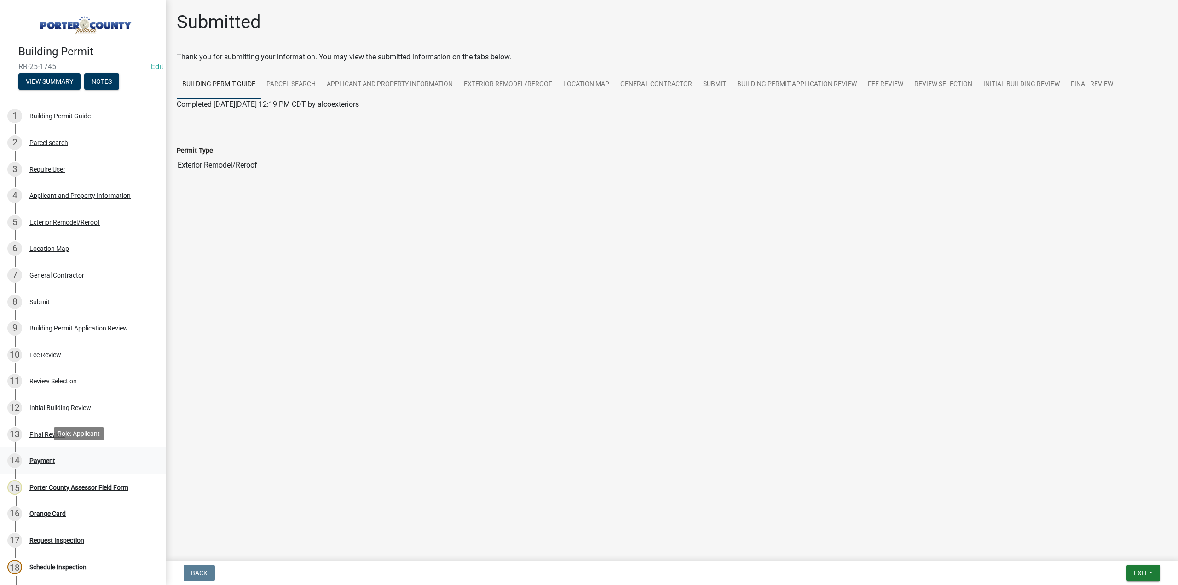
click at [29, 458] on div "Payment" at bounding box center [42, 461] width 26 height 6
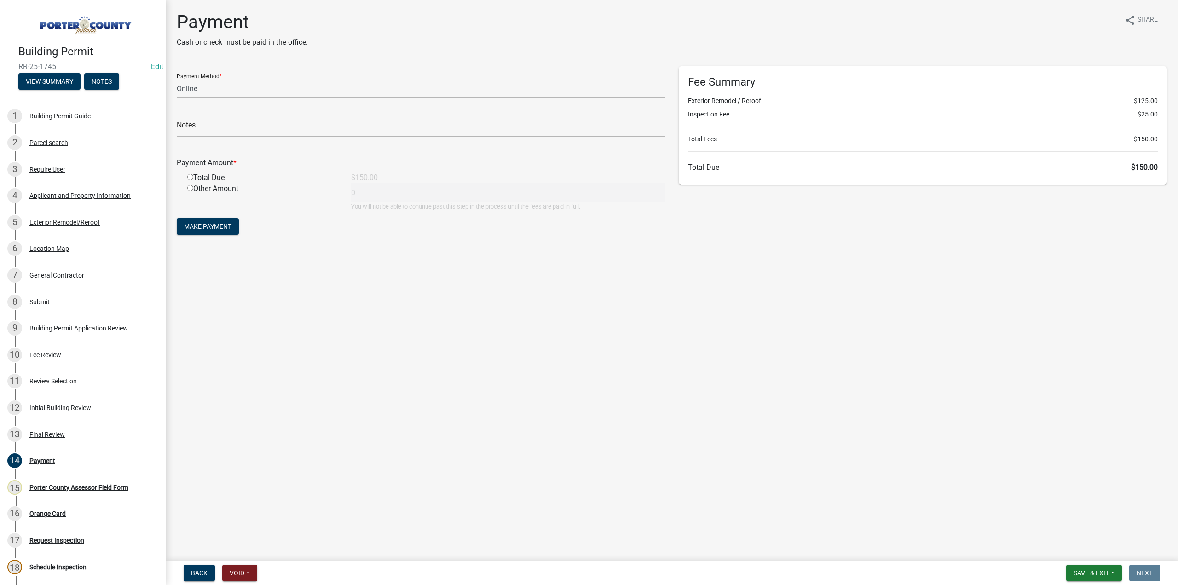
click at [216, 95] on select "Credit Card POS Check Cash Online" at bounding box center [421, 88] width 488 height 19
select select "1: 0"
click at [177, 79] on select "Credit Card POS Check Cash Online" at bounding box center [421, 88] width 488 height 19
click at [206, 129] on input "text" at bounding box center [421, 127] width 488 height 19
type input "#12013 Alco"
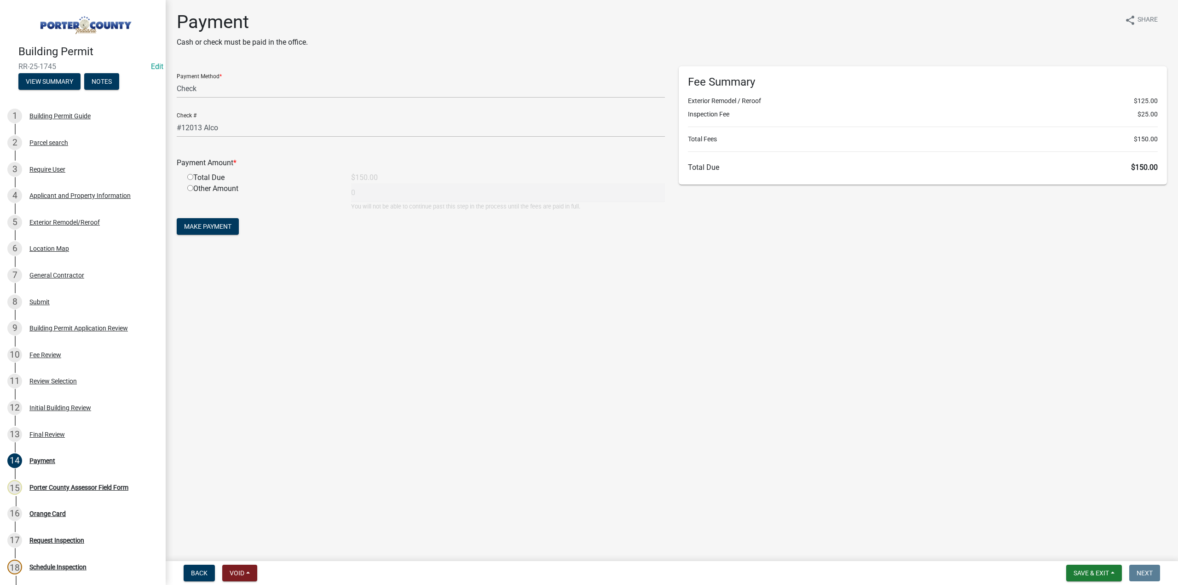
click at [191, 177] on input "radio" at bounding box center [190, 177] width 6 height 6
radio input "true"
type input "150"
click at [193, 221] on button "Make Payment" at bounding box center [208, 226] width 62 height 17
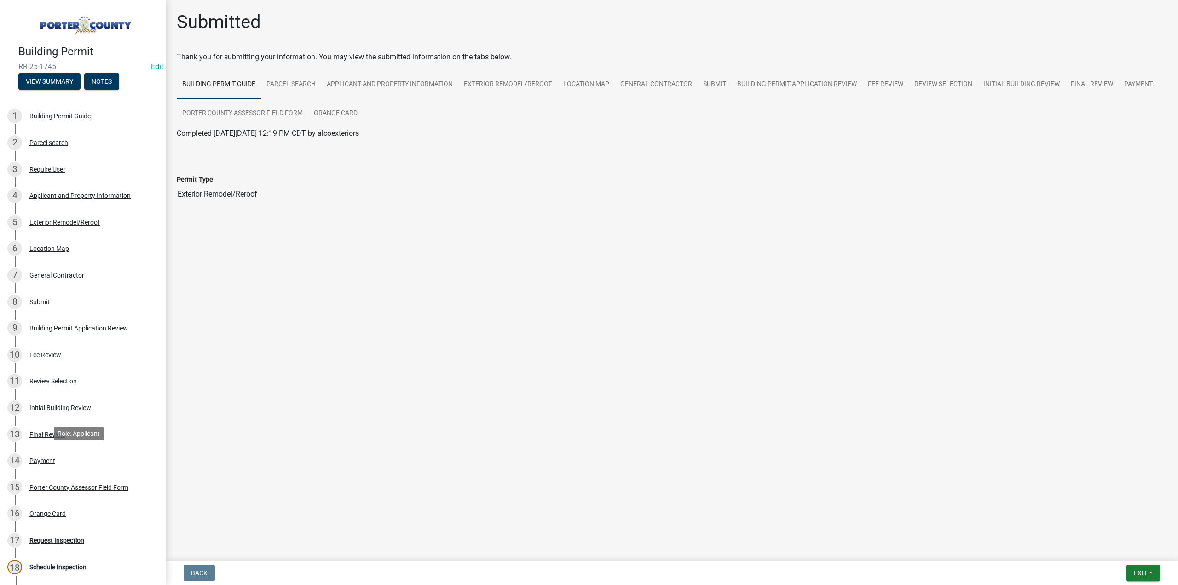
click at [51, 458] on div "Payment" at bounding box center [42, 461] width 26 height 6
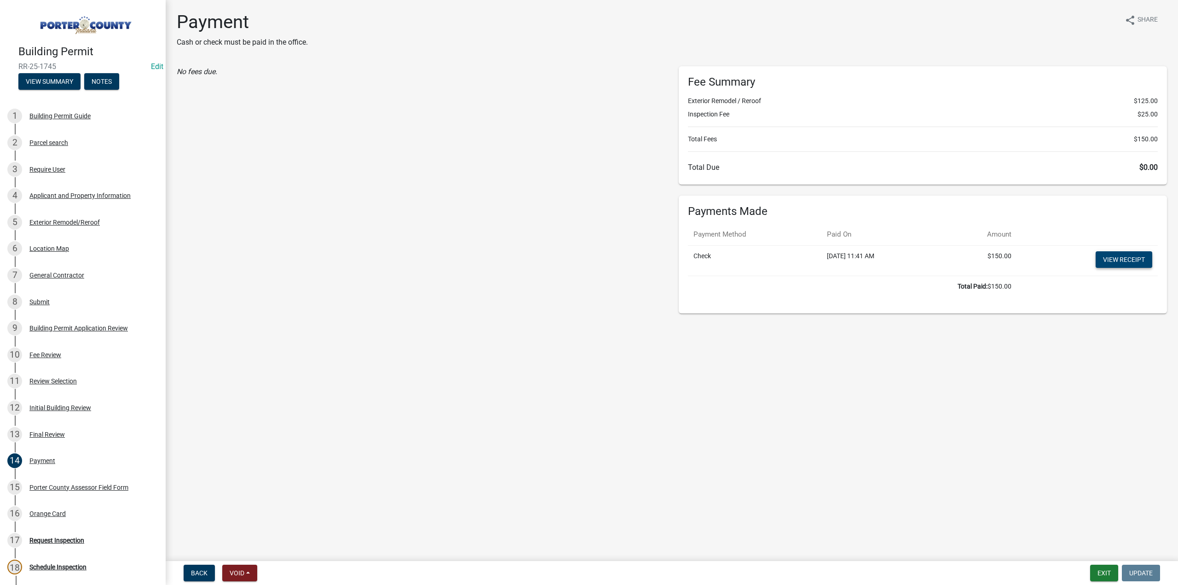
click at [1122, 253] on link "View receipt" at bounding box center [1124, 259] width 57 height 17
click at [52, 513] on div "Orange Card" at bounding box center [47, 514] width 36 height 6
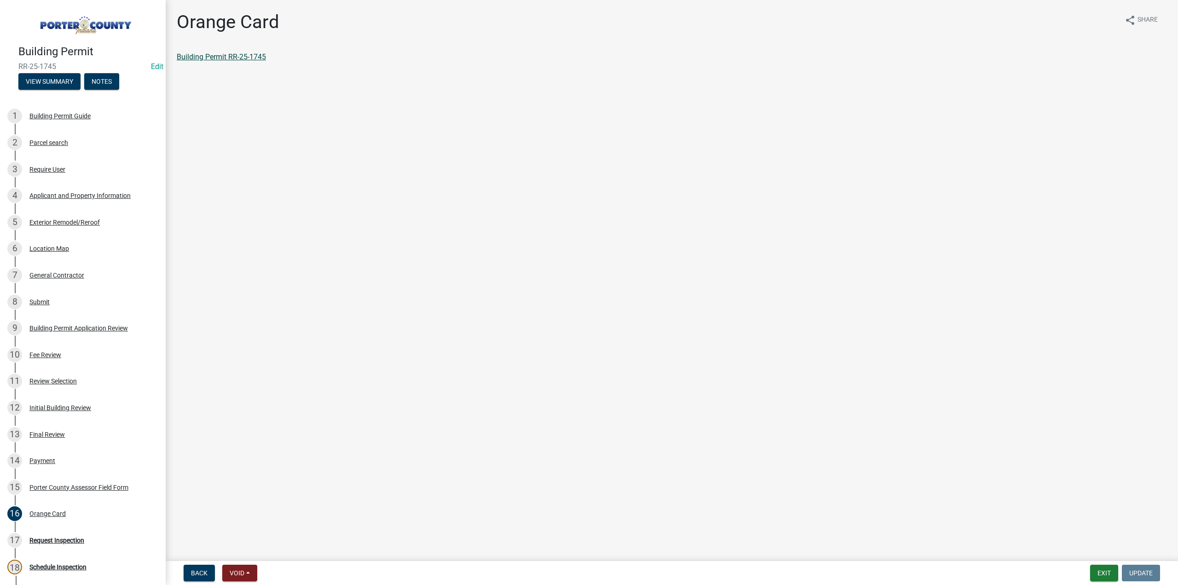
click at [217, 60] on link "Building Permit RR-25-1745" at bounding box center [221, 56] width 89 height 9
click at [1102, 572] on button "Exit" at bounding box center [1105, 573] width 28 height 17
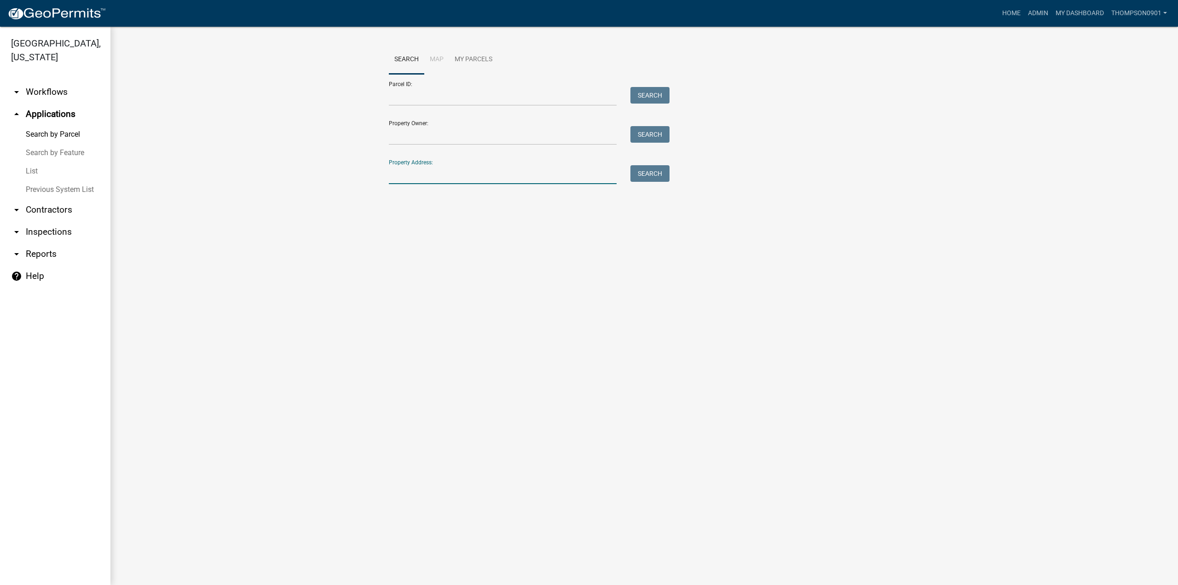
click at [503, 176] on input "Property Address:" at bounding box center [503, 174] width 228 height 19
type input "514 w 450 s"
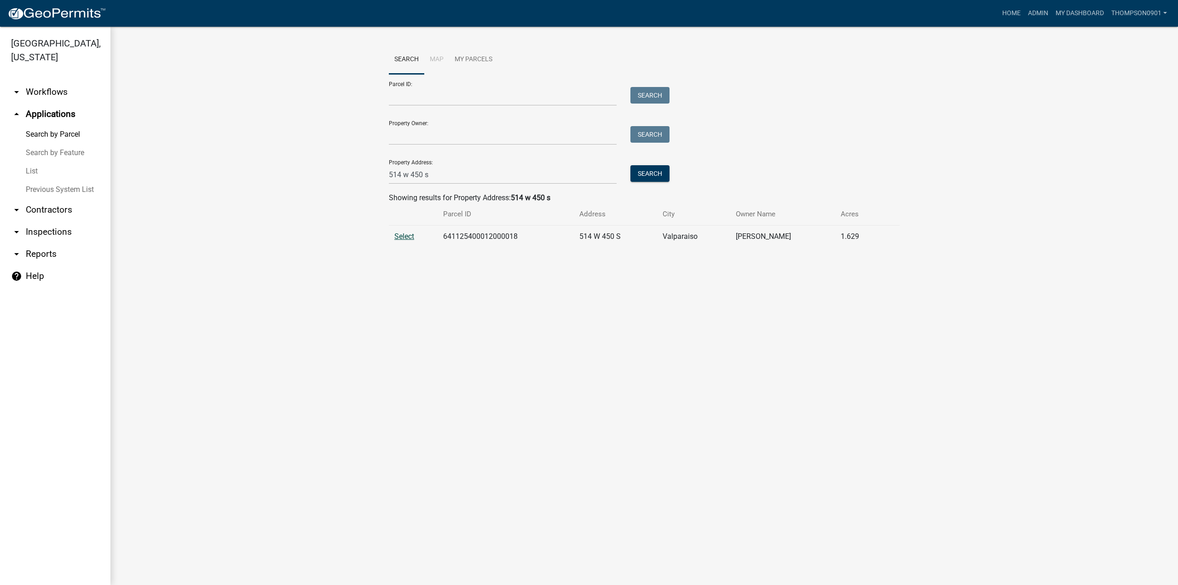
click at [399, 237] on span "Select" at bounding box center [405, 236] width 20 height 9
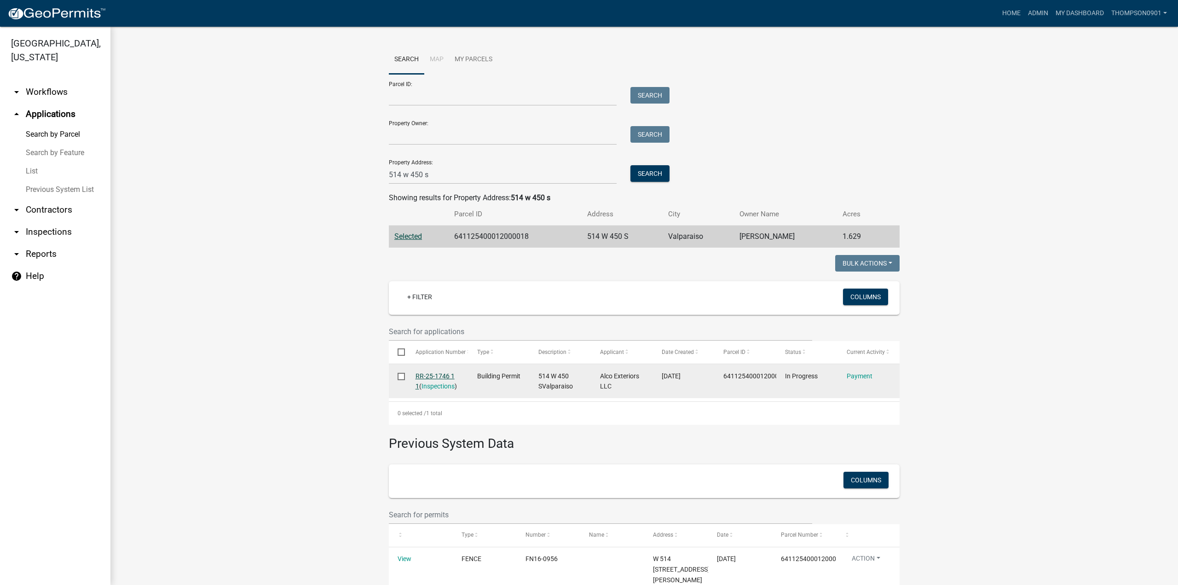
click at [420, 374] on link "RR-25-1746 1 1" at bounding box center [435, 381] width 39 height 18
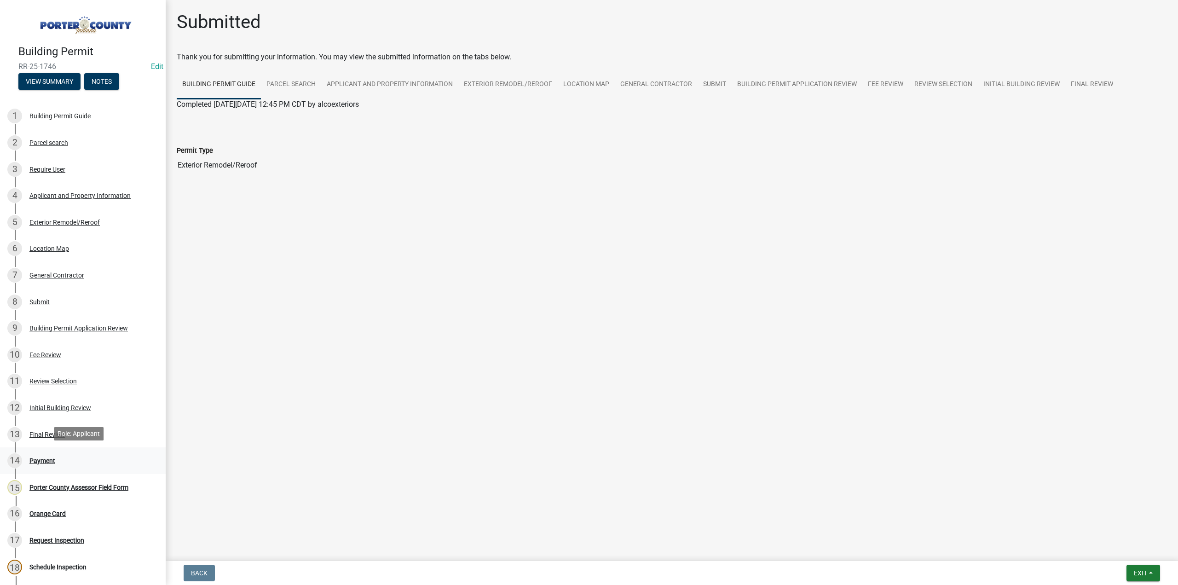
click at [41, 458] on div "Payment" at bounding box center [42, 461] width 26 height 6
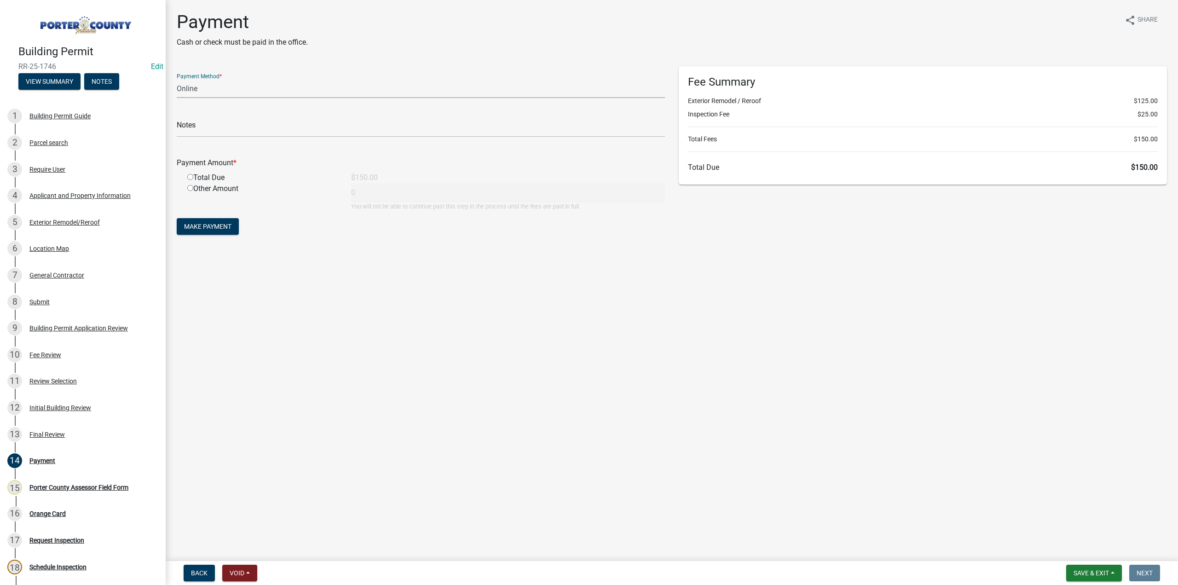
click at [210, 91] on select "Credit Card POS Check Cash Online" at bounding box center [421, 88] width 488 height 19
select select "1: 0"
click at [177, 79] on select "Credit Card POS Check Cash Online" at bounding box center [421, 88] width 488 height 19
click at [203, 129] on input "text" at bounding box center [421, 127] width 488 height 19
type input "#12014 Alco"
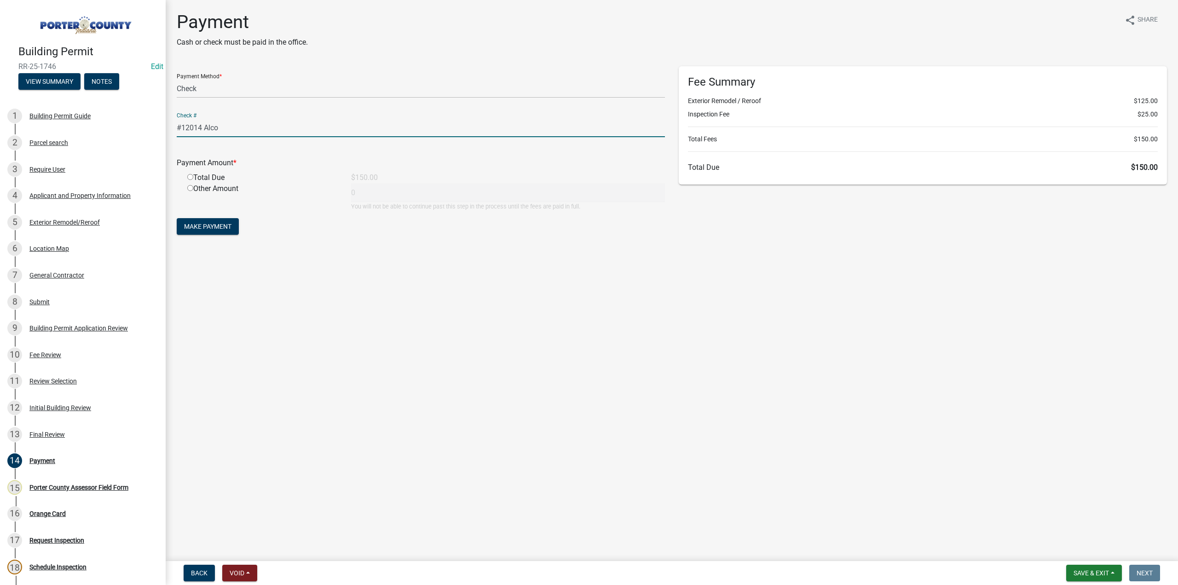
click at [191, 177] on input "radio" at bounding box center [190, 177] width 6 height 6
radio input "true"
type input "150"
click at [220, 224] on span "Make Payment" at bounding box center [207, 226] width 47 height 7
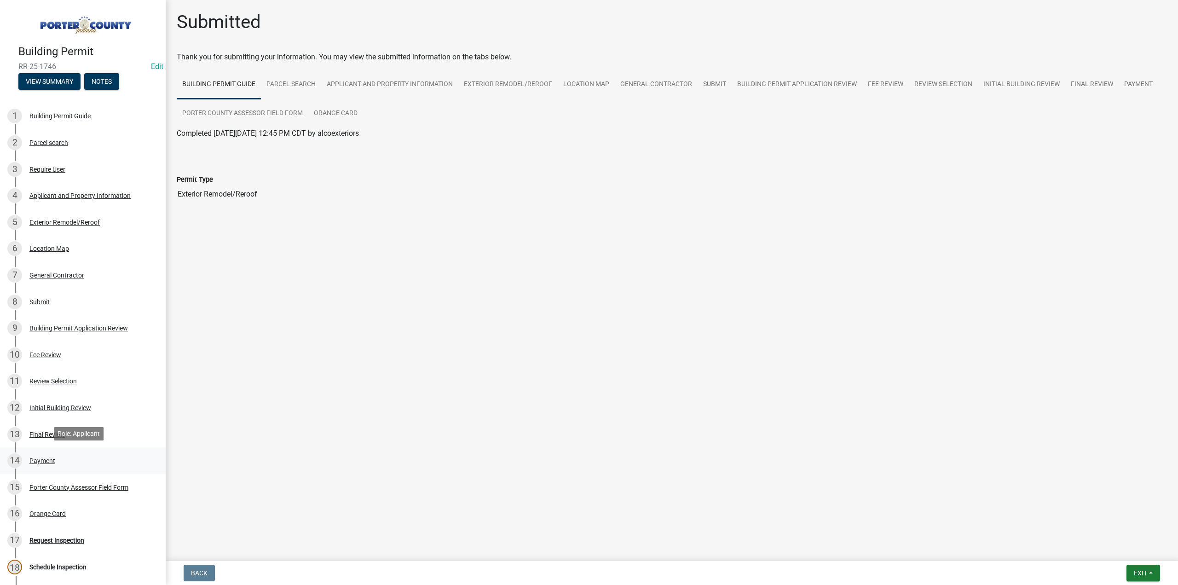
click at [56, 456] on div "14 Payment" at bounding box center [79, 460] width 144 height 15
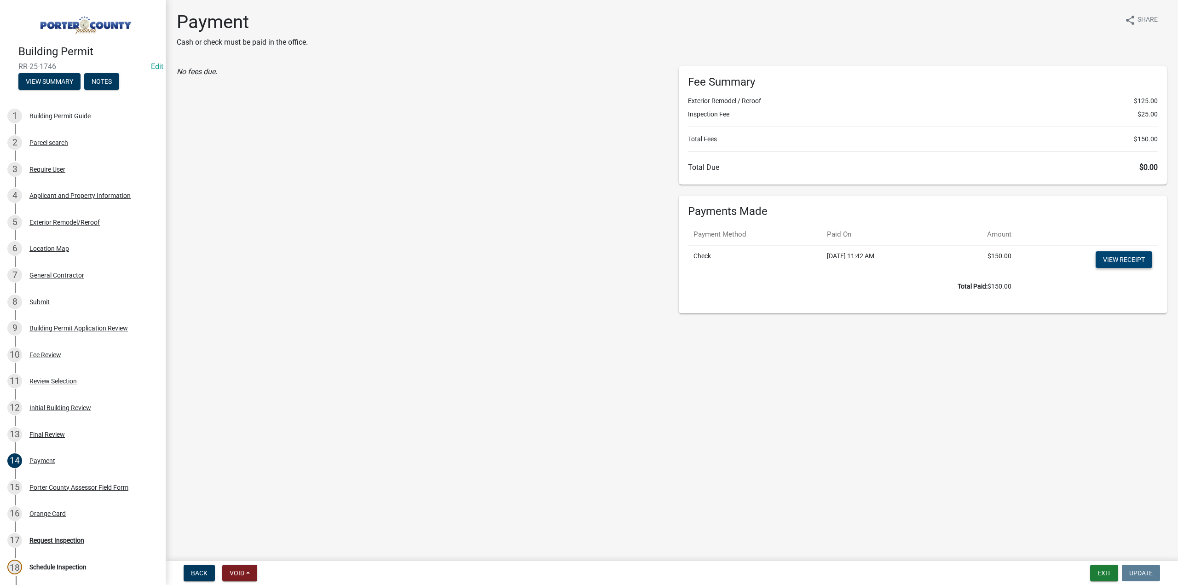
click at [1123, 263] on link "View receipt" at bounding box center [1124, 259] width 57 height 17
click at [56, 511] on div "Orange Card" at bounding box center [47, 514] width 36 height 6
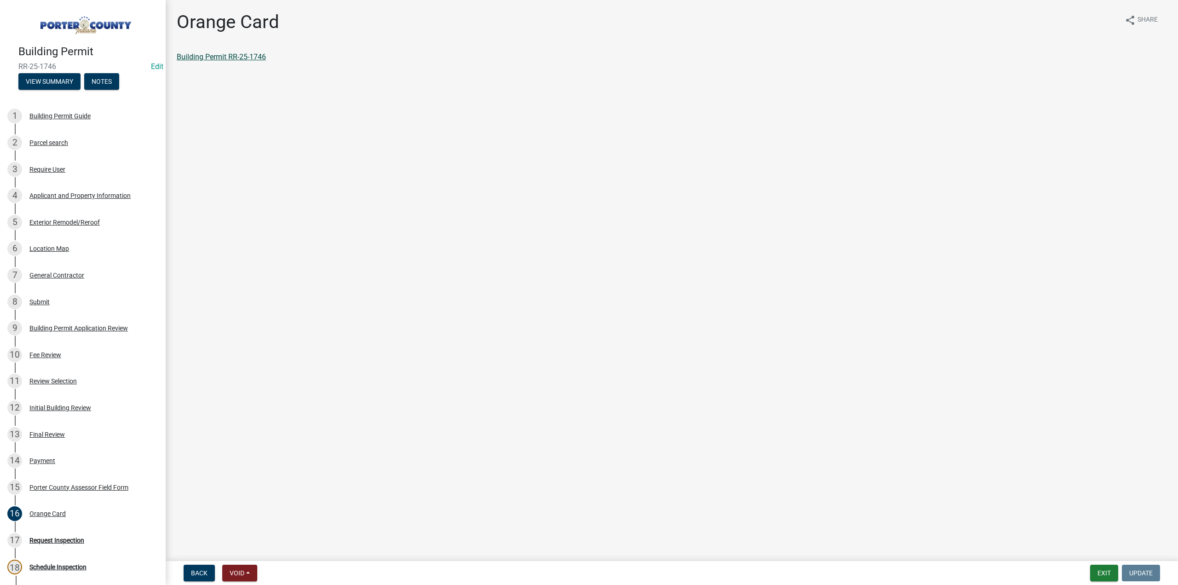
click at [225, 57] on link "Building Permit RR-25-1746" at bounding box center [221, 56] width 89 height 9
click at [47, 168] on div "Require User" at bounding box center [47, 169] width 36 height 6
